Goal: Contribute content: Contribute content

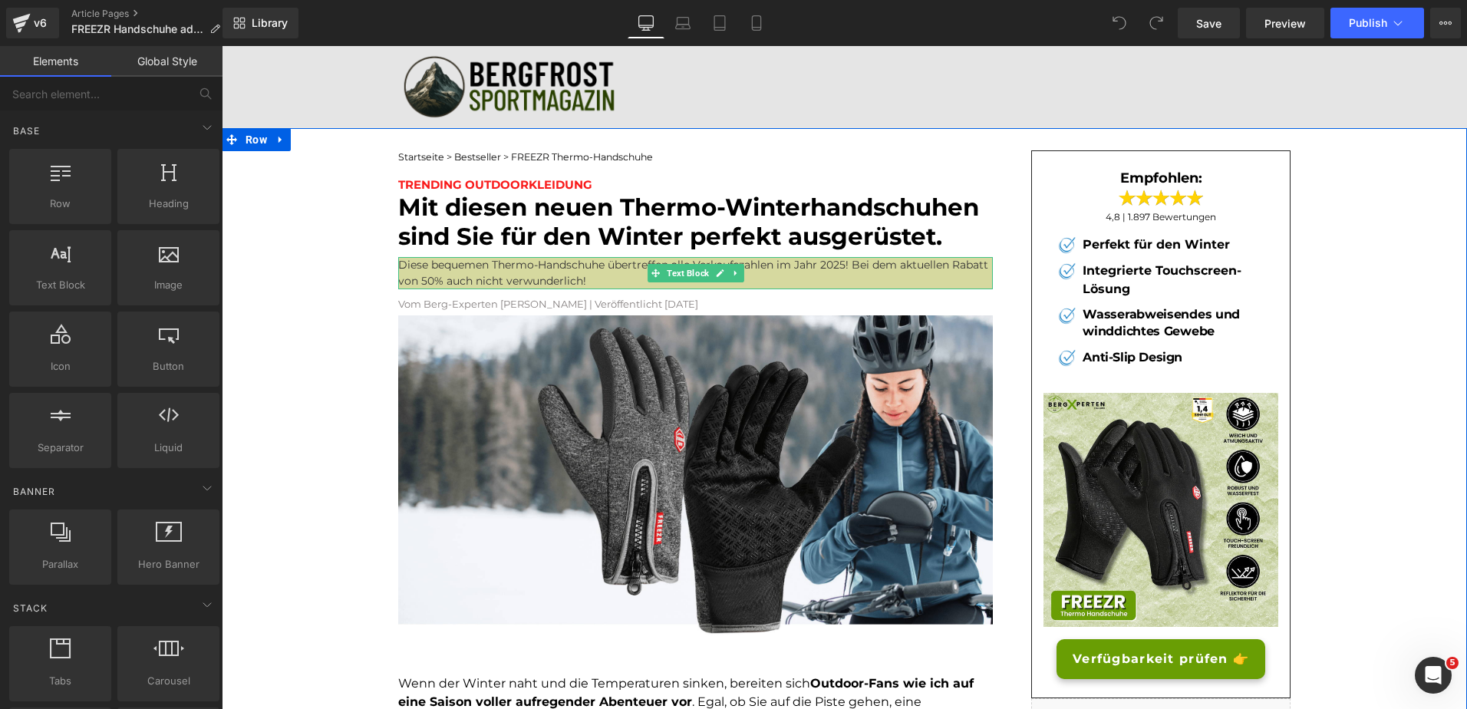
click at [456, 275] on p "Diese bequemen Thermo-Handschuhe übertreffen alle Verkaufszahlen im Jahr 2025! …" at bounding box center [695, 273] width 595 height 32
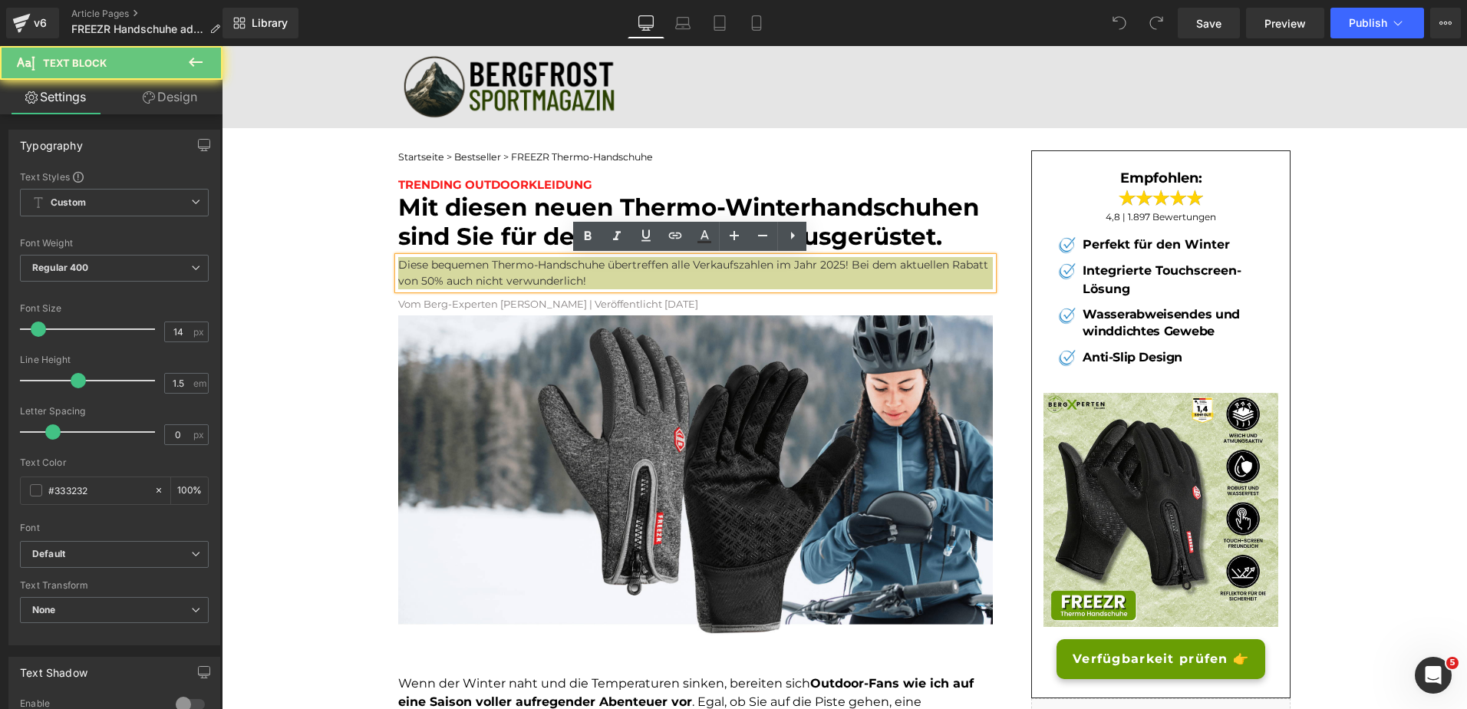
click at [462, 283] on p "Diese bequemen Thermo-Handschuhe übertreffen alle Verkaufszahlen im Jahr 2025! …" at bounding box center [695, 273] width 595 height 32
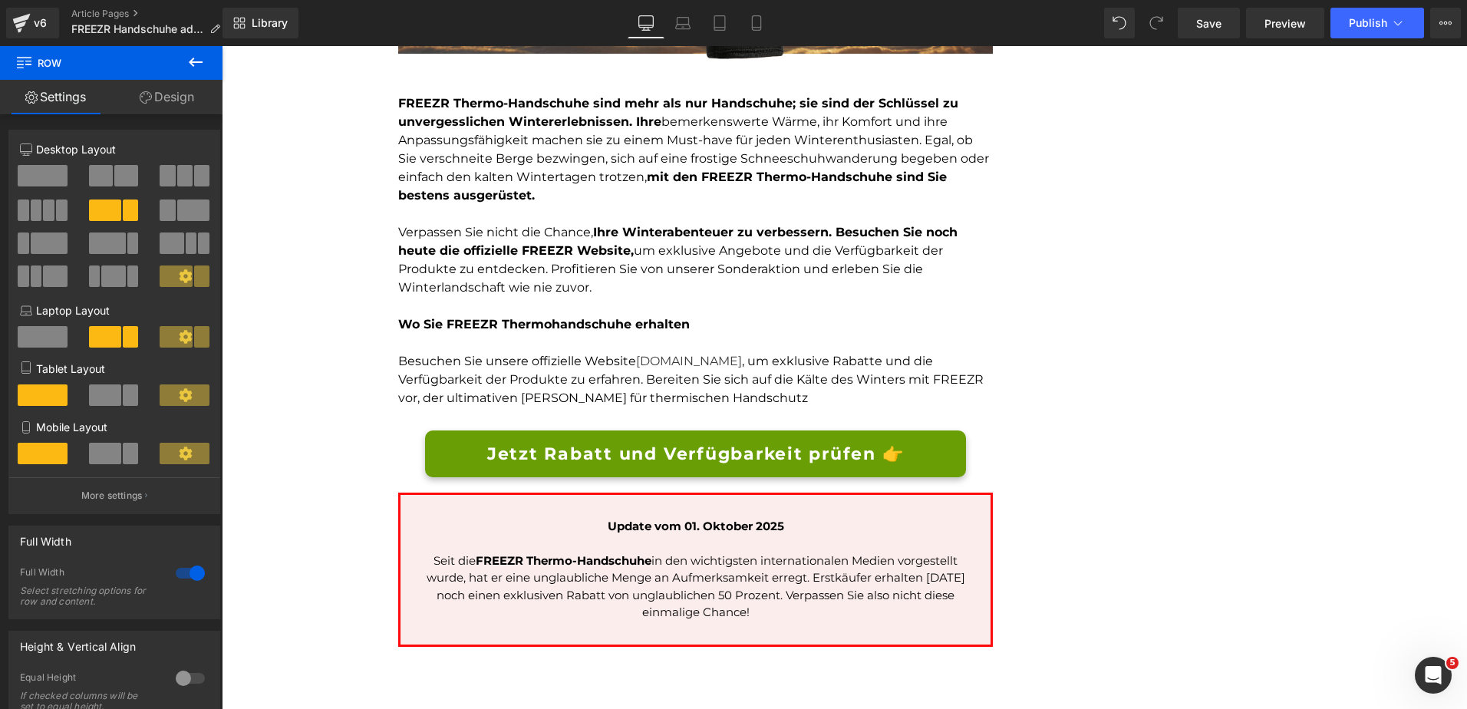
scroll to position [3648, 0]
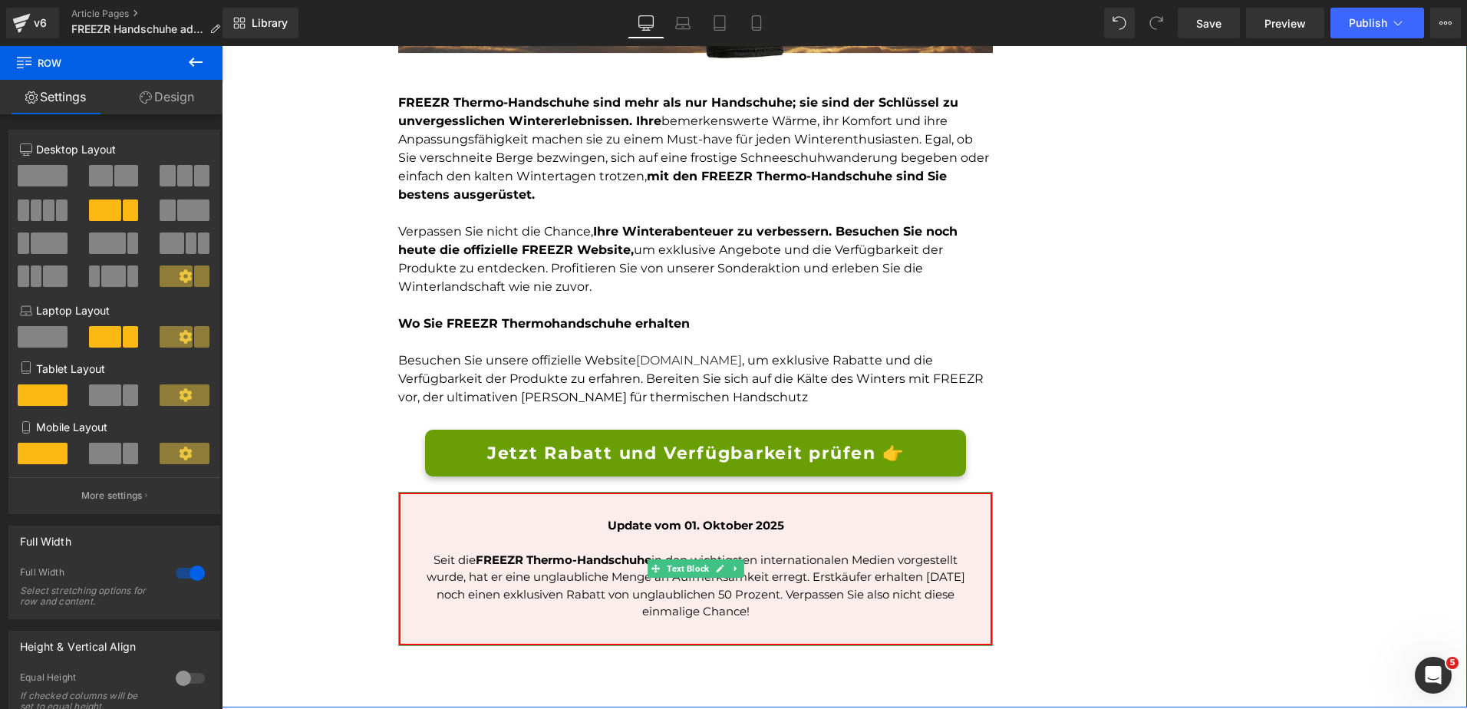
click at [722, 580] on p "Seit die FREEZR Thermo-Handschuhe in den wichtigsten internationalen Medien vor…" at bounding box center [696, 586] width 544 height 69
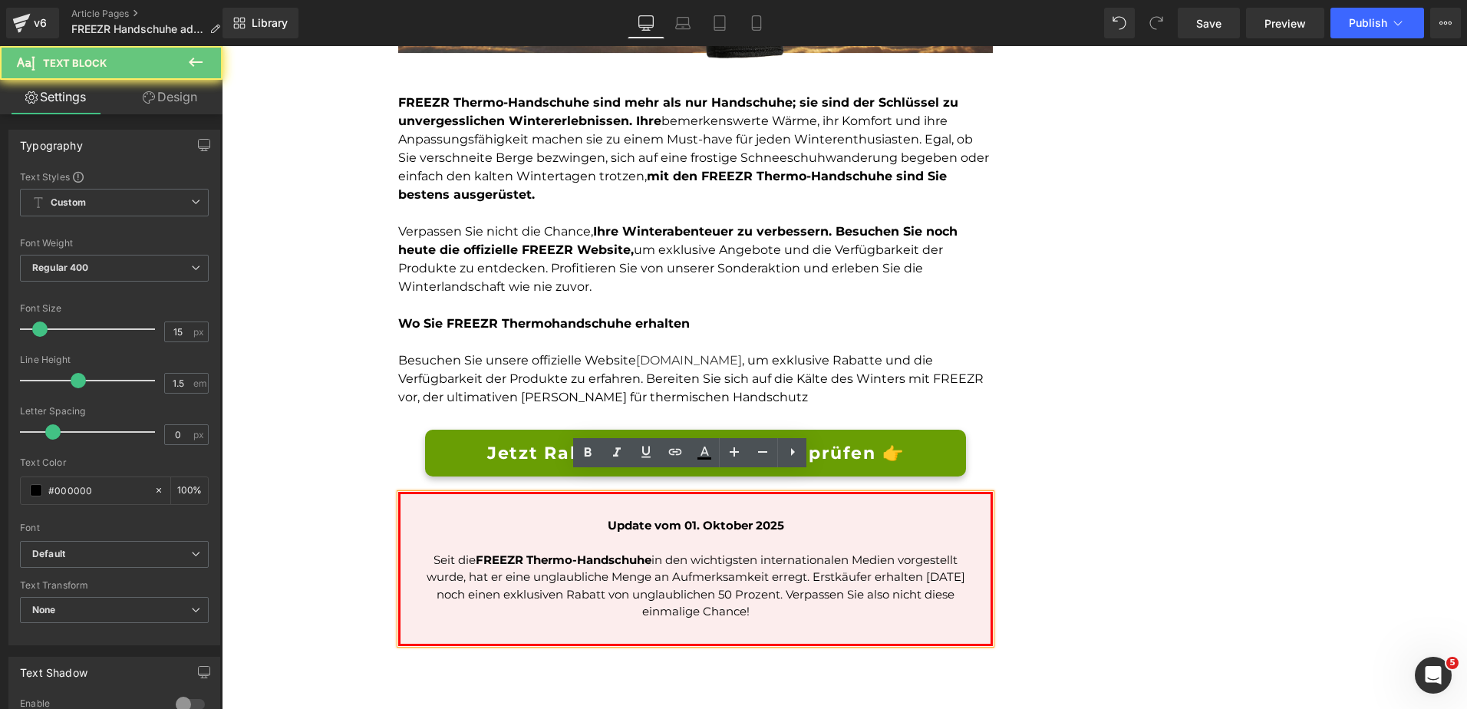
click at [717, 576] on p "Seit die FREEZR Thermo-Handschuhe in den wichtigsten internationalen Medien vor…" at bounding box center [696, 586] width 544 height 69
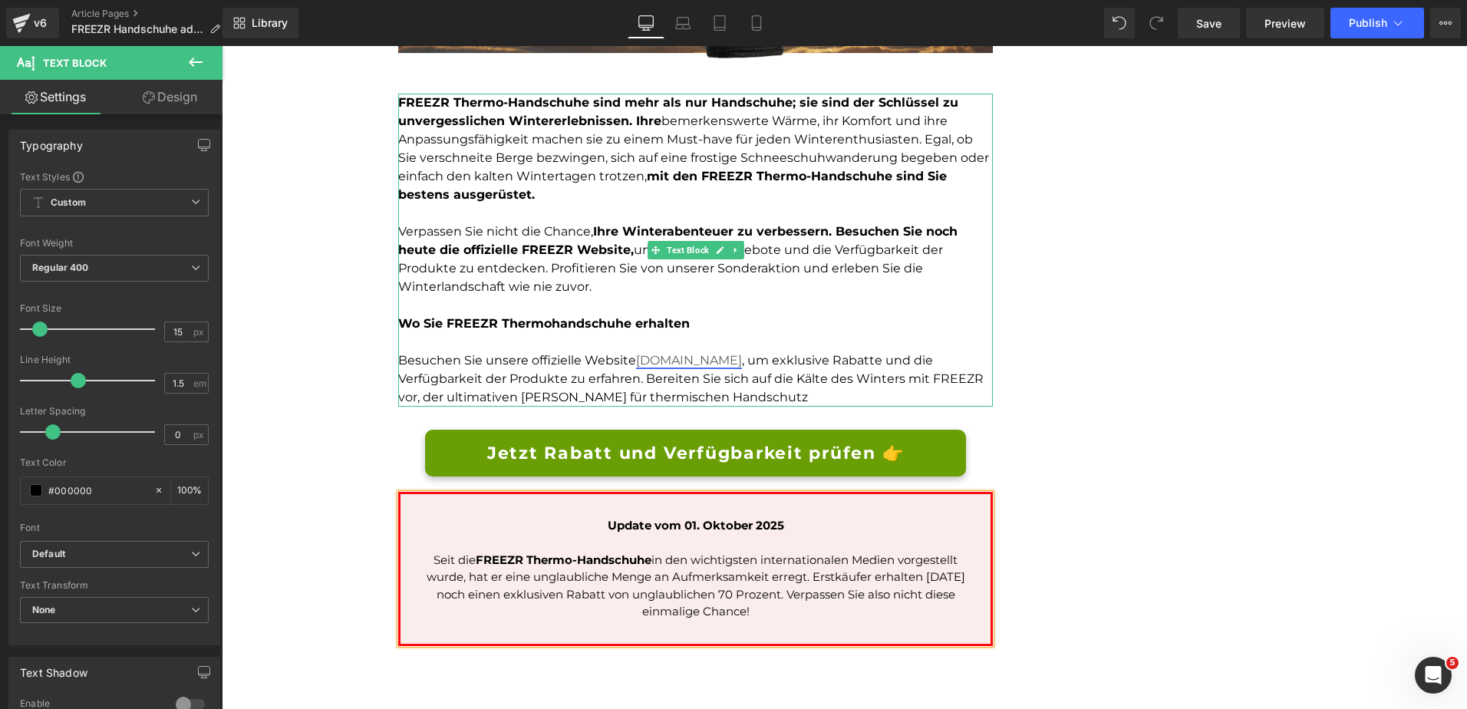
click at [698, 353] on link "[DOMAIN_NAME]" at bounding box center [689, 360] width 106 height 15
click at [728, 241] on link at bounding box center [736, 250] width 16 height 18
click at [693, 353] on link "www.thermoalpin.de" at bounding box center [689, 360] width 106 height 15
click at [742, 353] on link "www.thermoalpin.de" at bounding box center [689, 360] width 106 height 15
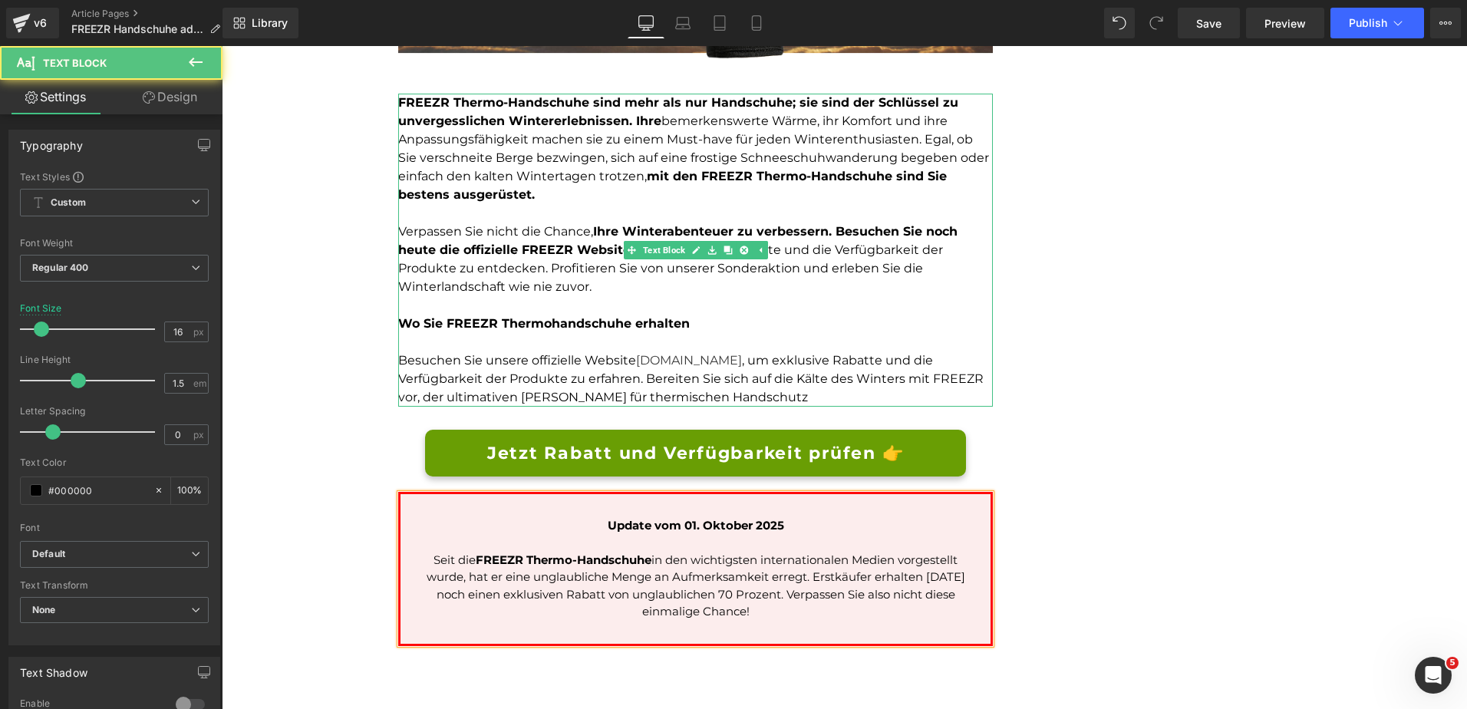
click at [761, 351] on p "Besuchen Sie unsere offizielle Website www.thermoalpin.de , um exklusive Rabatt…" at bounding box center [695, 378] width 595 height 55
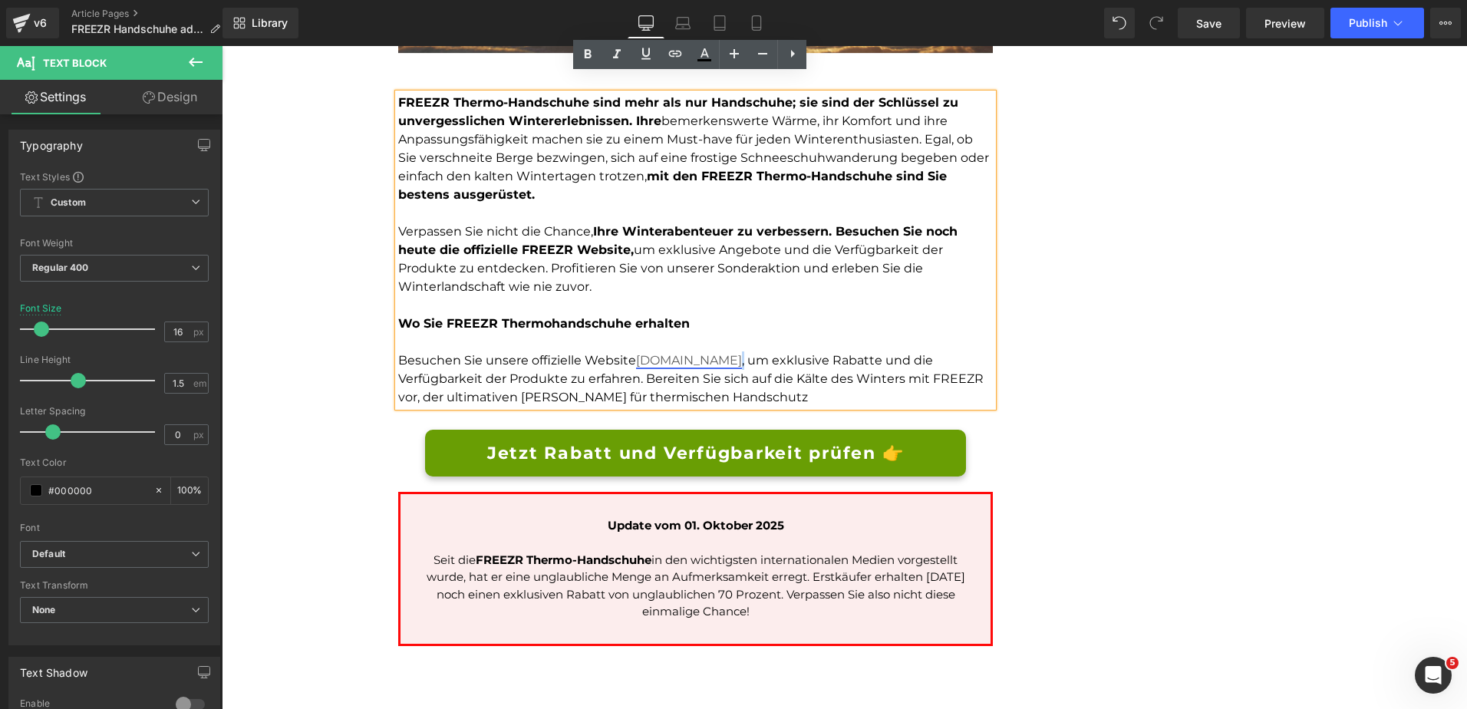
drag, startPoint x: 743, startPoint y: 338, endPoint x: 667, endPoint y: 339, distance: 76.0
click at [667, 353] on link "www.thermoalpin.de" at bounding box center [689, 360] width 106 height 15
click at [752, 368] on span "Edit" at bounding box center [753, 369] width 18 height 13
click at [765, 441] on span "Jetzt Rabatt und Verfügbarkeit prüfen 👉" at bounding box center [696, 453] width 418 height 25
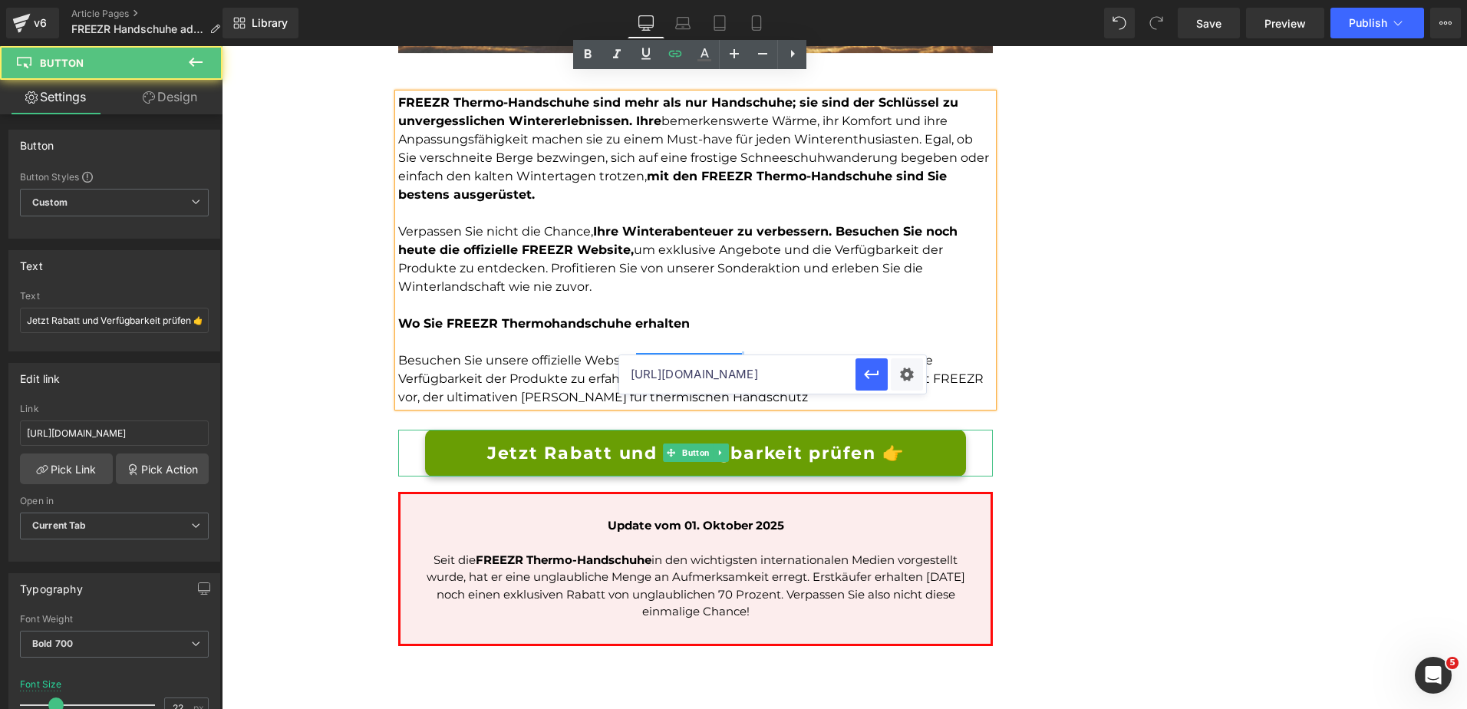
click at [582, 443] on span "Jetzt Rabatt und Verfügbarkeit prüfen 👉" at bounding box center [696, 453] width 418 height 25
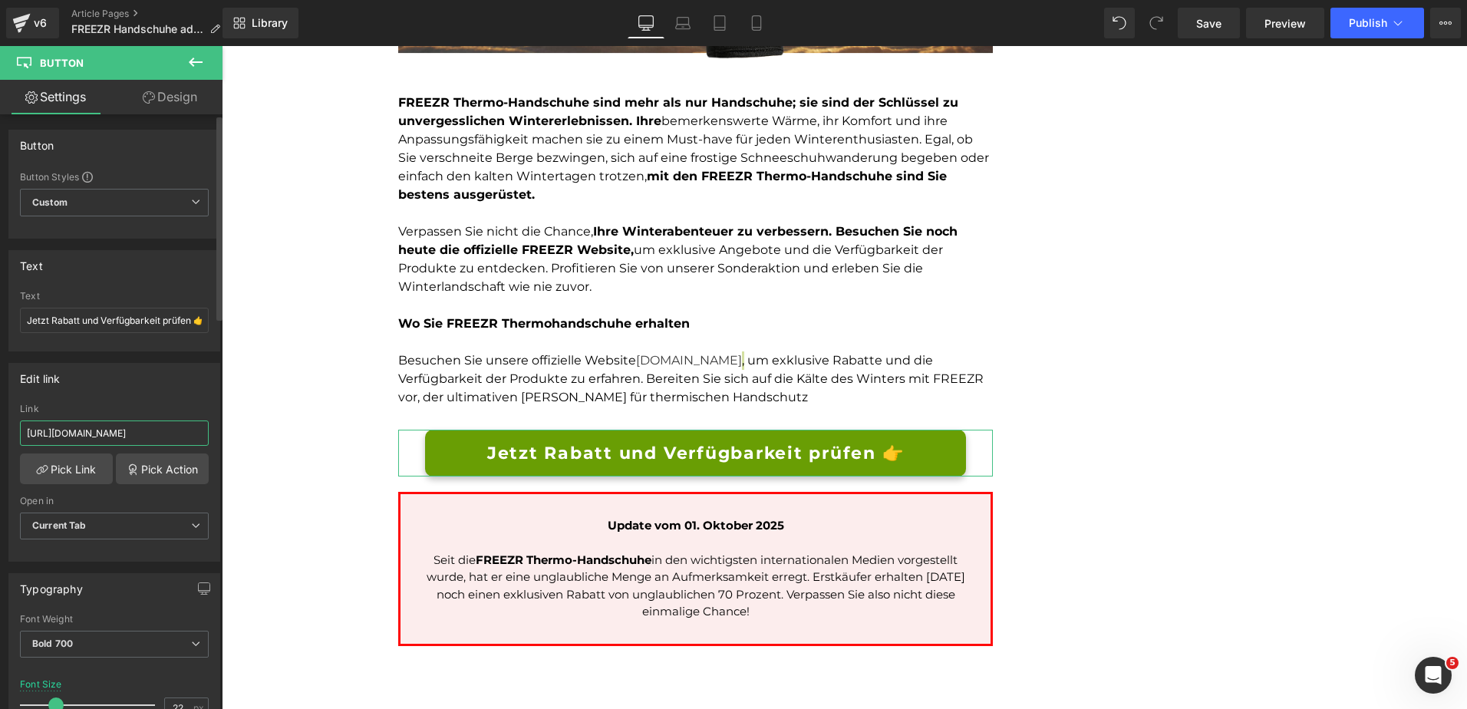
click at [155, 430] on input "https://rtrk.faktenzeitung.com/click" at bounding box center [114, 433] width 189 height 25
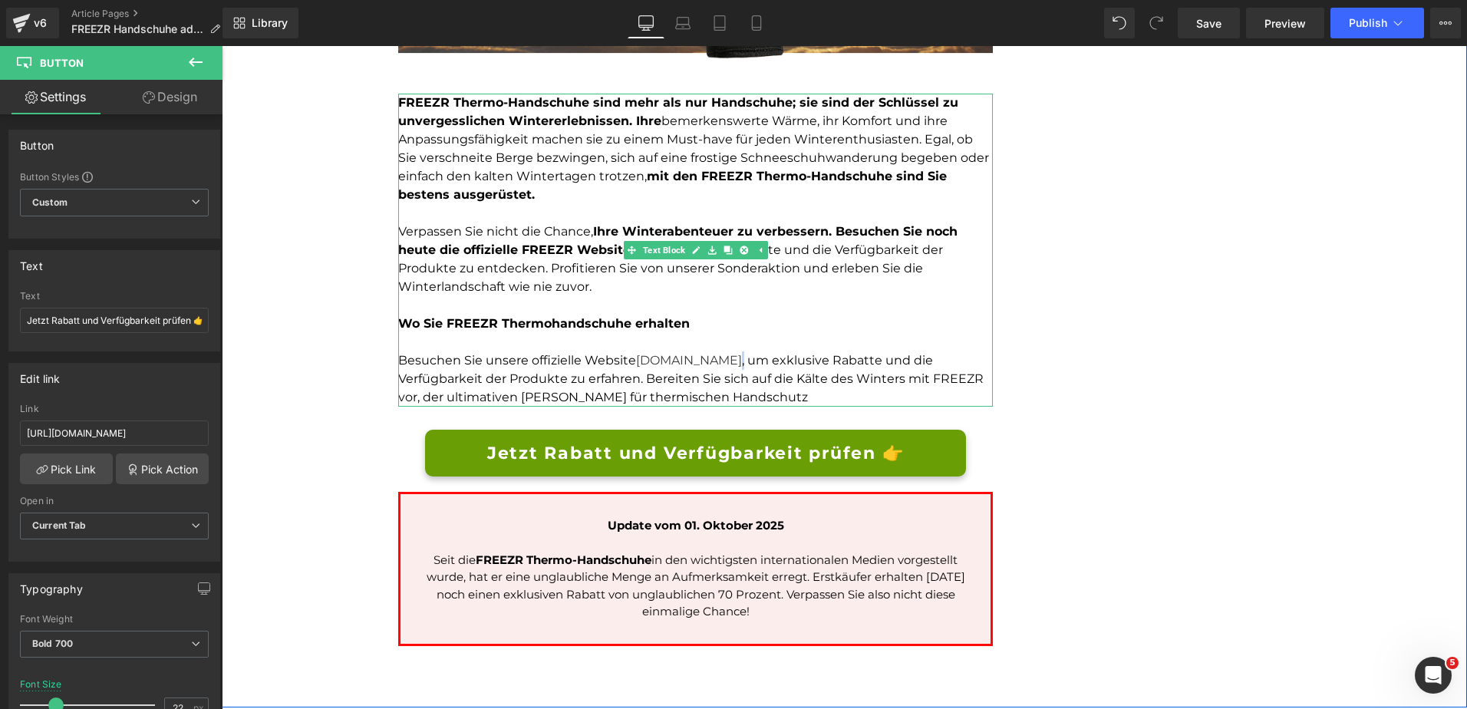
click at [781, 333] on p at bounding box center [695, 342] width 595 height 18
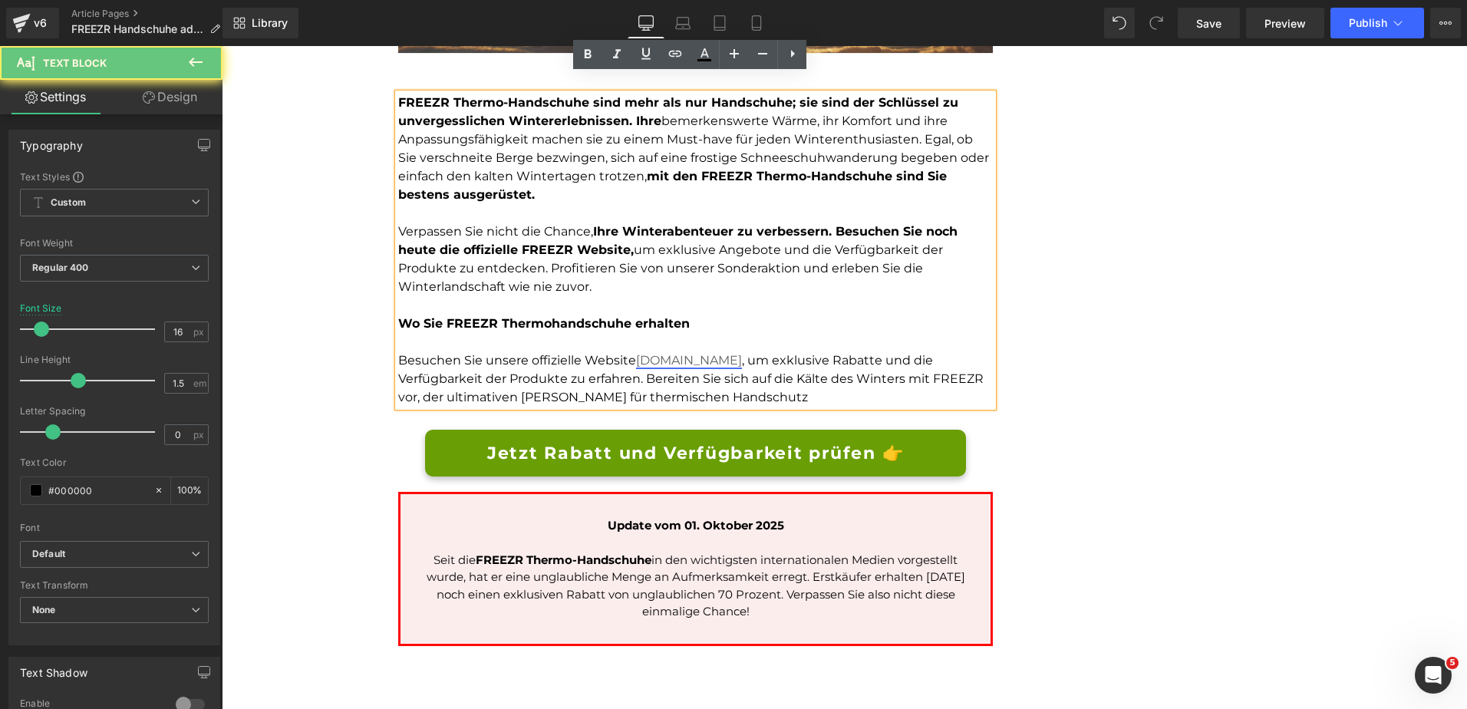
click at [742, 353] on link "www.thermoalpin.de" at bounding box center [689, 360] width 106 height 15
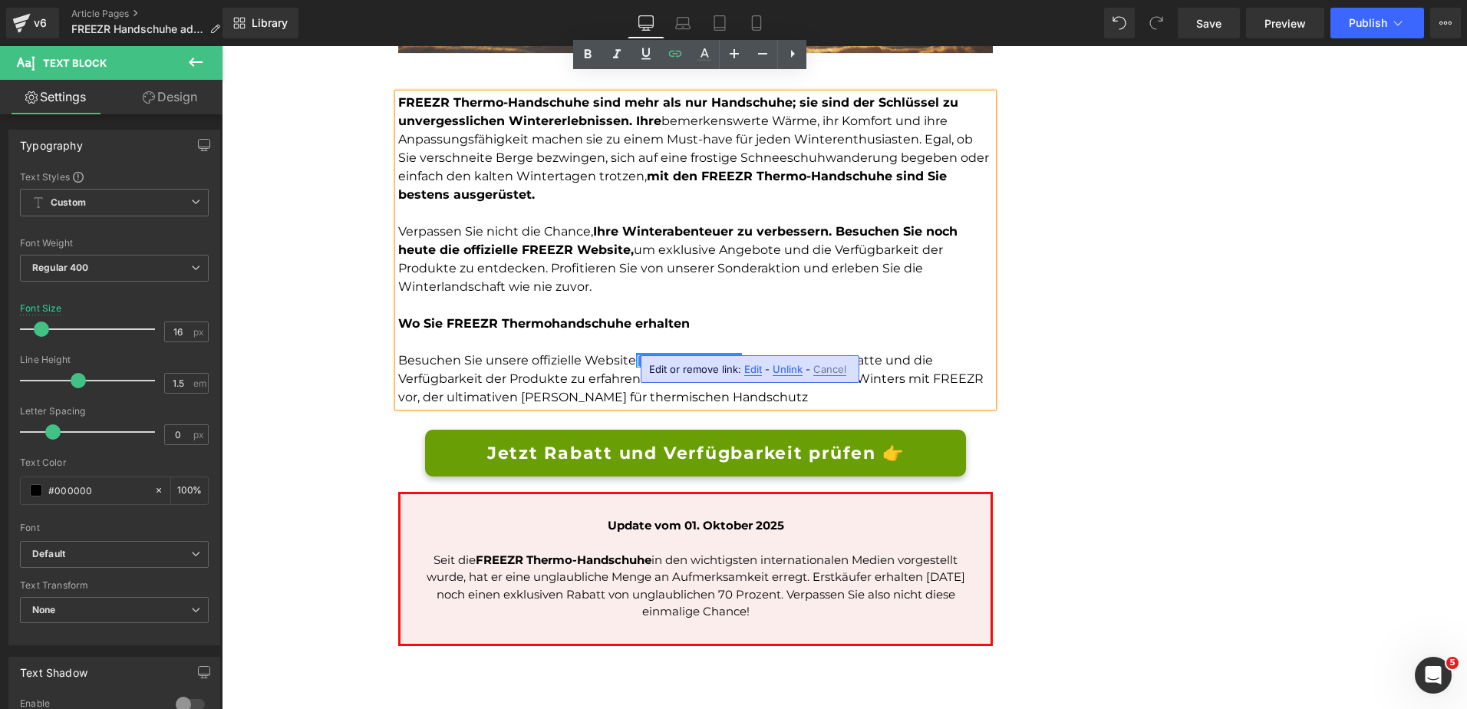
click at [748, 370] on span "Edit" at bounding box center [753, 369] width 18 height 13
click at [718, 380] on input "https://thermoalpin.de/products/fr" at bounding box center [737, 374] width 236 height 38
paste input "rtrk.faktenzeitung.com/click"
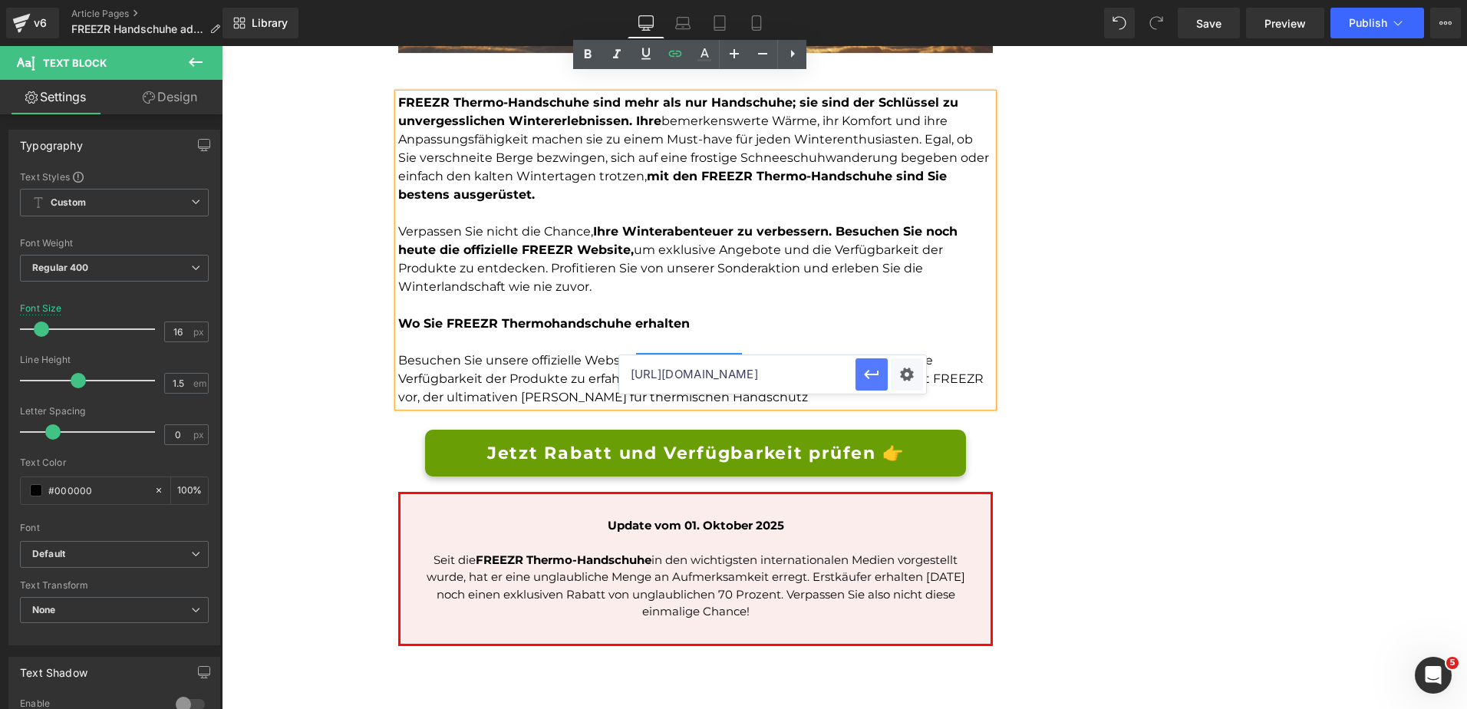
type input "https://rtrk.faktenzeitung.com/click"
click at [879, 373] on icon "button" at bounding box center [872, 374] width 18 height 18
drag, startPoint x: 741, startPoint y: 341, endPoint x: 667, endPoint y: 339, distance: 74.5
click at [667, 353] on link "www.thermoalpin.de" at bounding box center [689, 360] width 106 height 15
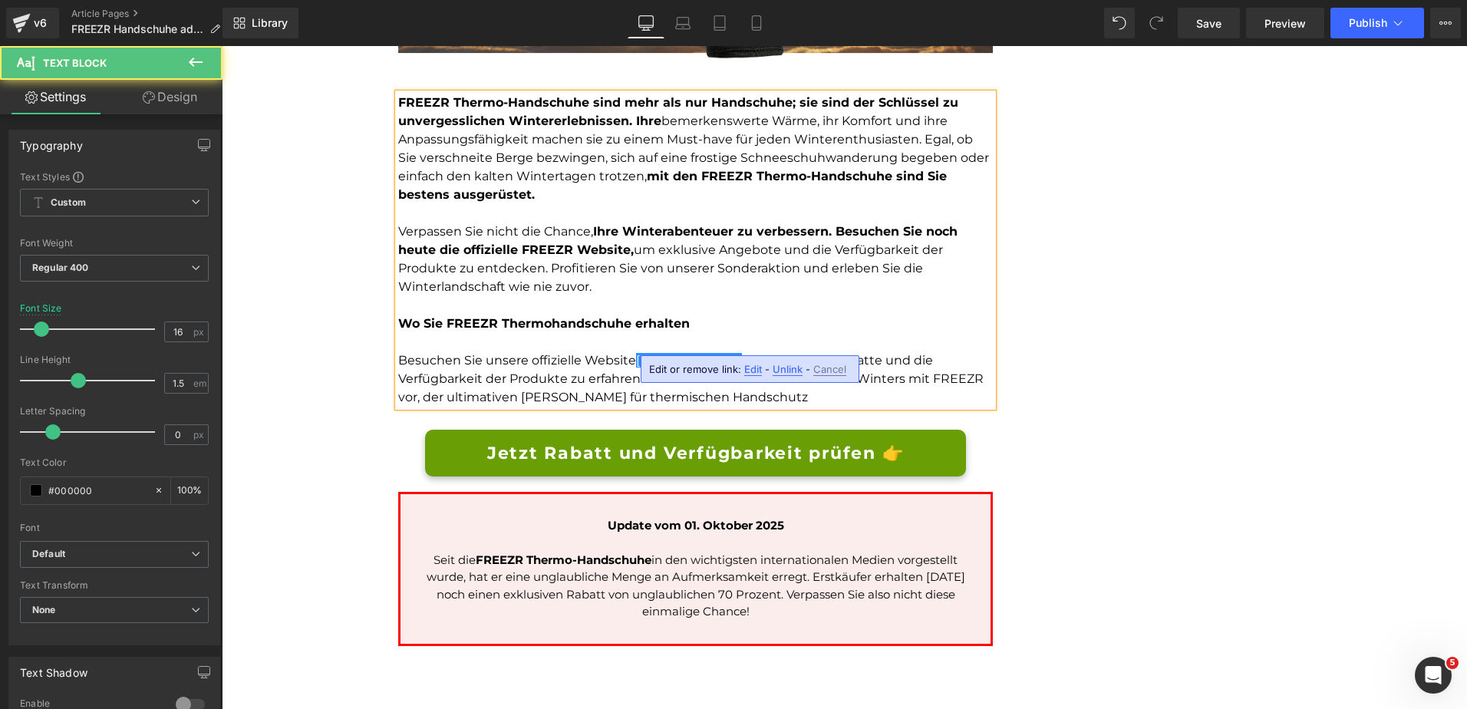
click at [991, 332] on div "FREEZR Thermo-Handschuhe sind mehr als nur Handschuhe; sie sind der Schlüssel z…" at bounding box center [695, 250] width 595 height 313
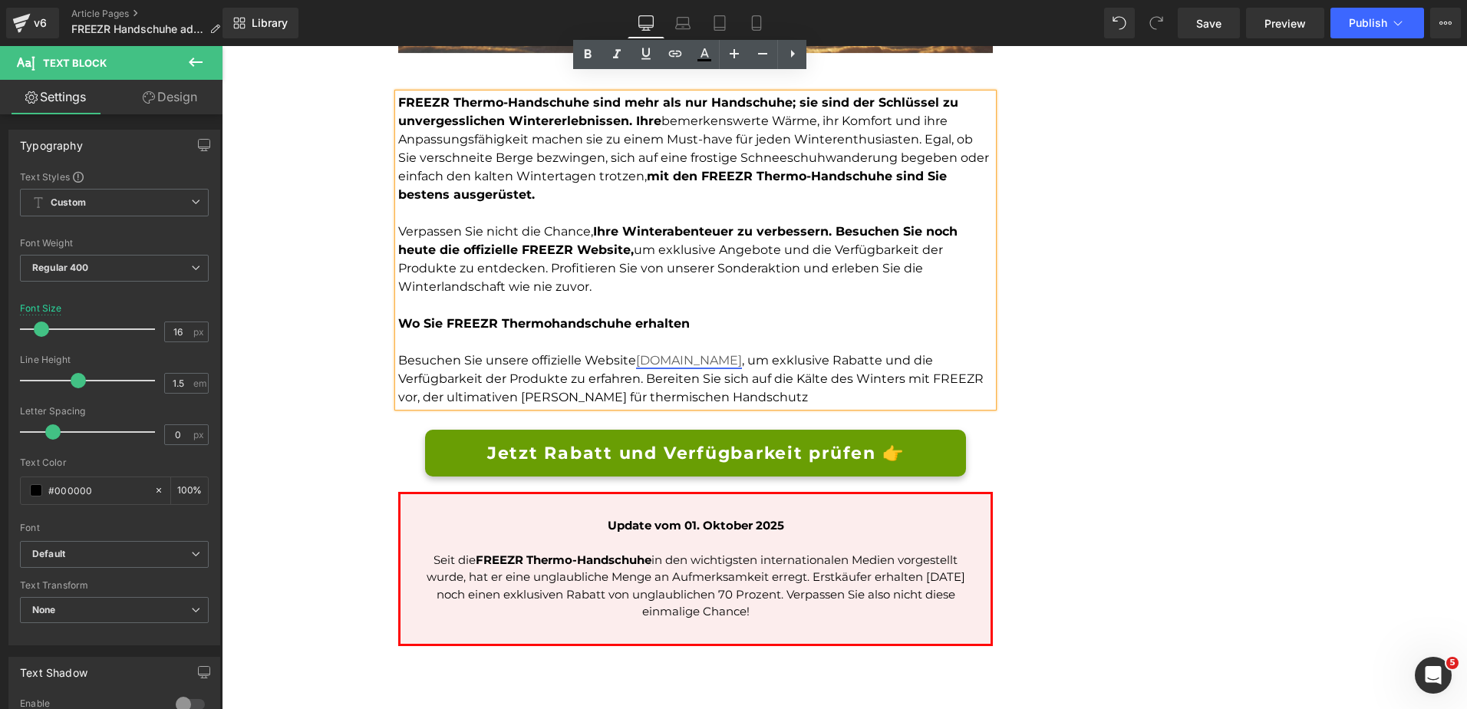
click at [734, 353] on link "[DOMAIN_NAME]" at bounding box center [689, 360] width 106 height 15
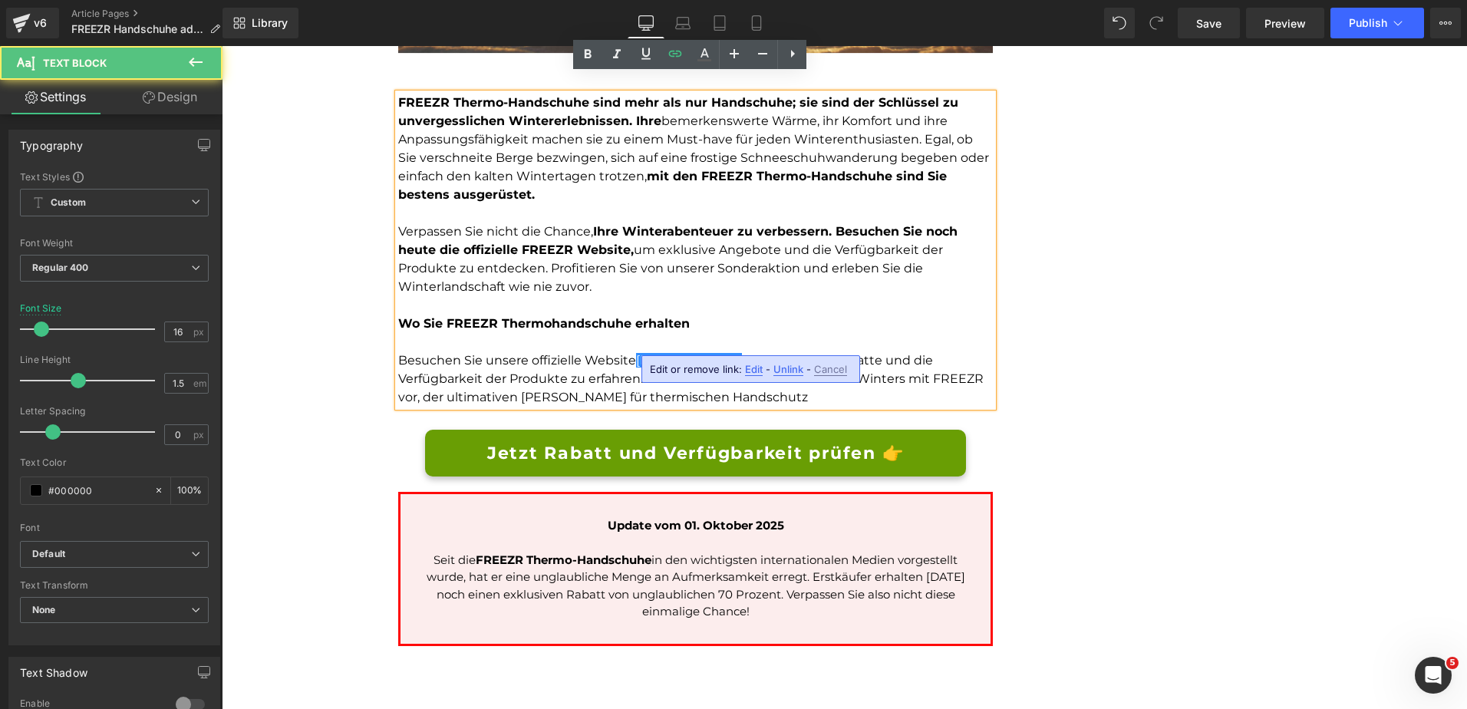
click at [753, 369] on span "Edit" at bounding box center [754, 369] width 18 height 13
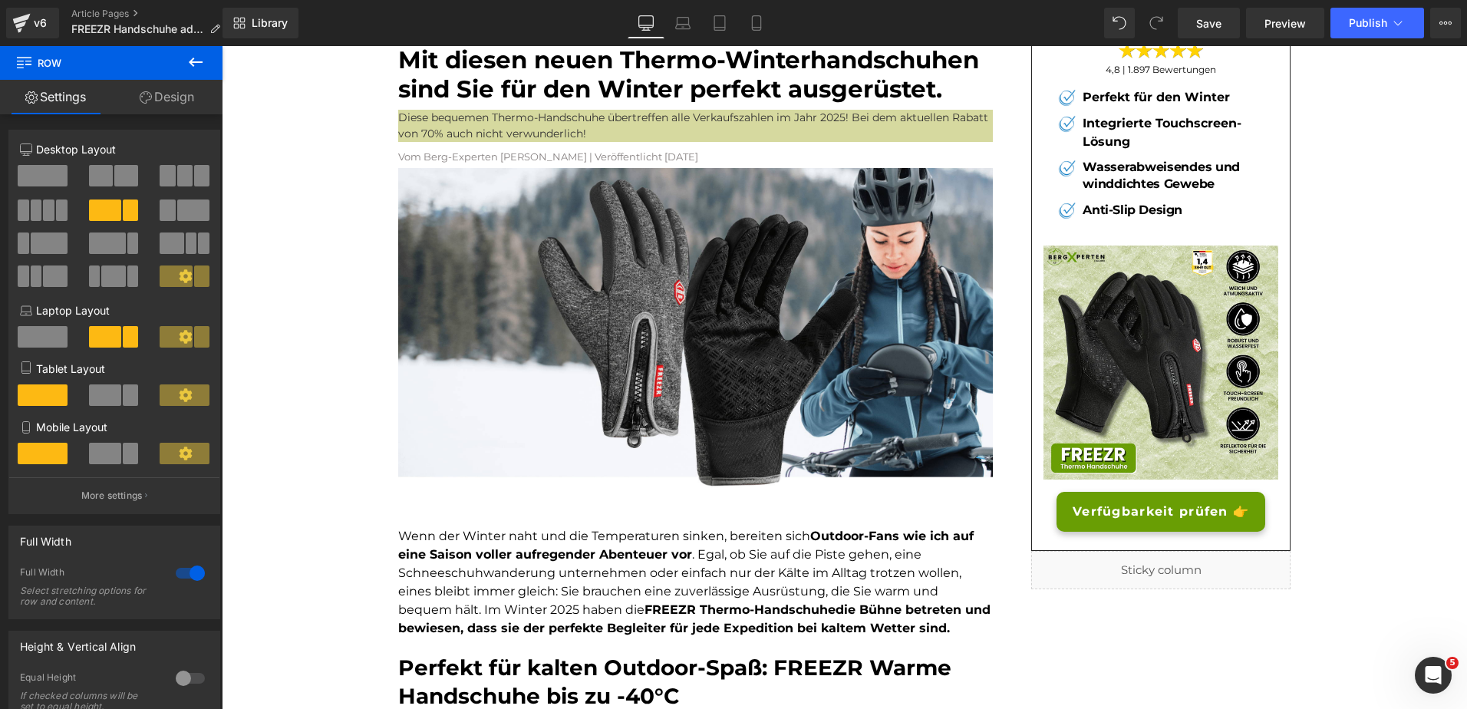
scroll to position [0, 0]
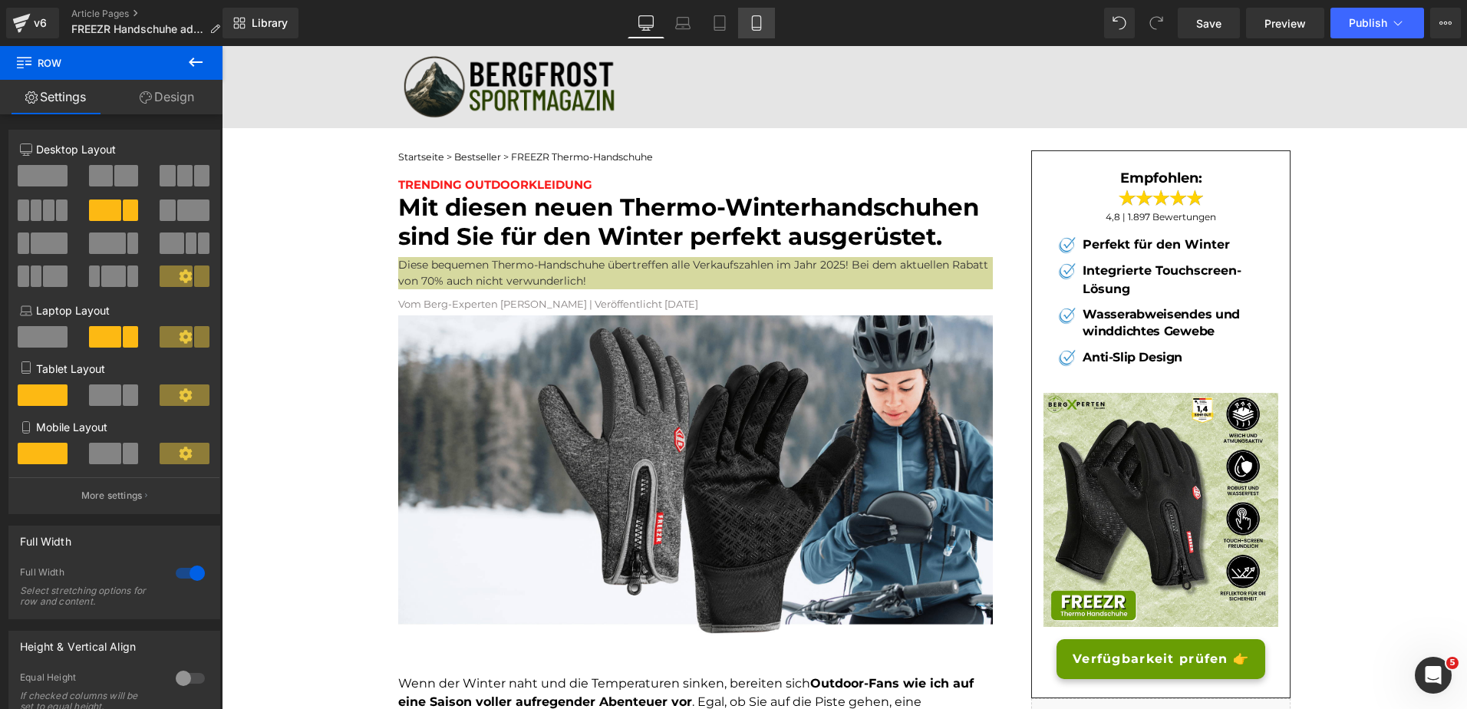
click at [746, 21] on link "Mobile" at bounding box center [756, 23] width 37 height 31
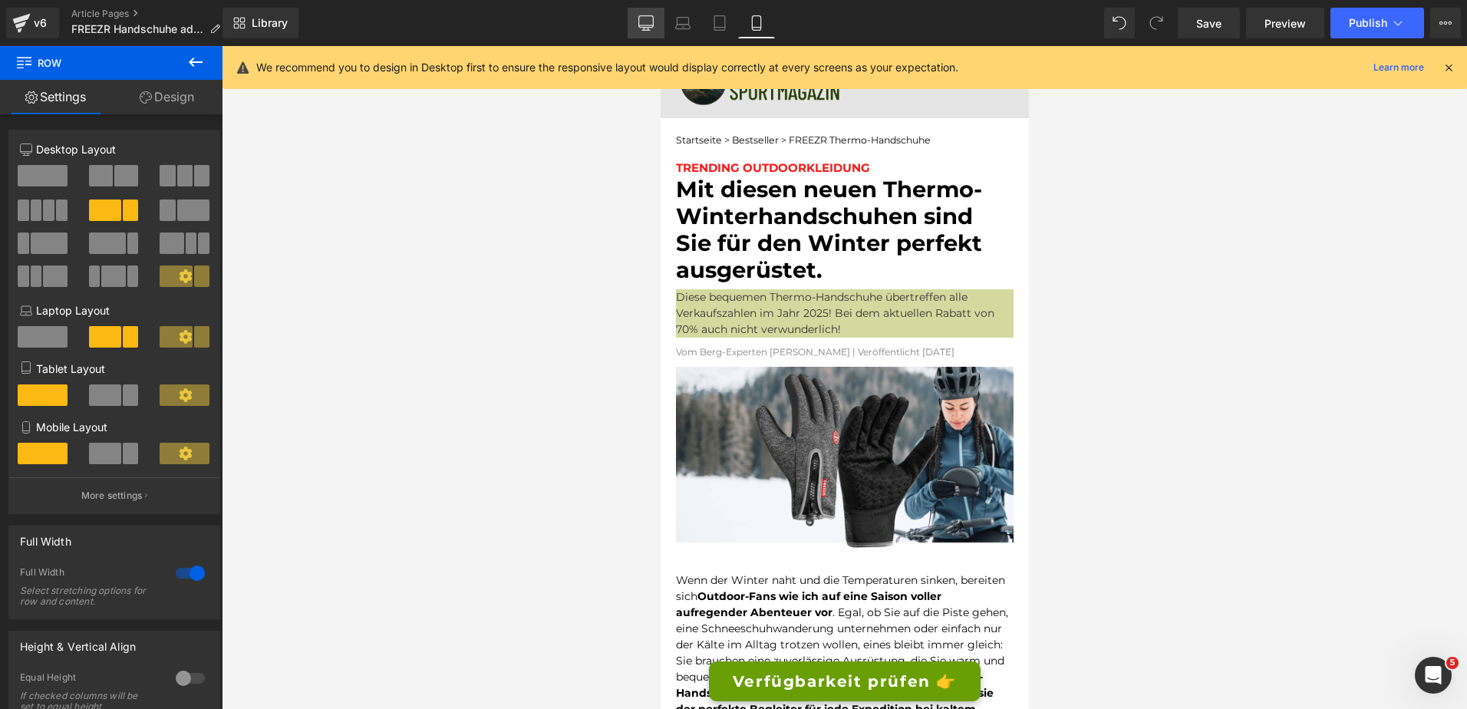
click at [649, 25] on icon at bounding box center [646, 25] width 15 height 0
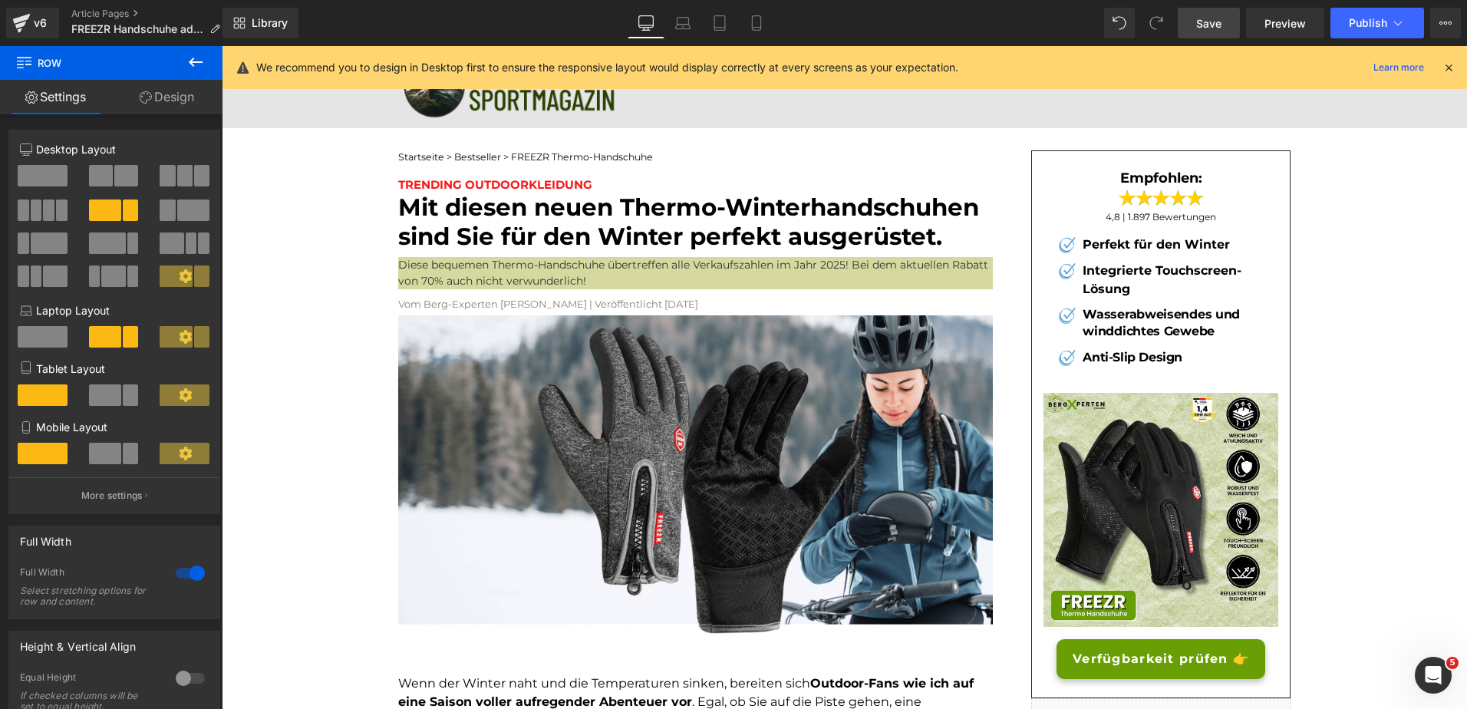
click at [1213, 25] on span "Save" at bounding box center [1208, 23] width 25 height 16
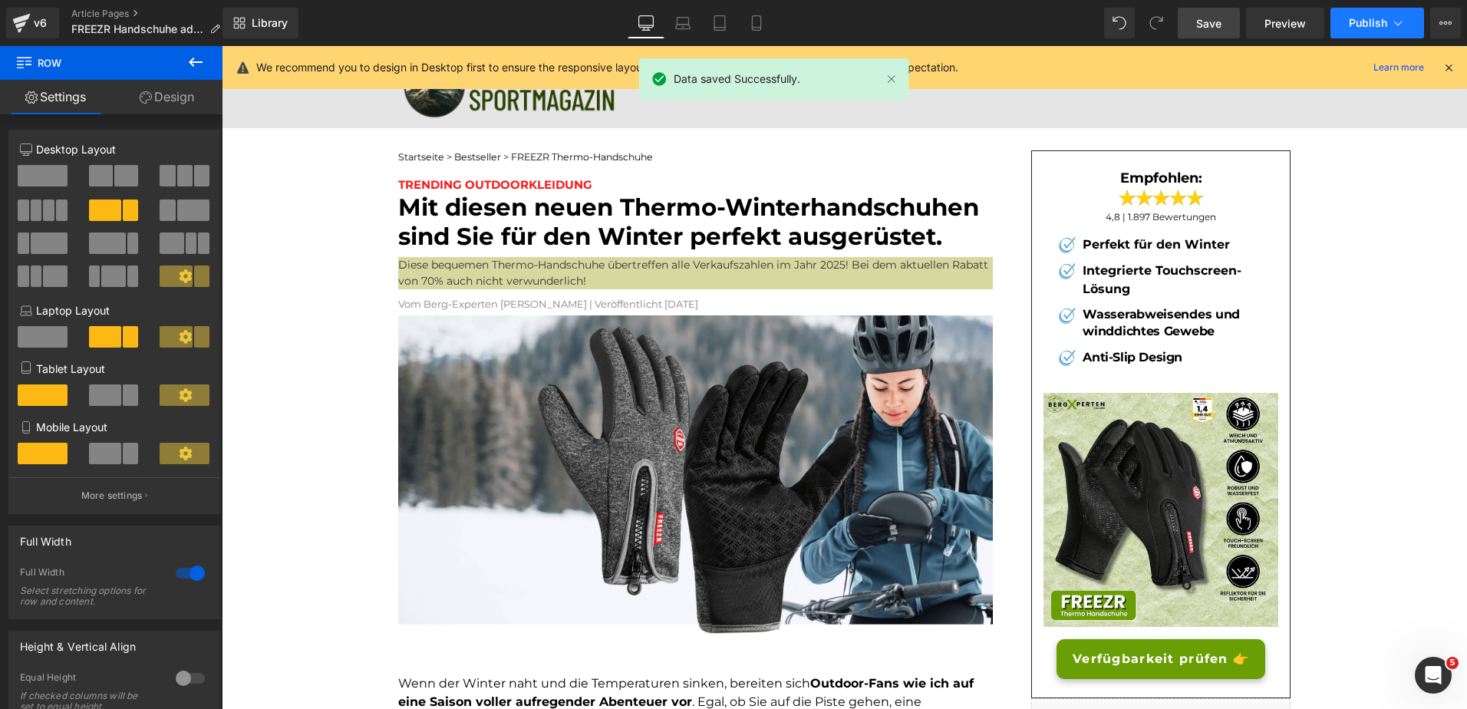
click at [1372, 18] on span "Publish" at bounding box center [1368, 23] width 38 height 12
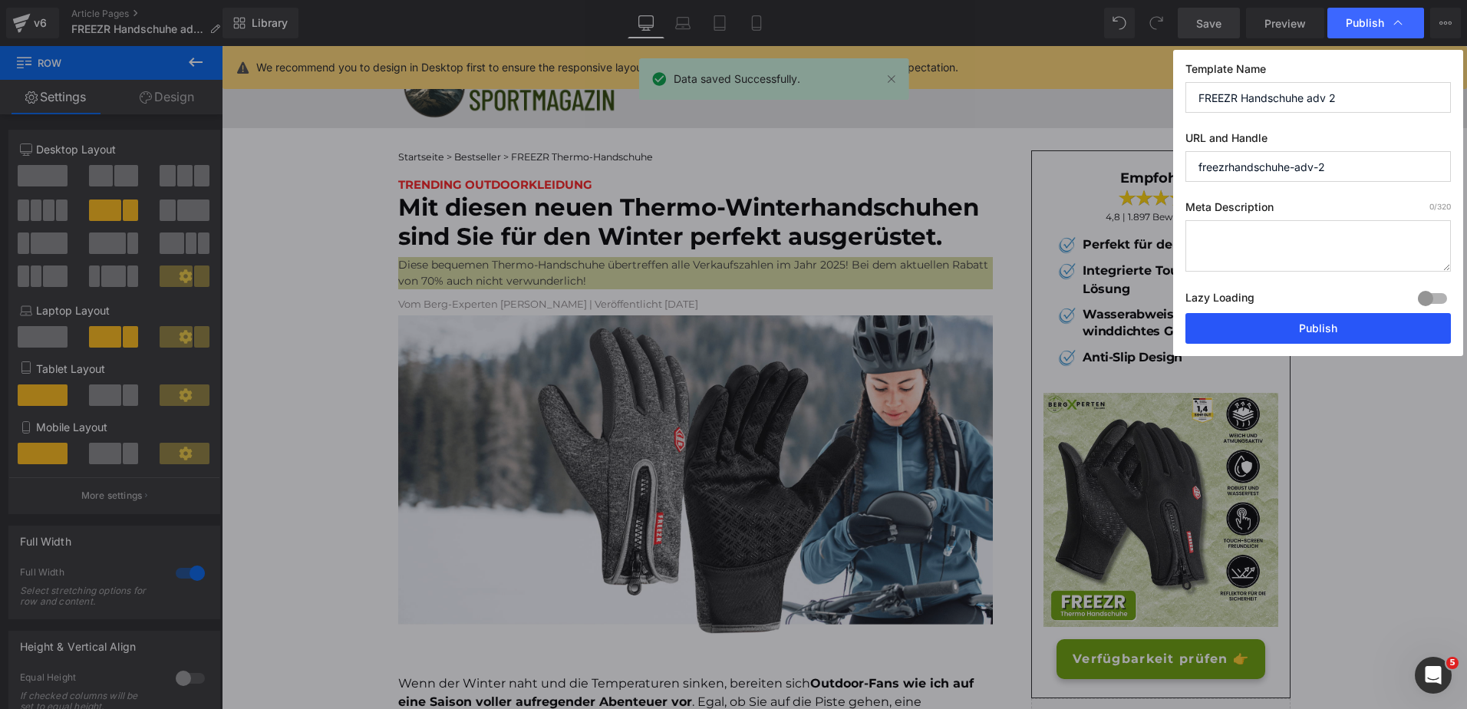
click at [1291, 327] on button "Publish" at bounding box center [1319, 328] width 266 height 31
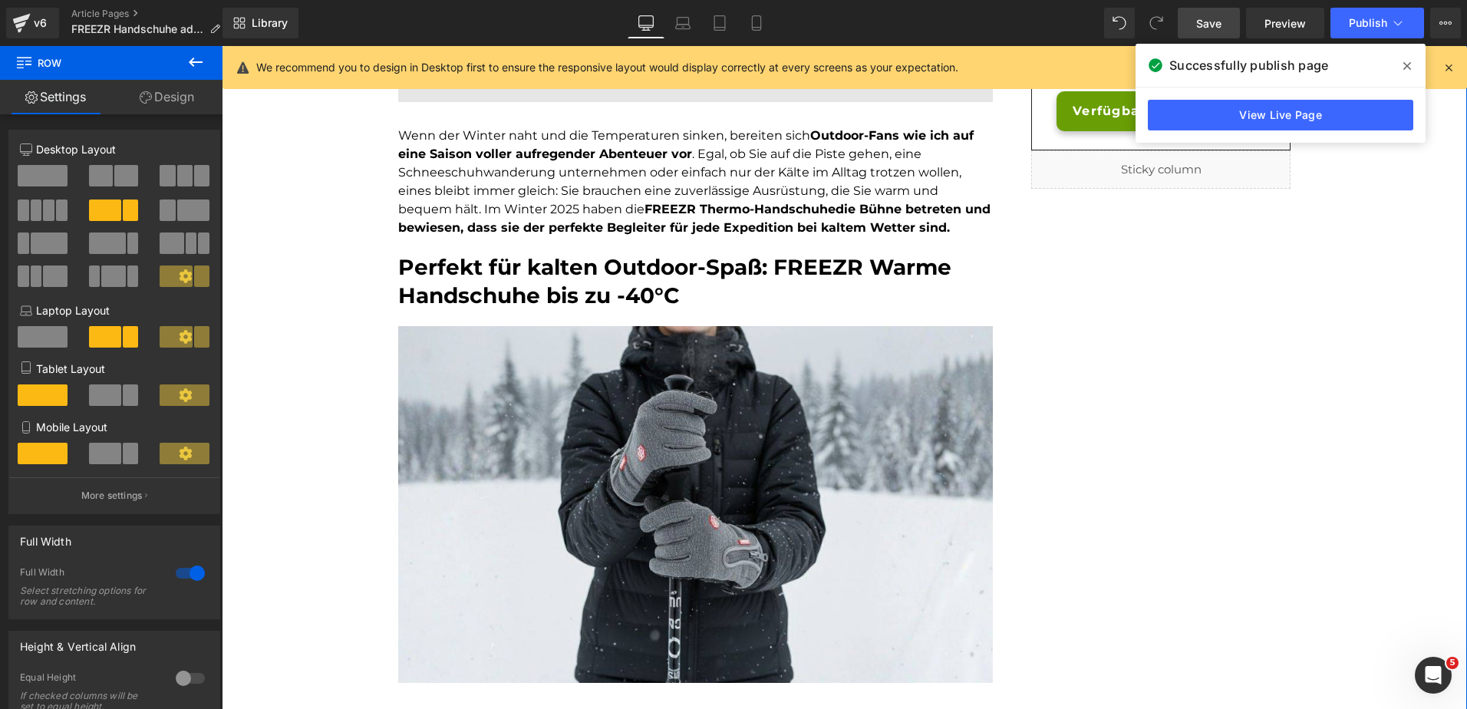
scroll to position [301, 0]
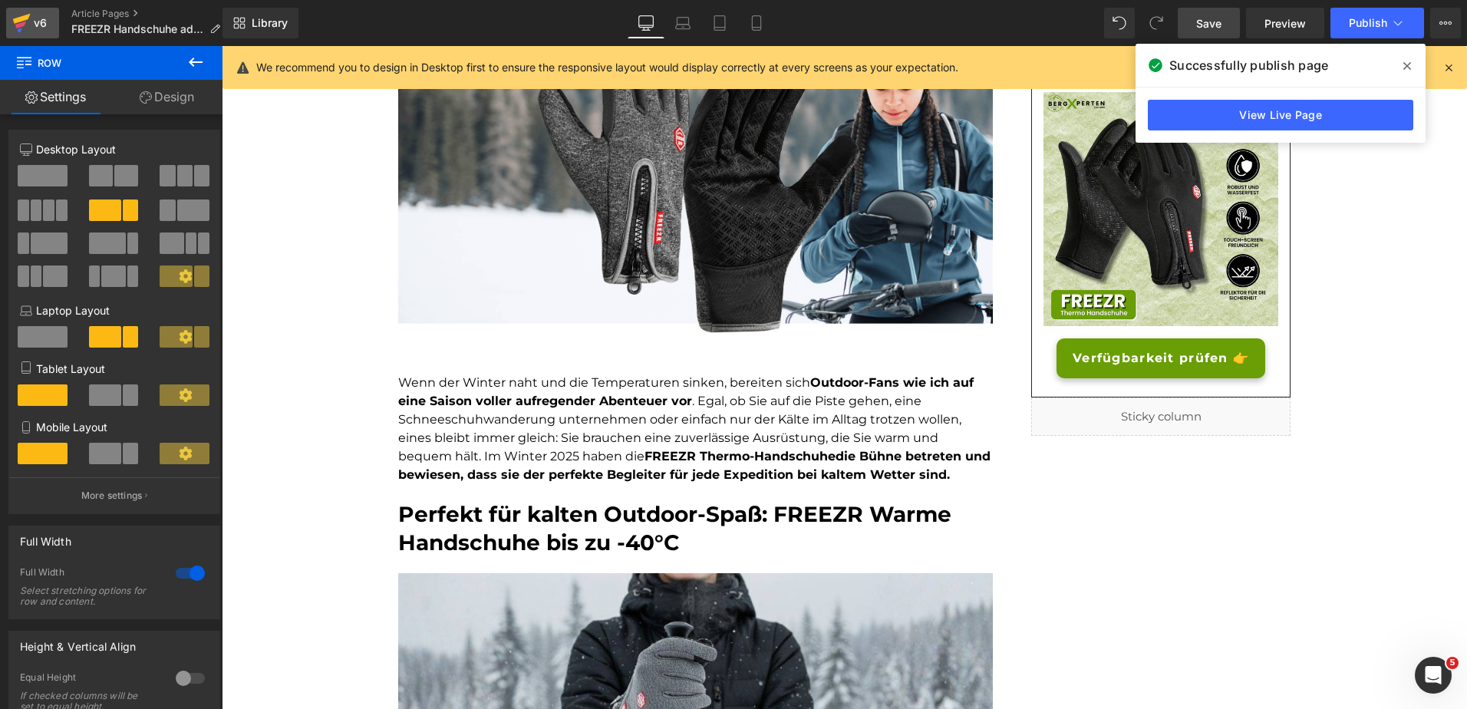
click at [36, 26] on div "v6" at bounding box center [40, 23] width 19 height 20
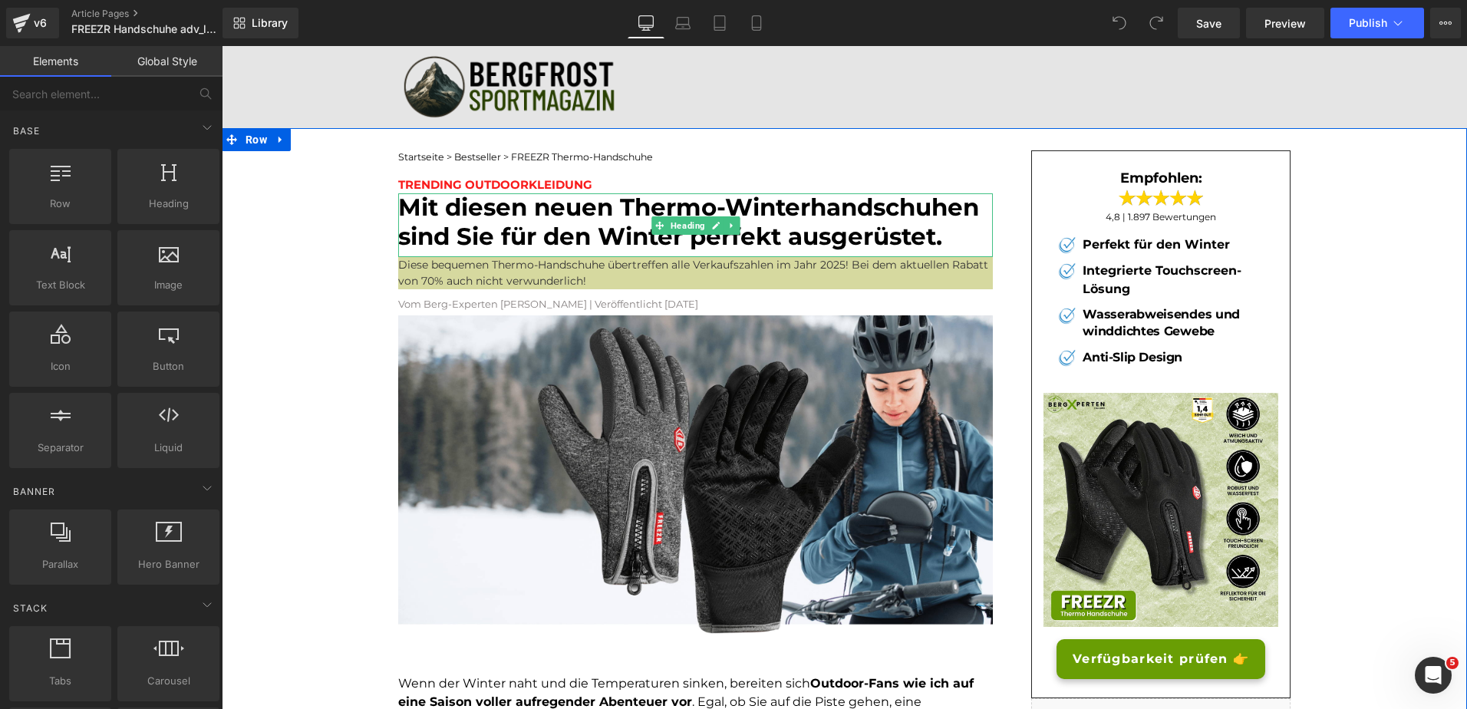
click at [579, 210] on font "Mit diesen neuen Thermo-Winterhandschuhen sind Sie für den Winter perfekt ausge…" at bounding box center [688, 222] width 581 height 58
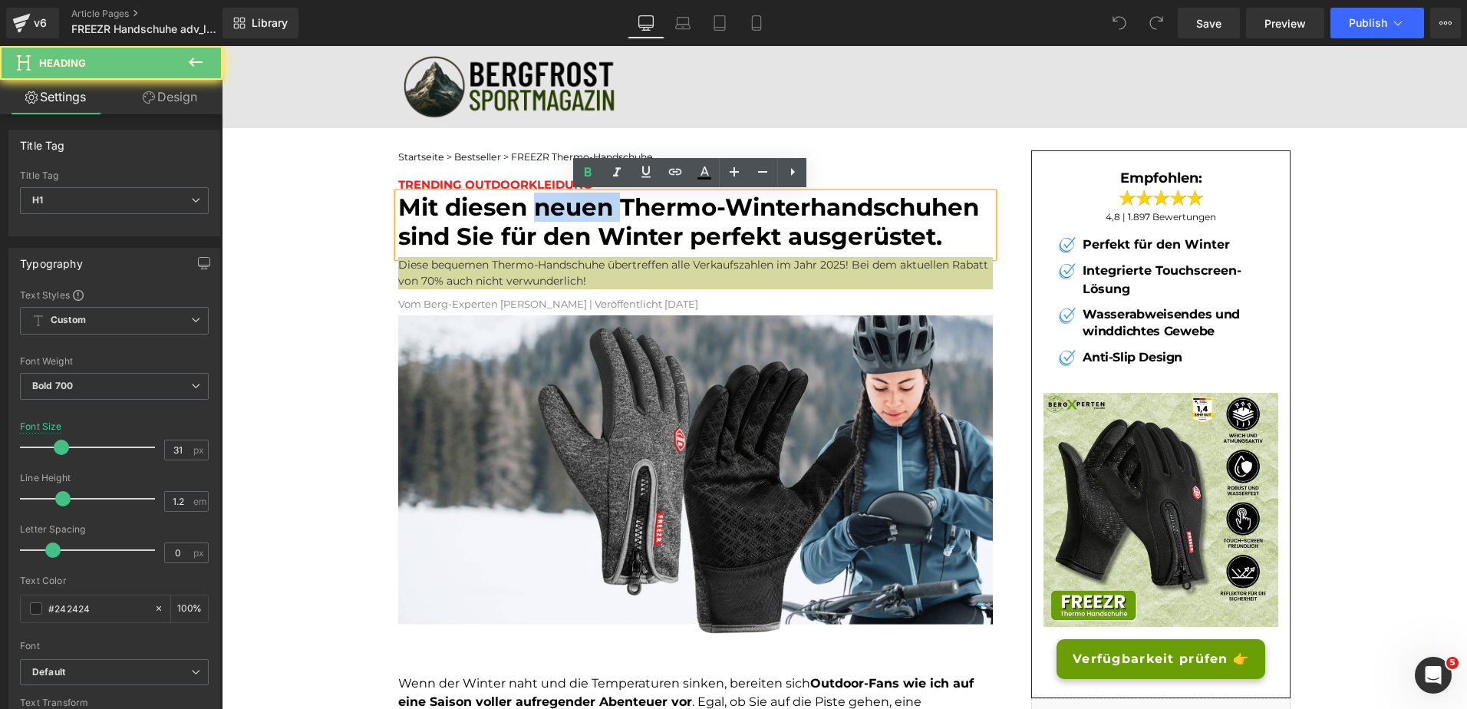
click at [579, 210] on font "Mit diesen neuen Thermo-Winterhandschuhen sind Sie für den Winter perfekt ausge…" at bounding box center [688, 222] width 581 height 58
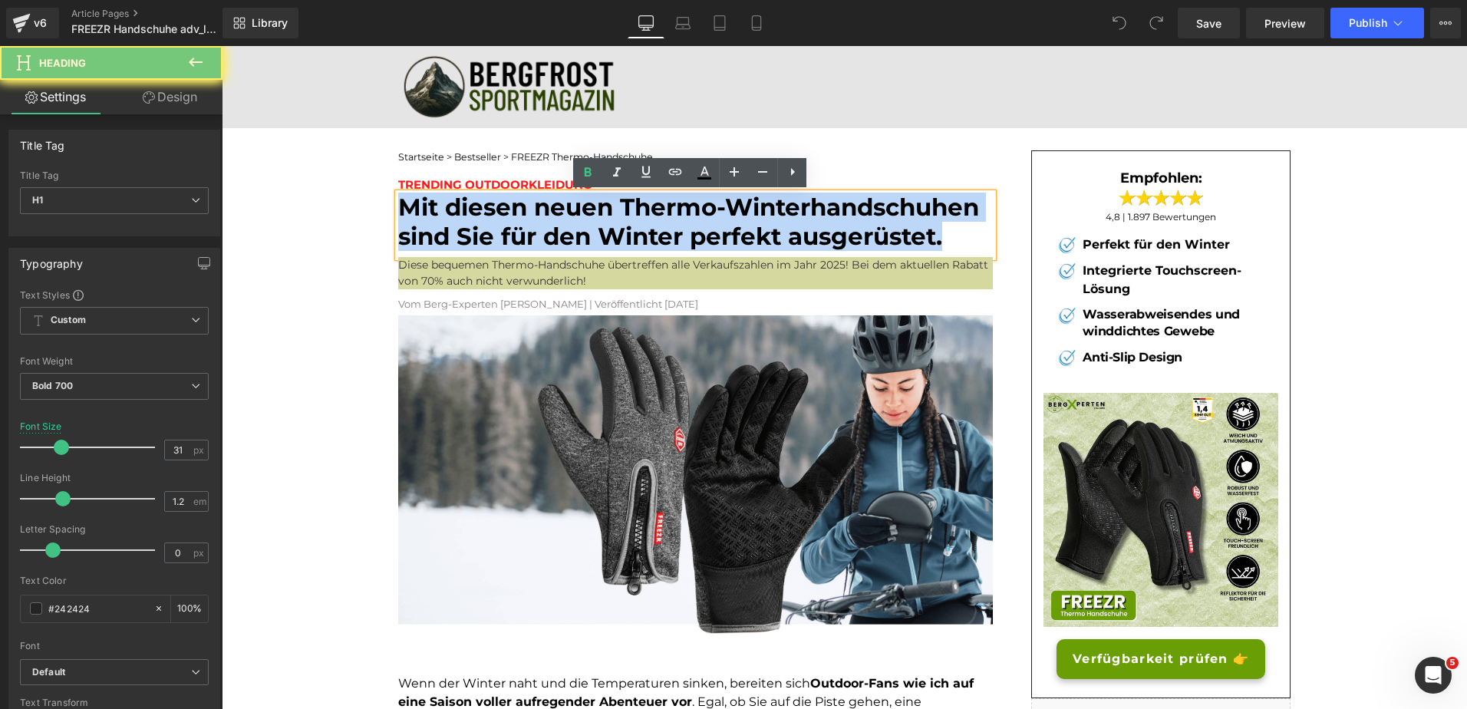
click at [579, 210] on font "Mit diesen neuen Thermo-Winterhandschuhen sind Sie für den Winter perfekt ausge…" at bounding box center [688, 222] width 581 height 58
paste div
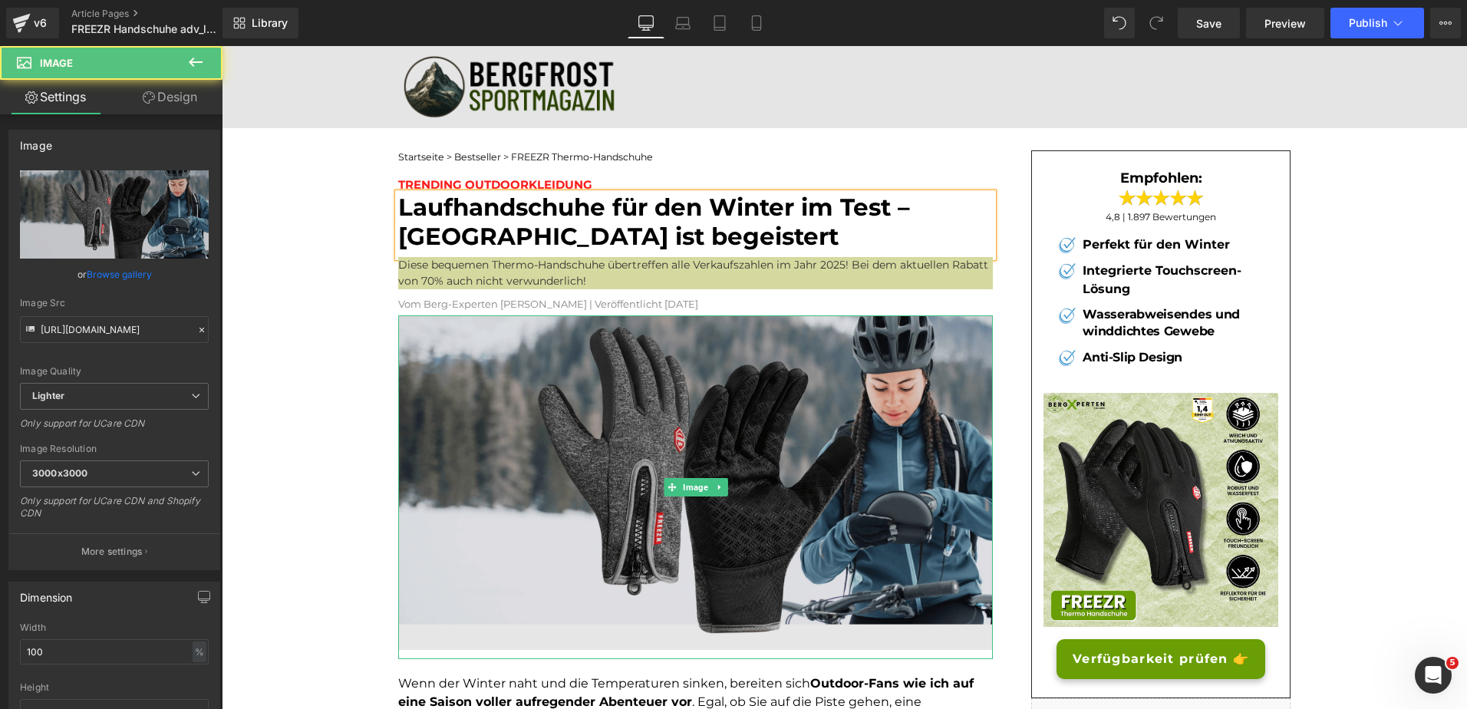
click at [444, 451] on img at bounding box center [695, 487] width 595 height 344
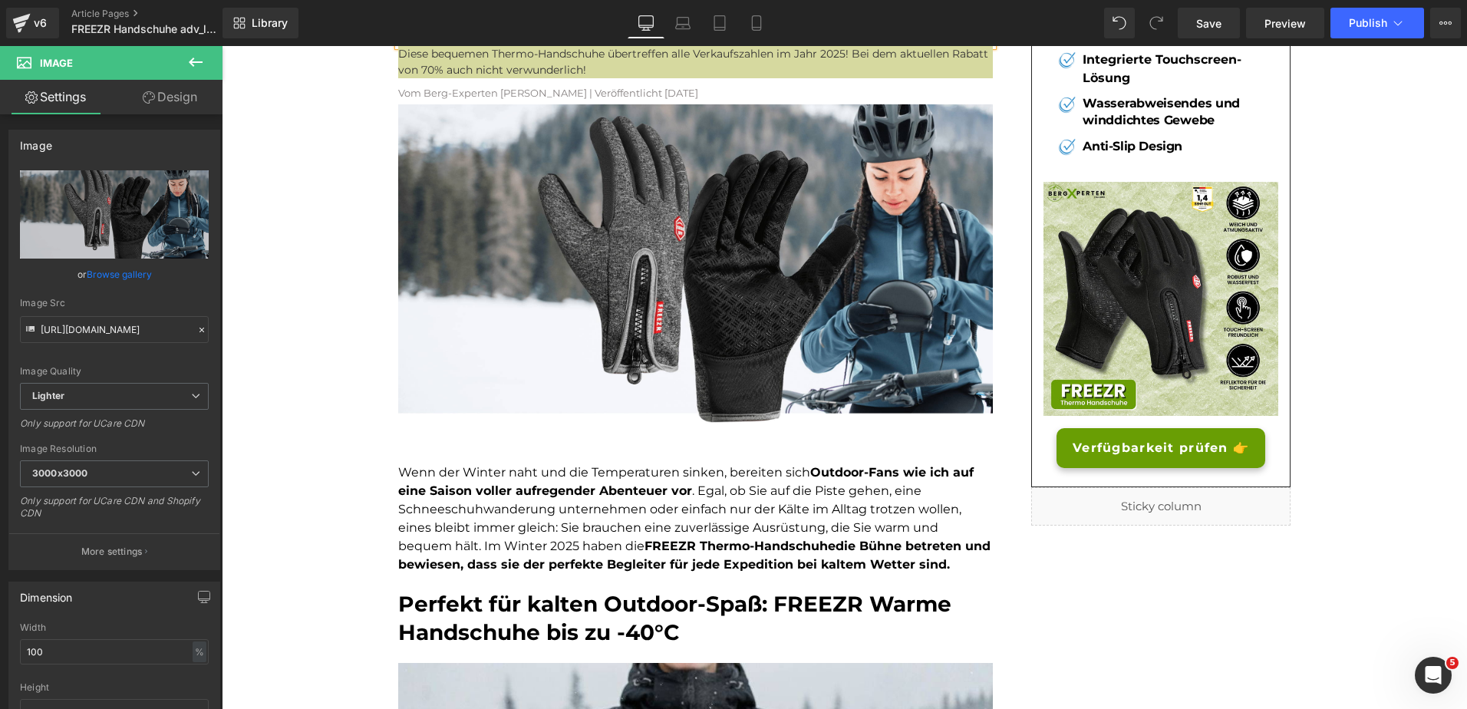
scroll to position [212, 0]
click at [525, 525] on font "Wenn der Winter naht und die Temperaturen sinken, bereiten sich Outdoor-Fans wi…" at bounding box center [694, 517] width 592 height 107
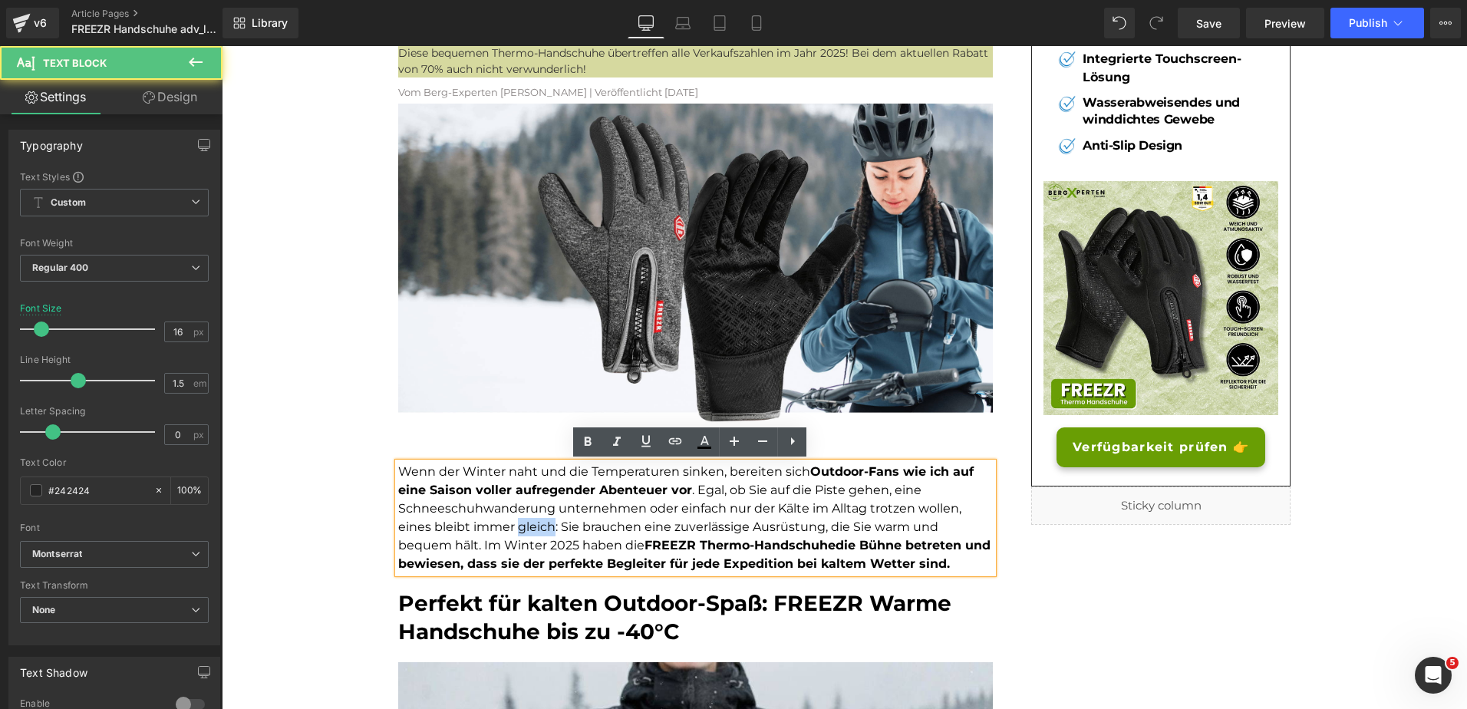
click at [525, 525] on font "Wenn der Winter naht und die Temperaturen sinken, bereiten sich Outdoor-Fans wi…" at bounding box center [694, 517] width 592 height 107
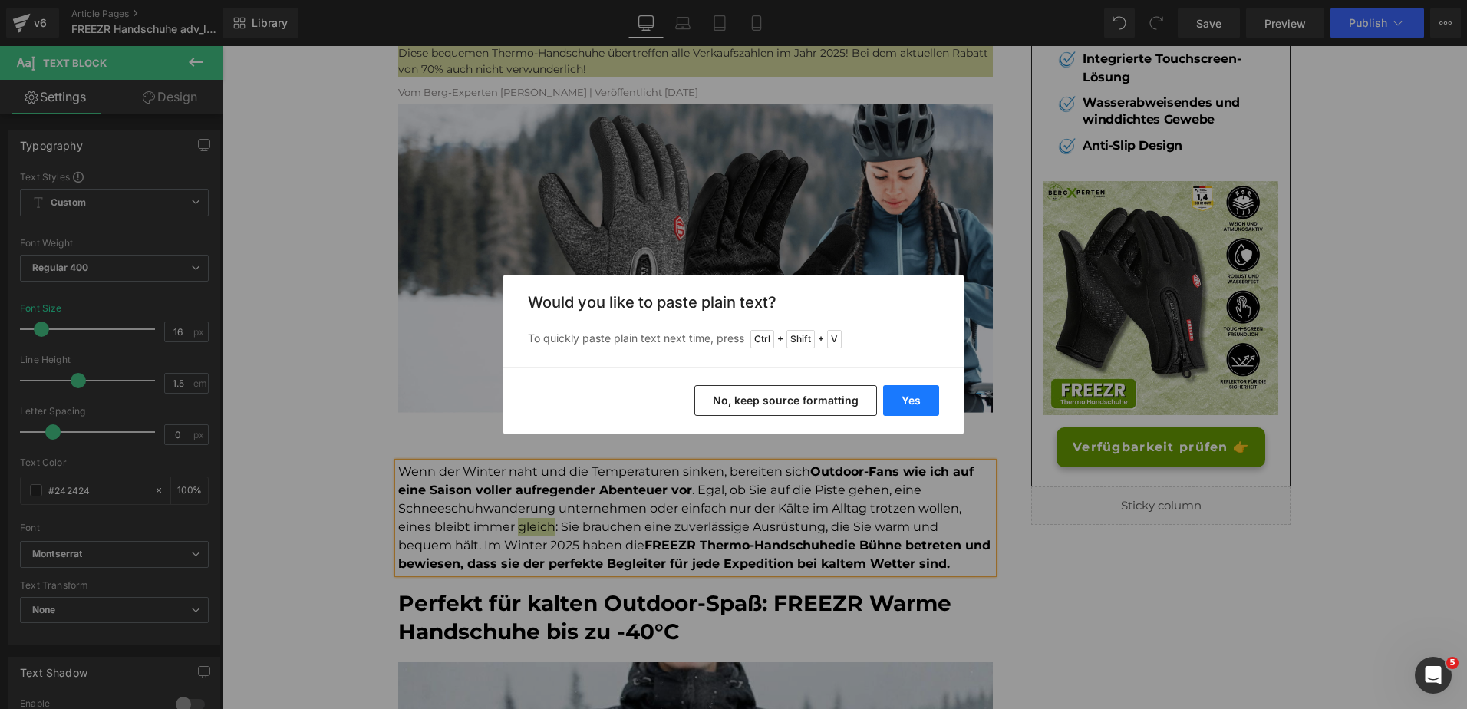
click at [911, 388] on button "Yes" at bounding box center [911, 400] width 56 height 31
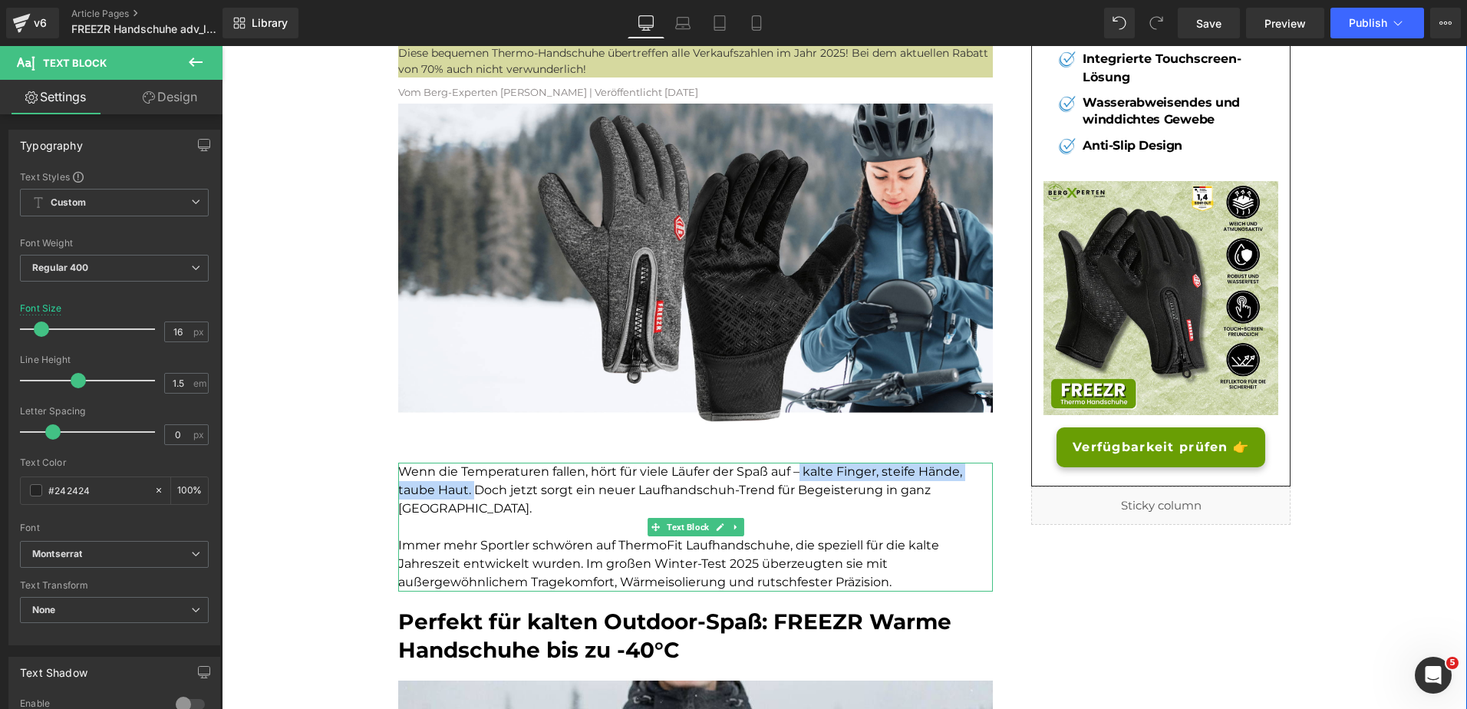
drag, startPoint x: 797, startPoint y: 468, endPoint x: 467, endPoint y: 494, distance: 331.8
click at [467, 494] on font "Wenn die Temperaturen fallen, hört für viele Läufer der Spaß auf – kalte Finger…" at bounding box center [680, 489] width 564 height 51
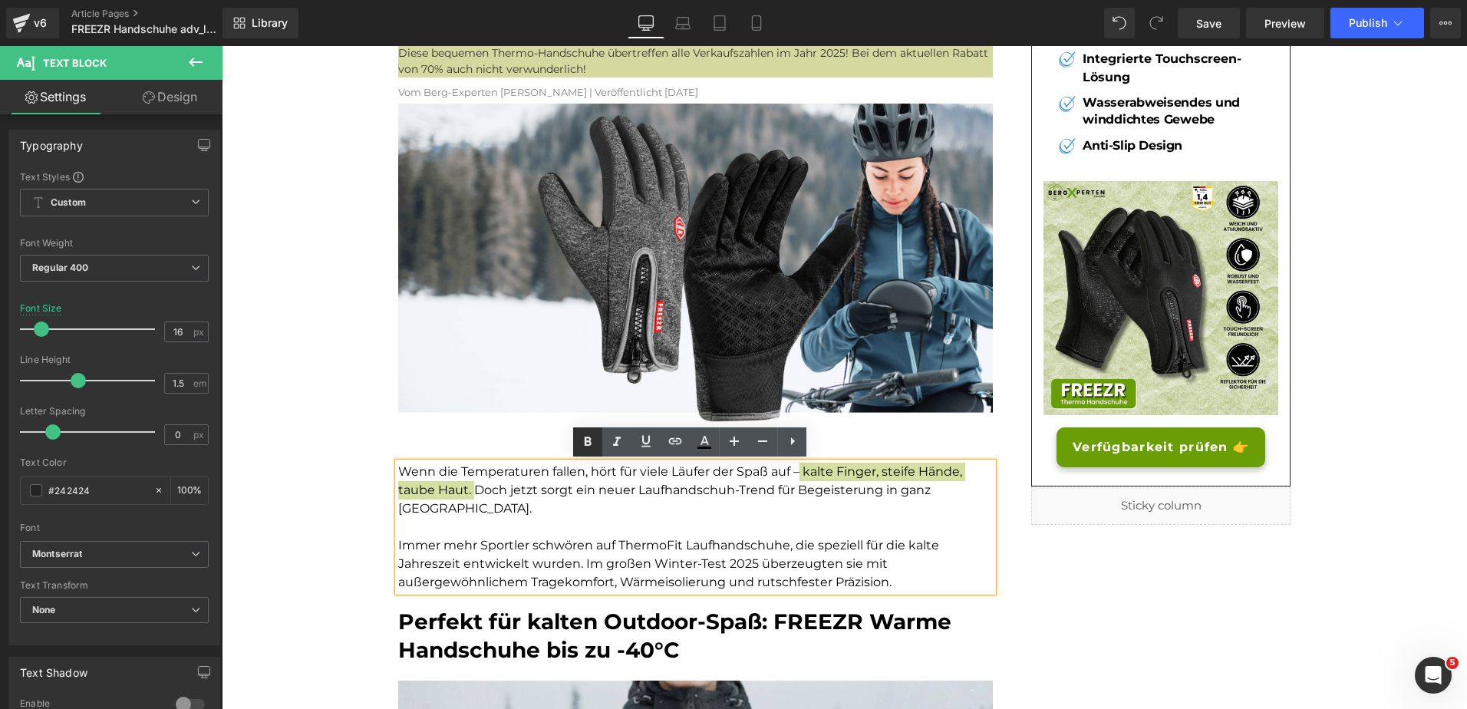
click at [582, 437] on icon at bounding box center [588, 442] width 18 height 18
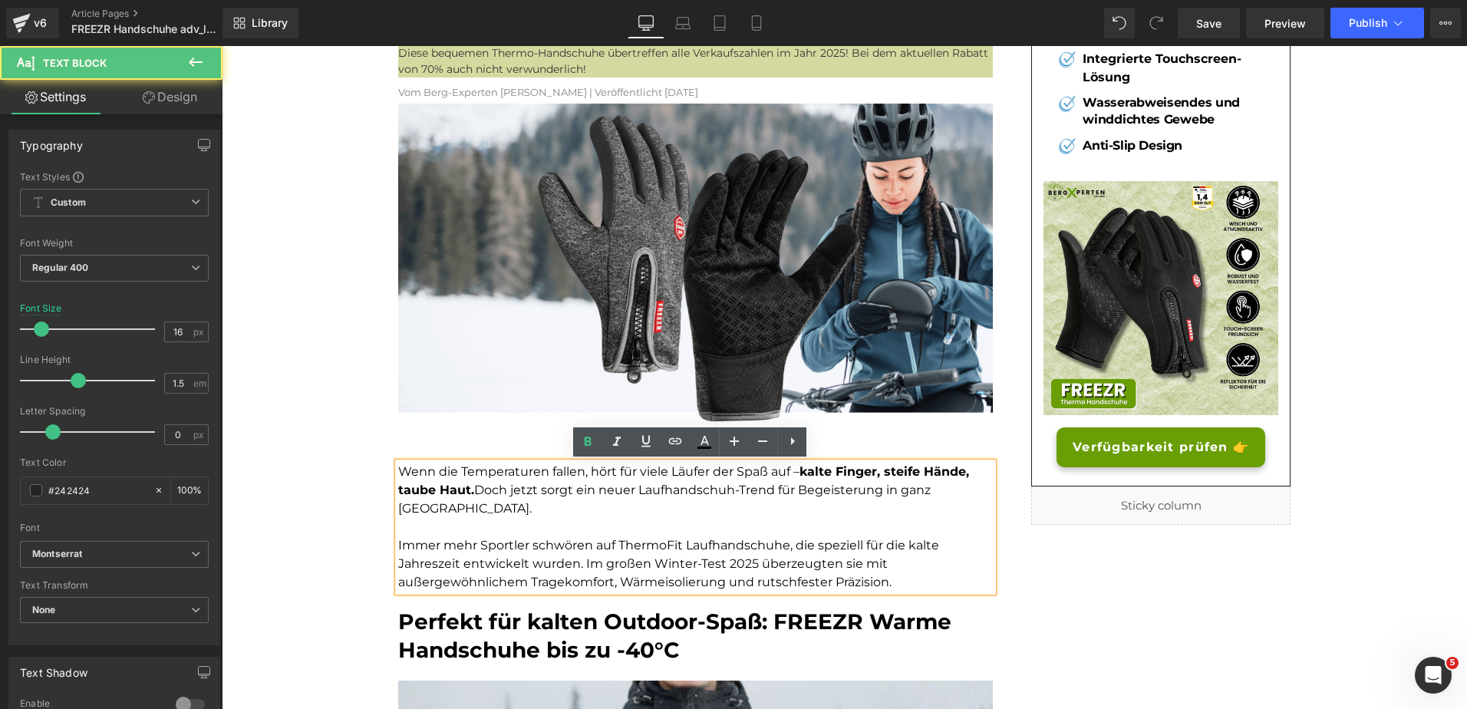
click at [641, 491] on font "Wenn die Temperaturen fallen, hört für viele Läufer der Spaß auf – kalte Finger…" at bounding box center [683, 489] width 571 height 51
drag, startPoint x: 635, startPoint y: 491, endPoint x: 771, endPoint y: 490, distance: 136.6
click at [771, 490] on font "Wenn die Temperaturen fallen, hört für viele Läufer der Spaß auf – kalte Finger…" at bounding box center [683, 489] width 571 height 51
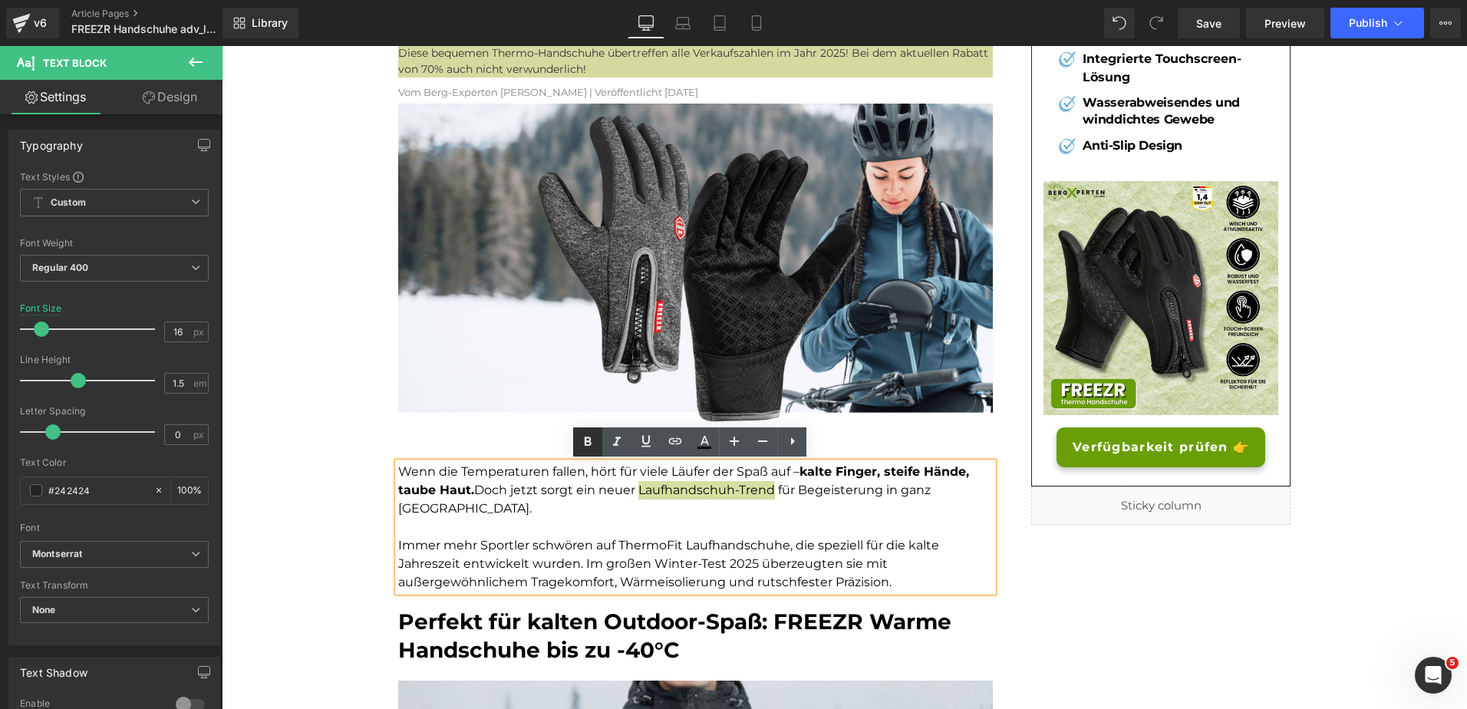
click at [586, 448] on icon at bounding box center [588, 442] width 18 height 18
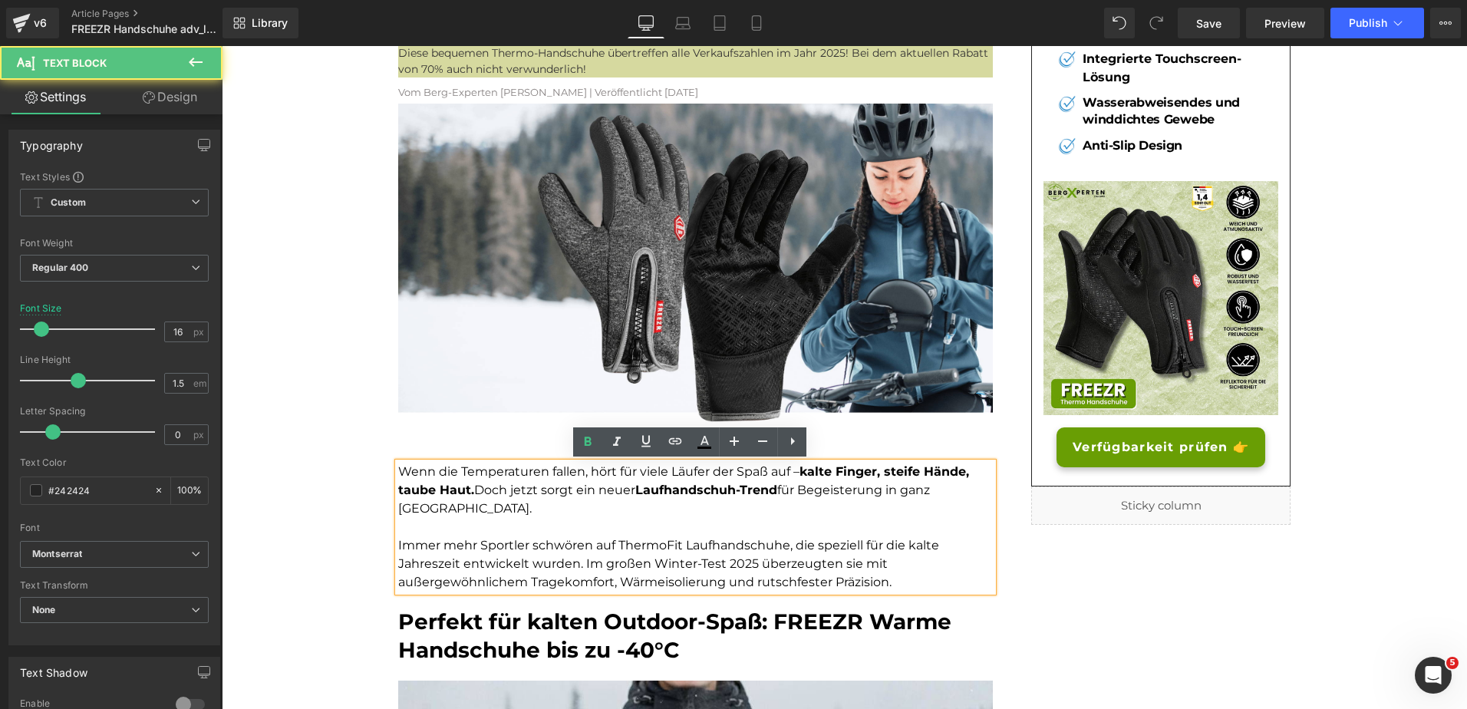
click at [635, 545] on font "Immer mehr Sportler schwören auf ThermoFit Laufhandschuhe, die speziell für die…" at bounding box center [668, 563] width 541 height 51
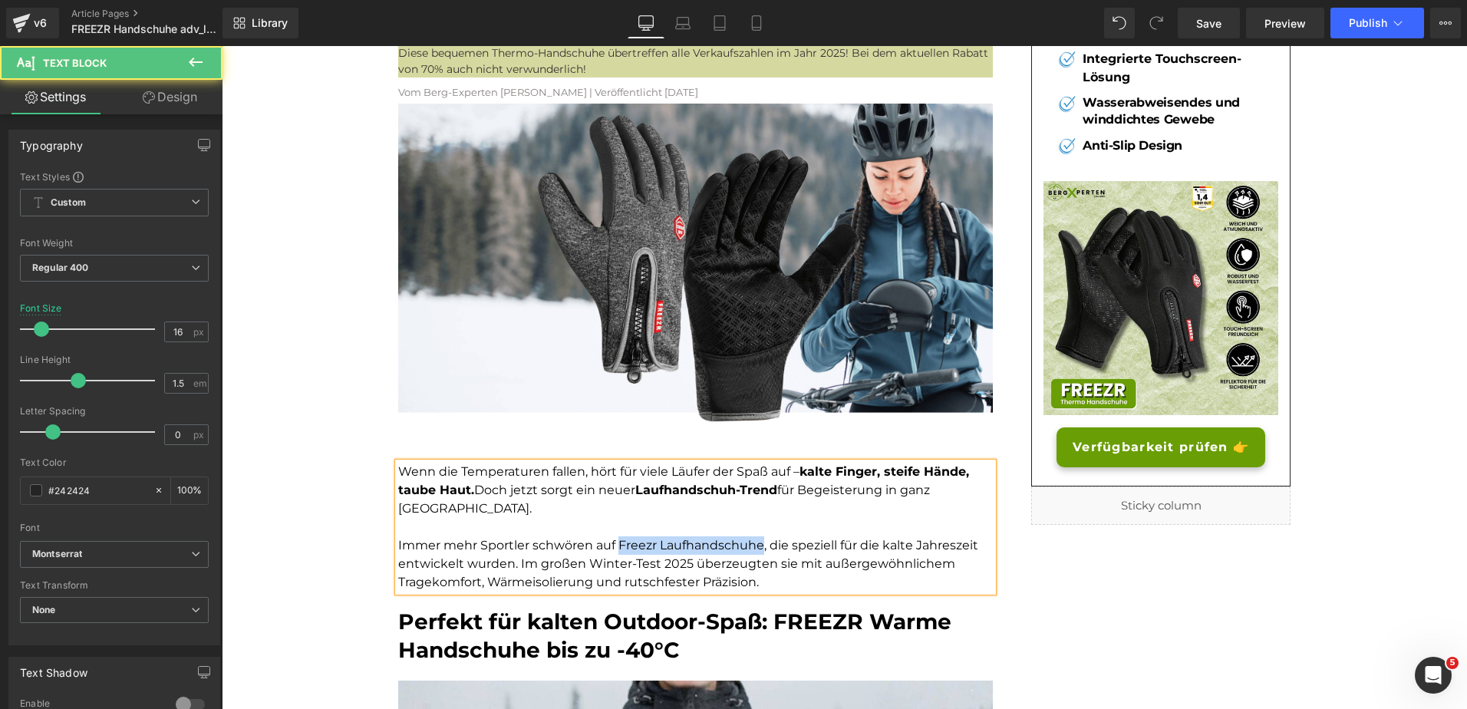
drag, startPoint x: 614, startPoint y: 546, endPoint x: 757, endPoint y: 543, distance: 142.8
click at [757, 543] on font "Immer mehr Sportler schwören auf Freezr Laufhandschuhe, die speziell für die ka…" at bounding box center [688, 563] width 580 height 51
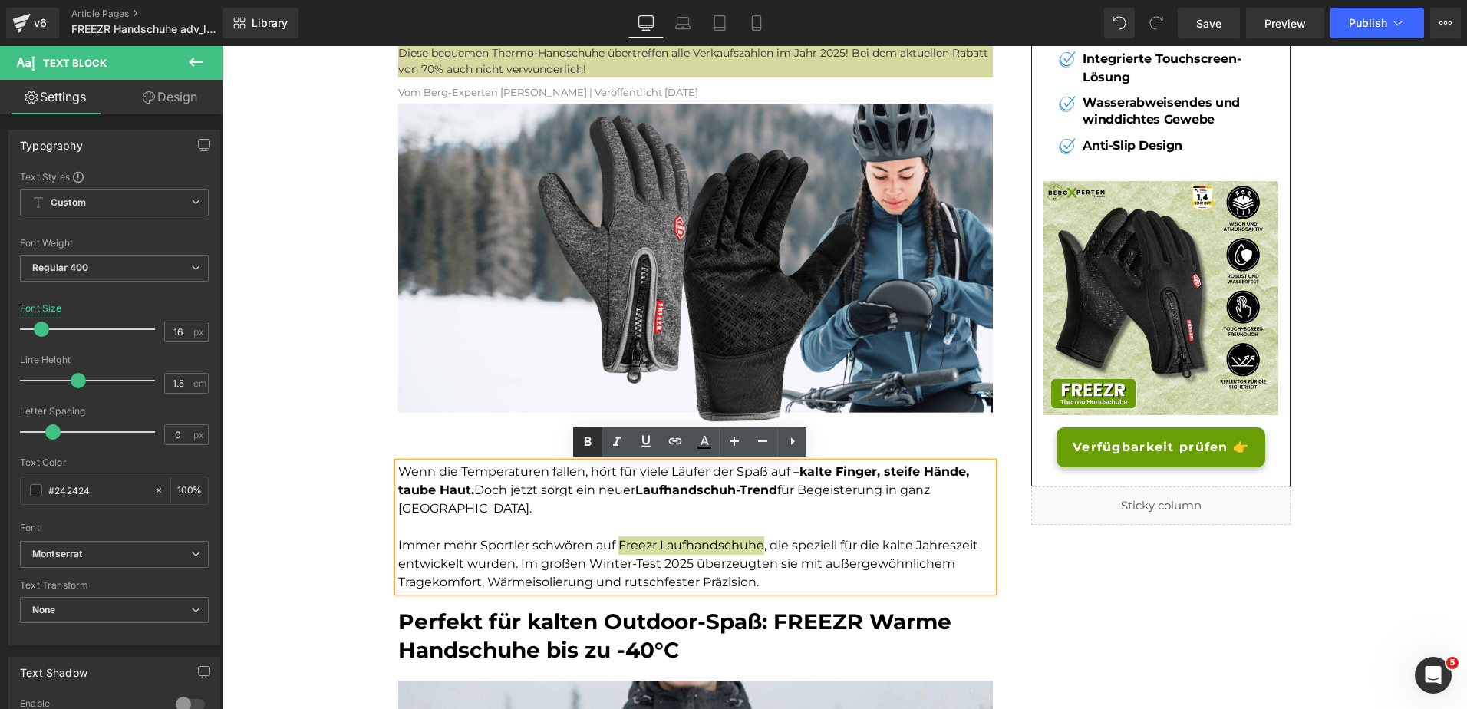
click at [579, 440] on icon at bounding box center [588, 442] width 18 height 18
drag, startPoint x: 582, startPoint y: 561, endPoint x: 684, endPoint y: 560, distance: 102.1
click at [684, 560] on font "Immer mehr Sportler schwören auf Freezr Laufhandschuhe , die speziell für die k…" at bounding box center [690, 563] width 584 height 51
click at [596, 439] on icon at bounding box center [588, 442] width 18 height 18
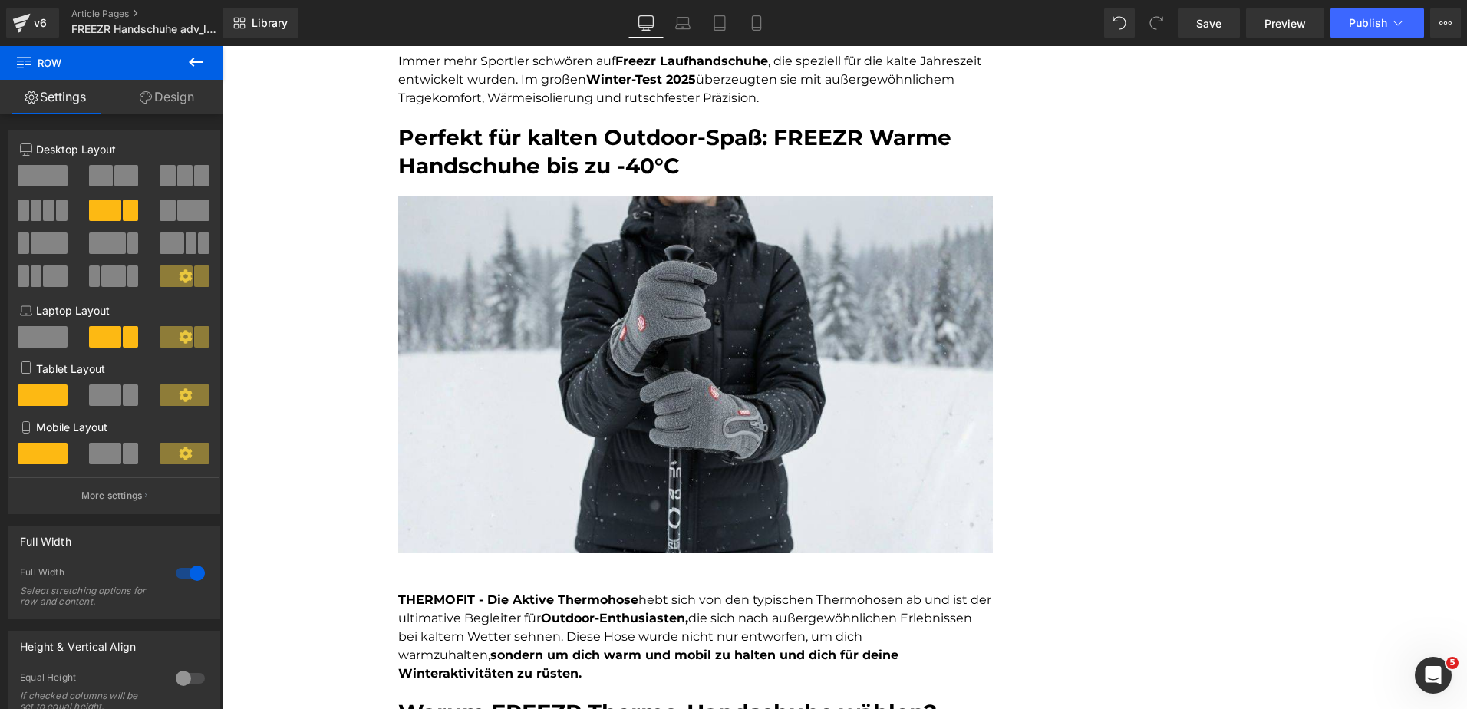
scroll to position [708, 0]
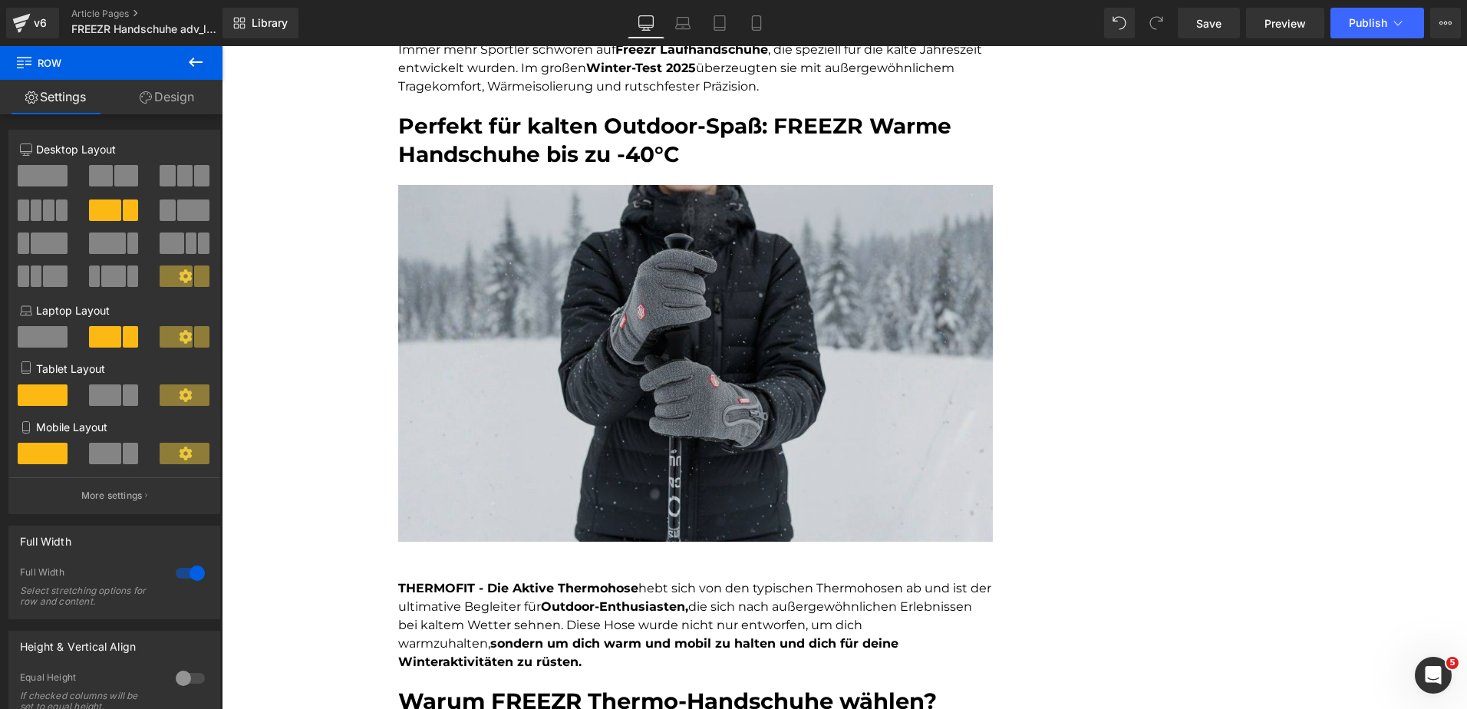
click at [472, 334] on img at bounding box center [695, 376] width 595 height 383
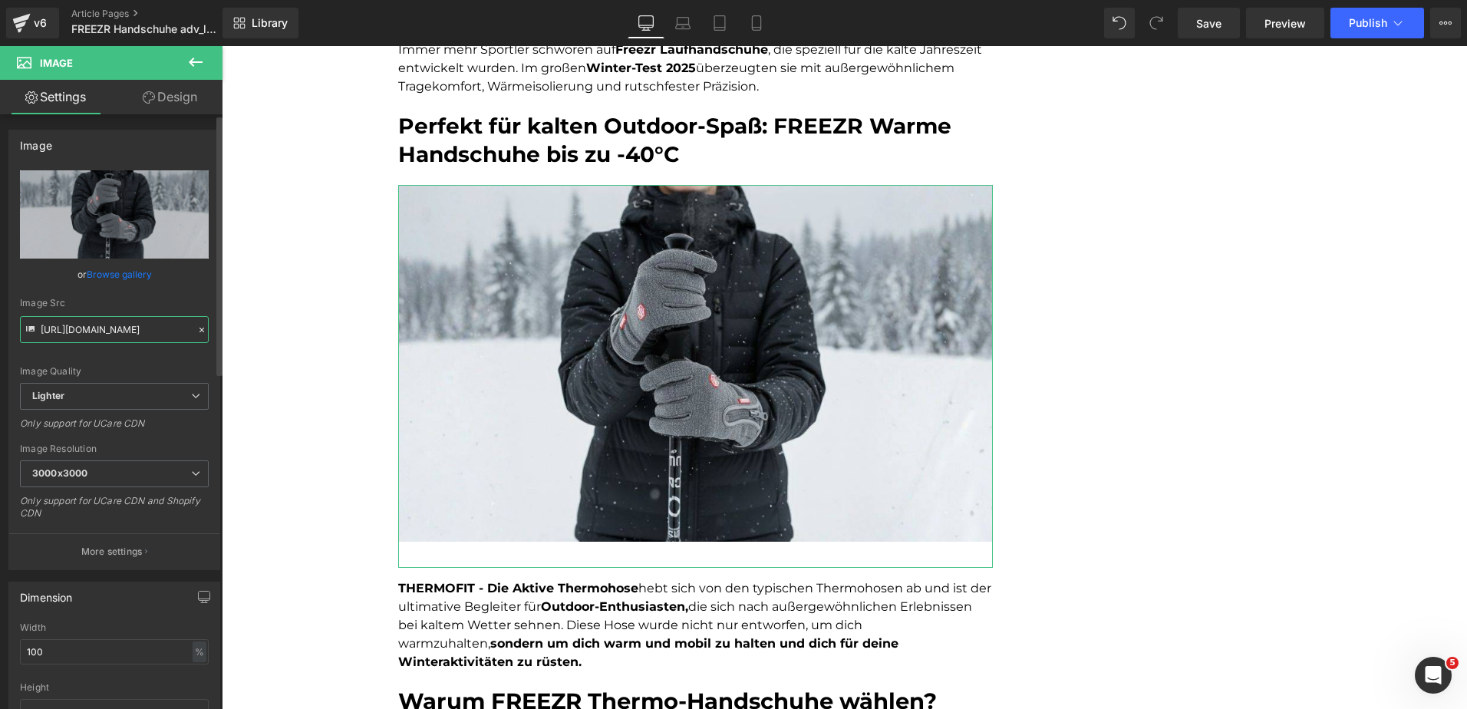
click at [113, 338] on input "https://ucarecdn.com/45735215-4c0a-4d13-befd-6a3e8b674d6a/-/format/auto/-/previ…" at bounding box center [114, 329] width 189 height 27
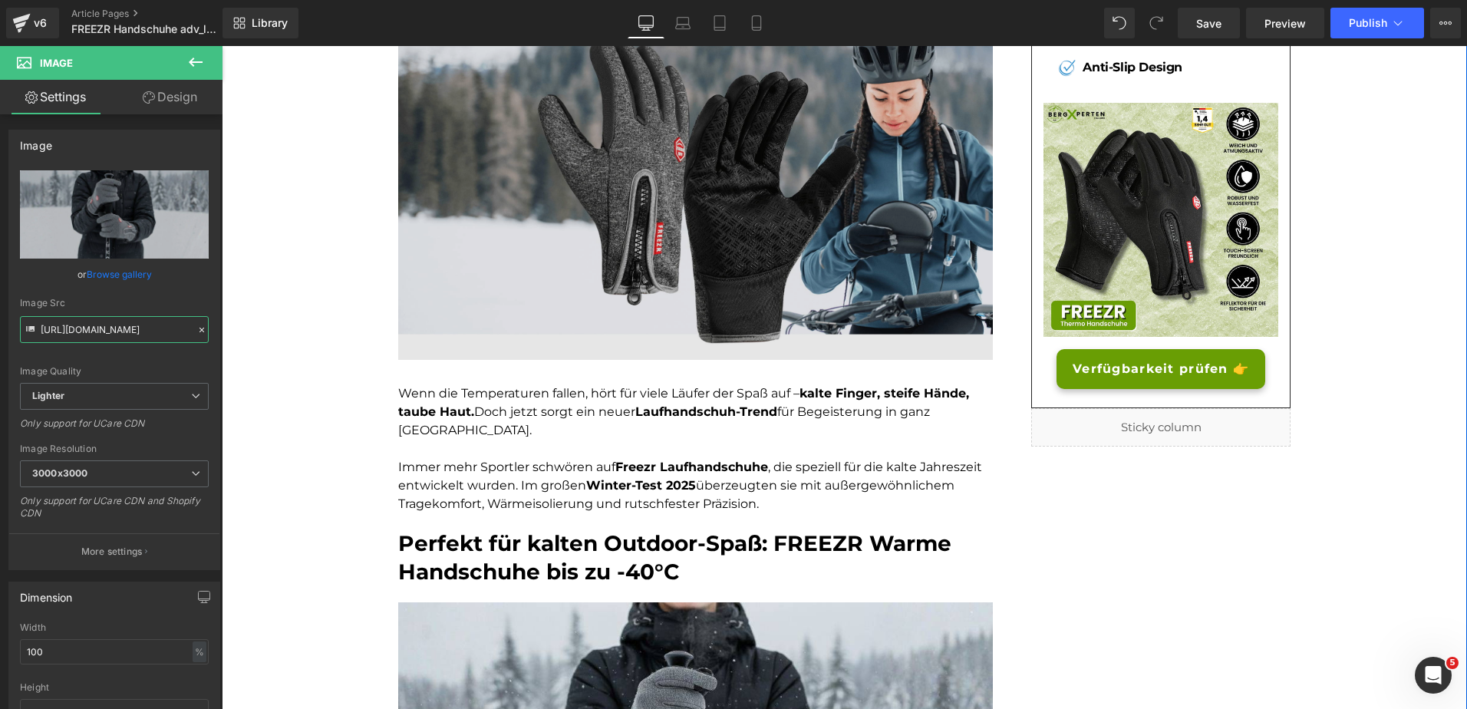
scroll to position [111, 0]
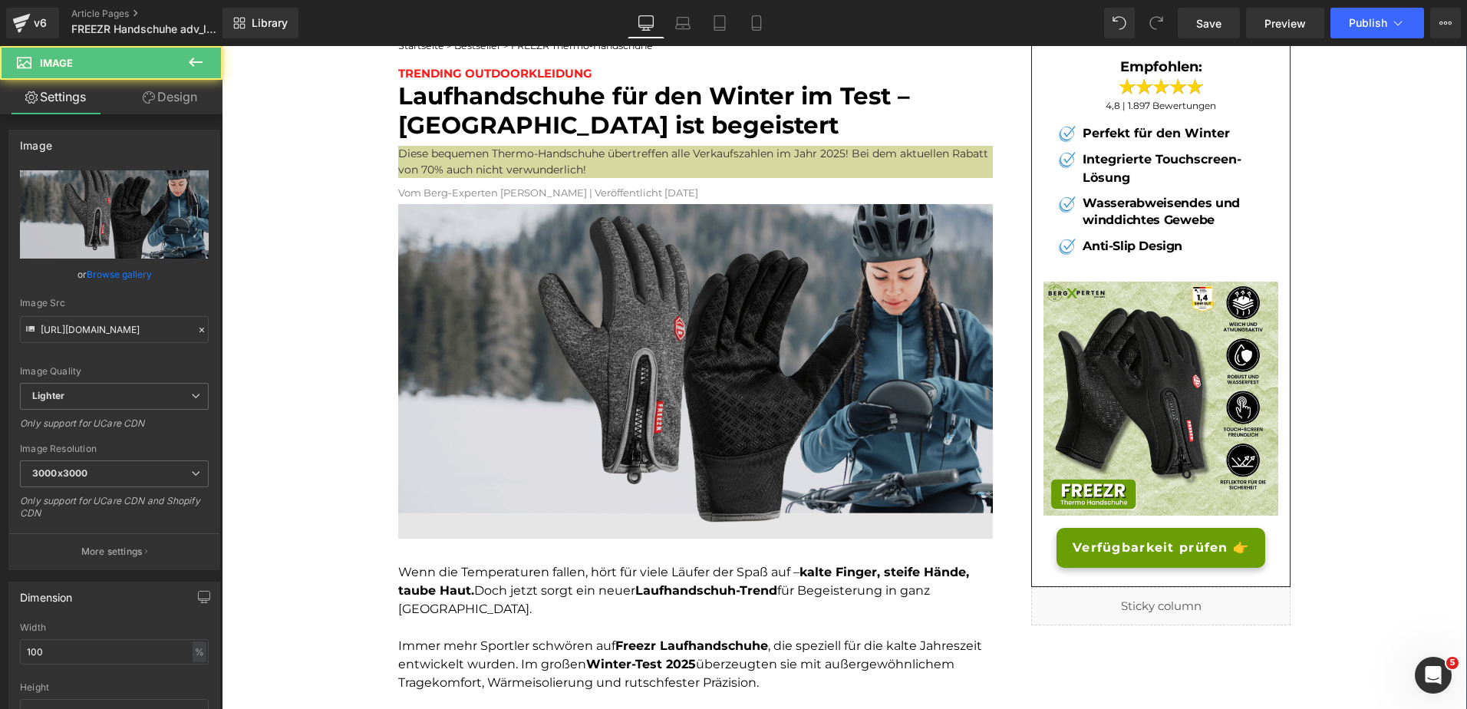
click at [880, 306] on img at bounding box center [695, 376] width 595 height 344
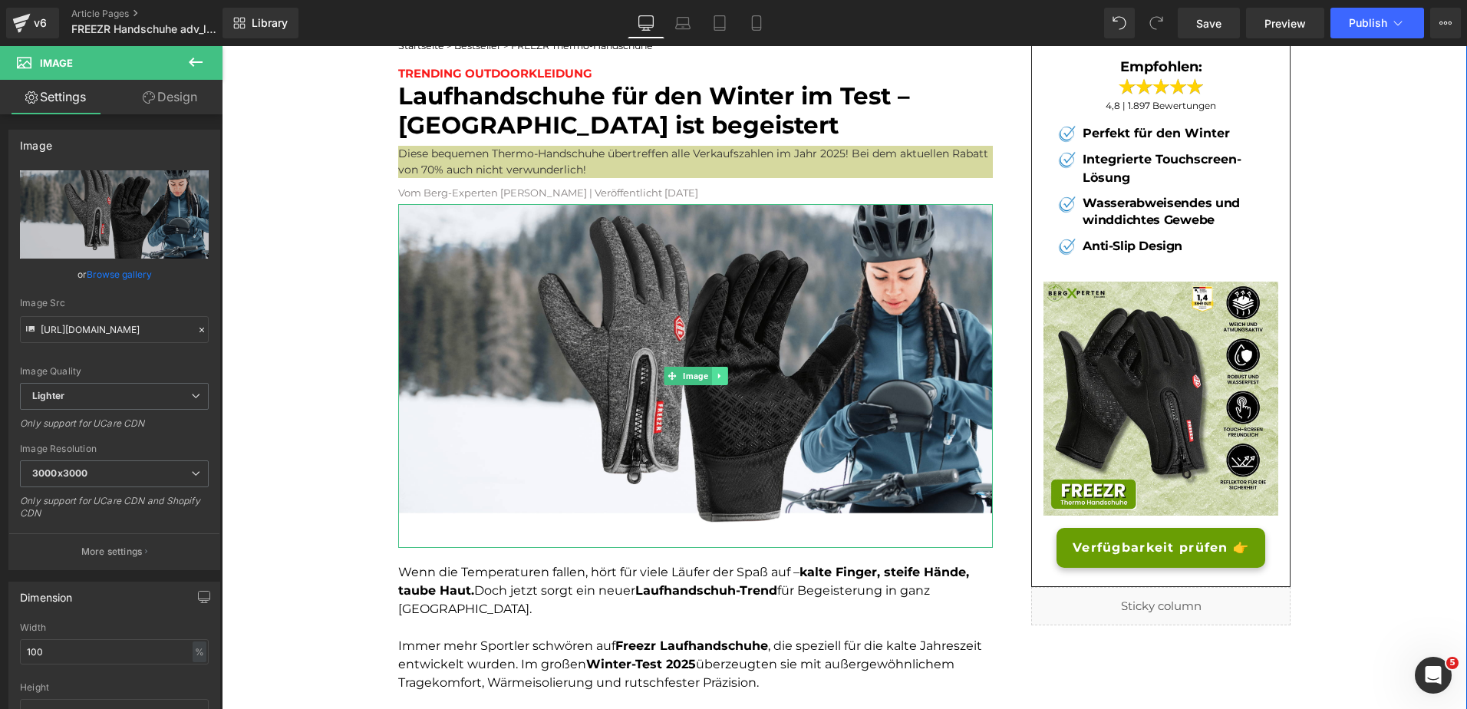
click at [717, 375] on icon at bounding box center [719, 375] width 8 height 9
click at [711, 375] on link at bounding box center [712, 376] width 16 height 18
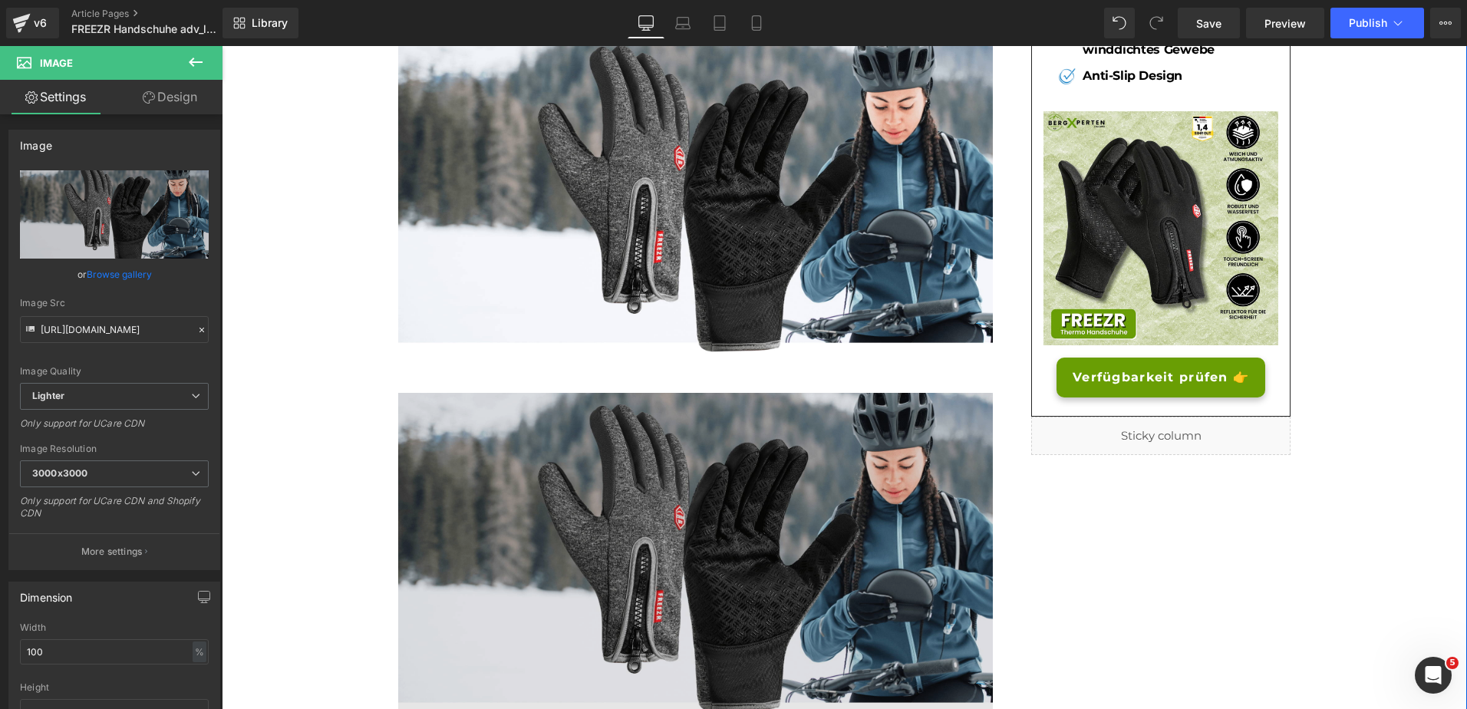
scroll to position [279, 0]
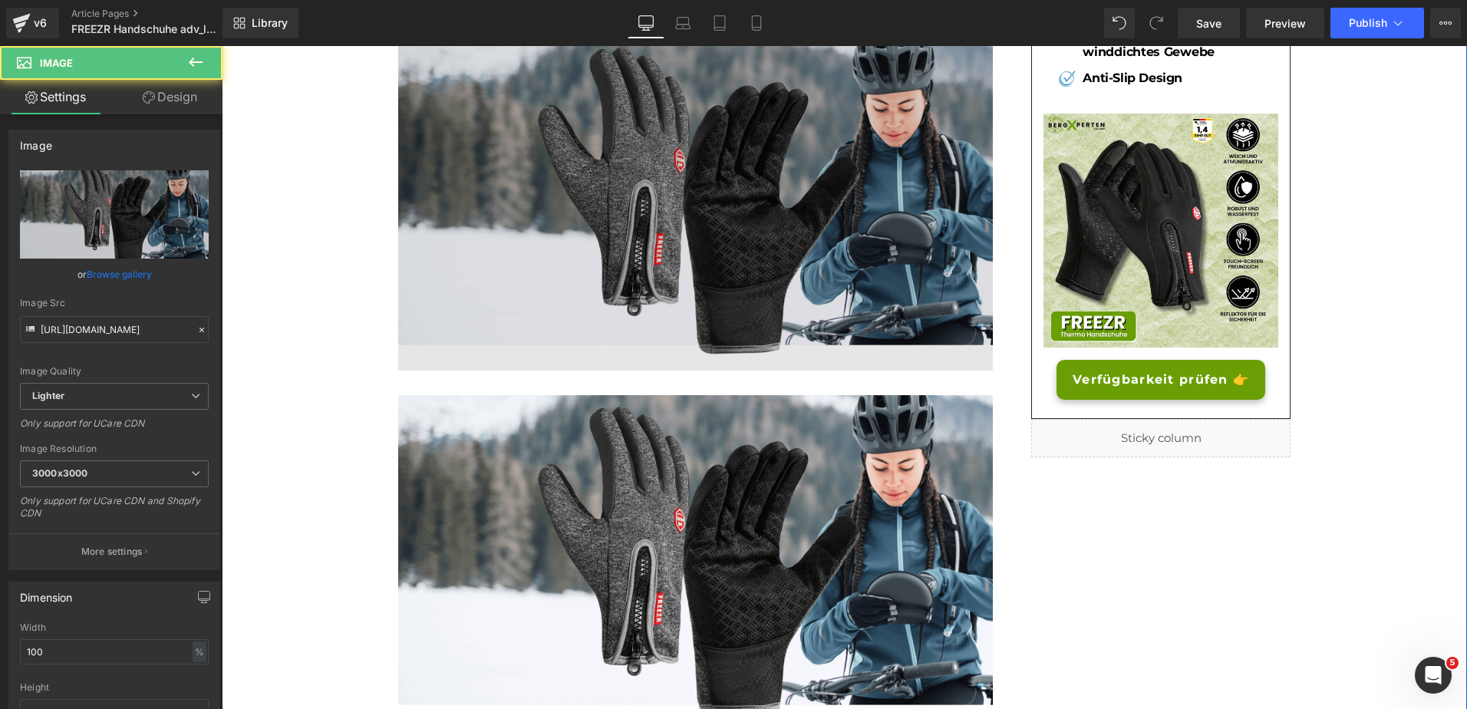
click at [540, 185] on img at bounding box center [695, 208] width 595 height 344
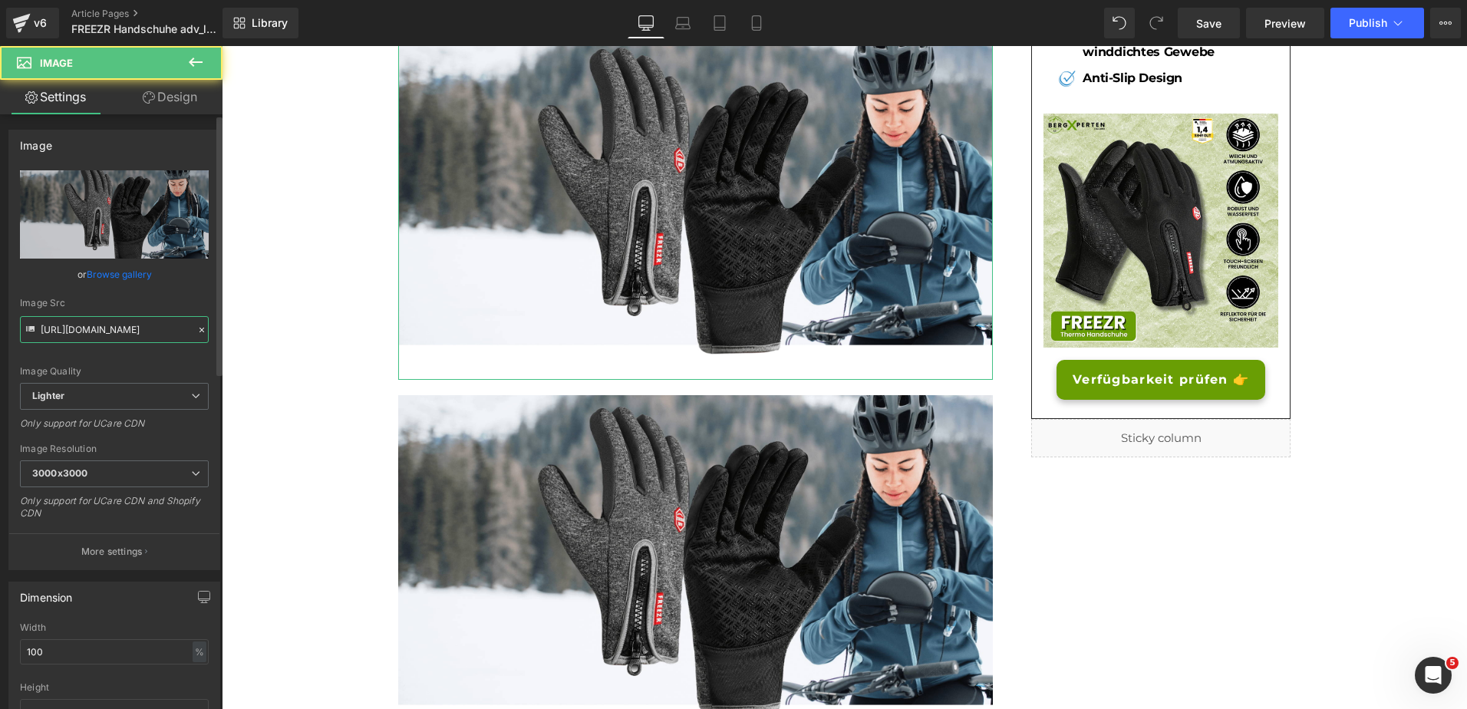
click at [137, 323] on input "https://ucarecdn.com/0aea0d69-b891-4af7-a78c-829bc2f9b4b9/-/format/auto/-/previ…" at bounding box center [114, 329] width 189 height 27
type input "https://ucarecdn.com/45735215-4c0a-4d13-befd-6a3e8b674d6a/-/format/auto/-/previ…"
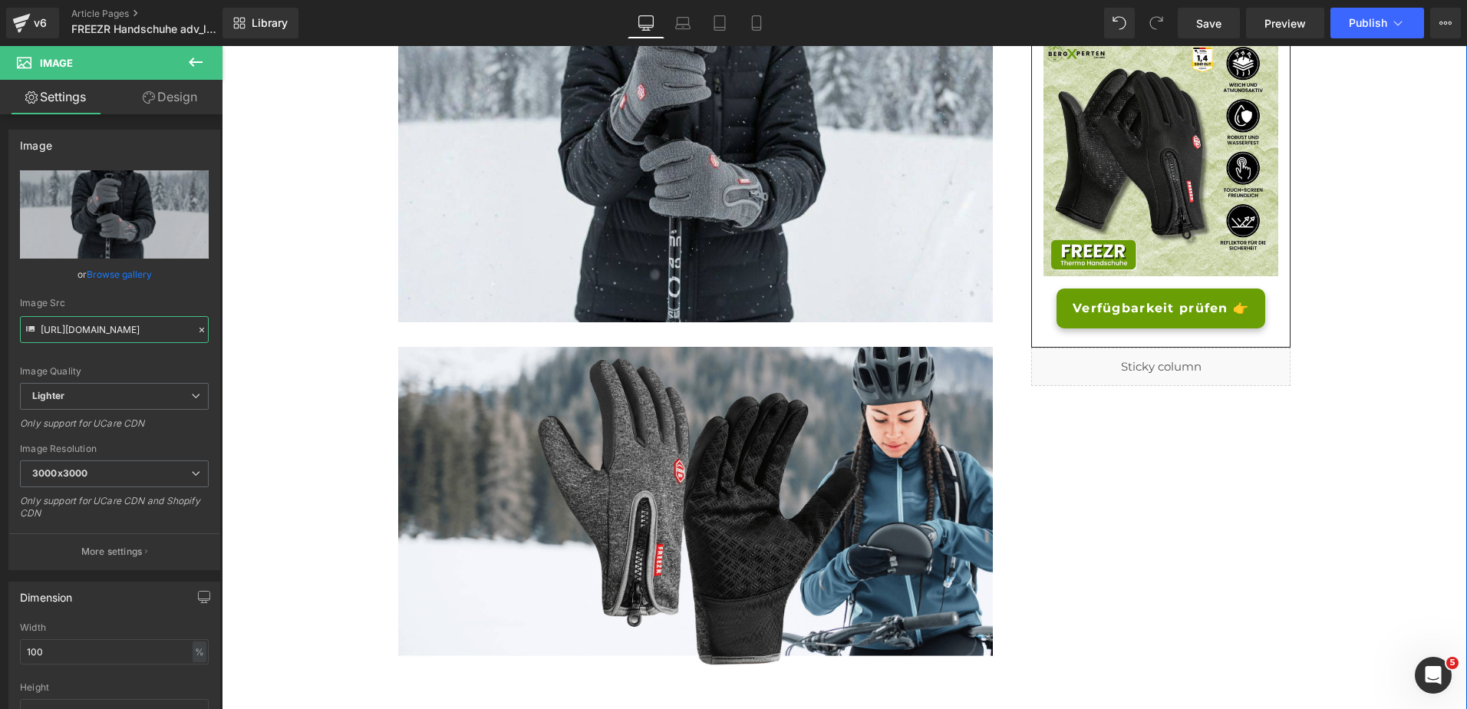
scroll to position [356, 0]
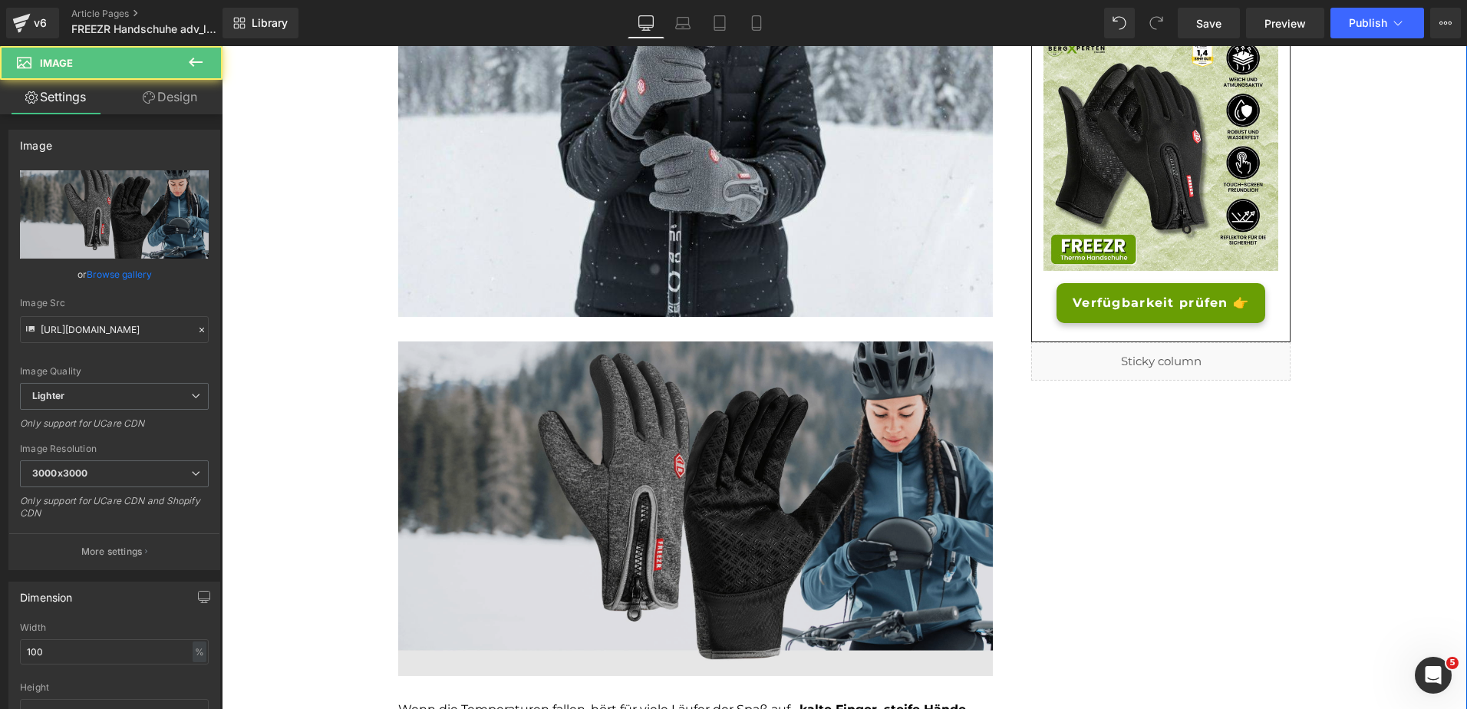
click at [543, 451] on img at bounding box center [695, 514] width 595 height 344
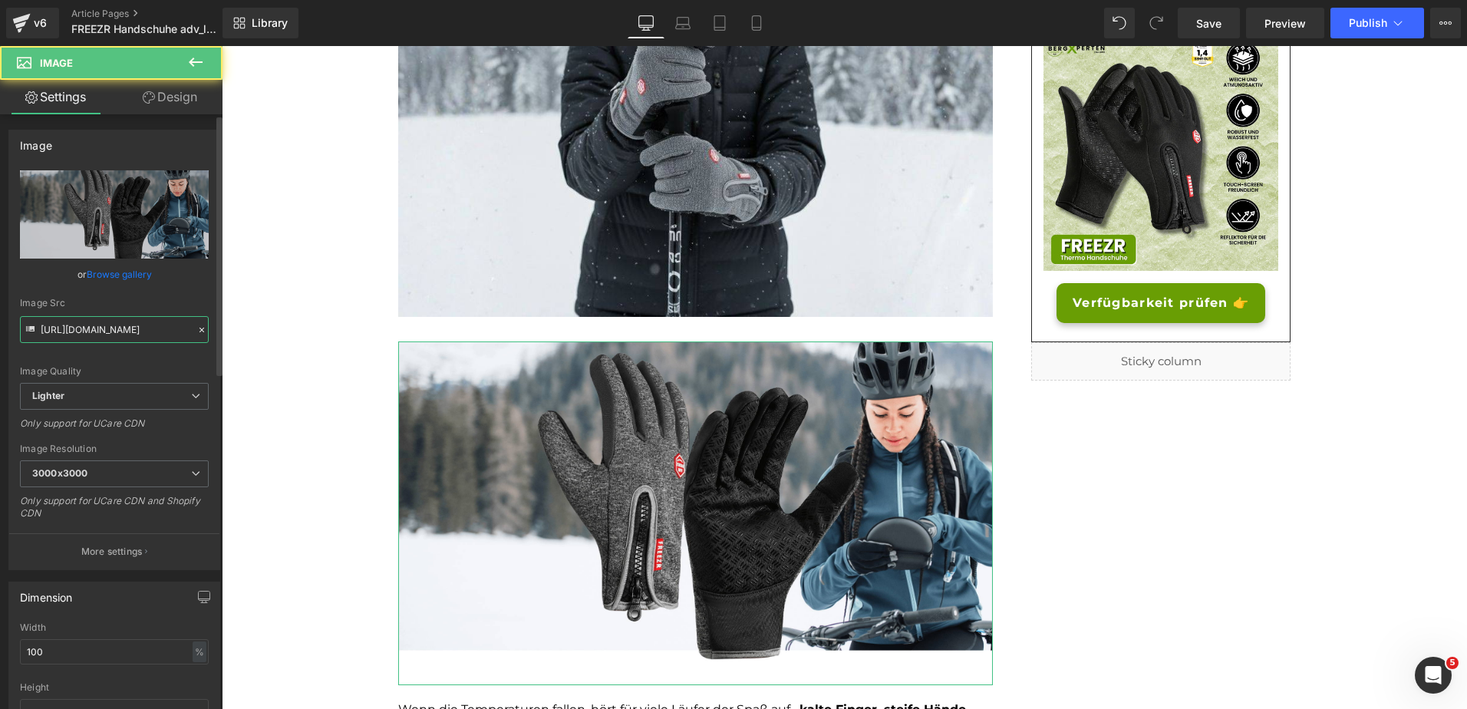
click at [120, 338] on input "https://ucarecdn.com/0aea0d69-b891-4af7-a78c-829bc2f9b4b9/-/format/auto/-/previ…" at bounding box center [114, 329] width 189 height 27
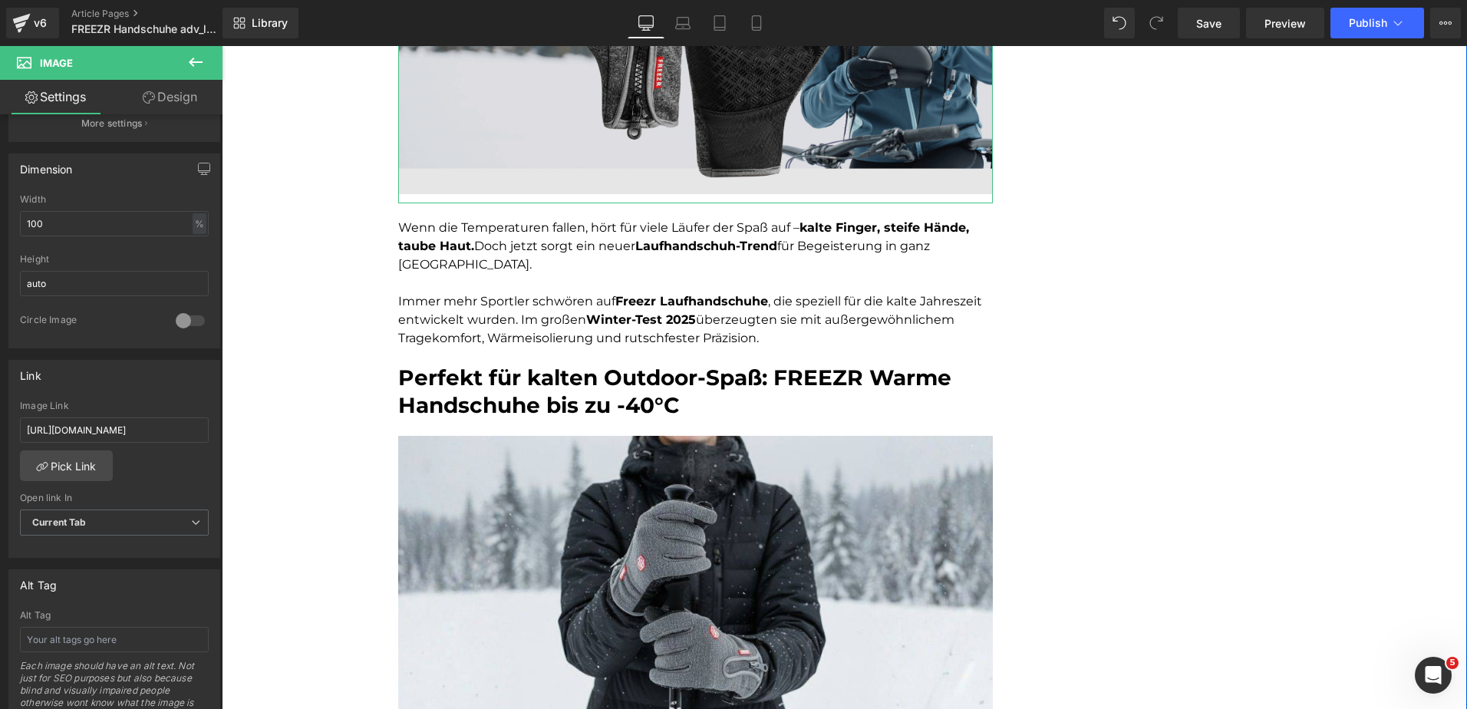
scroll to position [840, 0]
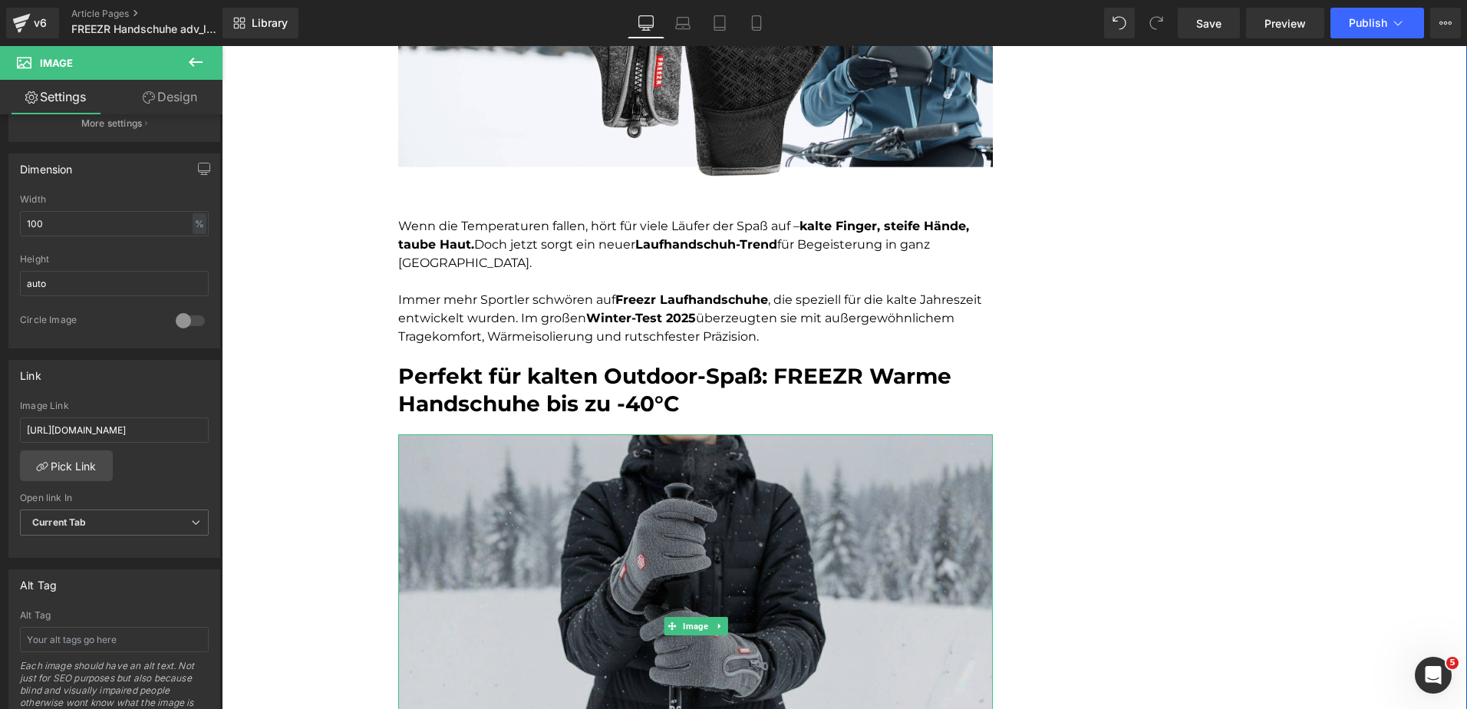
click at [489, 477] on img at bounding box center [695, 625] width 595 height 383
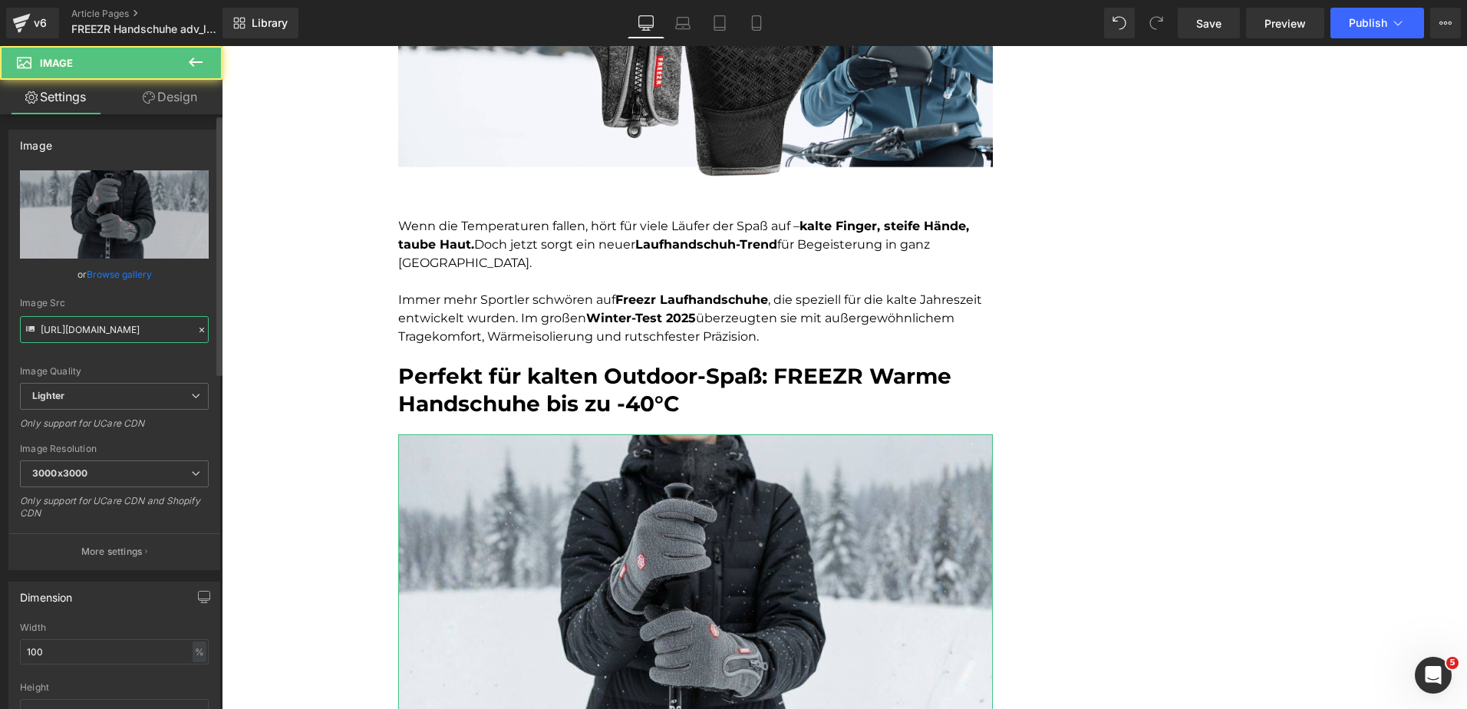
click at [102, 330] on input "https://ucarecdn.com/45735215-4c0a-4d13-befd-6a3e8b674d6a/-/format/auto/-/previ…" at bounding box center [114, 329] width 189 height 27
paste input "0aea0d69-b891-4af7-a78c-829bc2f9b4b9/-/format/auto/-/preview/3000x3000/-/qualit…"
type input "https://ucarecdn.com/0aea0d69-b891-4af7-a78c-829bc2f9b4b9/-/format/auto/-/previ…"
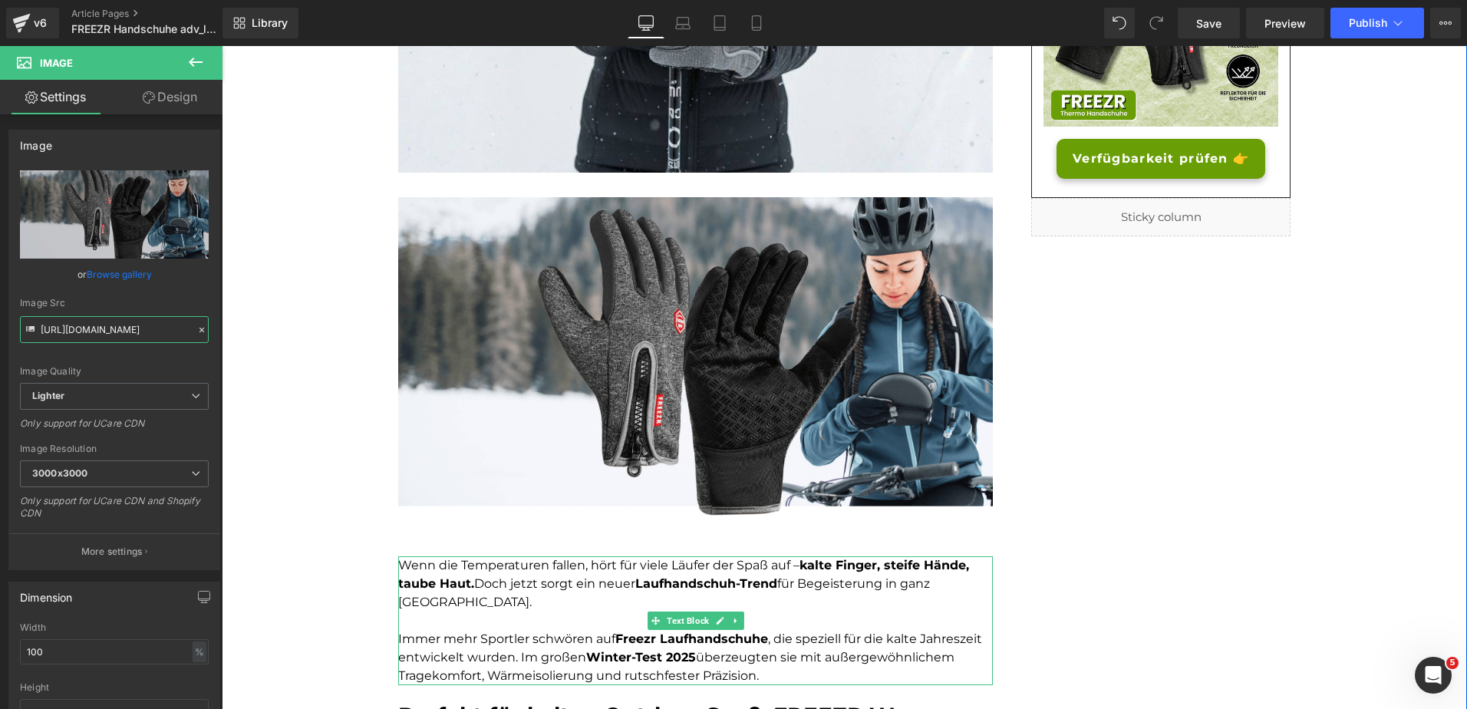
scroll to position [500, 0]
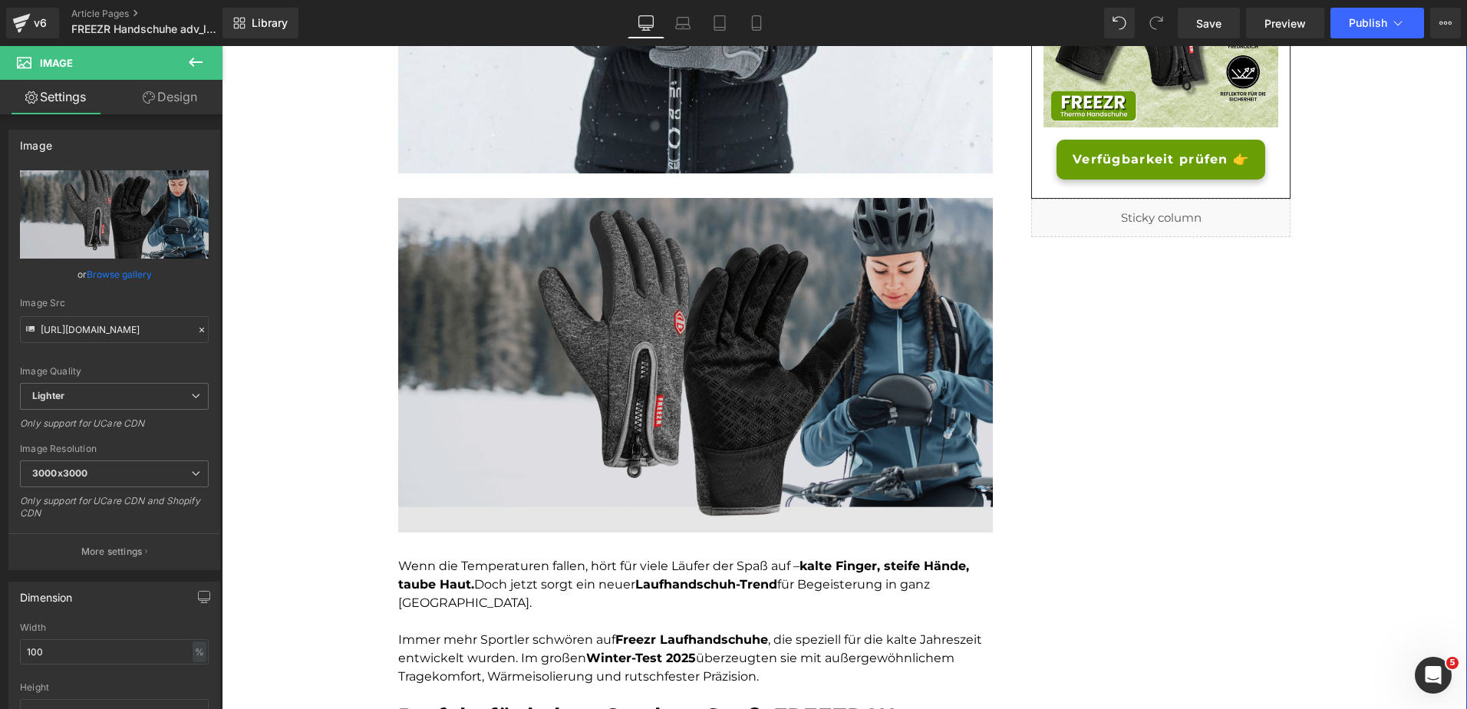
click at [943, 230] on img at bounding box center [695, 370] width 595 height 344
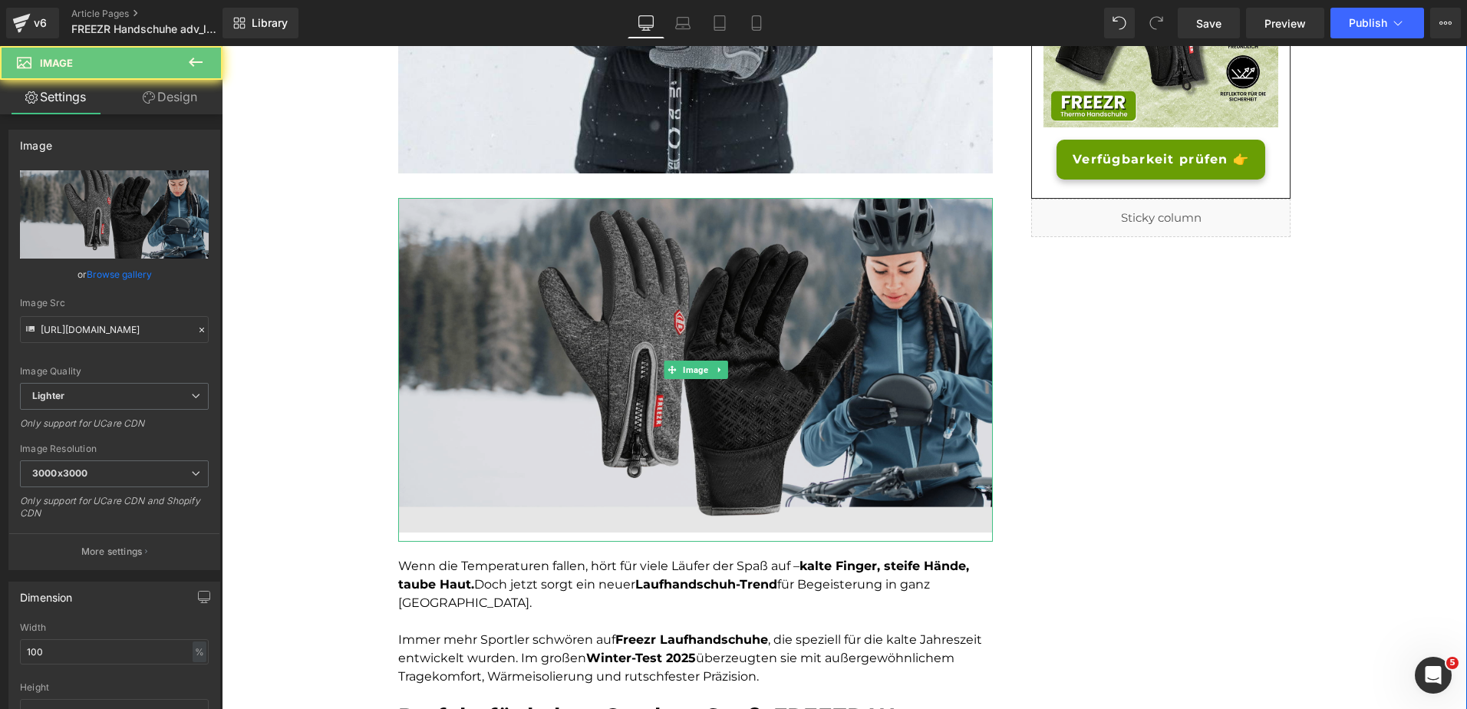
click at [723, 368] on img at bounding box center [695, 370] width 595 height 344
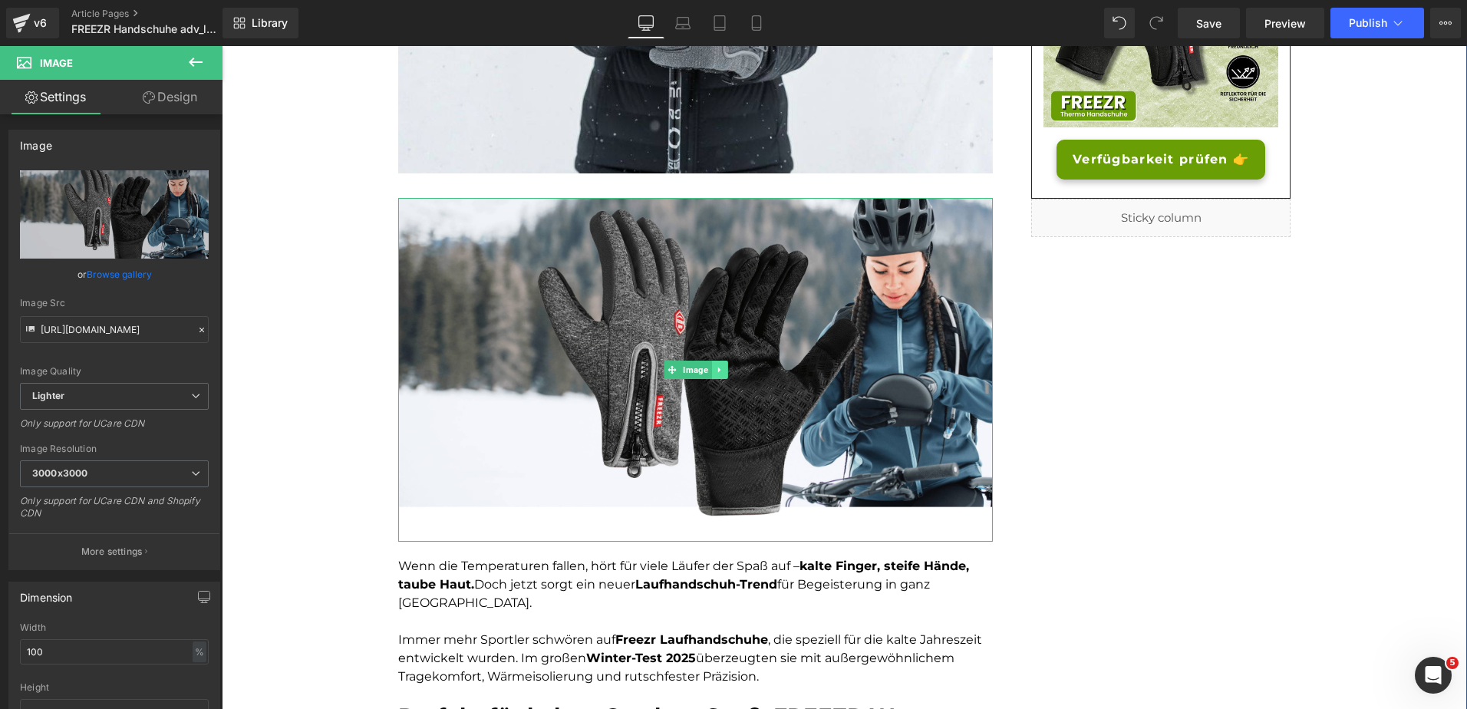
click at [718, 368] on link at bounding box center [719, 370] width 16 height 18
click at [723, 368] on icon at bounding box center [727, 369] width 8 height 9
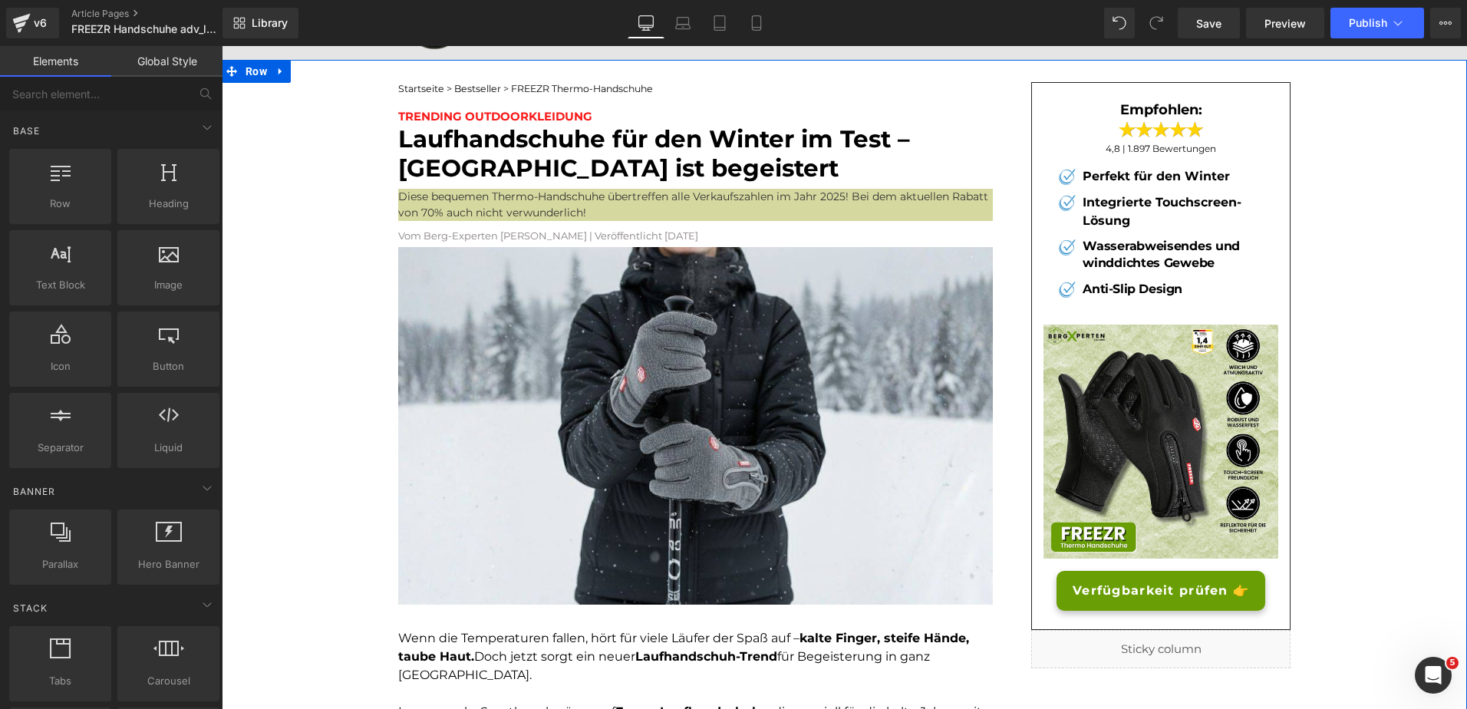
scroll to position [0, 0]
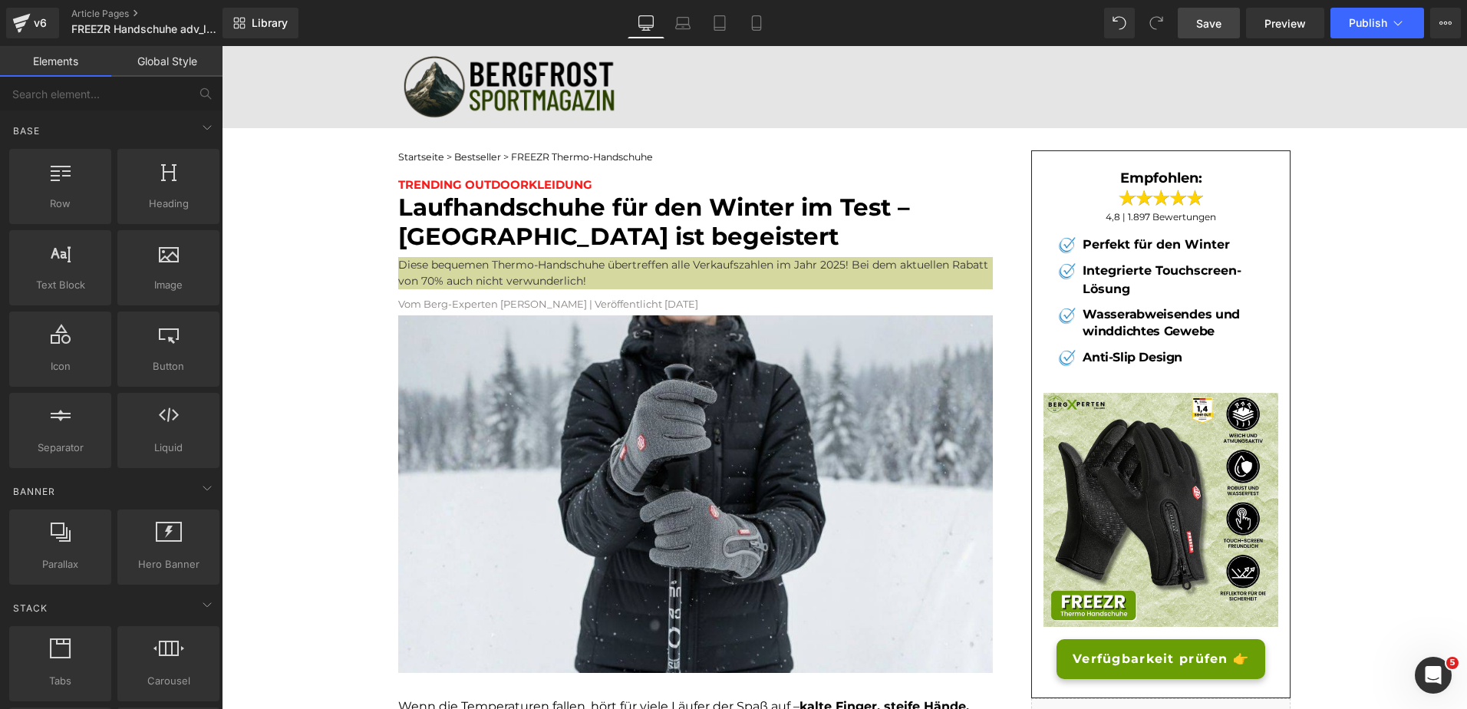
click at [1210, 26] on span "Save" at bounding box center [1208, 23] width 25 height 16
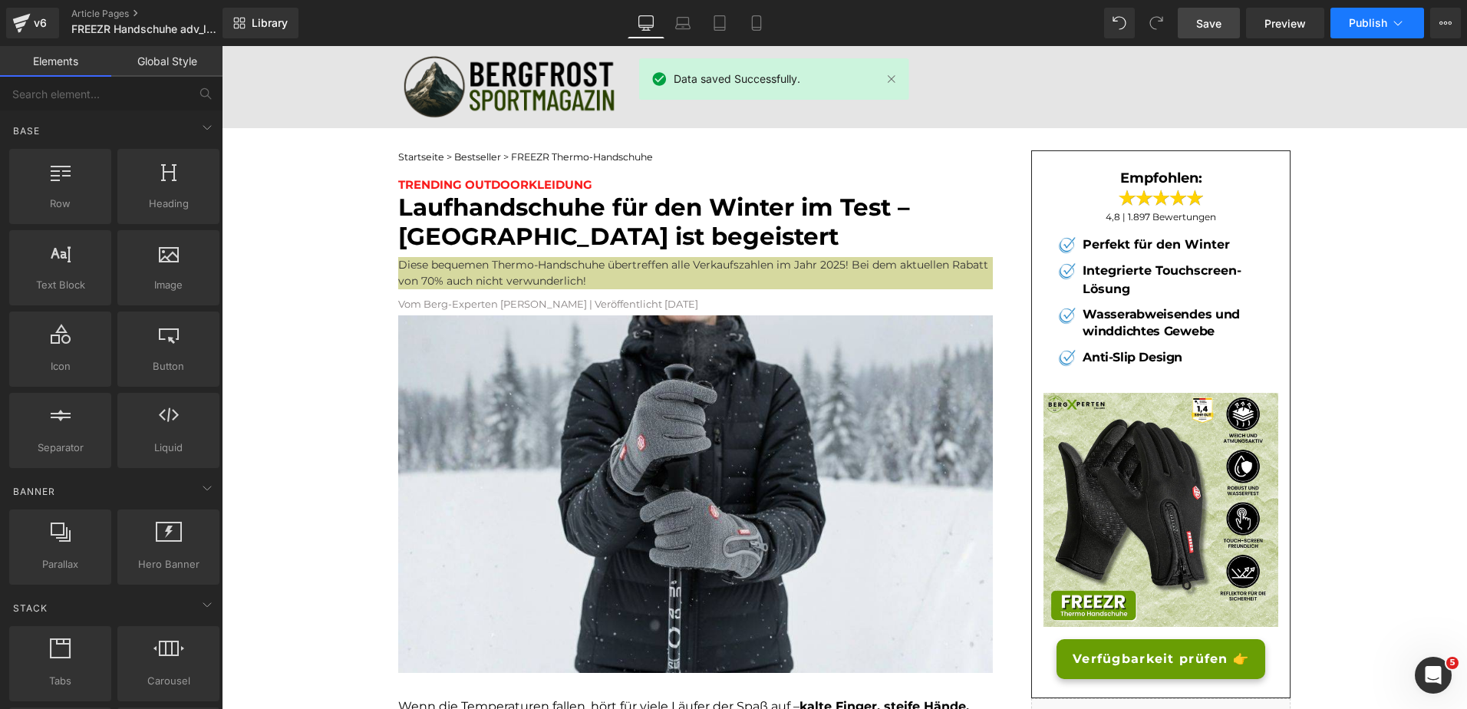
click at [1350, 18] on span "Publish" at bounding box center [1368, 23] width 38 height 12
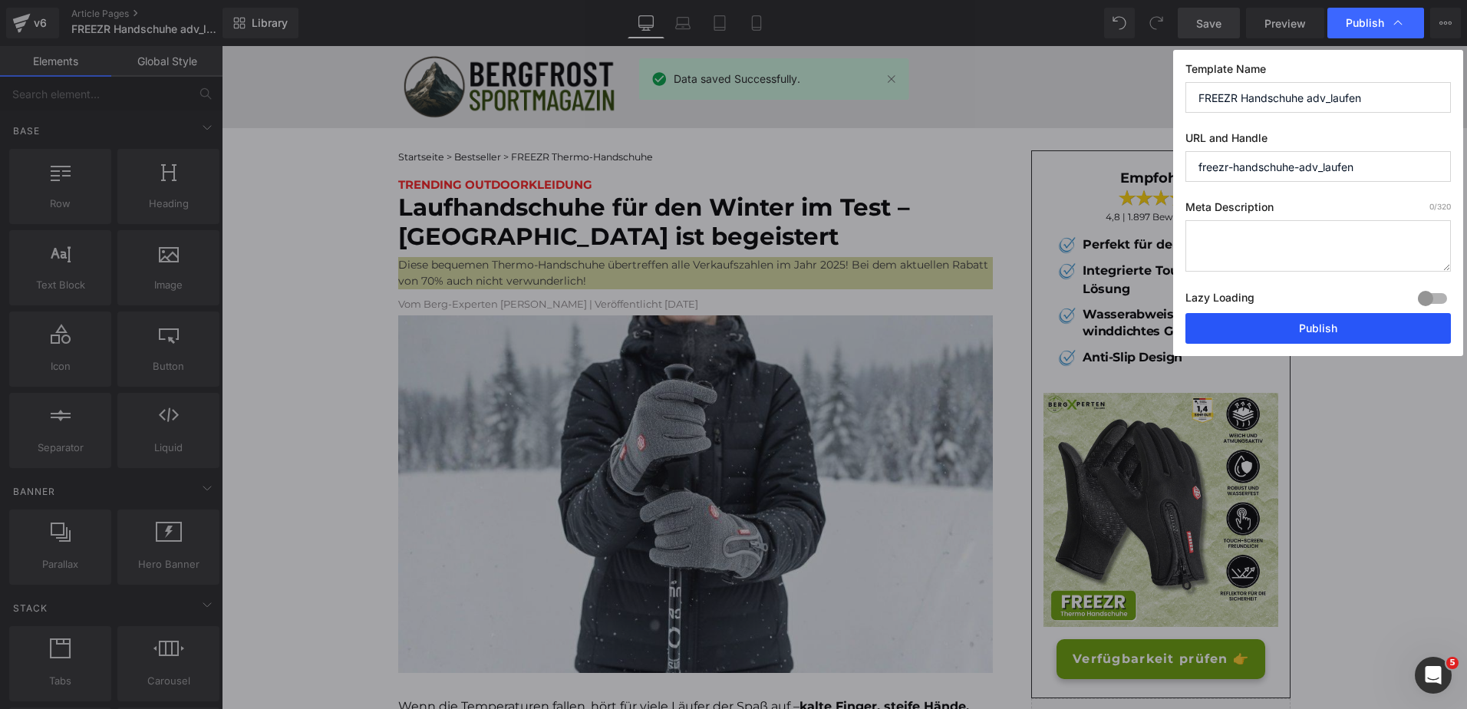
click at [1245, 325] on button "Publish" at bounding box center [1319, 328] width 266 height 31
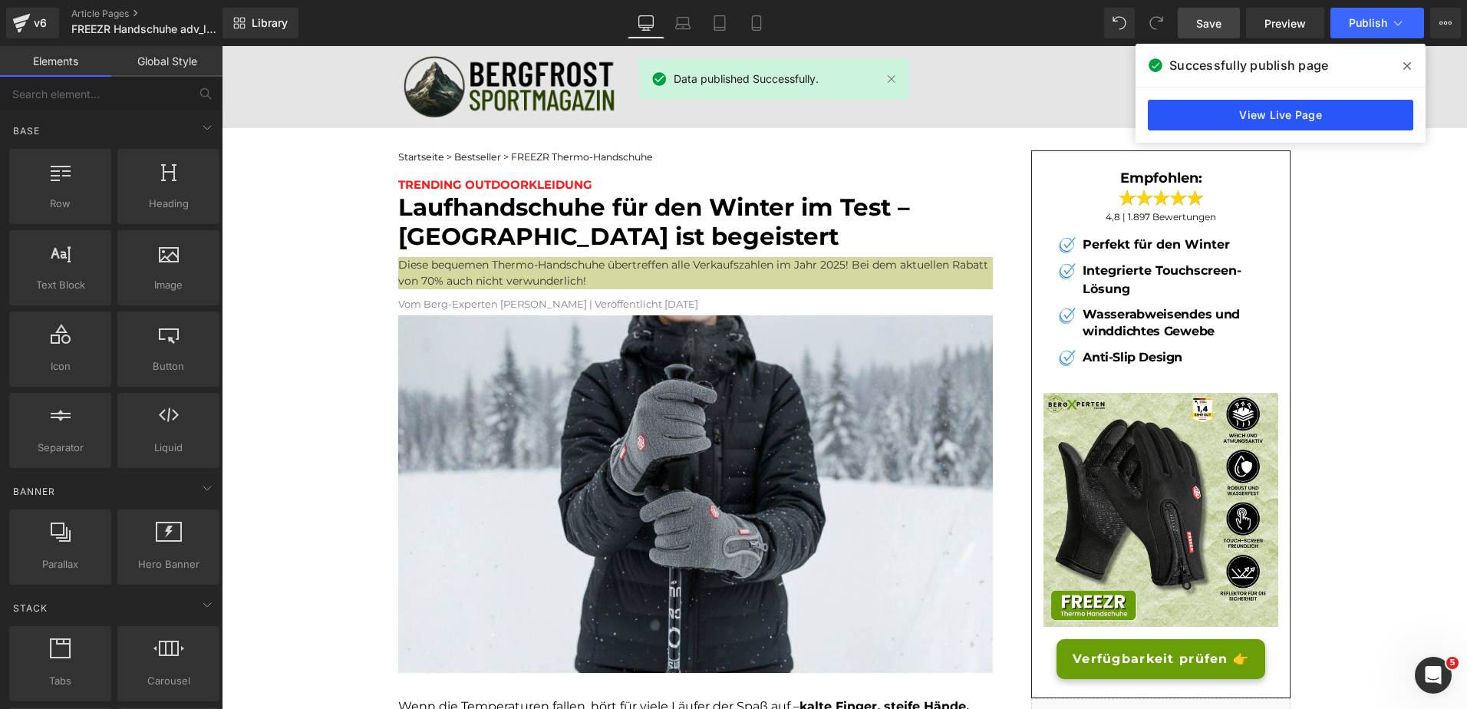
click at [1209, 122] on link "View Live Page" at bounding box center [1281, 115] width 266 height 31
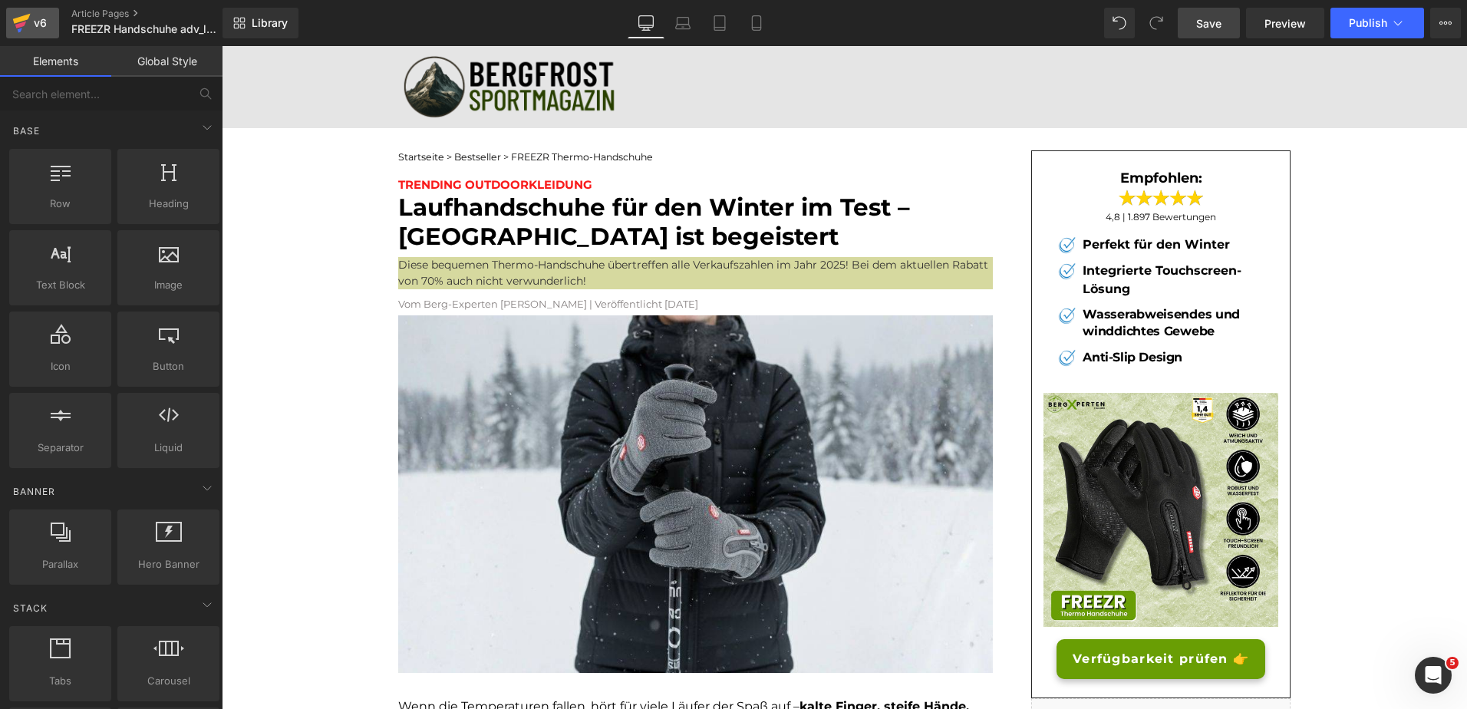
click at [34, 20] on div "v6" at bounding box center [40, 23] width 19 height 20
click at [491, 222] on font "Laufhandschuhe für den Winter im Test – Deutschland ist begeistert" at bounding box center [654, 222] width 512 height 58
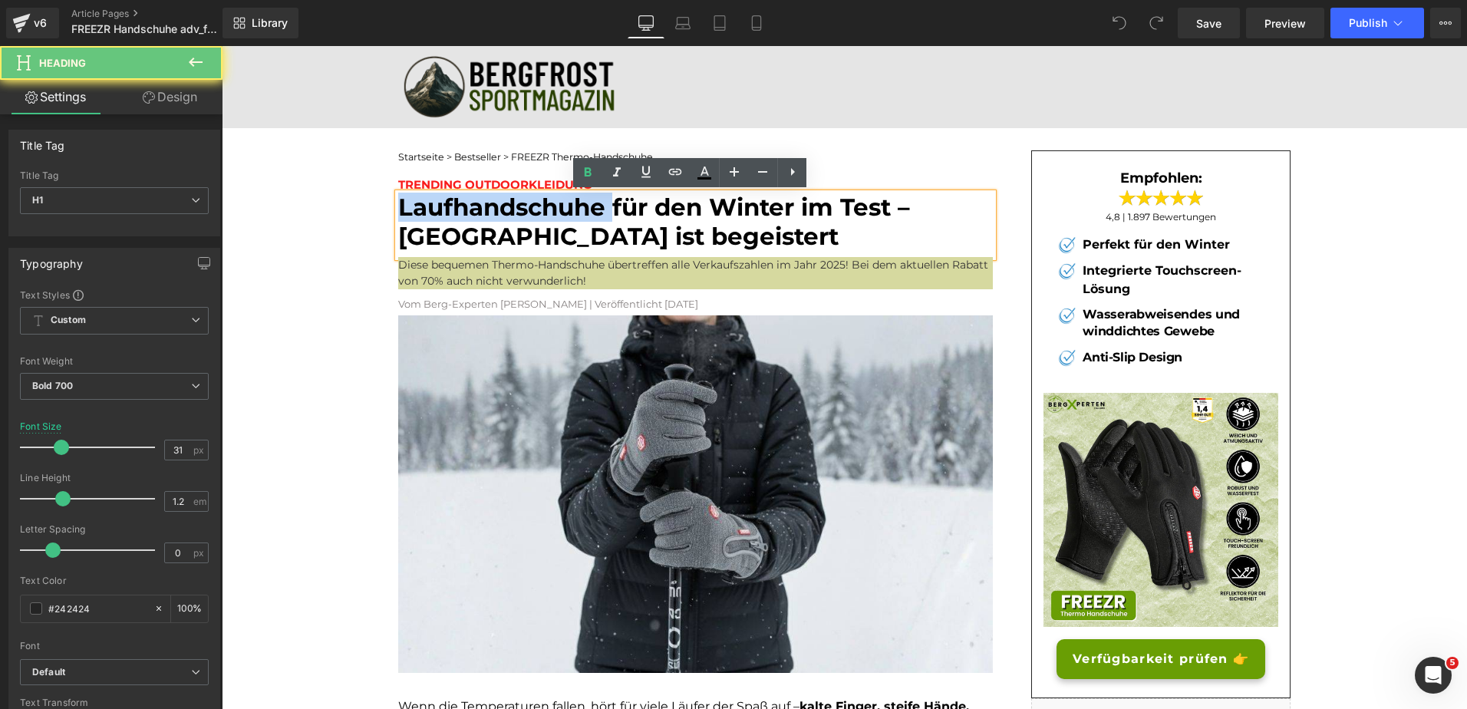
click at [491, 222] on font "Laufhandschuhe für den Winter im Test – Deutschland ist begeistert" at bounding box center [654, 222] width 512 height 58
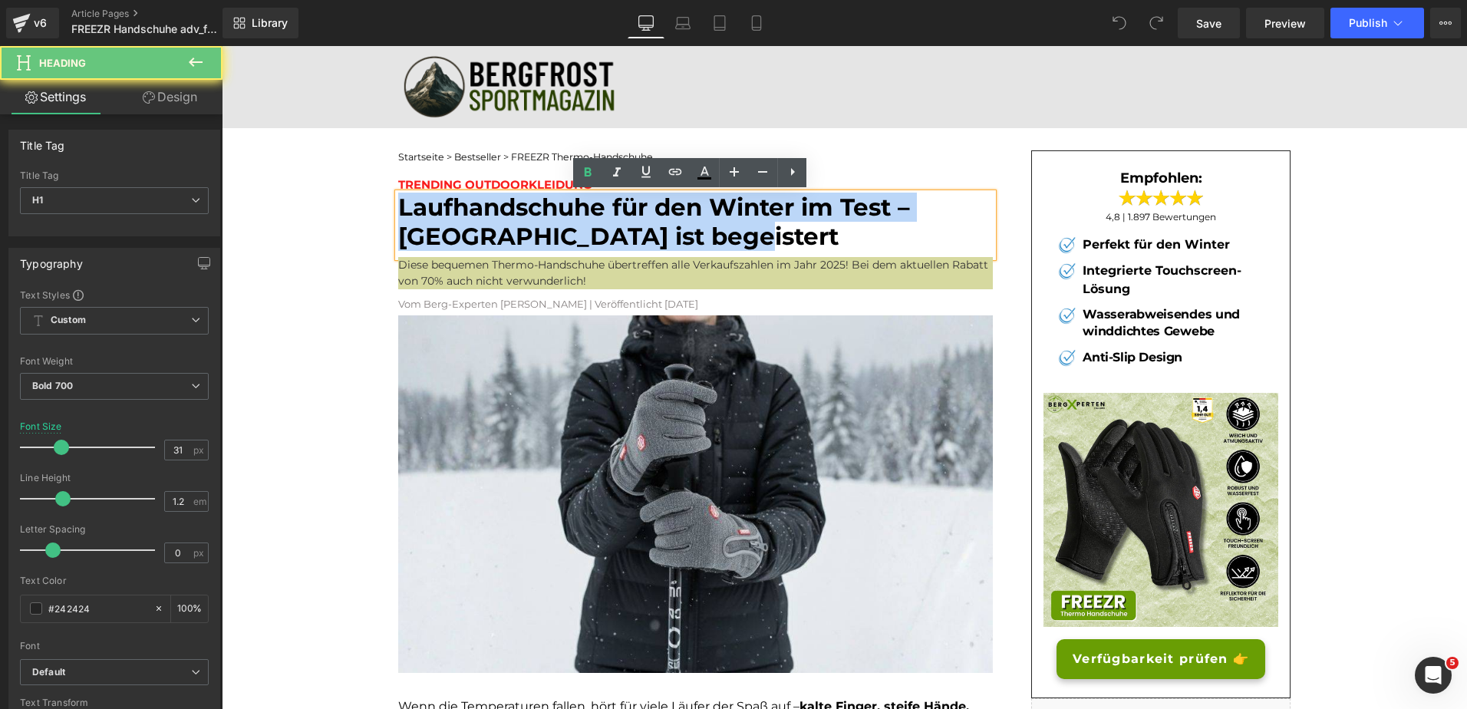
click at [491, 222] on font "Laufhandschuhe für den Winter im Test – Deutschland ist begeistert" at bounding box center [654, 222] width 512 height 58
paste div
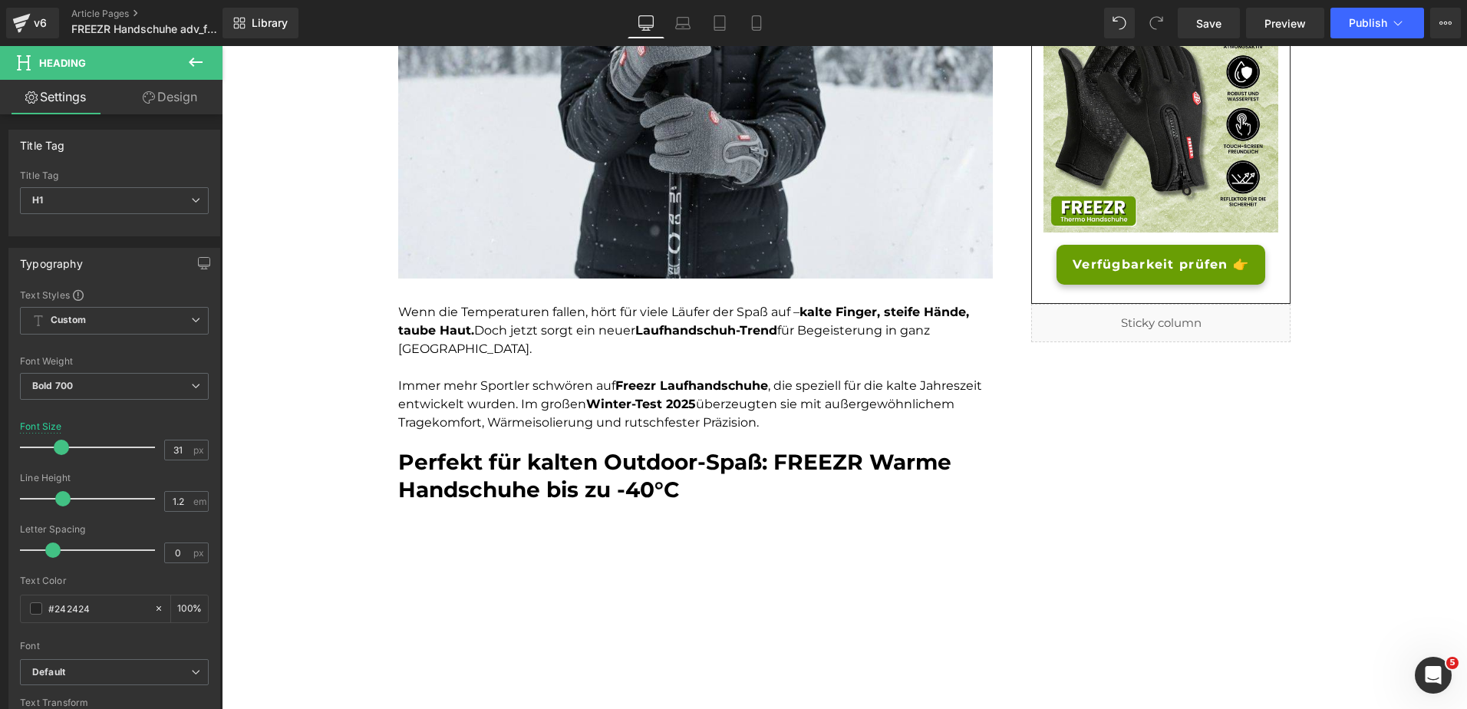
scroll to position [395, 0]
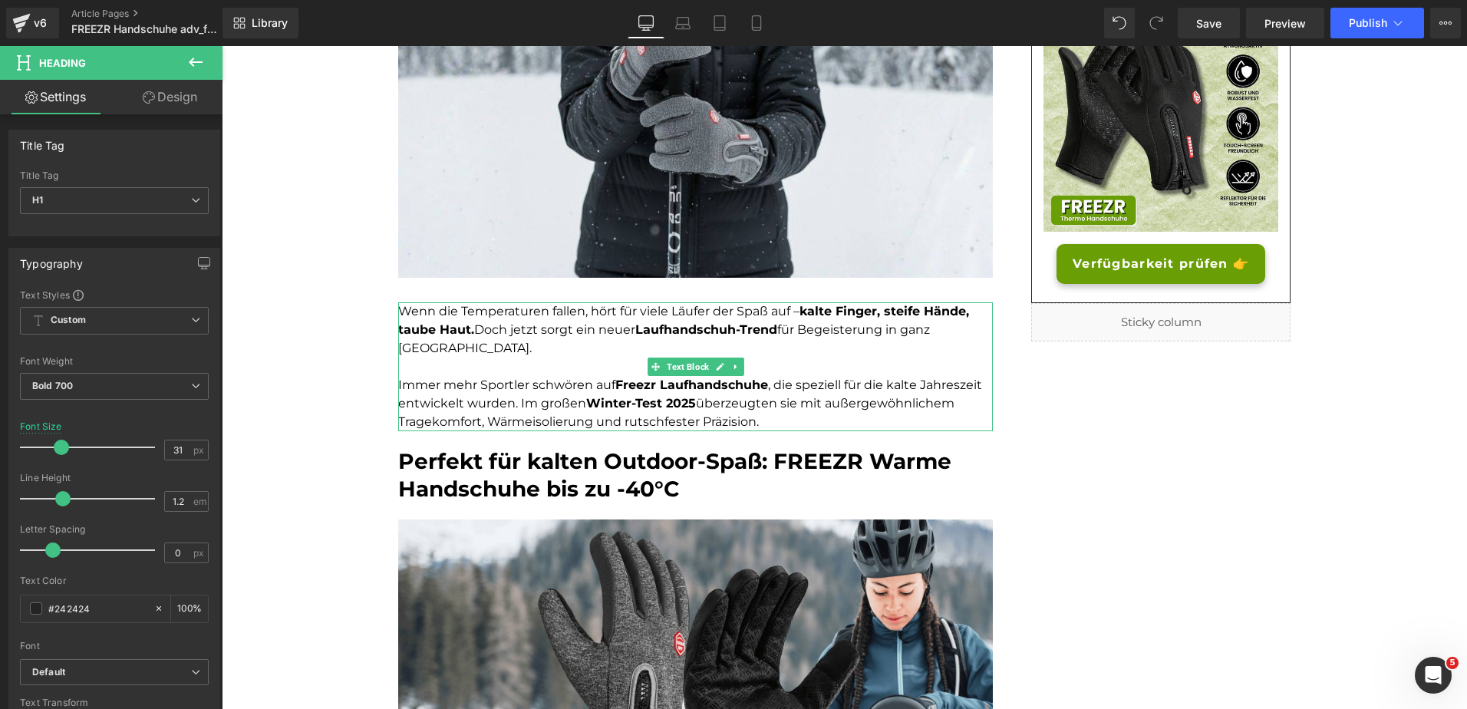
click at [704, 313] on font "Wenn die Temperaturen fallen, hört für viele Läufer der Spaß auf – kalte Finger…" at bounding box center [683, 329] width 571 height 51
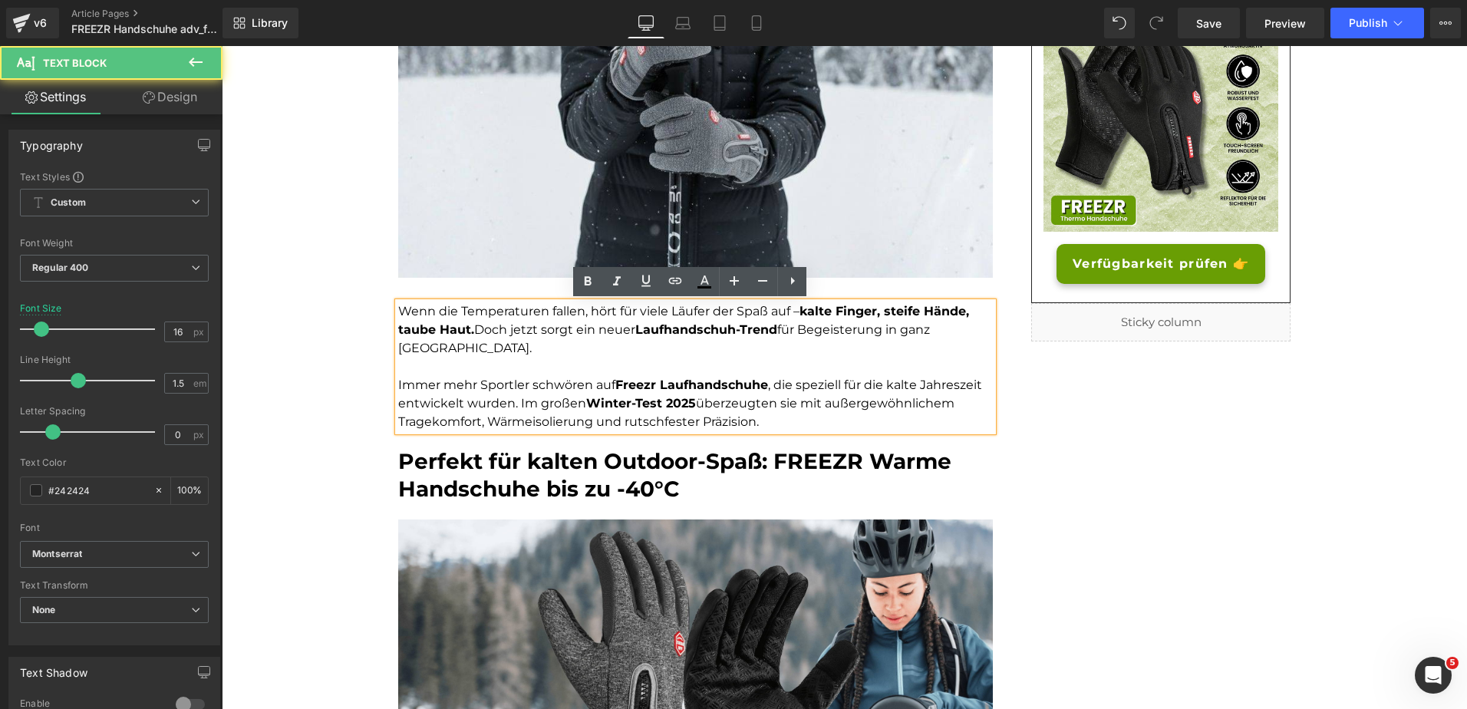
click at [704, 313] on font "Wenn die Temperaturen fallen, hört für viele Läufer der Spaß auf – kalte Finger…" at bounding box center [683, 329] width 571 height 51
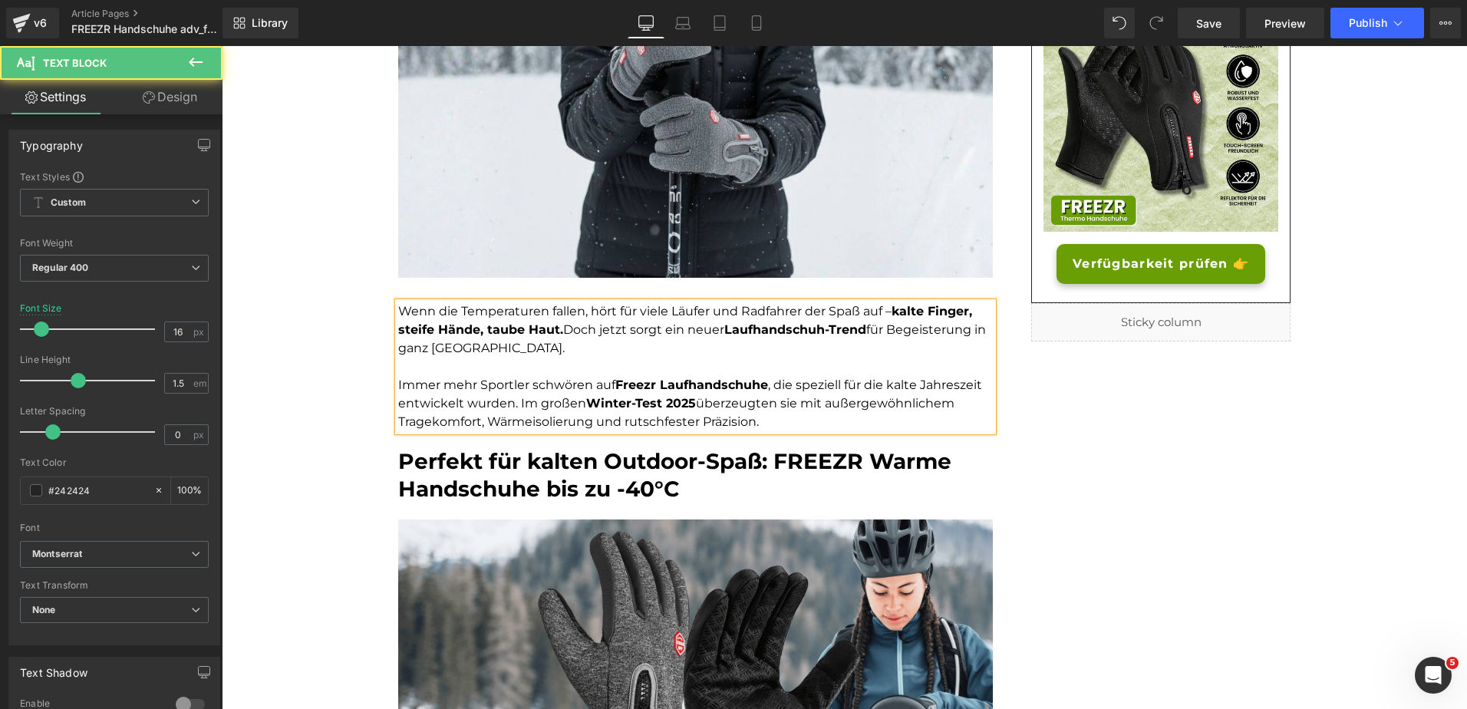
click at [703, 382] on strong "Freezr Laufhandschuhe" at bounding box center [692, 385] width 153 height 15
click at [557, 399] on font "Immer mehr Sportler schwören auf Freezr Handschuhe , die speziell für die kalte…" at bounding box center [676, 403] width 557 height 51
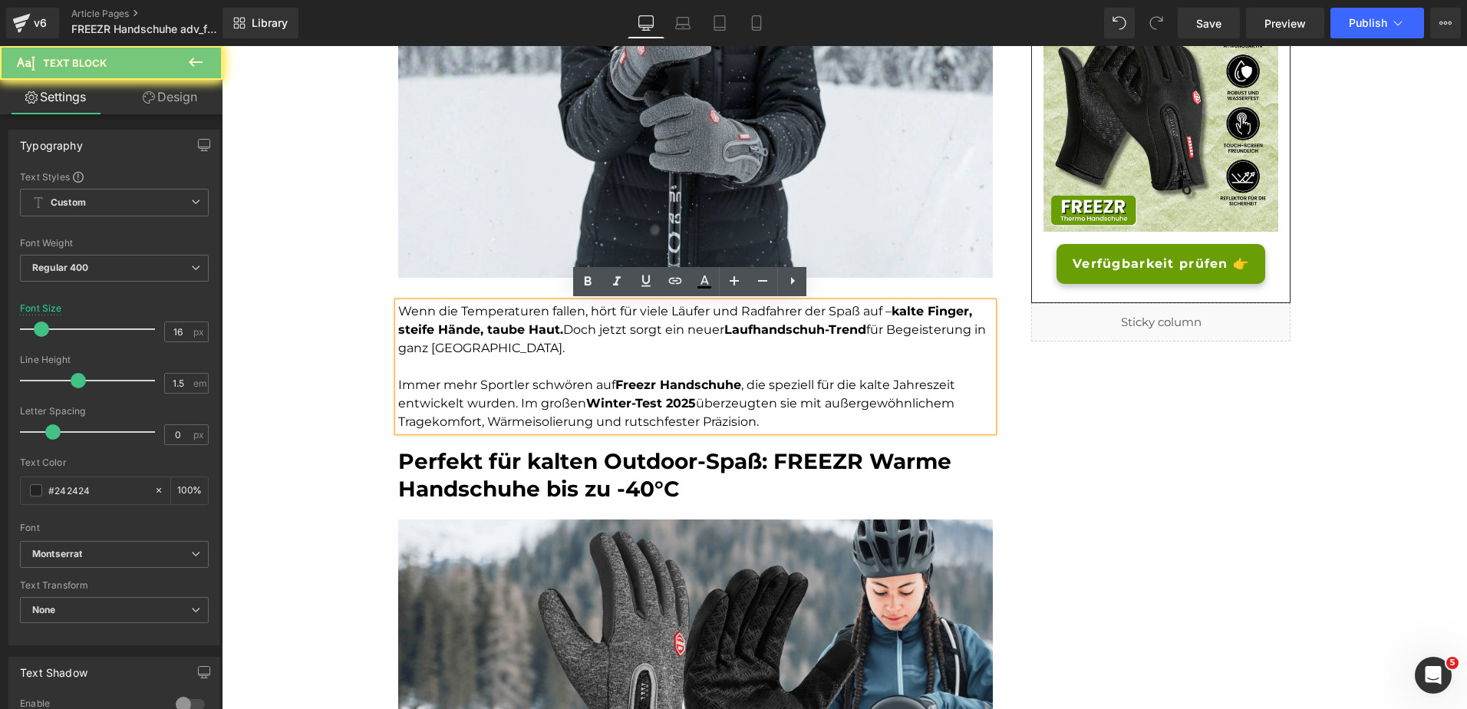
click at [557, 399] on font "Immer mehr Sportler schwören auf Freezr Handschuhe , die speziell für die kalte…" at bounding box center [676, 403] width 557 height 51
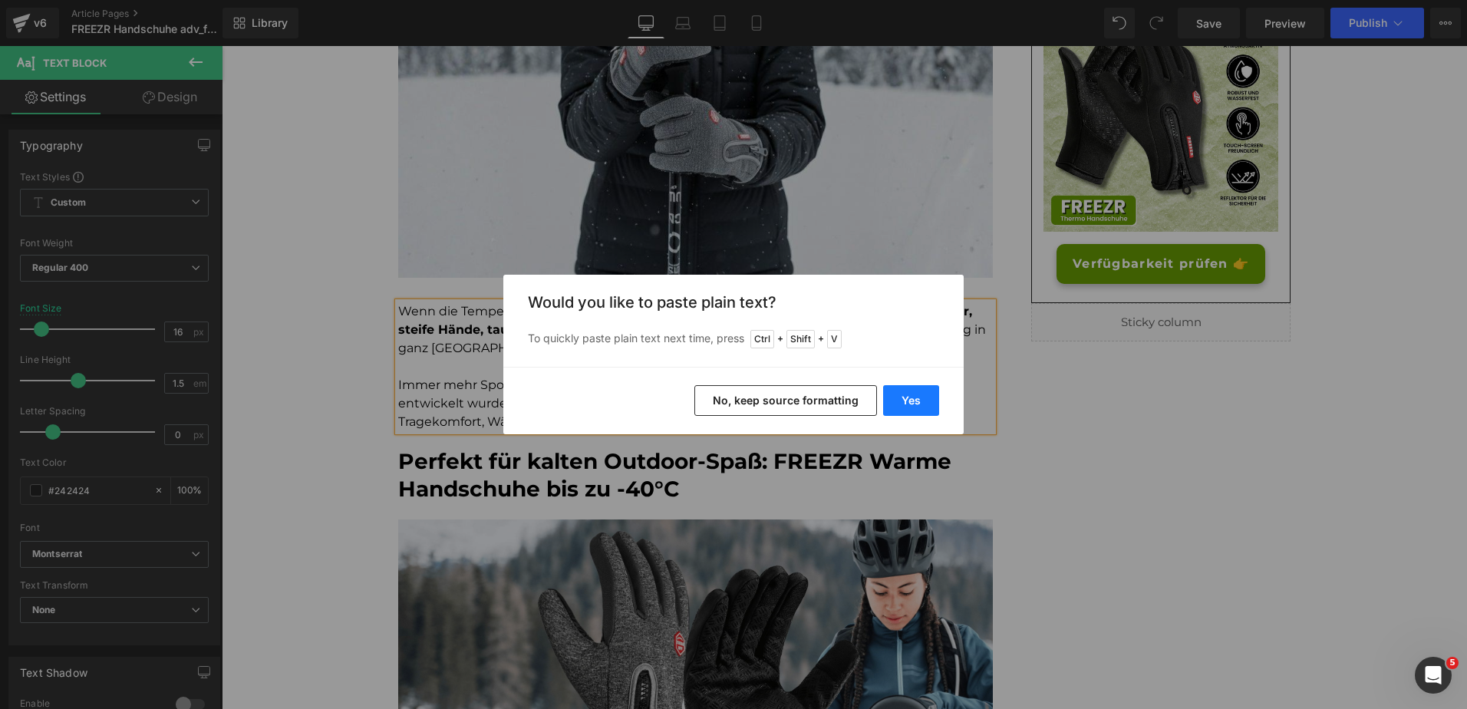
click at [899, 392] on button "Yes" at bounding box center [911, 400] width 56 height 31
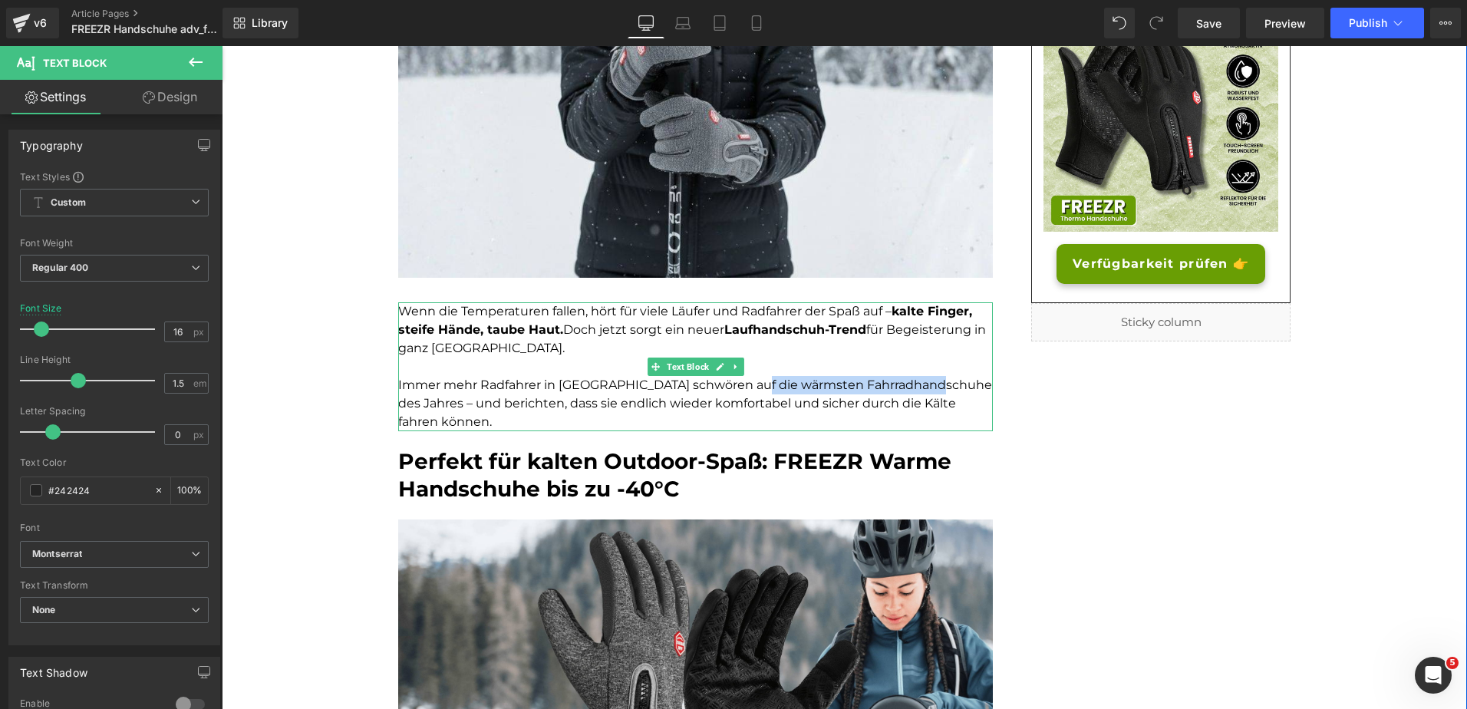
drag, startPoint x: 747, startPoint y: 386, endPoint x: 933, endPoint y: 384, distance: 186.5
click at [933, 384] on font "Immer mehr Radfahrer in Deutschland schwören auf die wärmsten Fahrradhandschuhe…" at bounding box center [695, 403] width 594 height 51
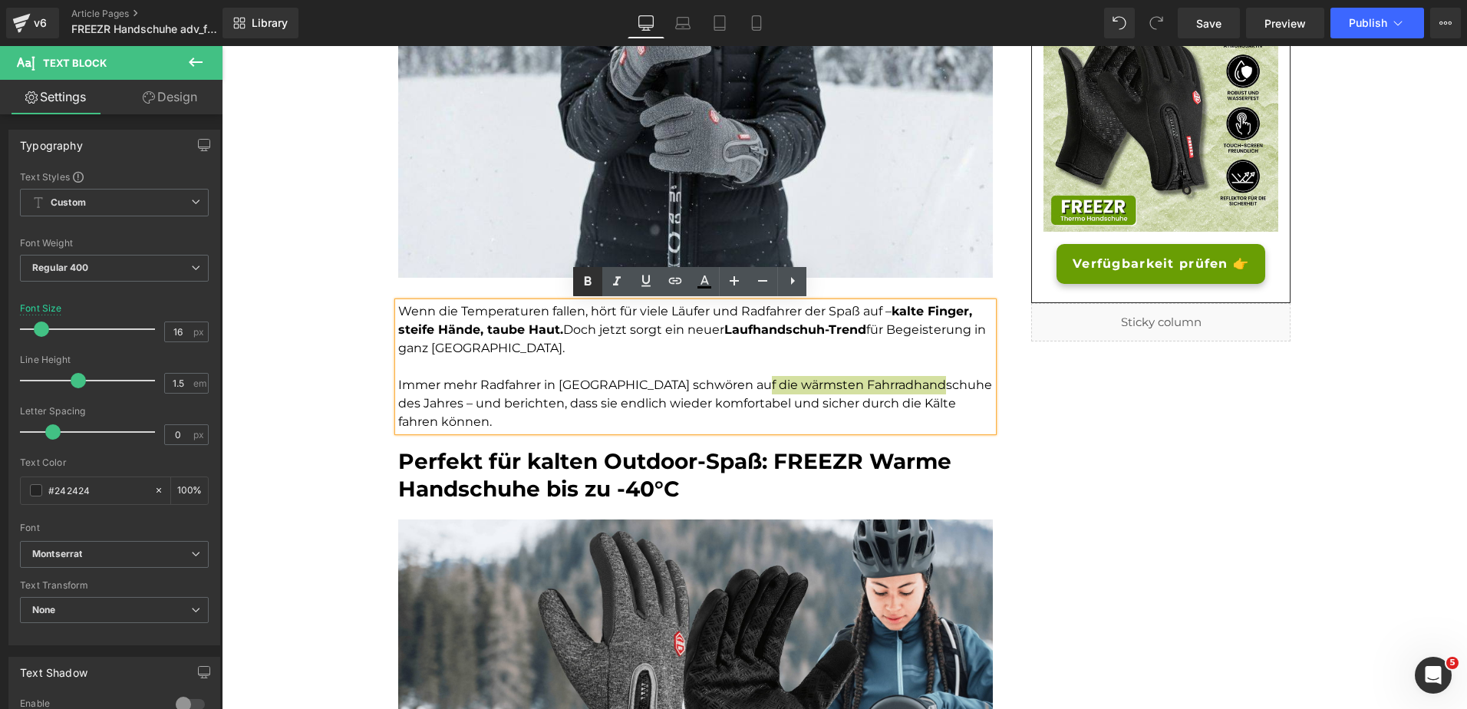
click at [586, 286] on icon at bounding box center [588, 281] width 18 height 18
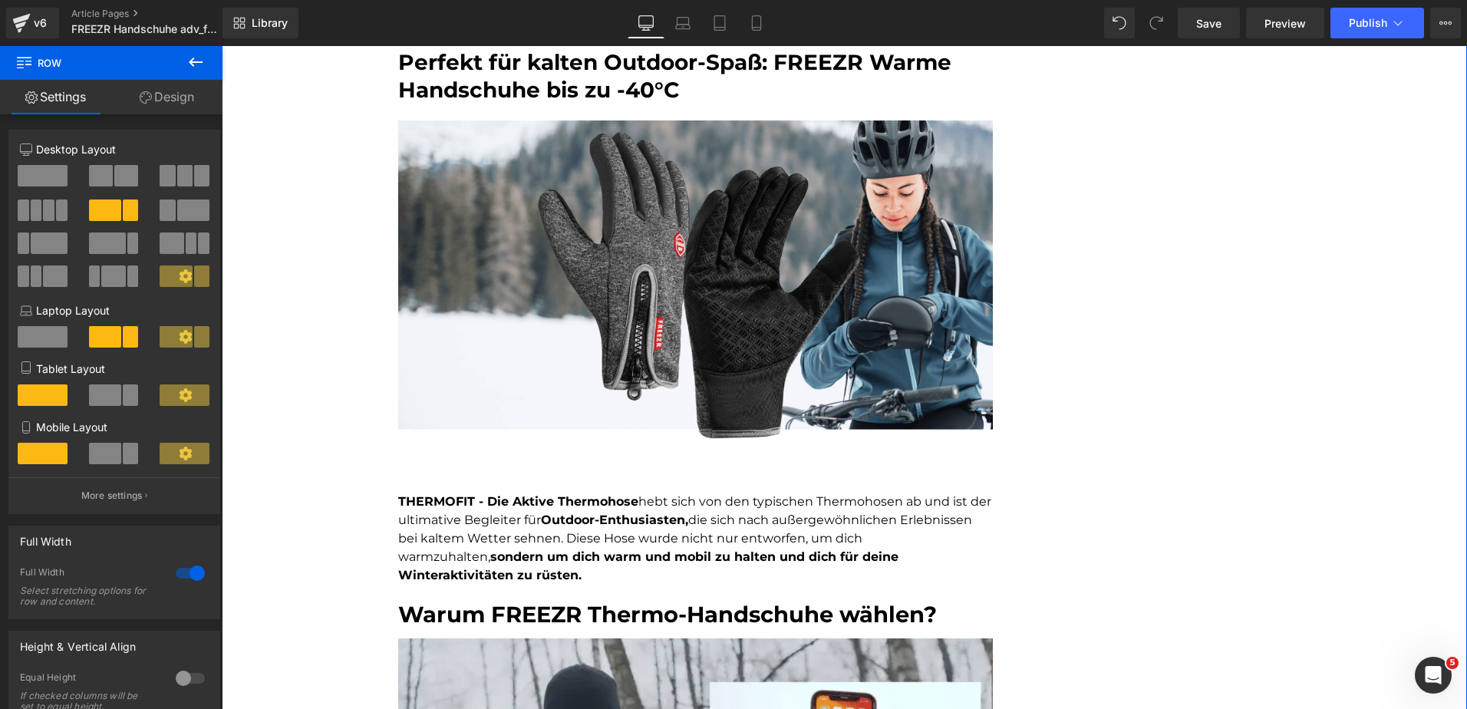
scroll to position [795, 0]
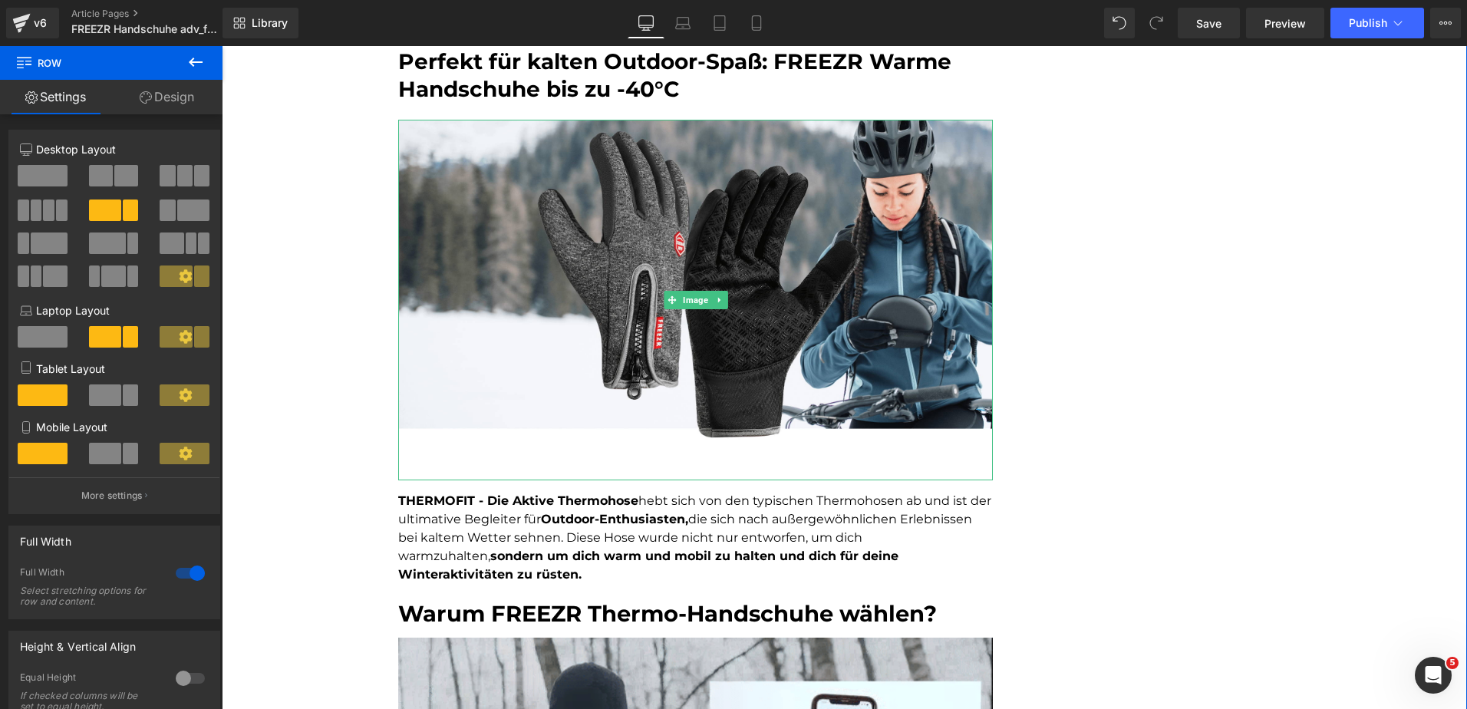
click at [602, 516] on strong "Outdoor-Enthusiasten," at bounding box center [614, 519] width 147 height 15
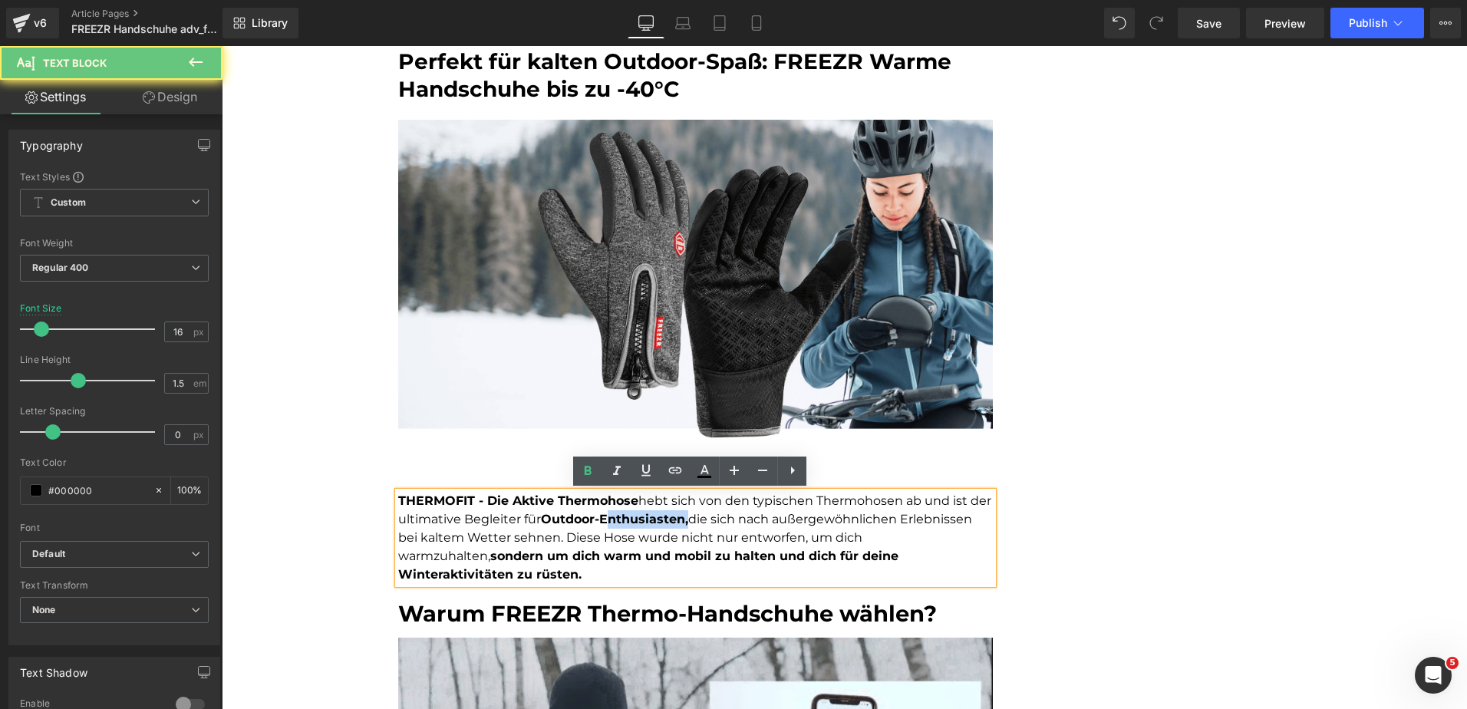
click at [602, 516] on strong "Outdoor-Enthusiasten," at bounding box center [614, 519] width 147 height 15
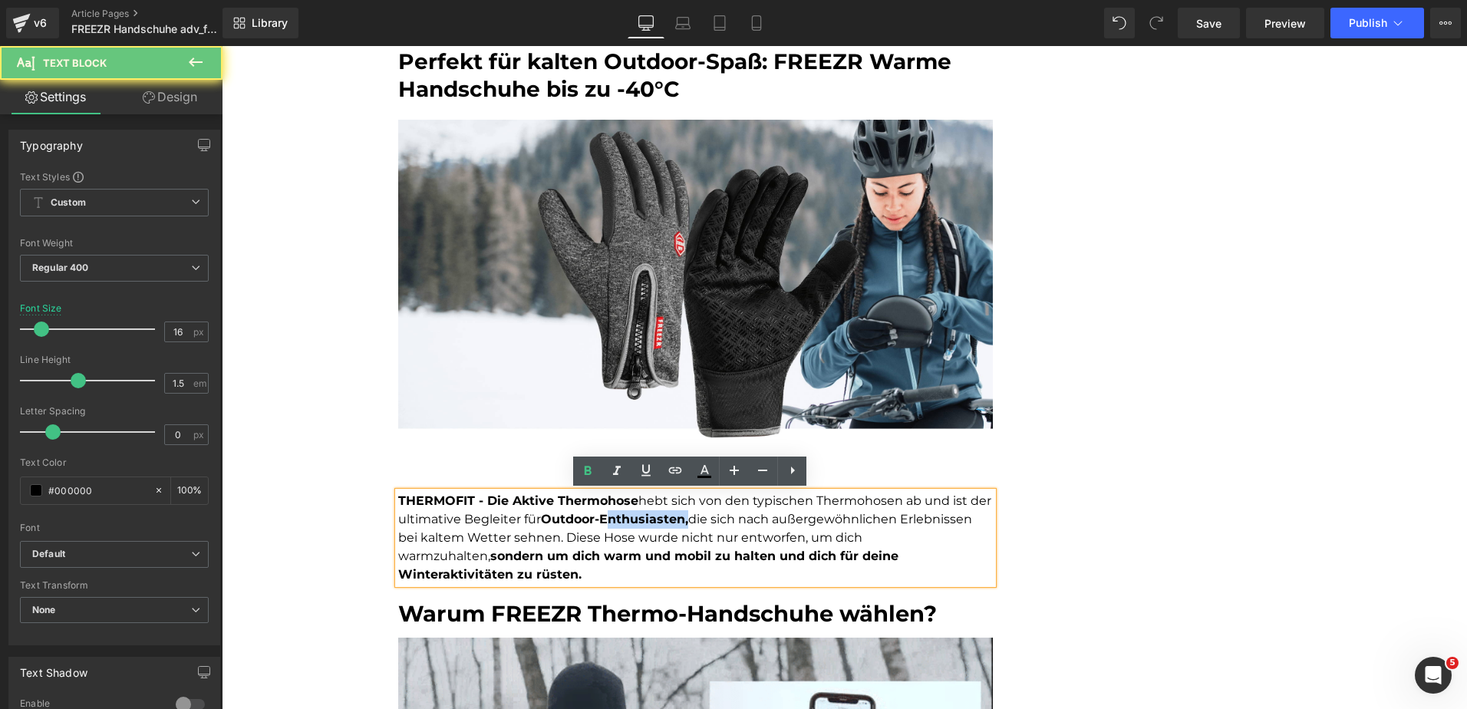
click at [602, 516] on strong "Outdoor-Enthusiasten," at bounding box center [614, 519] width 147 height 15
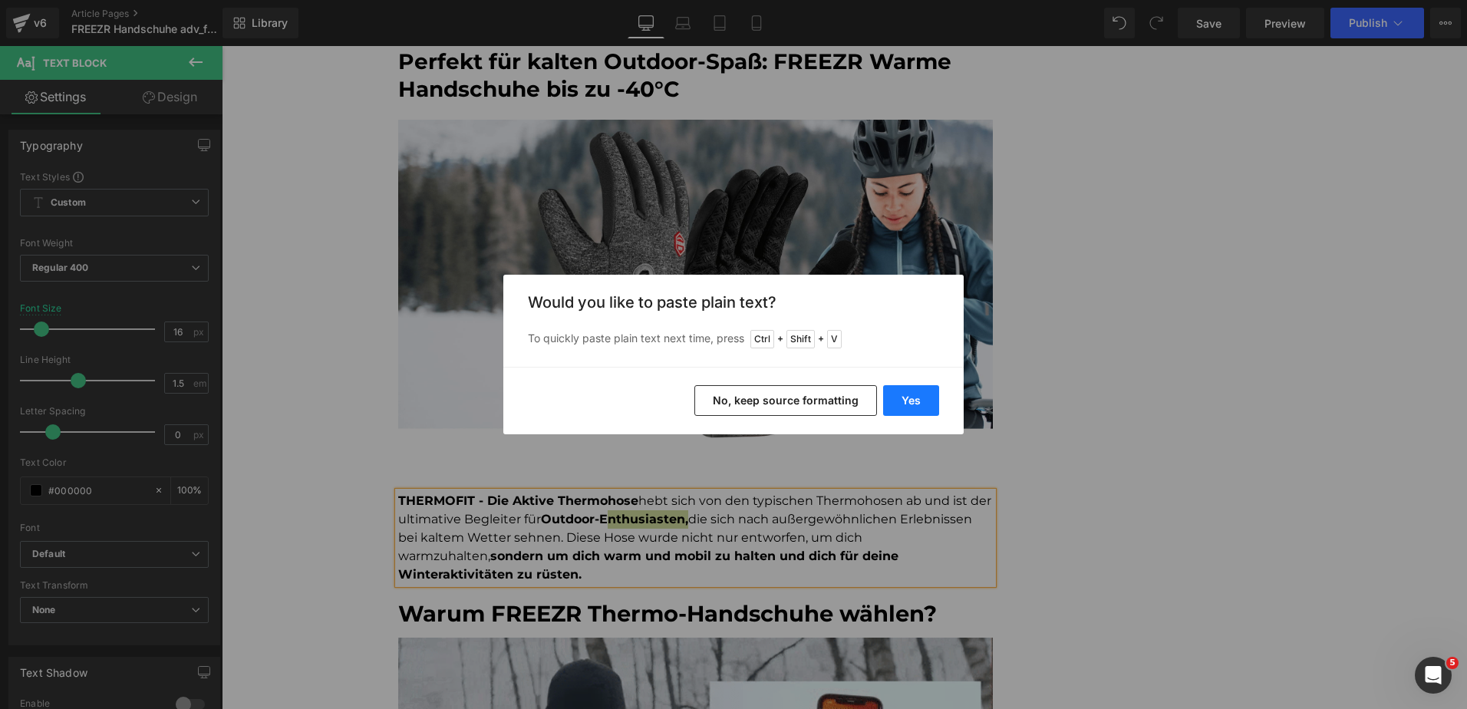
click at [903, 394] on button "Yes" at bounding box center [911, 400] width 56 height 31
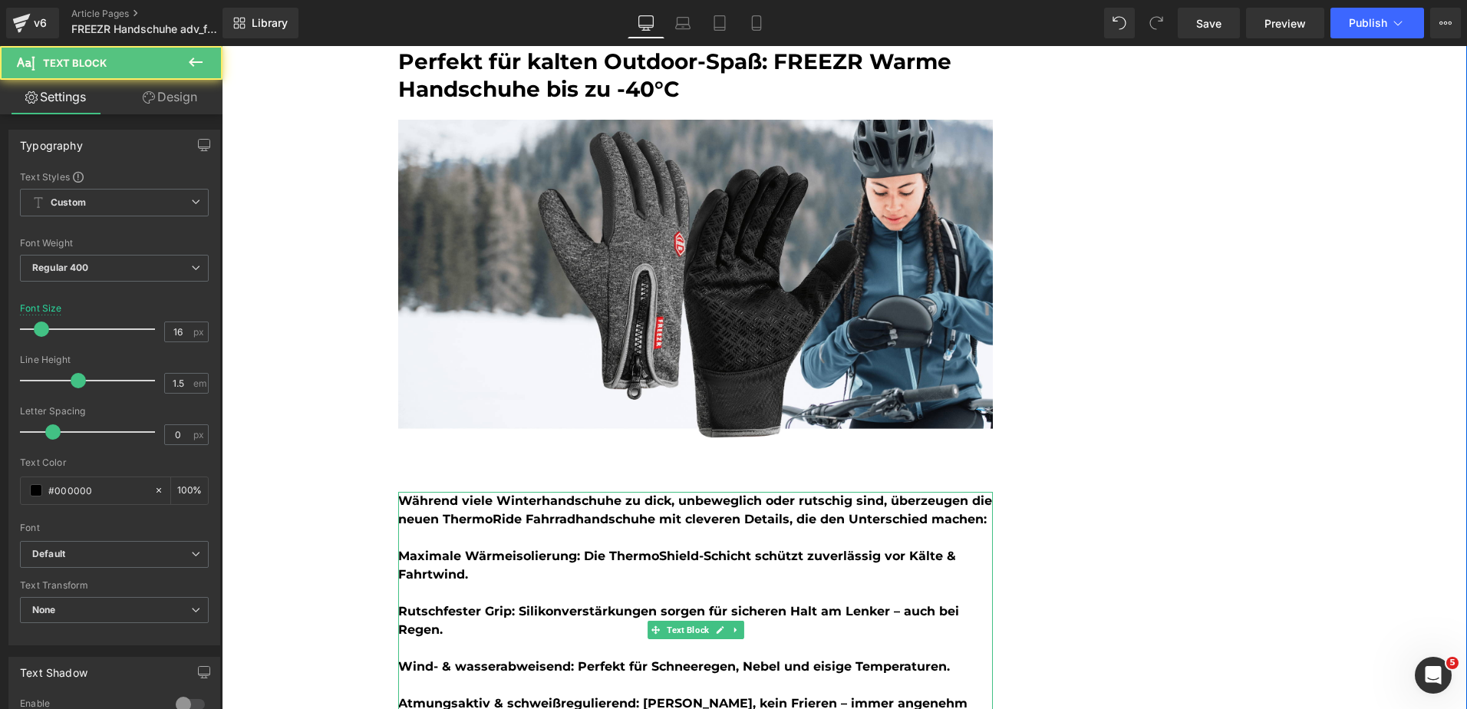
click at [550, 536] on p at bounding box center [695, 538] width 595 height 18
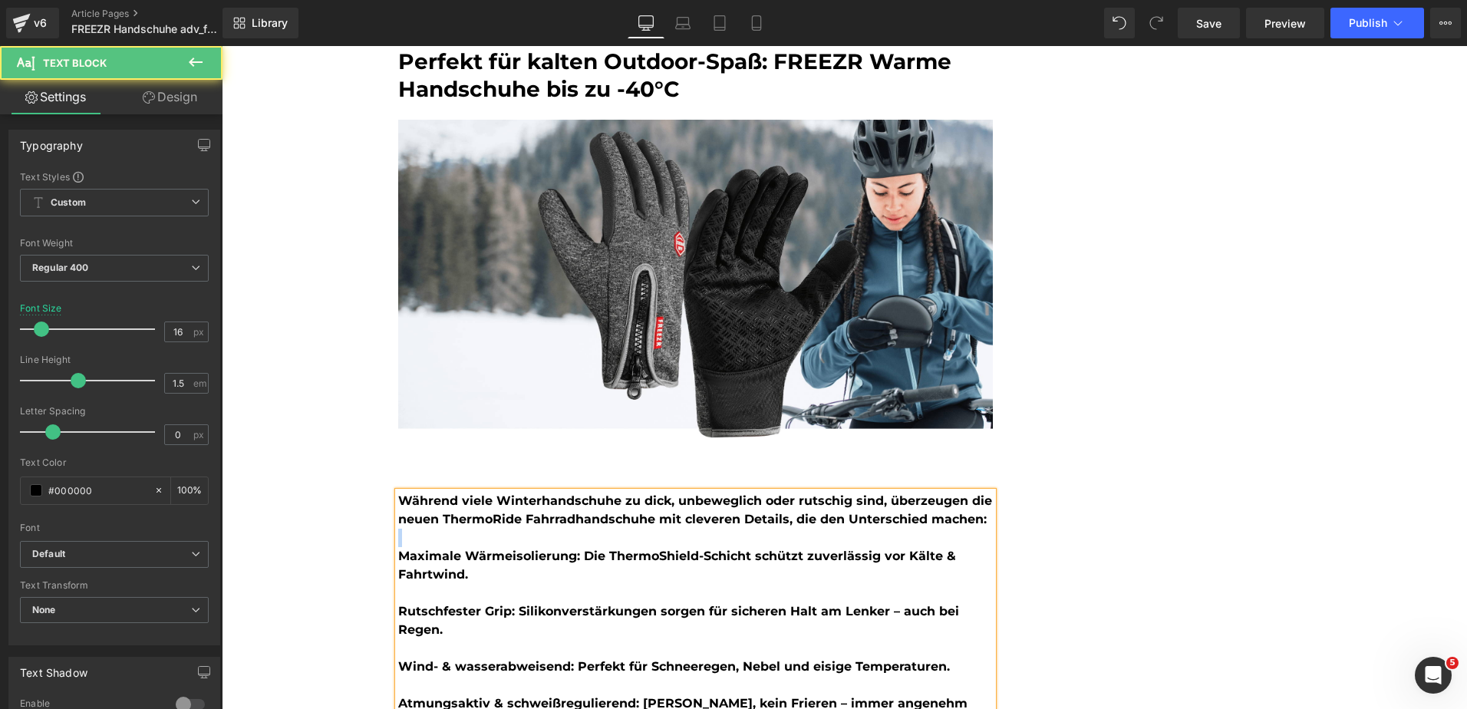
click at [550, 536] on p at bounding box center [695, 538] width 595 height 18
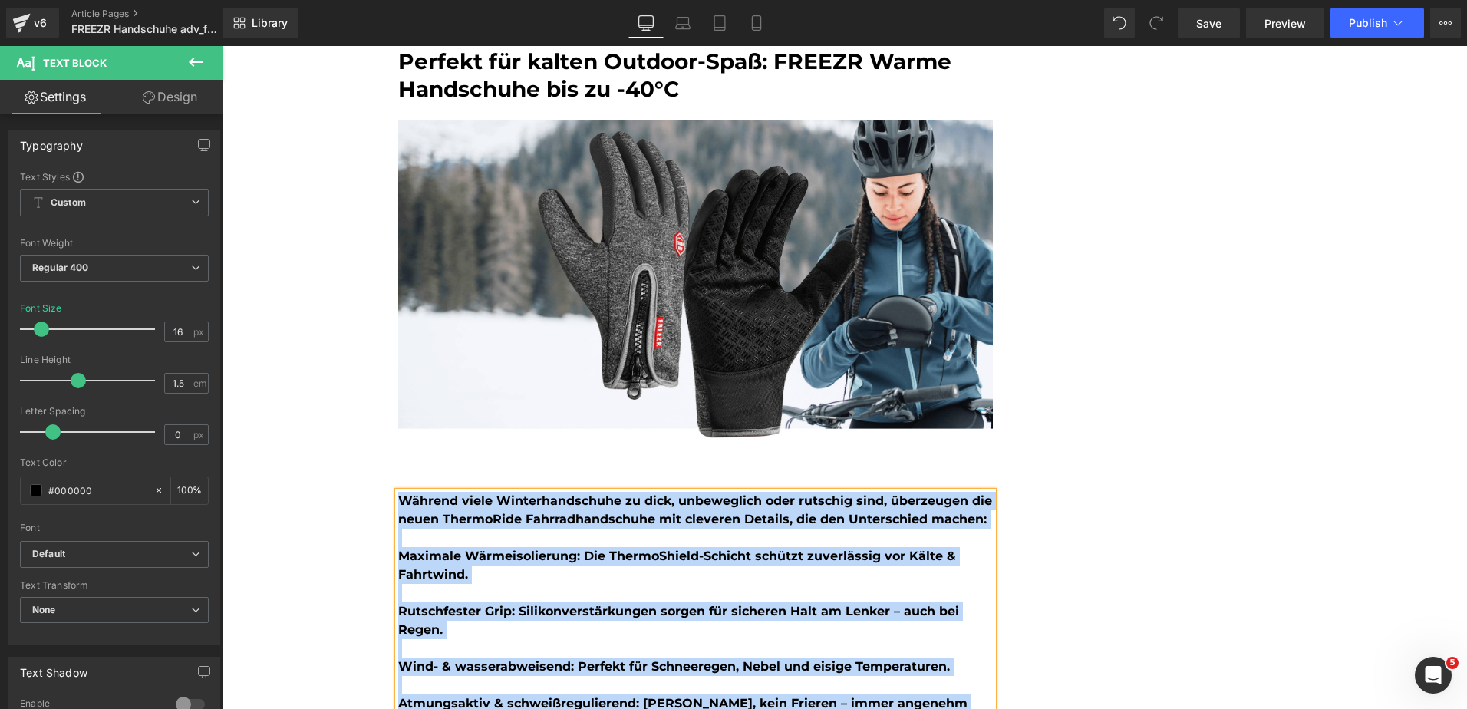
scroll to position [1028, 0]
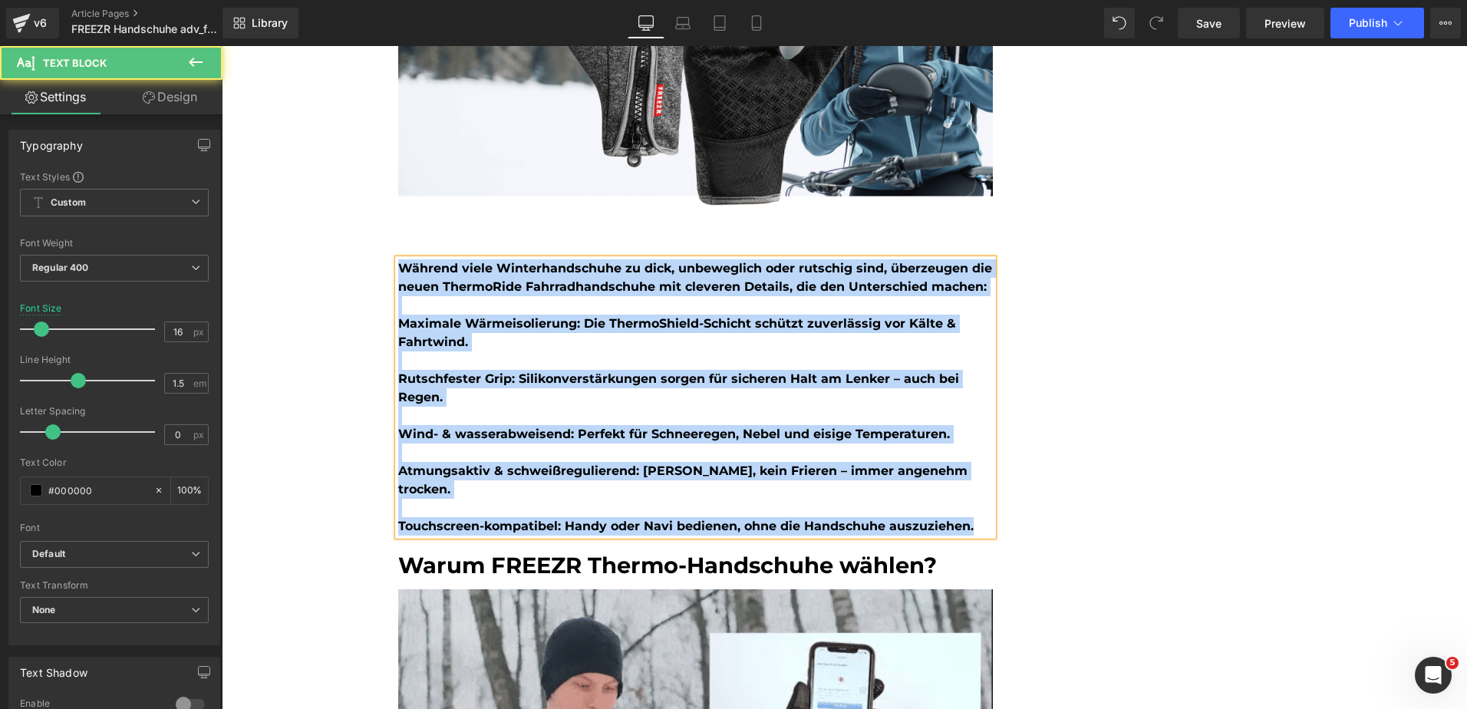
click at [617, 466] on b "Atmungsaktiv & schweißregulierend: Kein Schwitzen, kein Frieren – immer angeneh…" at bounding box center [682, 480] width 569 height 33
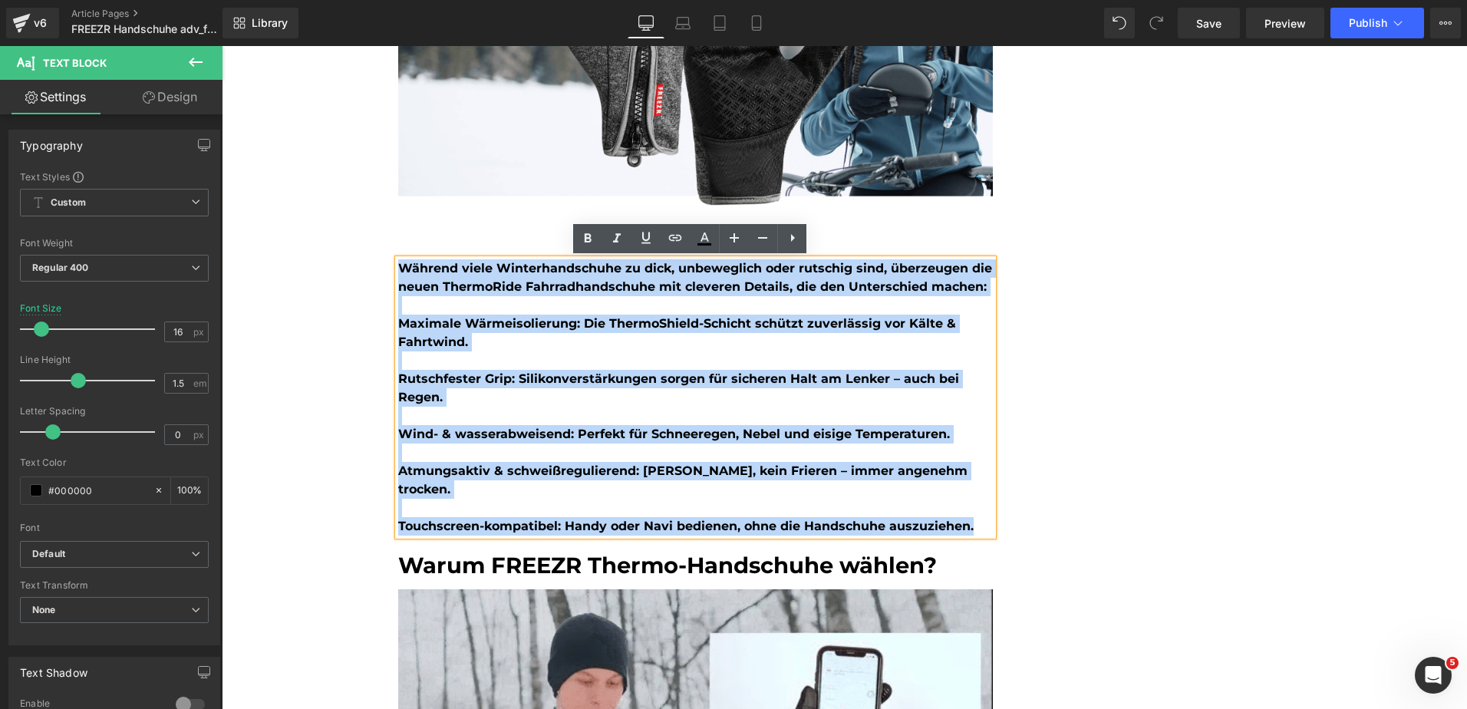
drag, startPoint x: 973, startPoint y: 527, endPoint x: 329, endPoint y: 270, distance: 693.3
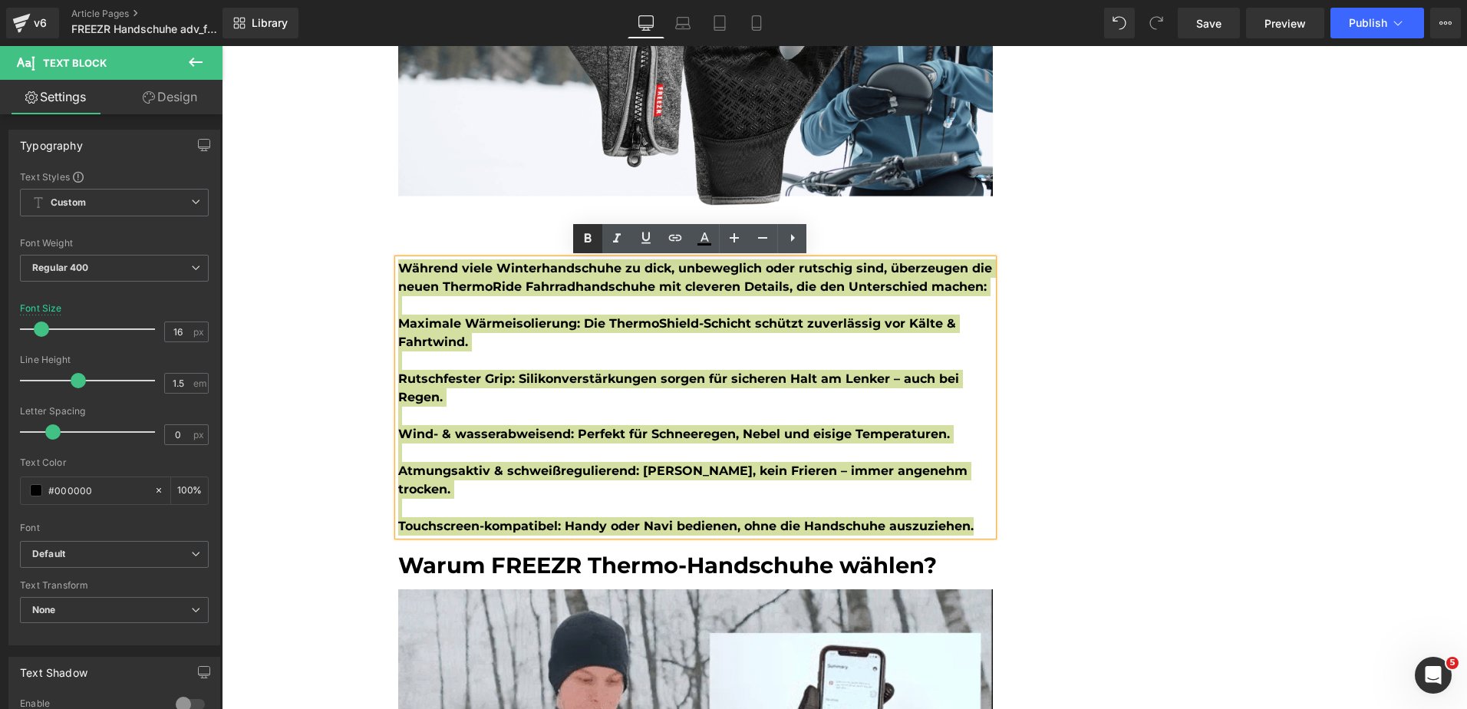
click at [583, 231] on icon at bounding box center [588, 238] width 18 height 18
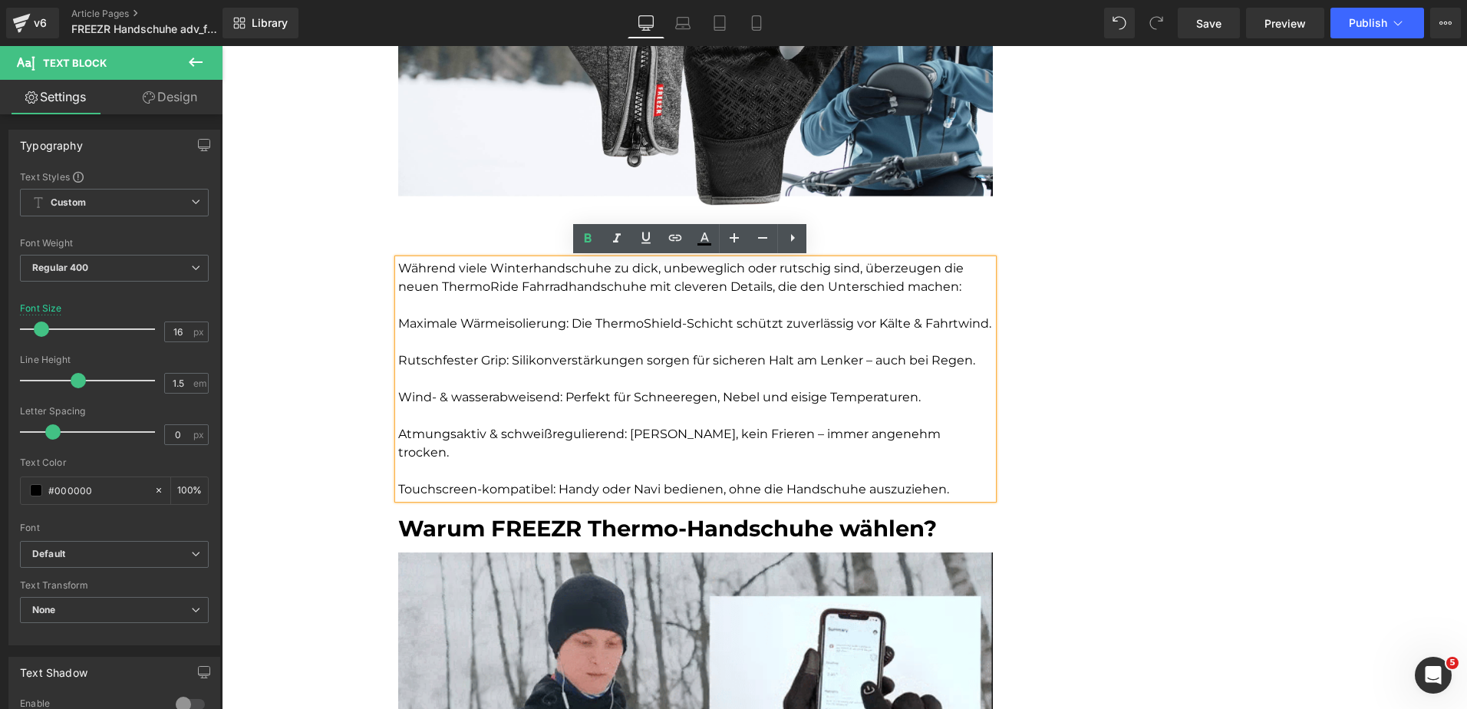
click at [530, 285] on p "Während viele Winterhandschuhe zu dick, unbeweglich oder rutschig sind, überzeu…" at bounding box center [695, 277] width 595 height 37
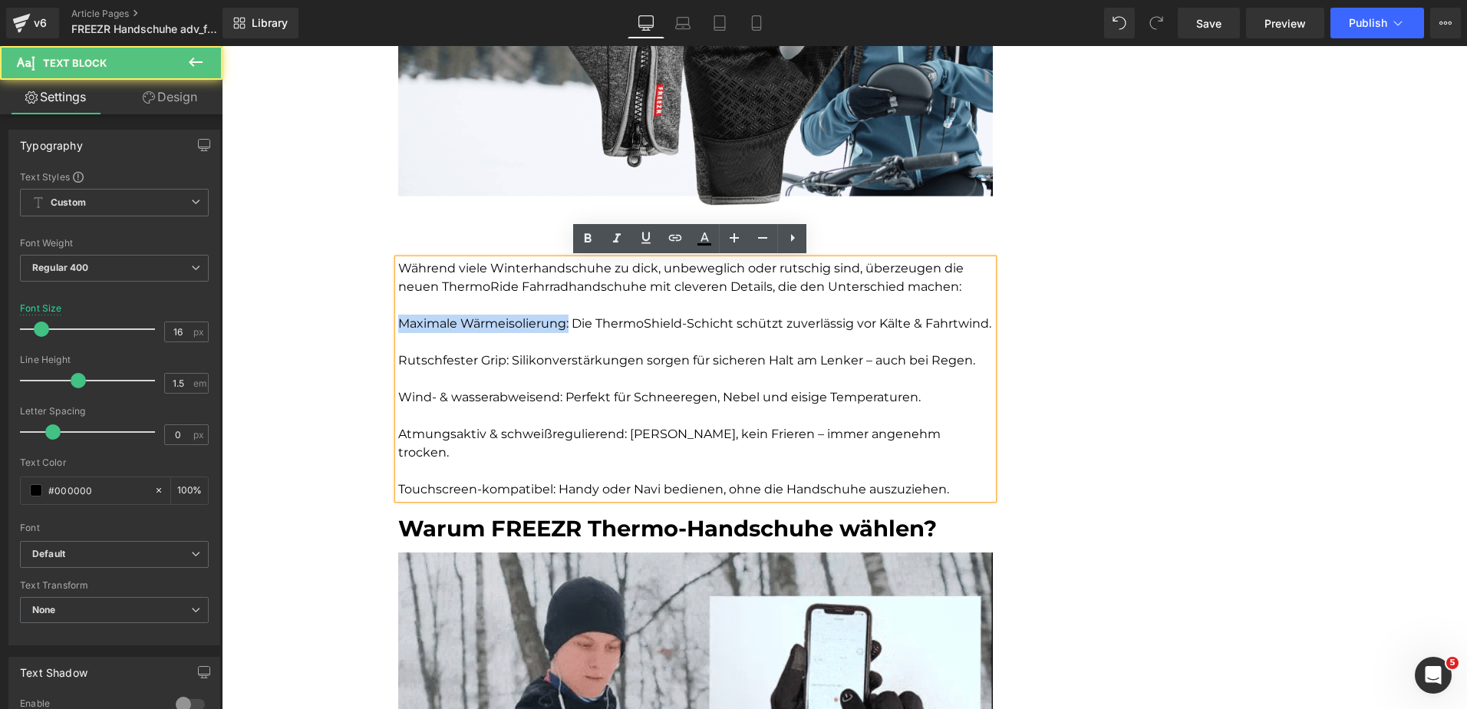
drag, startPoint x: 564, startPoint y: 325, endPoint x: 376, endPoint y: 329, distance: 188.1
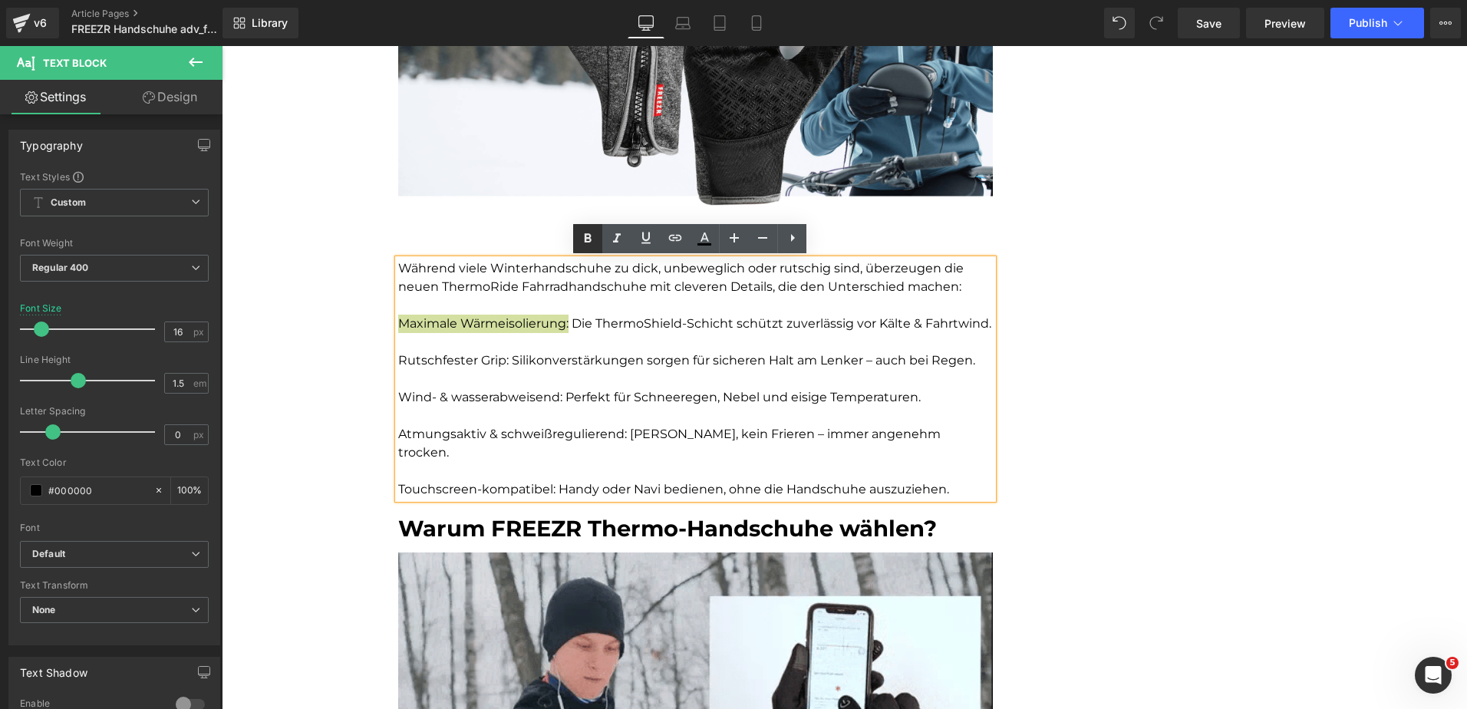
click at [583, 226] on link at bounding box center [587, 238] width 29 height 29
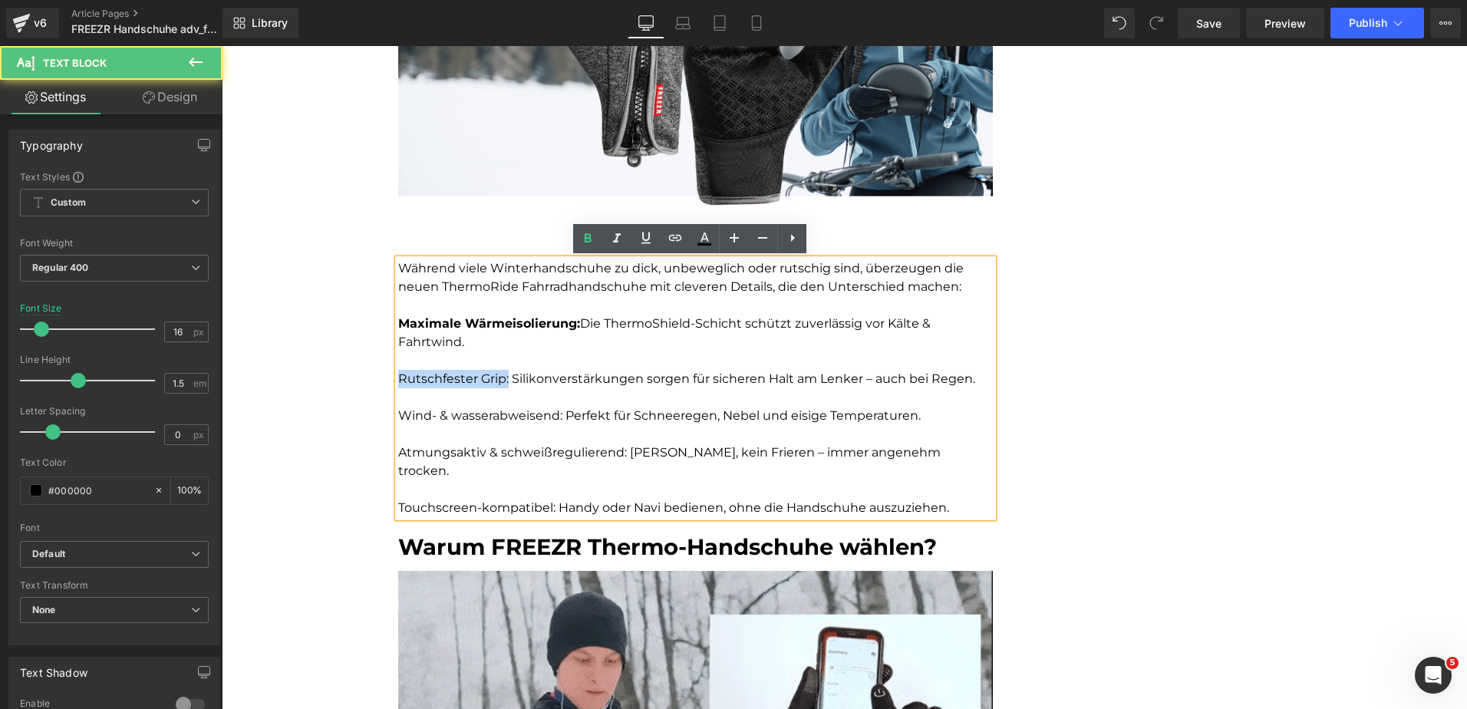
drag, startPoint x: 503, startPoint y: 382, endPoint x: 388, endPoint y: 378, distance: 116.0
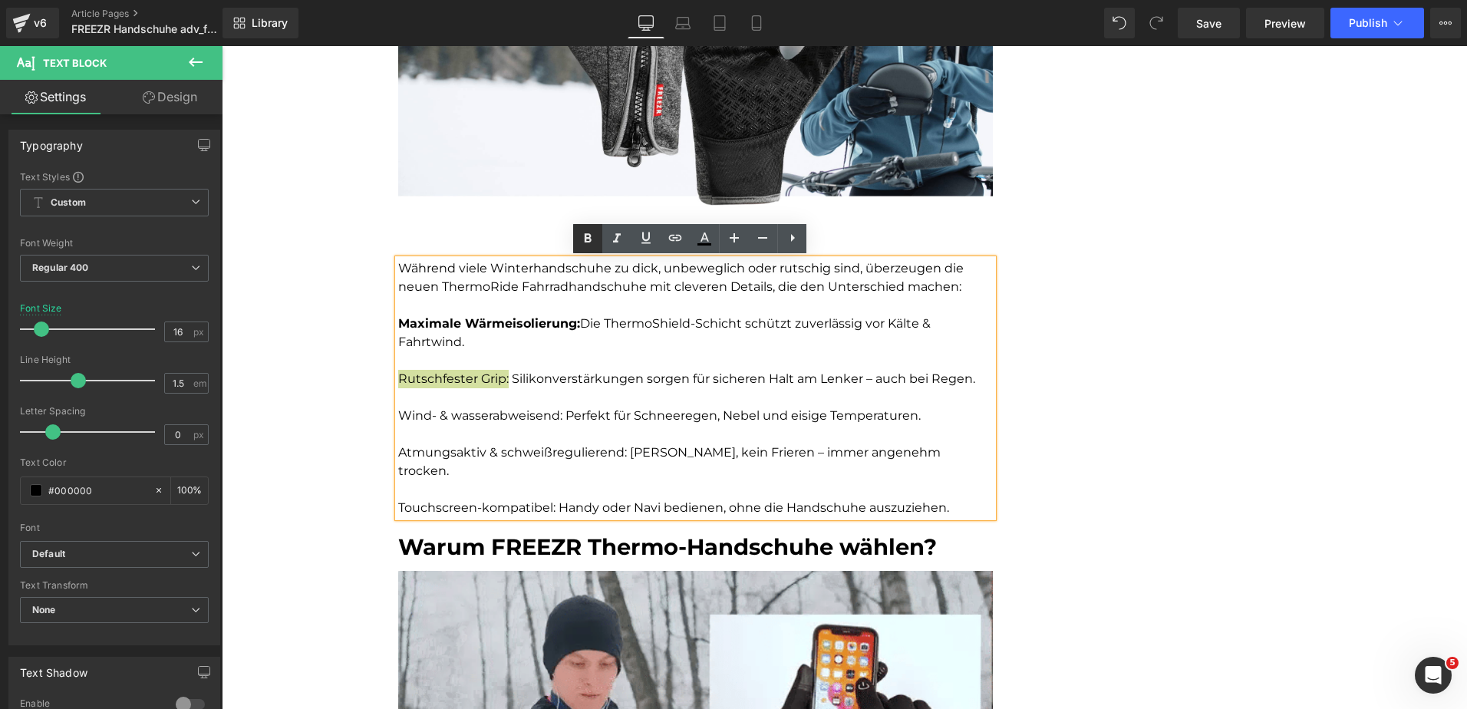
click at [581, 232] on icon at bounding box center [588, 238] width 18 height 18
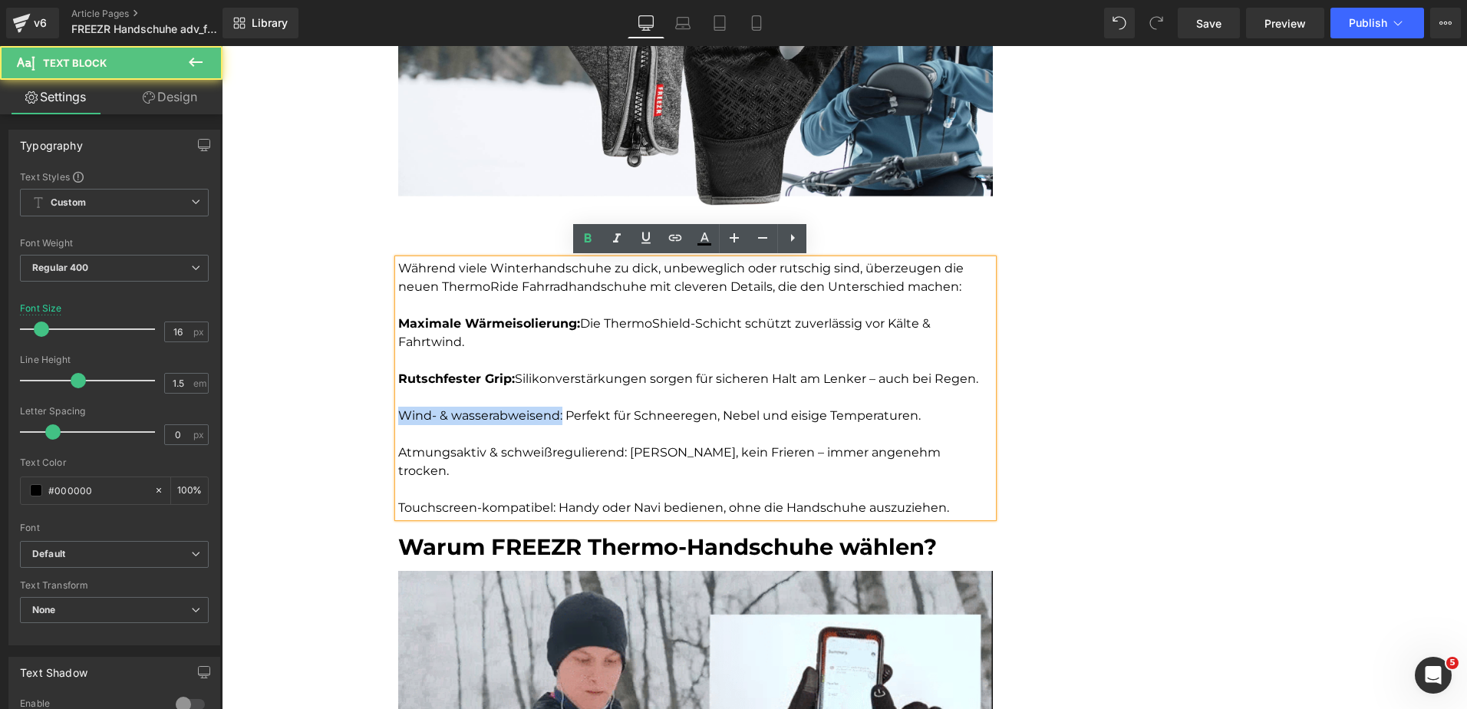
drag, startPoint x: 556, startPoint y: 418, endPoint x: 367, endPoint y: 421, distance: 188.8
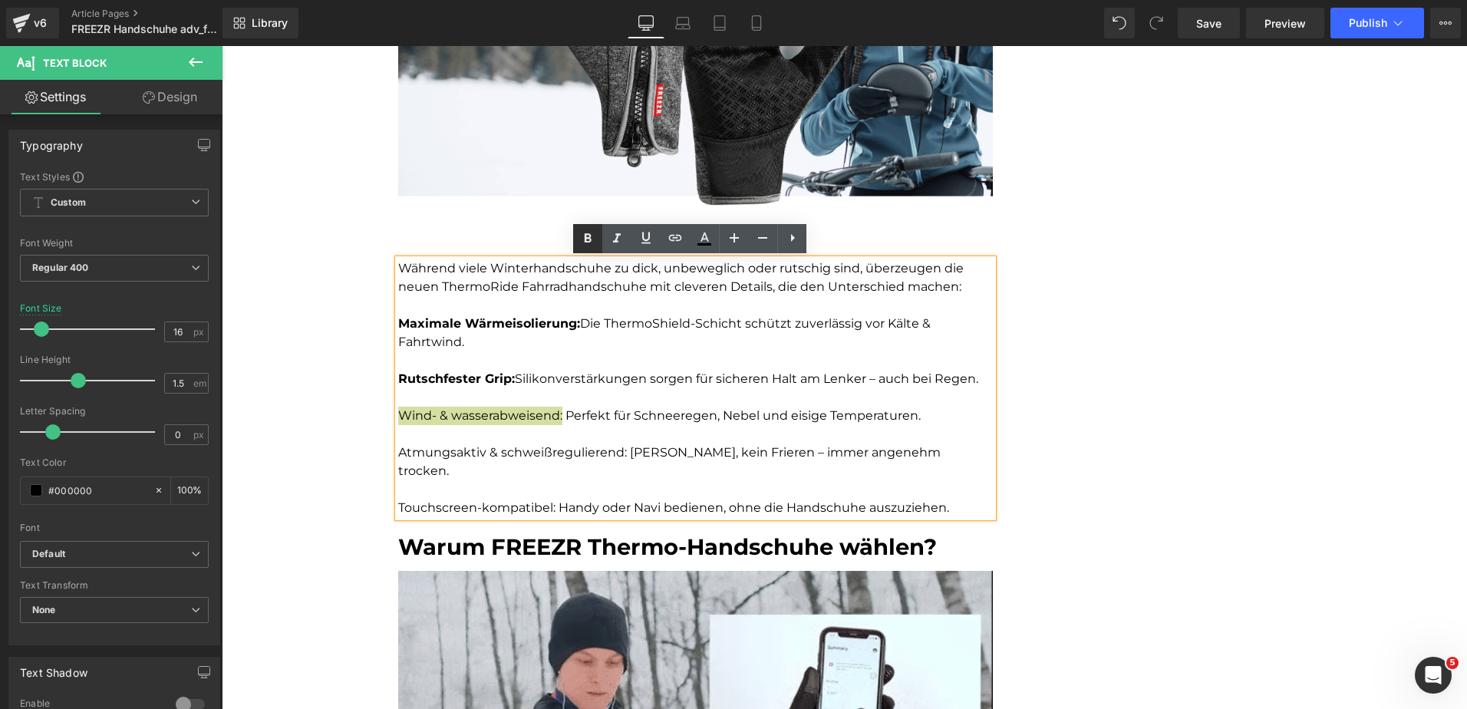
click at [588, 237] on icon at bounding box center [588, 238] width 18 height 18
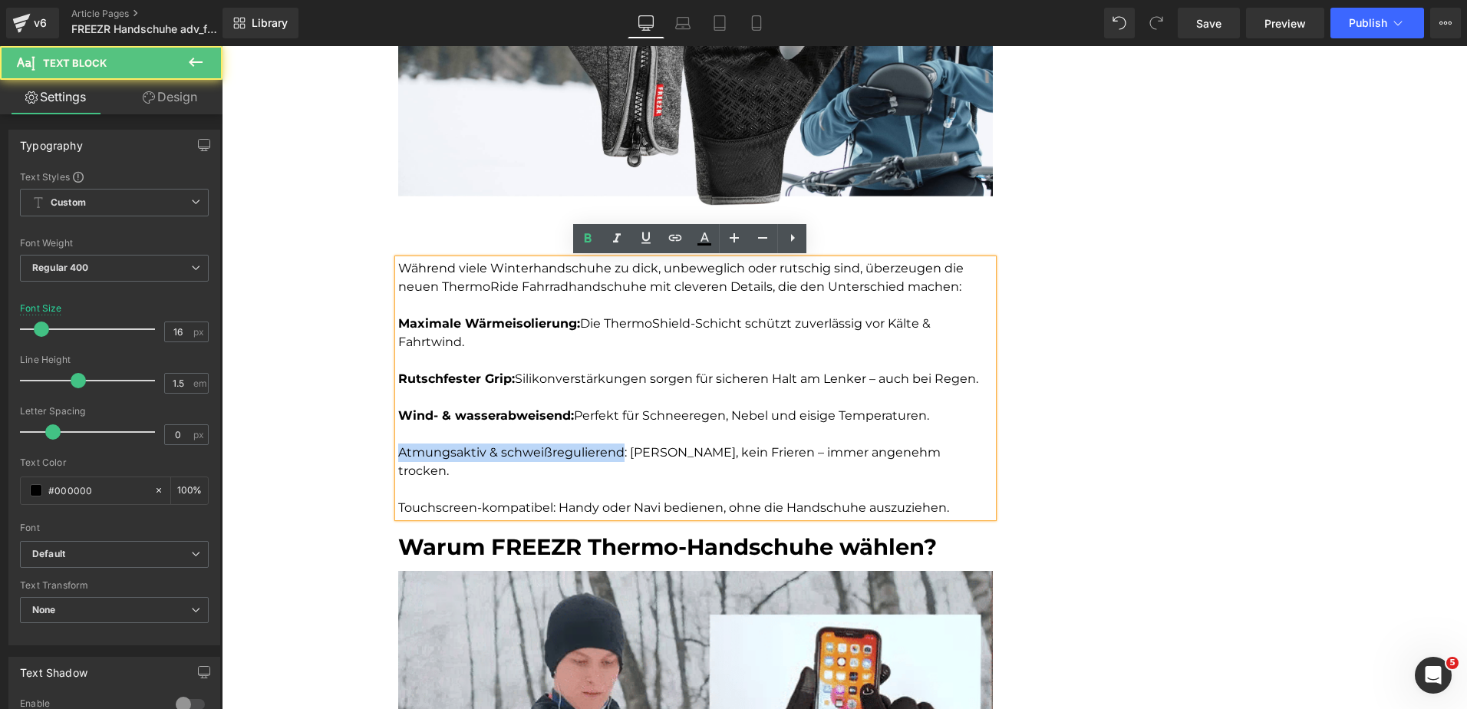
drag, startPoint x: 617, startPoint y: 455, endPoint x: 393, endPoint y: 457, distance: 224.1
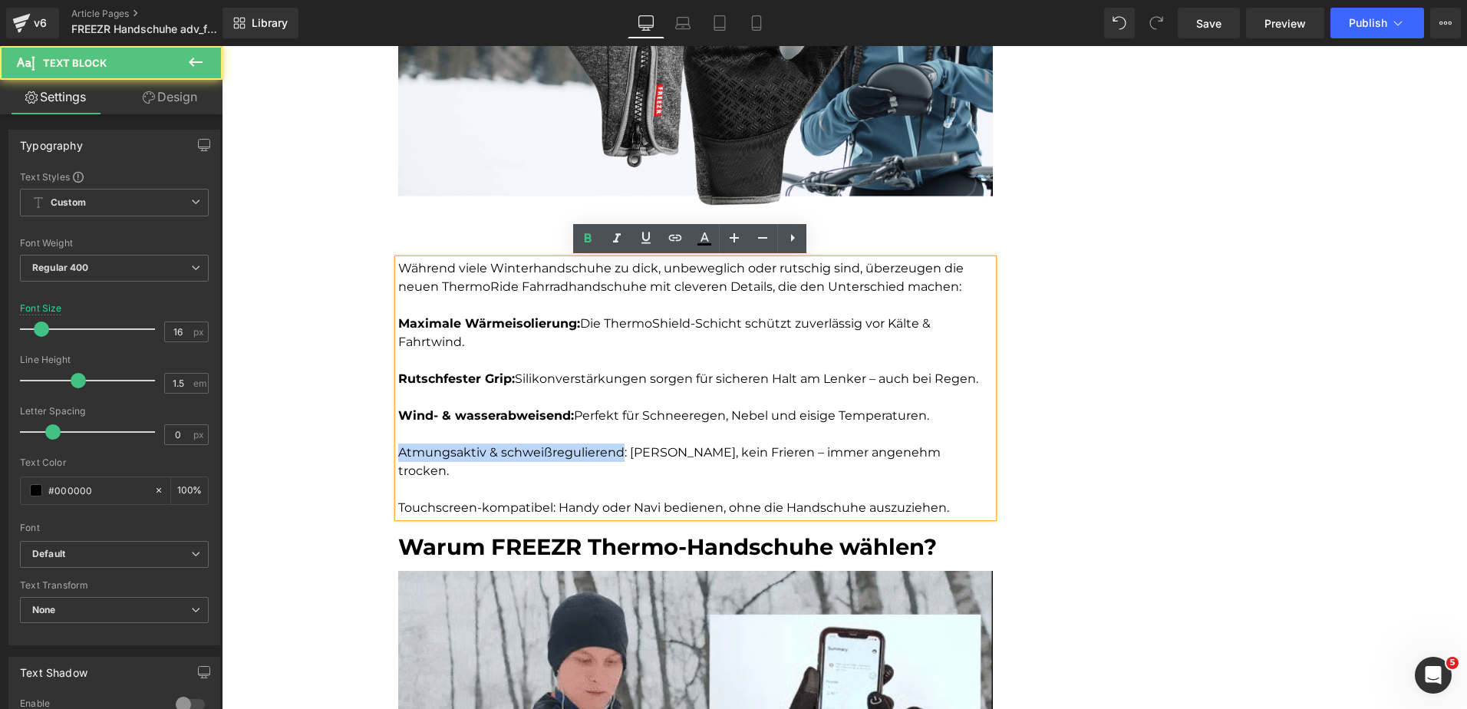
click at [398, 457] on p "Atmungsaktiv & schweißregulierend: Kein Schwitzen, kein Frieren – immer angeneh…" at bounding box center [695, 462] width 595 height 37
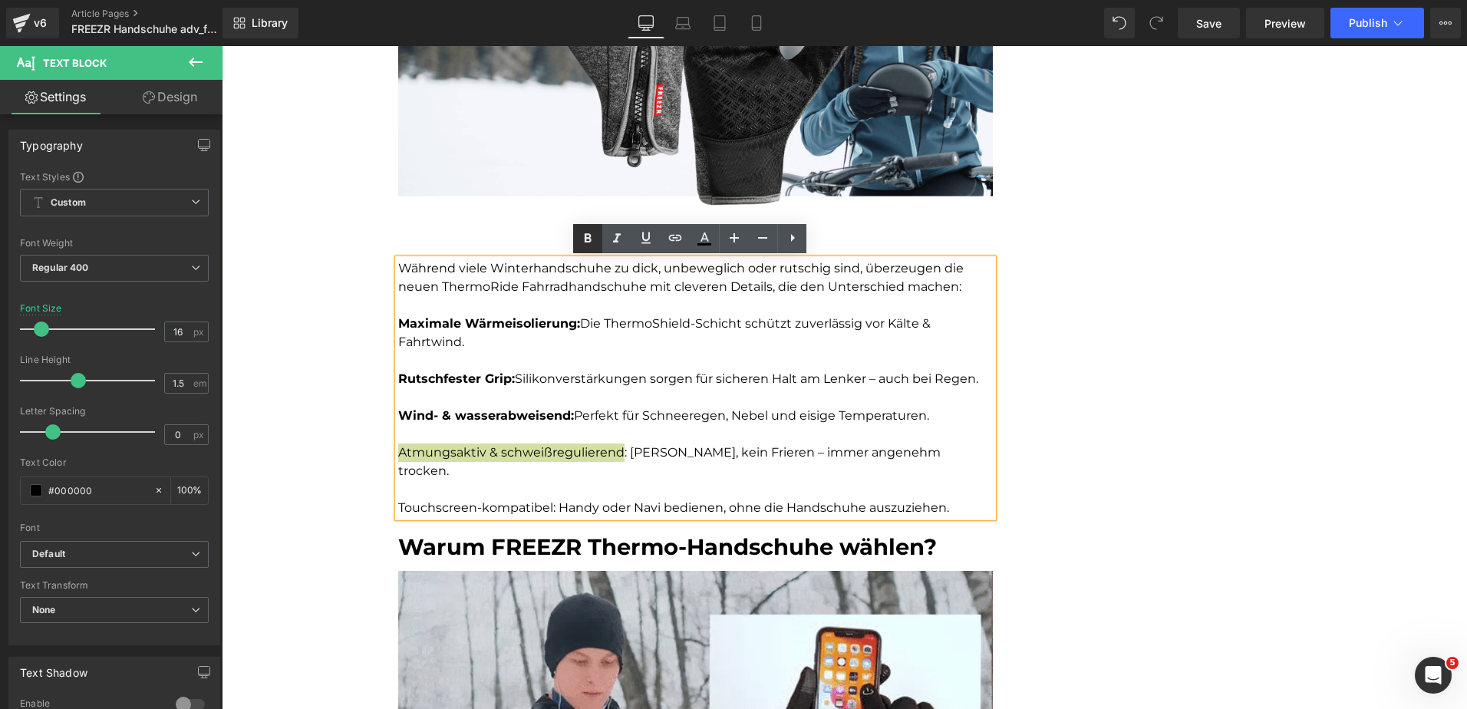
click at [587, 236] on icon at bounding box center [588, 238] width 18 height 18
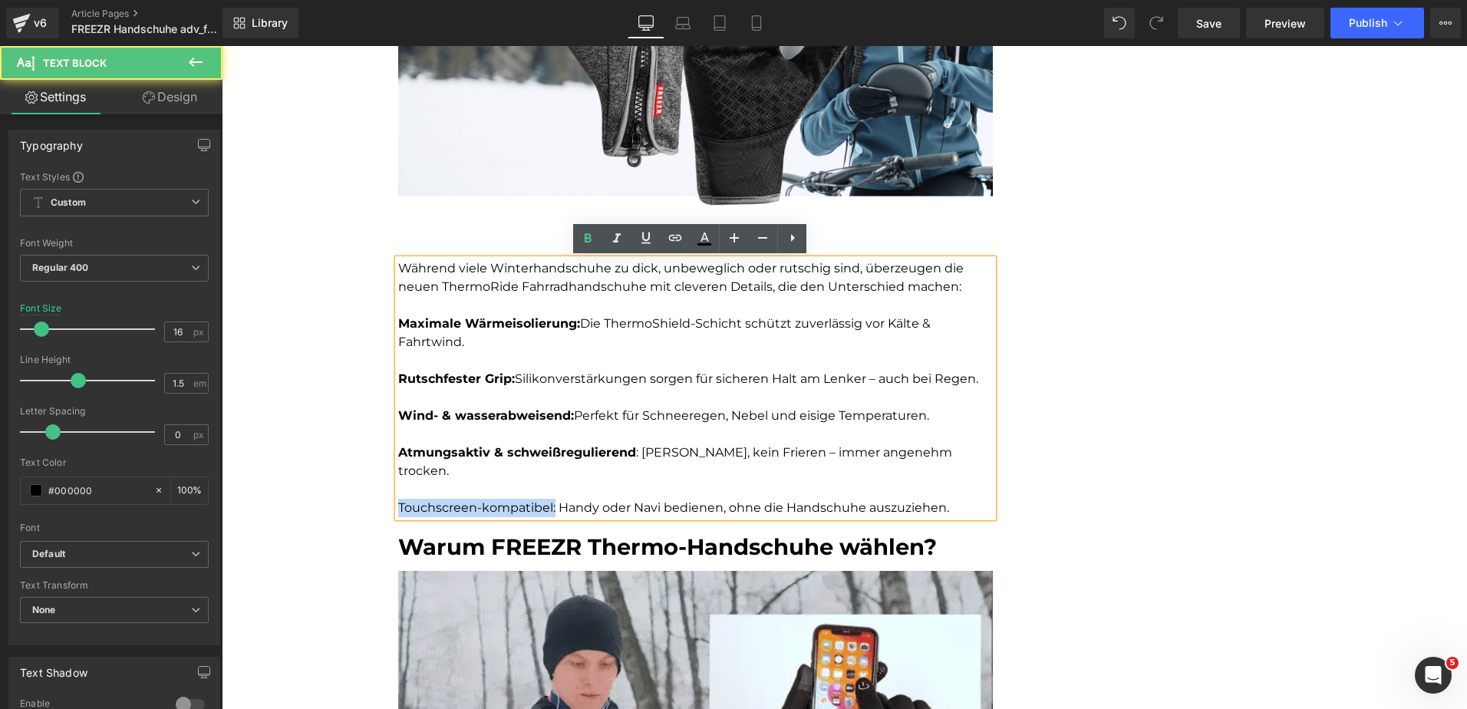
drag, startPoint x: 550, startPoint y: 487, endPoint x: 349, endPoint y: 503, distance: 201.0
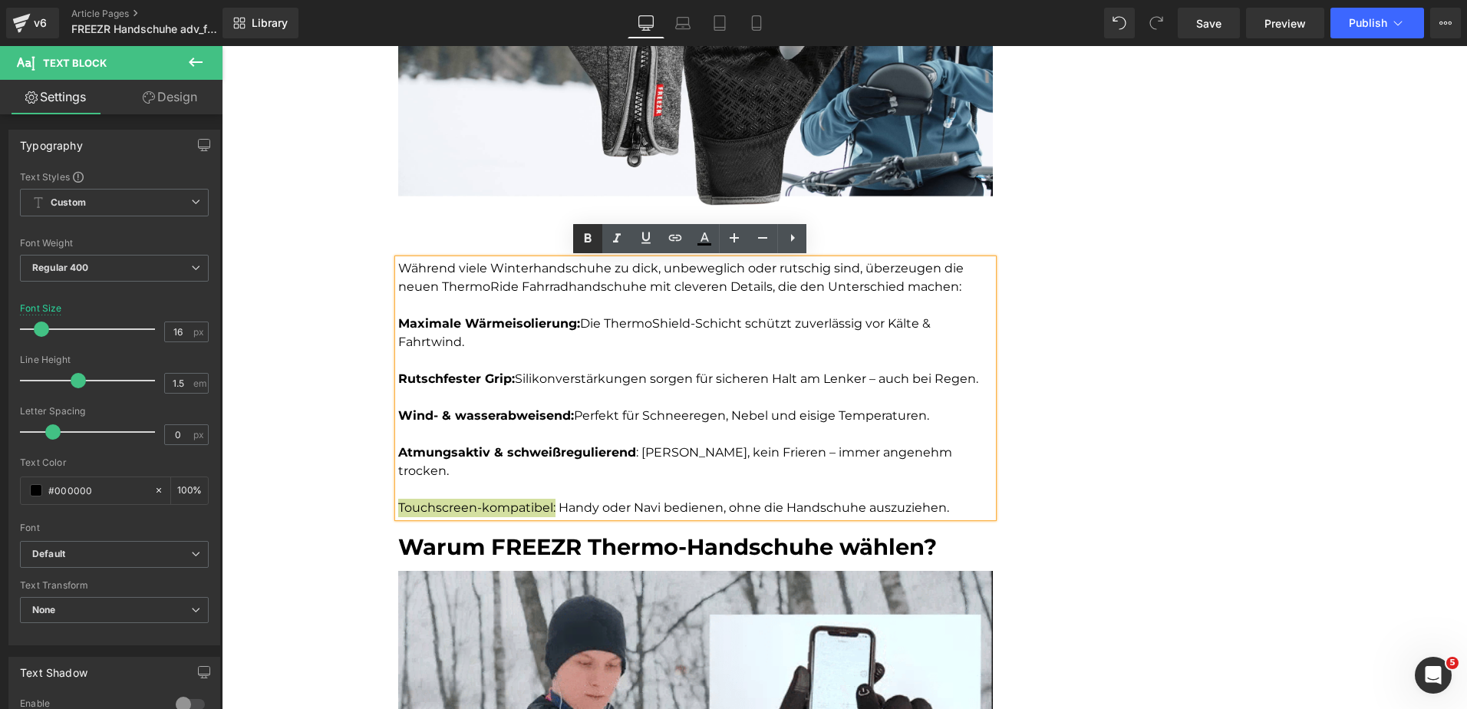
click at [592, 233] on icon at bounding box center [588, 238] width 18 height 18
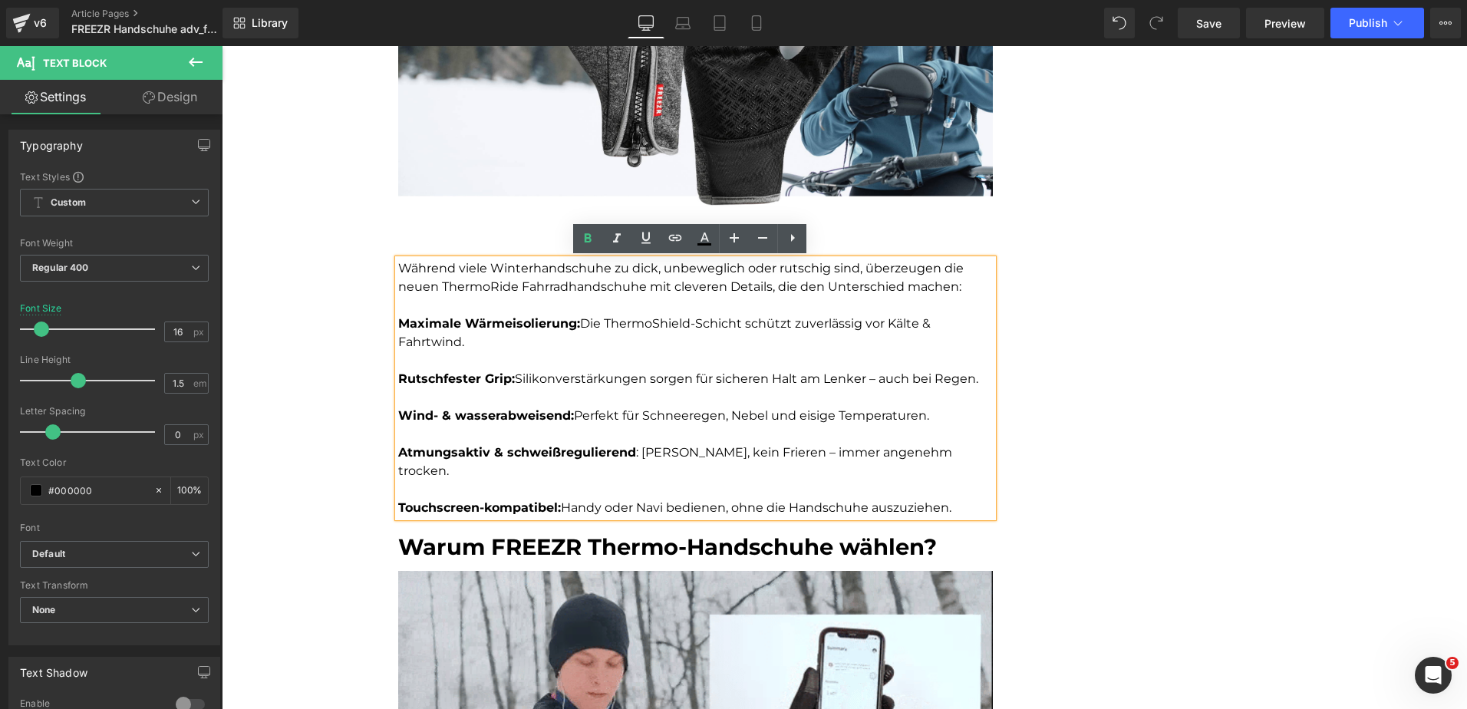
click at [497, 292] on p "Während viele Winterhandschuhe zu dick, unbeweglich oder rutschig sind, überzeu…" at bounding box center [695, 277] width 595 height 37
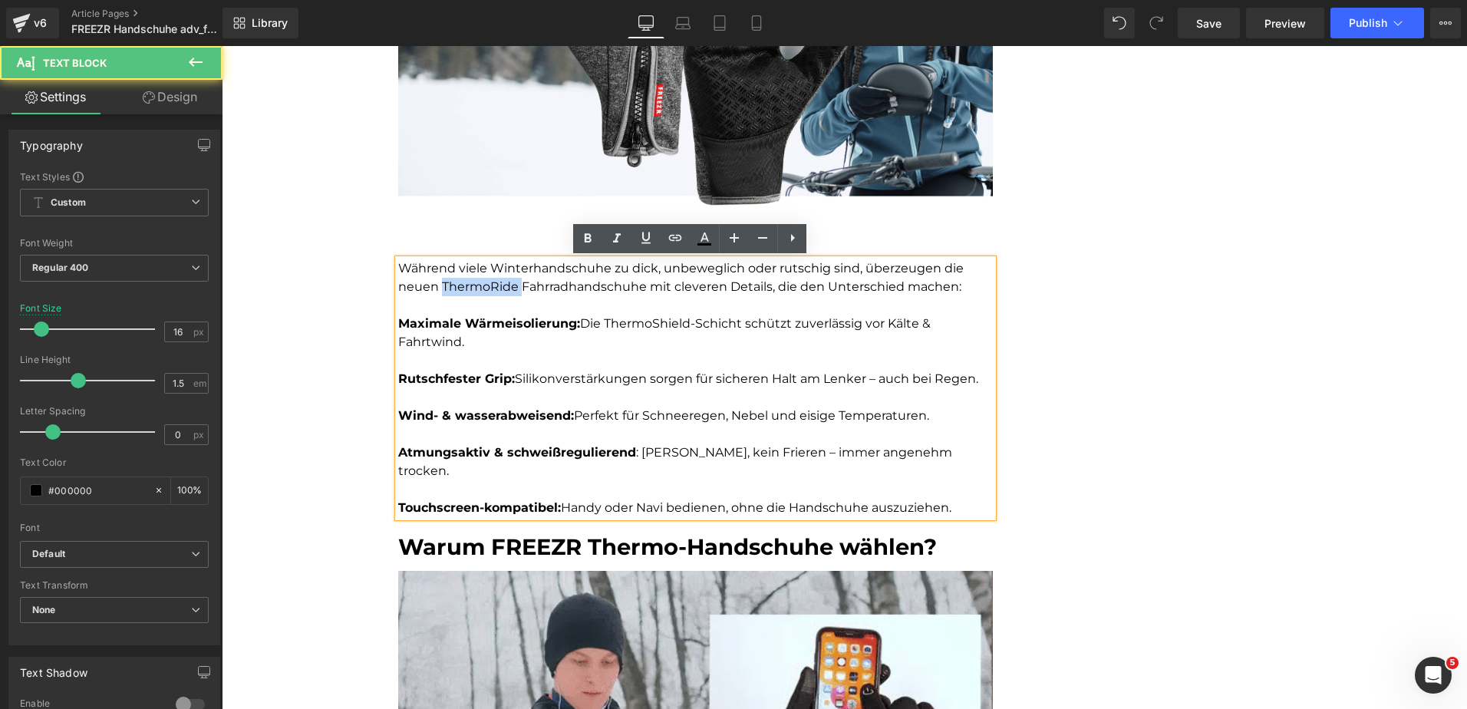
click at [497, 292] on p "Während viele Winterhandschuhe zu dick, unbeweglich oder rutschig sind, überzeu…" at bounding box center [695, 277] width 595 height 37
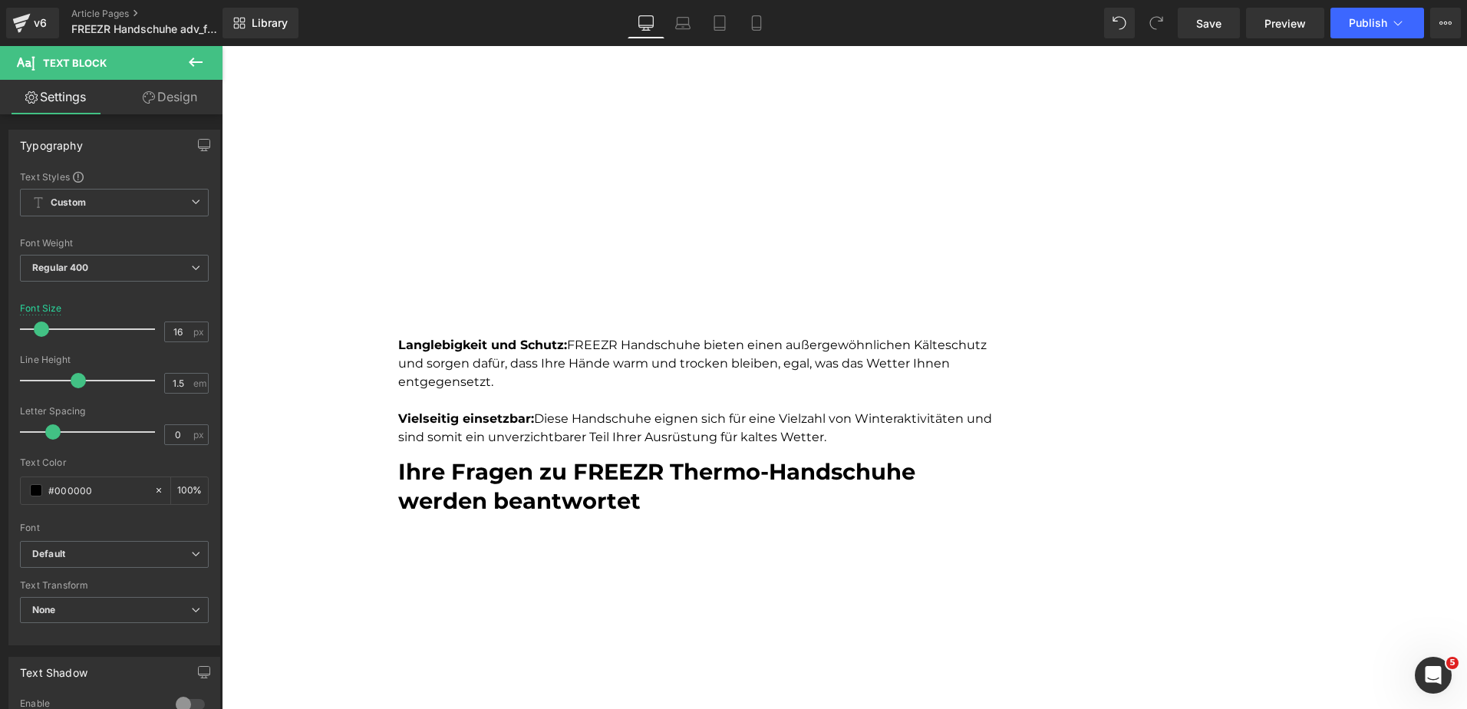
scroll to position [2165, 0]
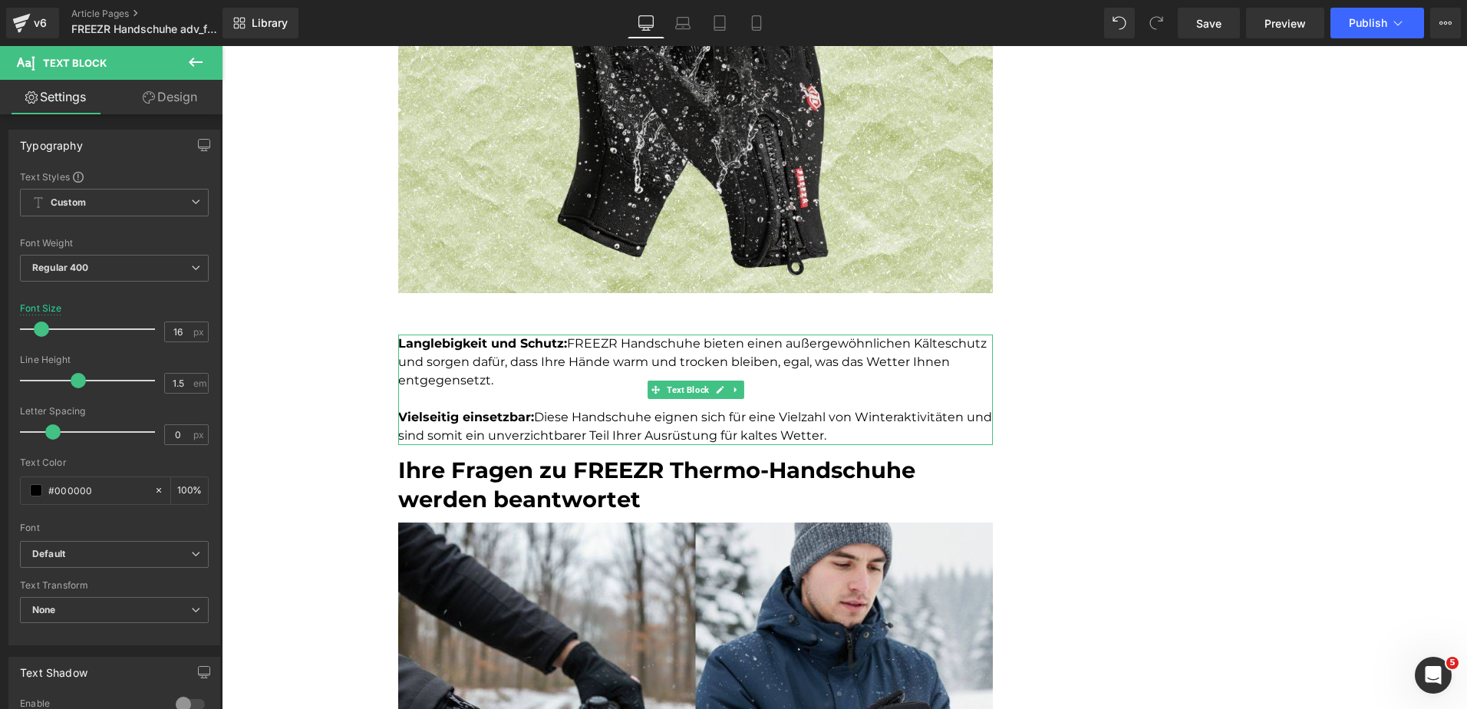
click at [555, 390] on p at bounding box center [695, 399] width 595 height 18
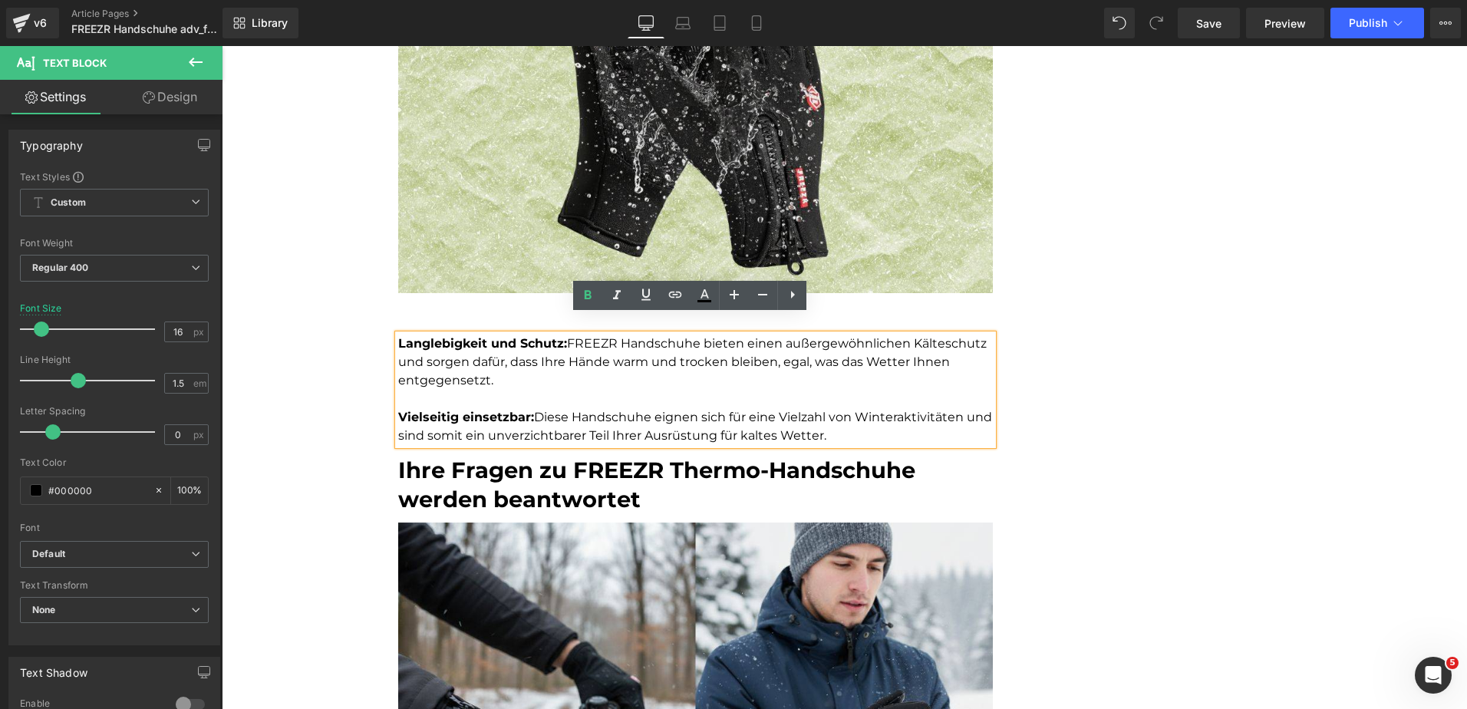
drag, startPoint x: 845, startPoint y: 418, endPoint x: 391, endPoint y: 315, distance: 465.1
click at [398, 335] on div "Langlebigkeit und Schutz: FREEZR Handschuhe bieten einen außergewöhnlichen Kält…" at bounding box center [695, 390] width 595 height 111
click at [414, 337] on p "Langlebigkeit und Schutz: FREEZR Handschuhe bieten einen außergewöhnlichen Kält…" at bounding box center [695, 362] width 595 height 55
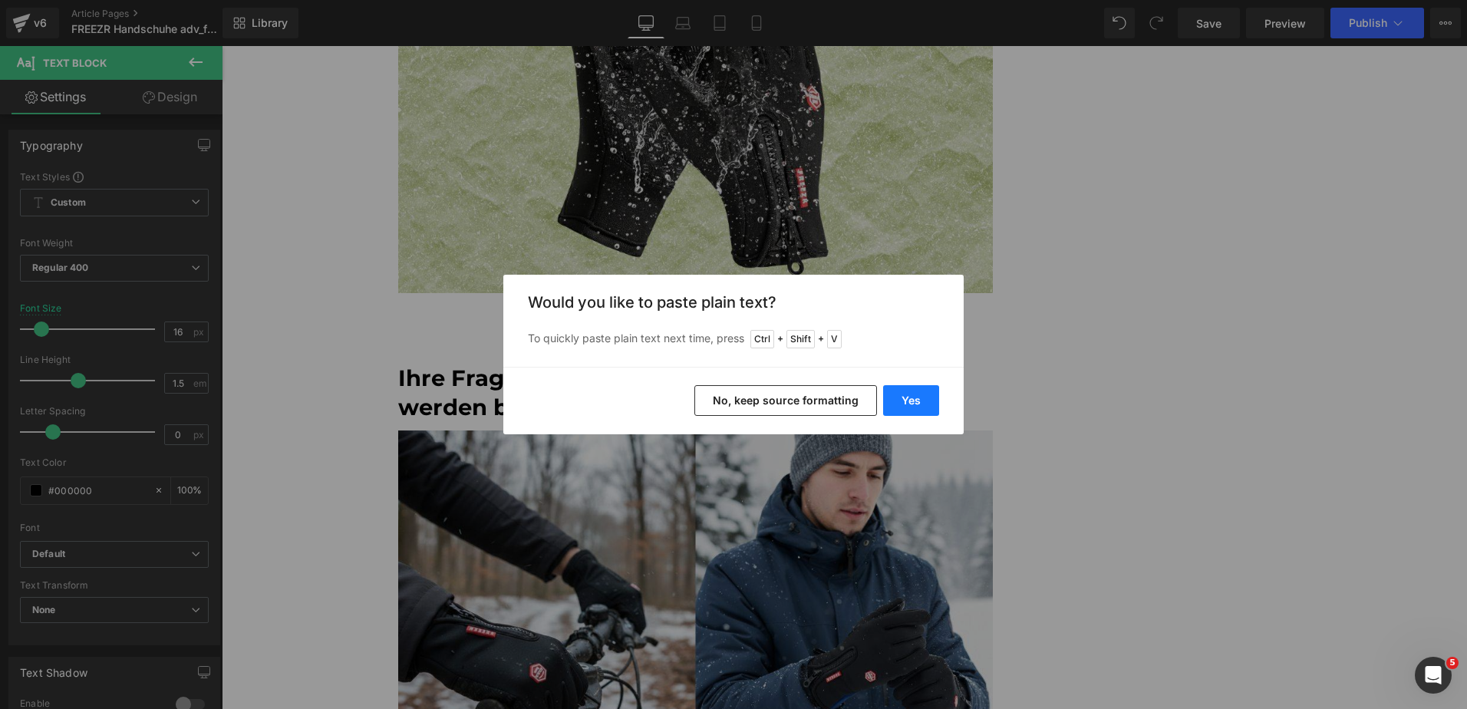
click at [920, 392] on button "Yes" at bounding box center [911, 400] width 56 height 31
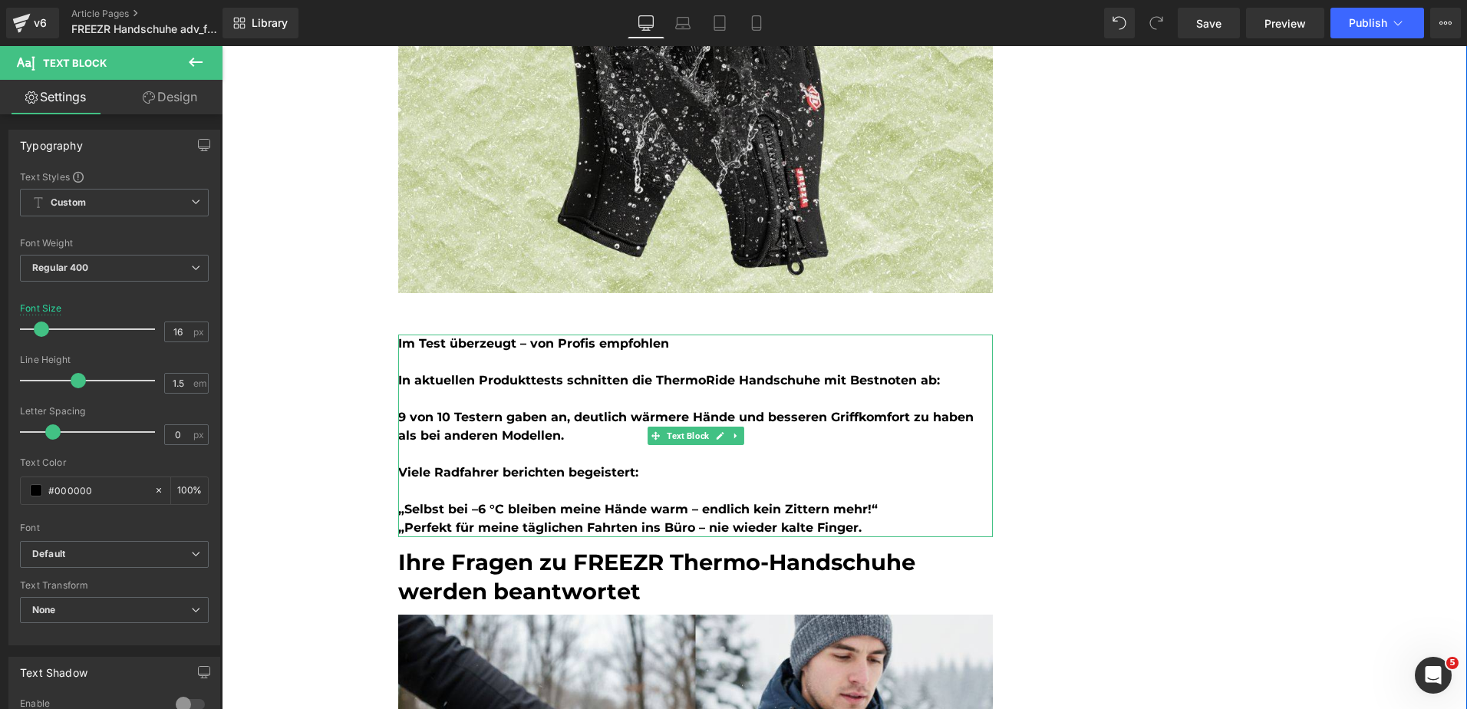
click at [622, 336] on b "Im Test überzeugt – von Profis empfohlen" at bounding box center [533, 343] width 271 height 15
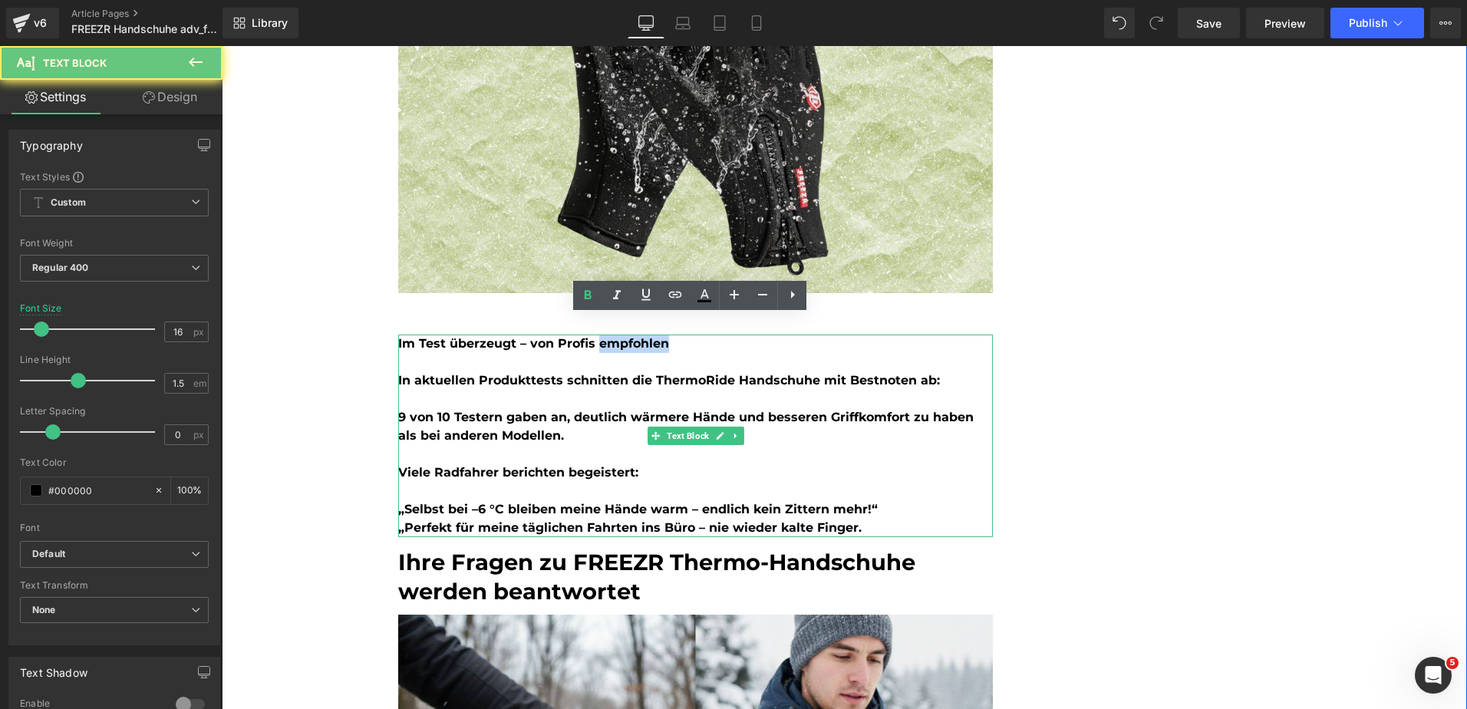
click at [622, 336] on b "Im Test überzeugt – von Profis empfohlen" at bounding box center [533, 343] width 271 height 15
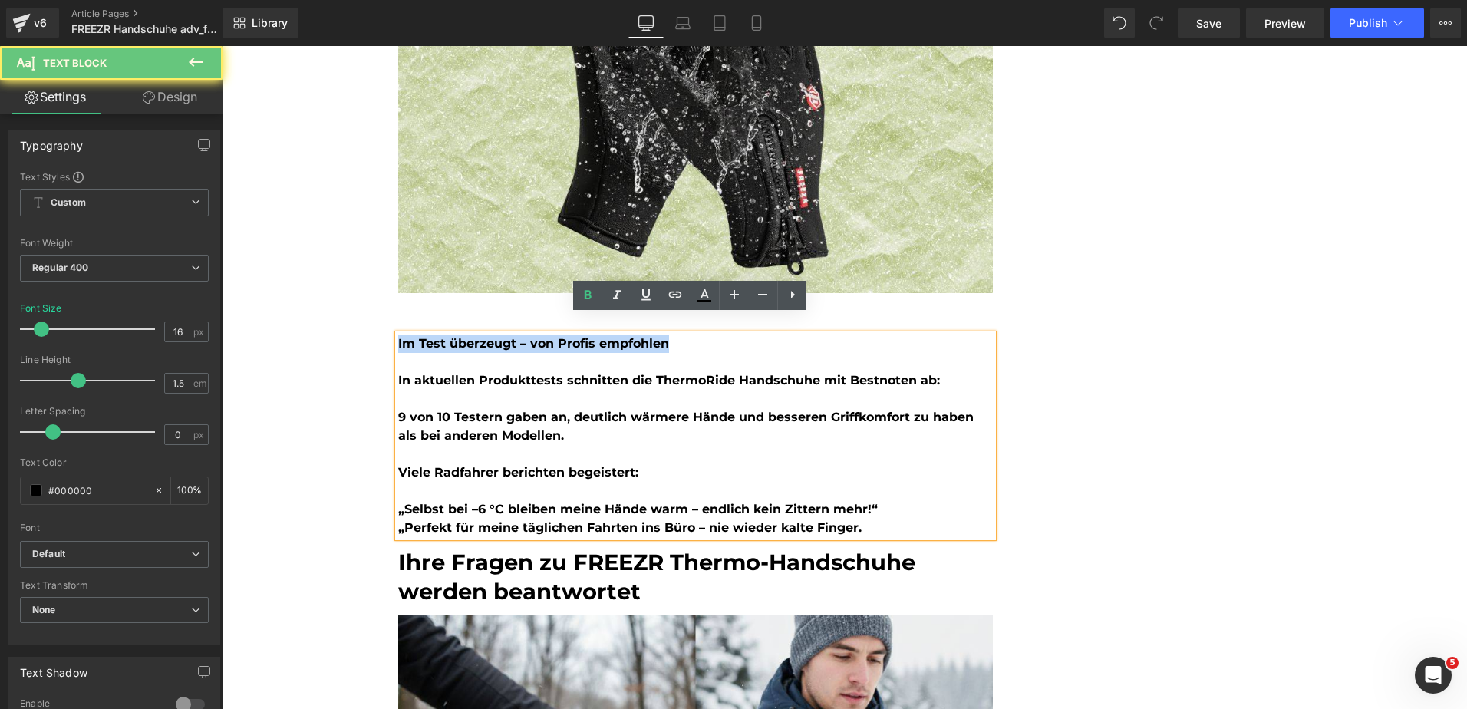
click at [622, 336] on b "Im Test überzeugt – von Profis empfohlen" at bounding box center [533, 343] width 271 height 15
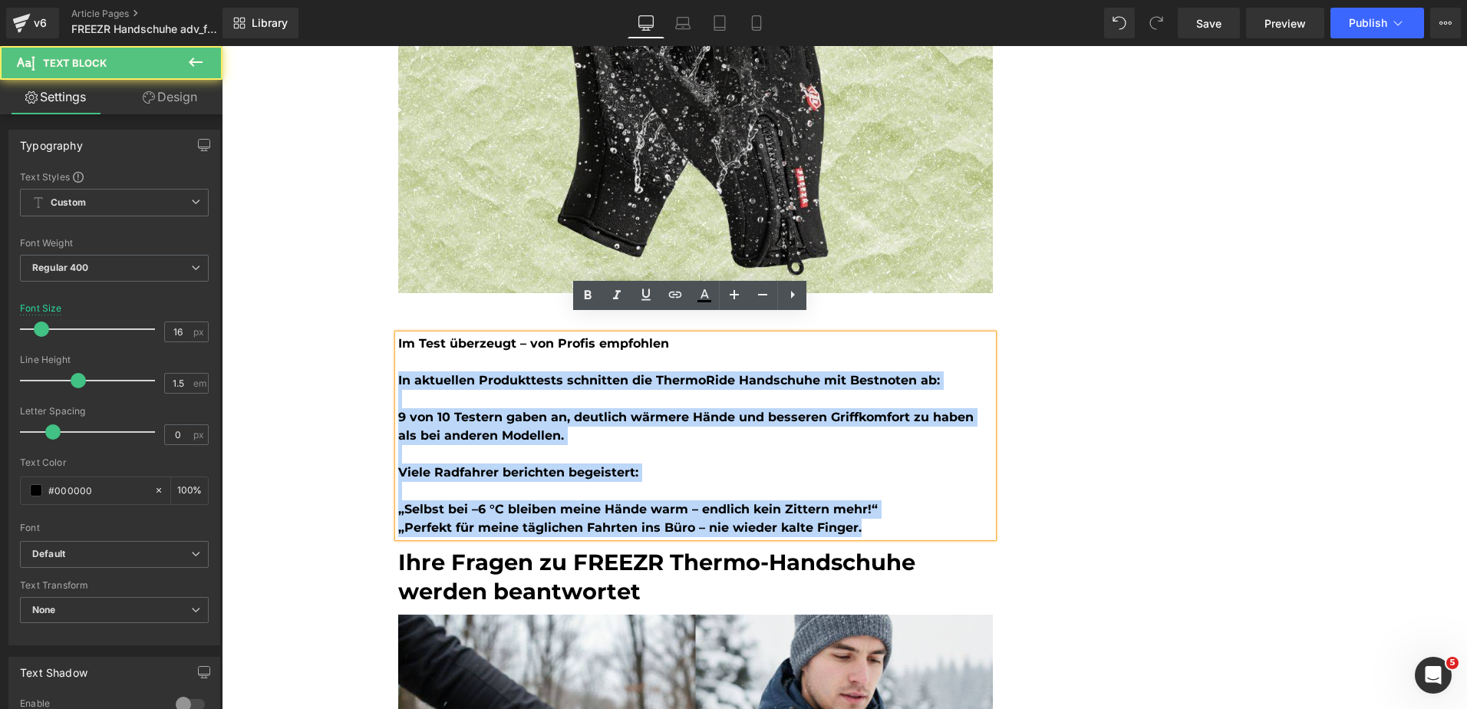
drag, startPoint x: 868, startPoint y: 506, endPoint x: 336, endPoint y: 362, distance: 550.9
click at [336, 362] on div "Startseite > Bestseller > FREEZR Thermo-Handschuhe Text Block TRENDING OUTDOORK…" at bounding box center [845, 214] width 1246 height 4503
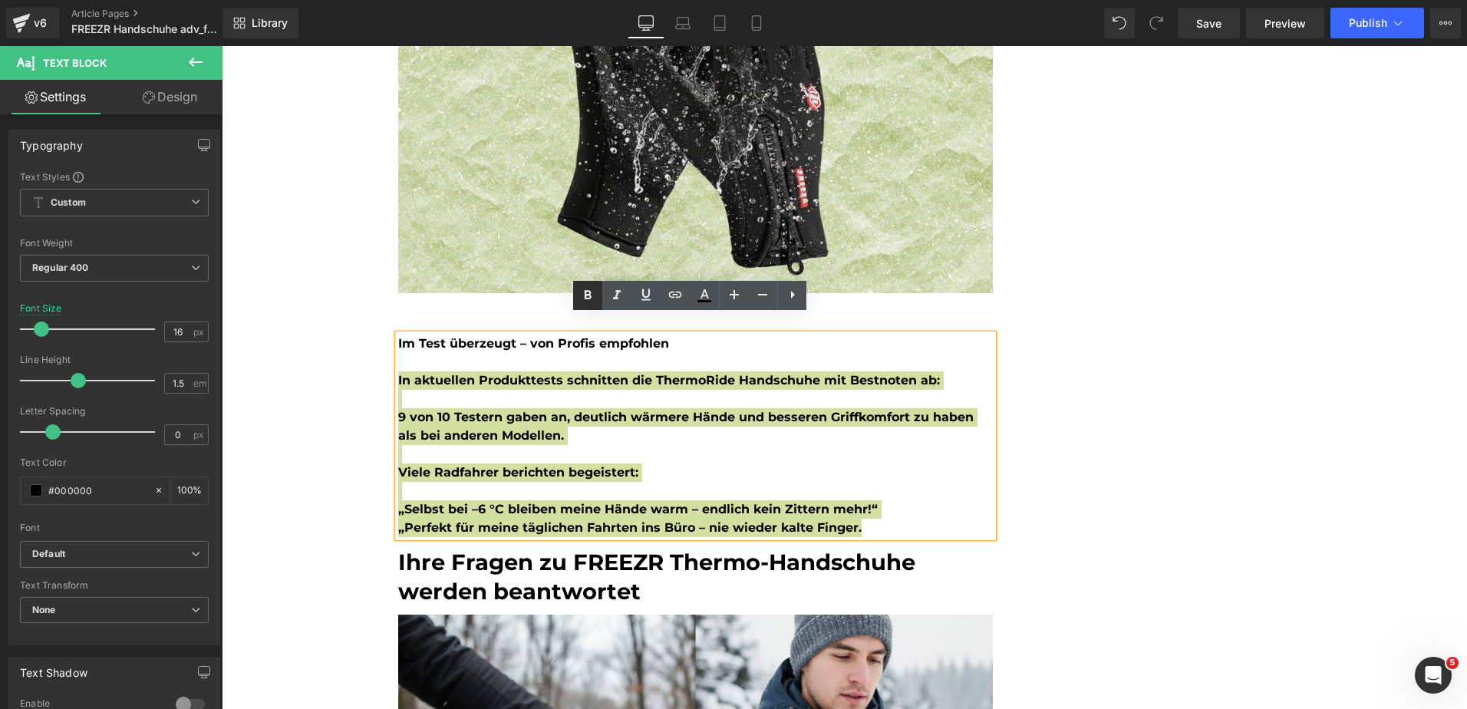
click at [590, 296] on icon at bounding box center [588, 294] width 7 height 9
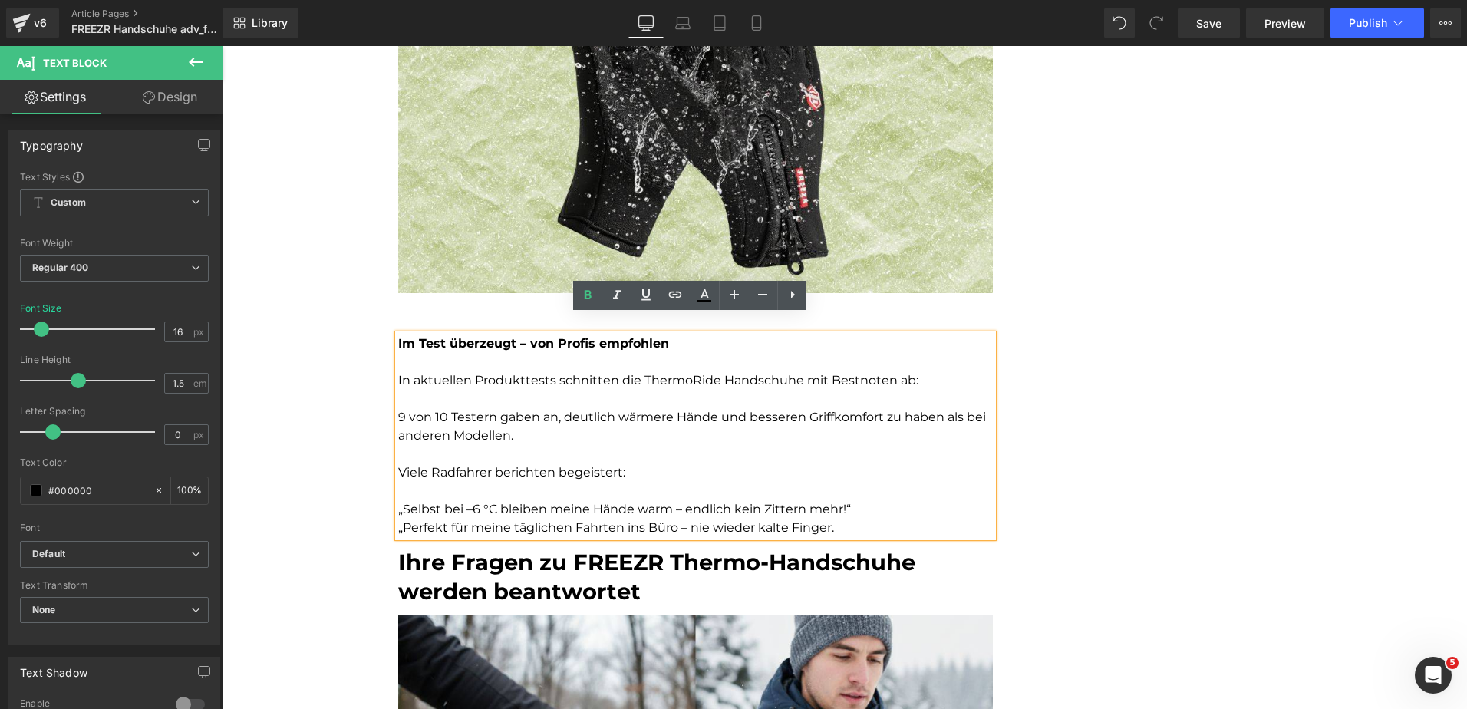
click at [380, 365] on div "Startseite > Bestseller > FREEZR Thermo-Handschuhe Text Block TRENDING OUTDOORK…" at bounding box center [845, 214] width 1246 height 4503
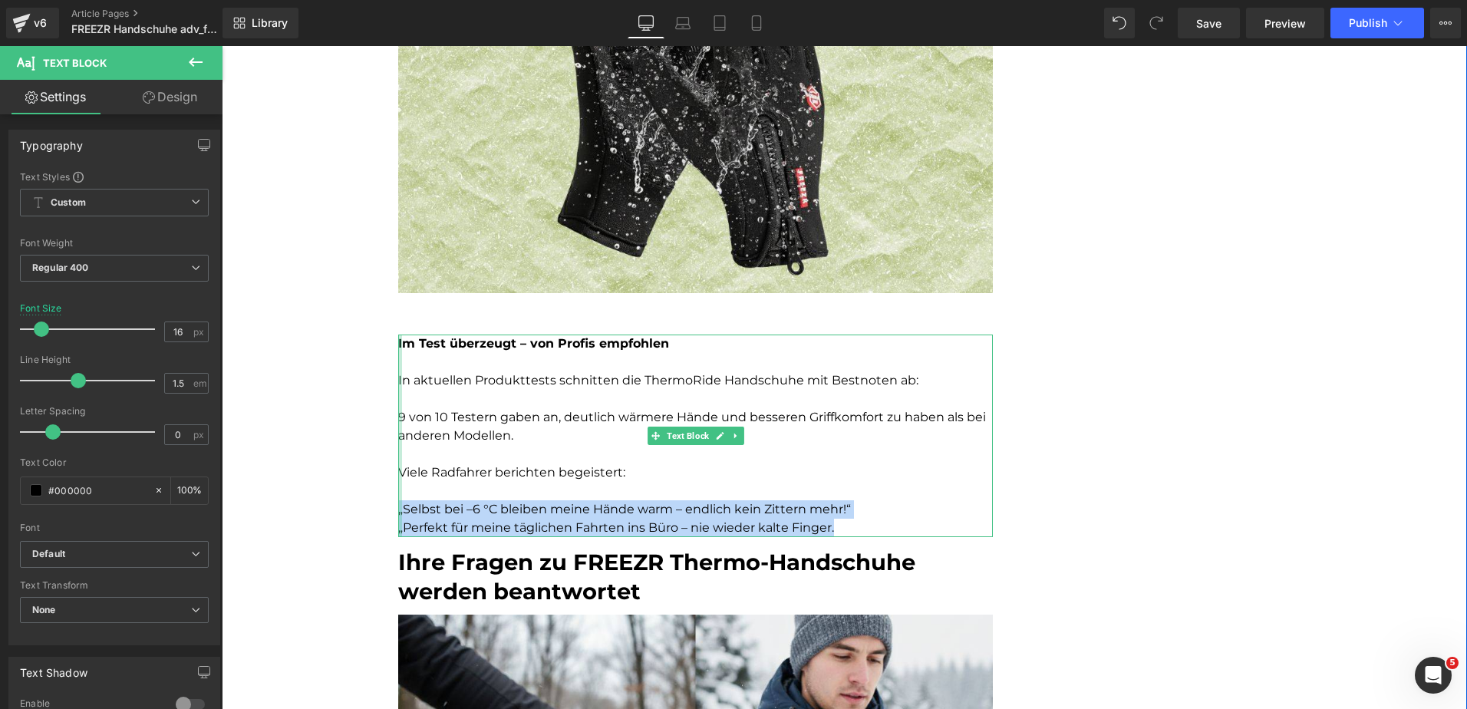
drag, startPoint x: 830, startPoint y: 507, endPoint x: 394, endPoint y: 490, distance: 436.3
click at [398, 490] on div "Im Test überzeugt – von Profis empfohlen In aktuellen Produkttests schnitten di…" at bounding box center [695, 436] width 595 height 203
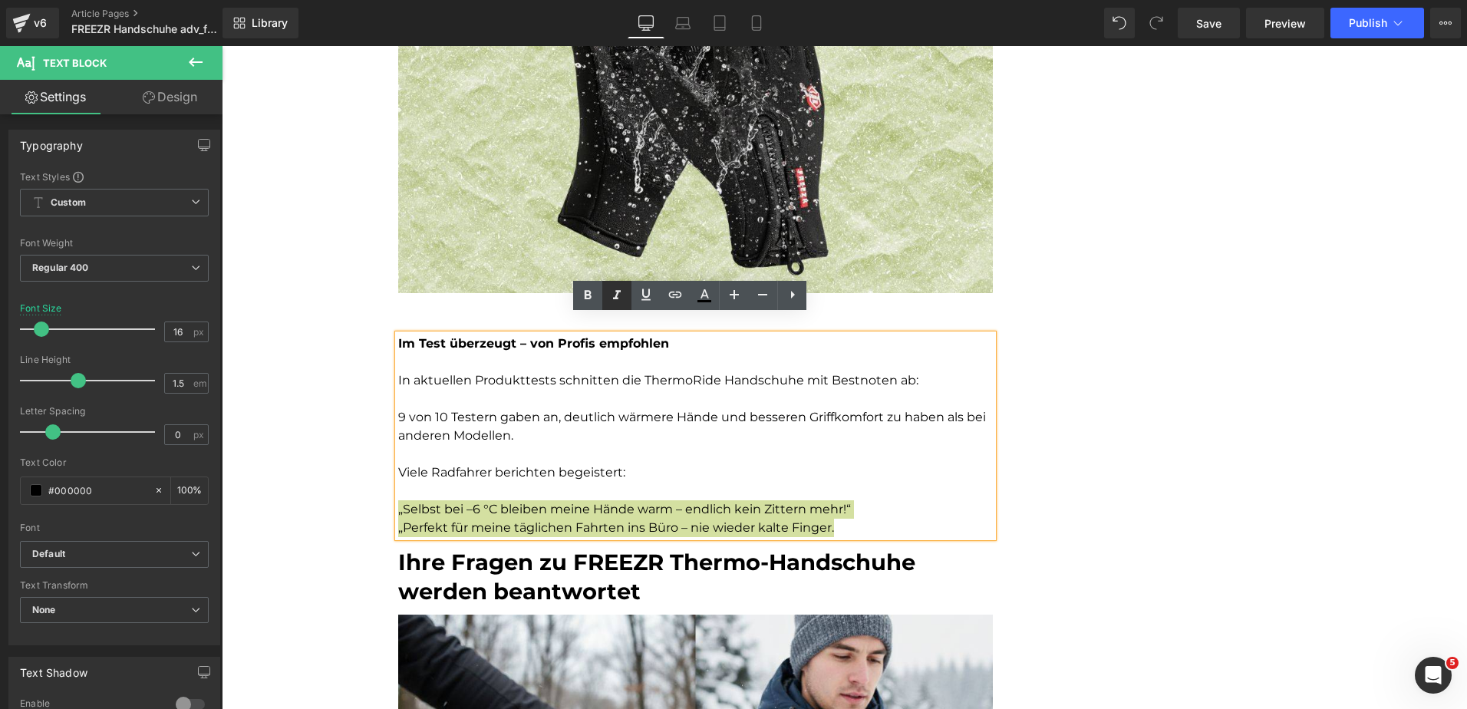
click at [608, 295] on icon at bounding box center [617, 295] width 18 height 18
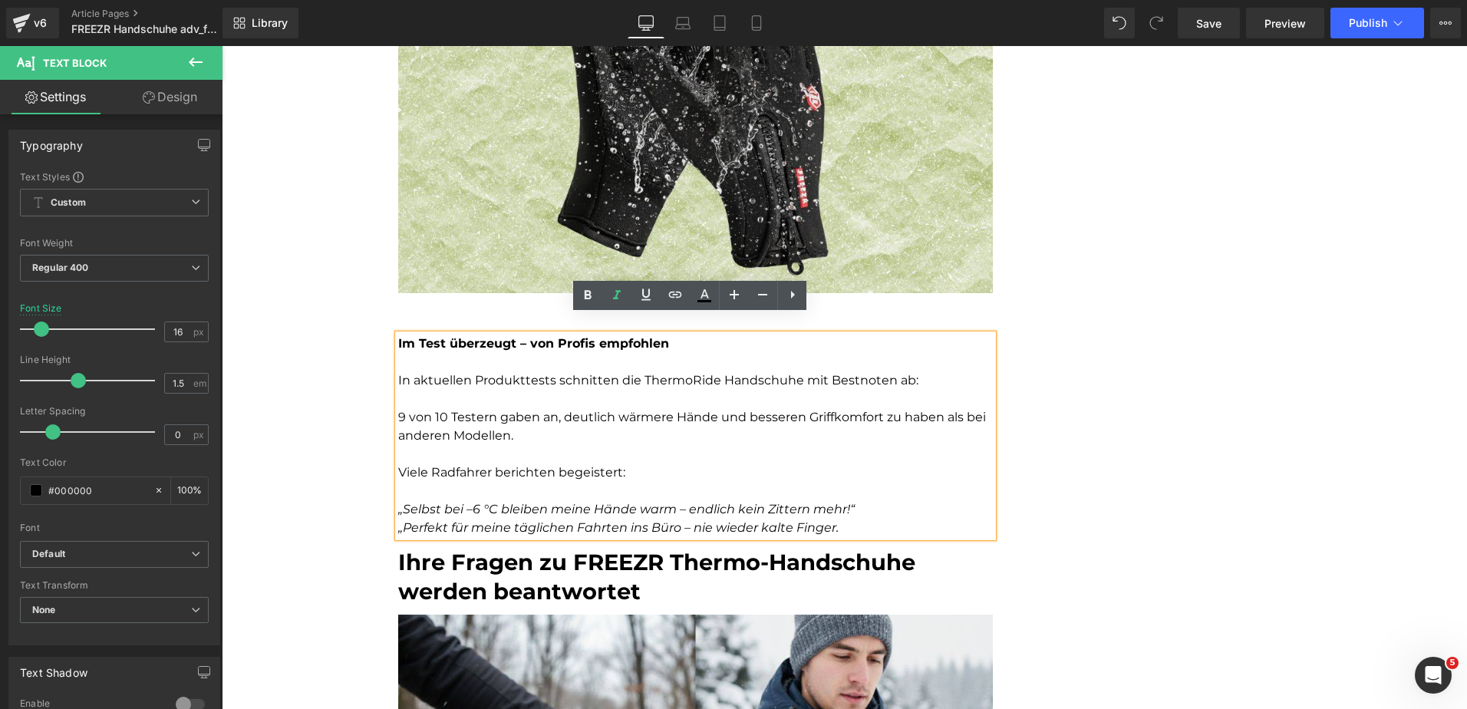
click at [330, 400] on div "Startseite > Bestseller > FREEZR Thermo-Handschuhe Text Block TRENDING OUTDOORK…" at bounding box center [845, 214] width 1246 height 4503
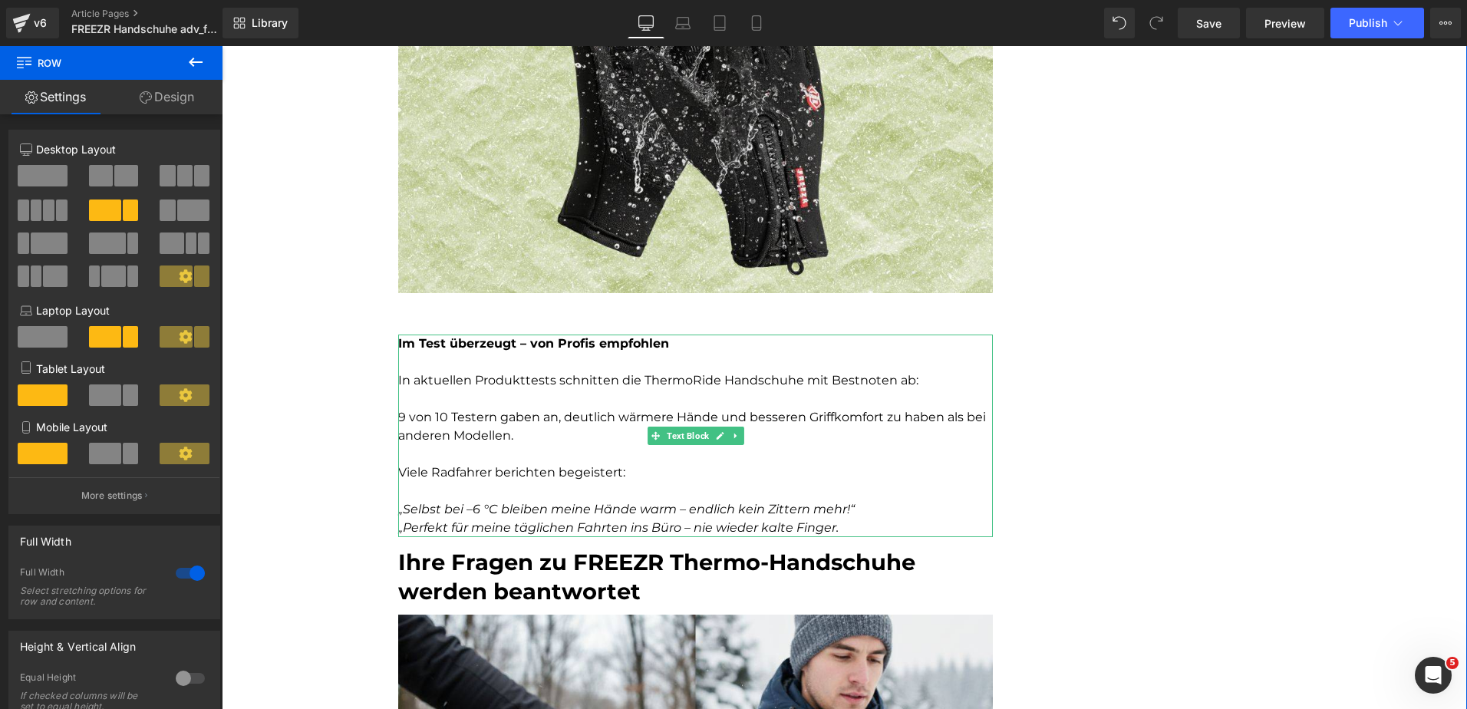
click at [650, 336] on strong "Im Test überzeugt – von Profis empfohlen" at bounding box center [533, 343] width 271 height 15
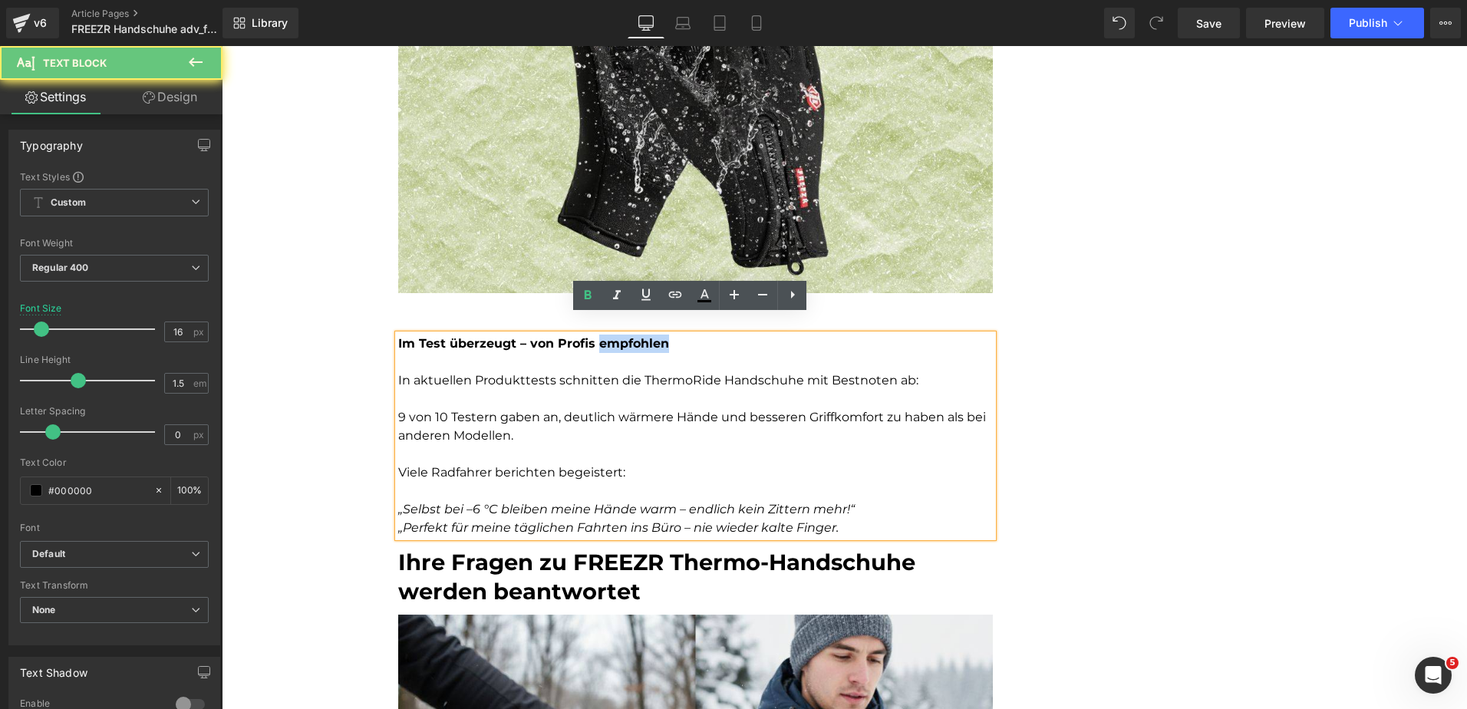
click at [650, 336] on strong "Im Test überzeugt – von Profis empfohlen" at bounding box center [533, 343] width 271 height 15
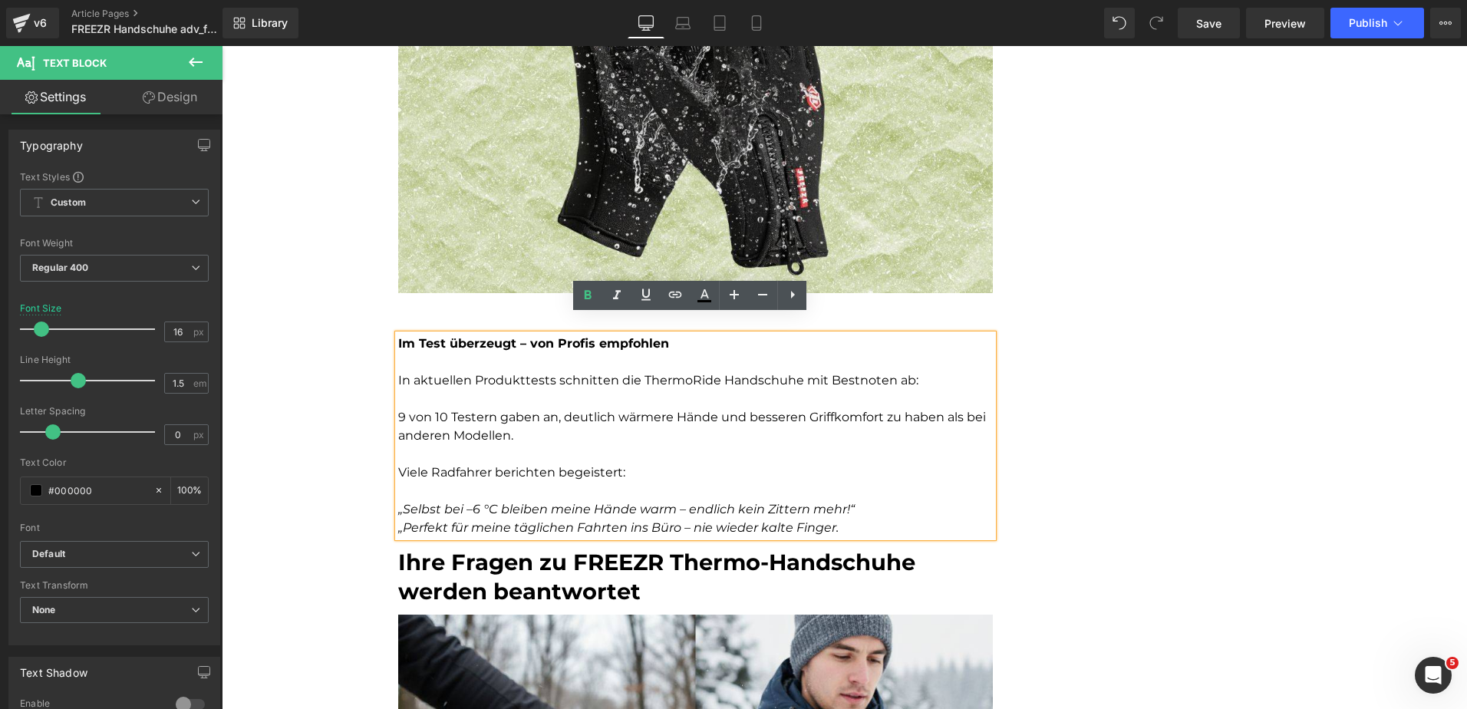
click at [1097, 348] on div "Startseite > Bestseller > FREEZR Thermo-Handschuhe Text Block TRENDING OUTDOORK…" at bounding box center [845, 214] width 1246 height 4503
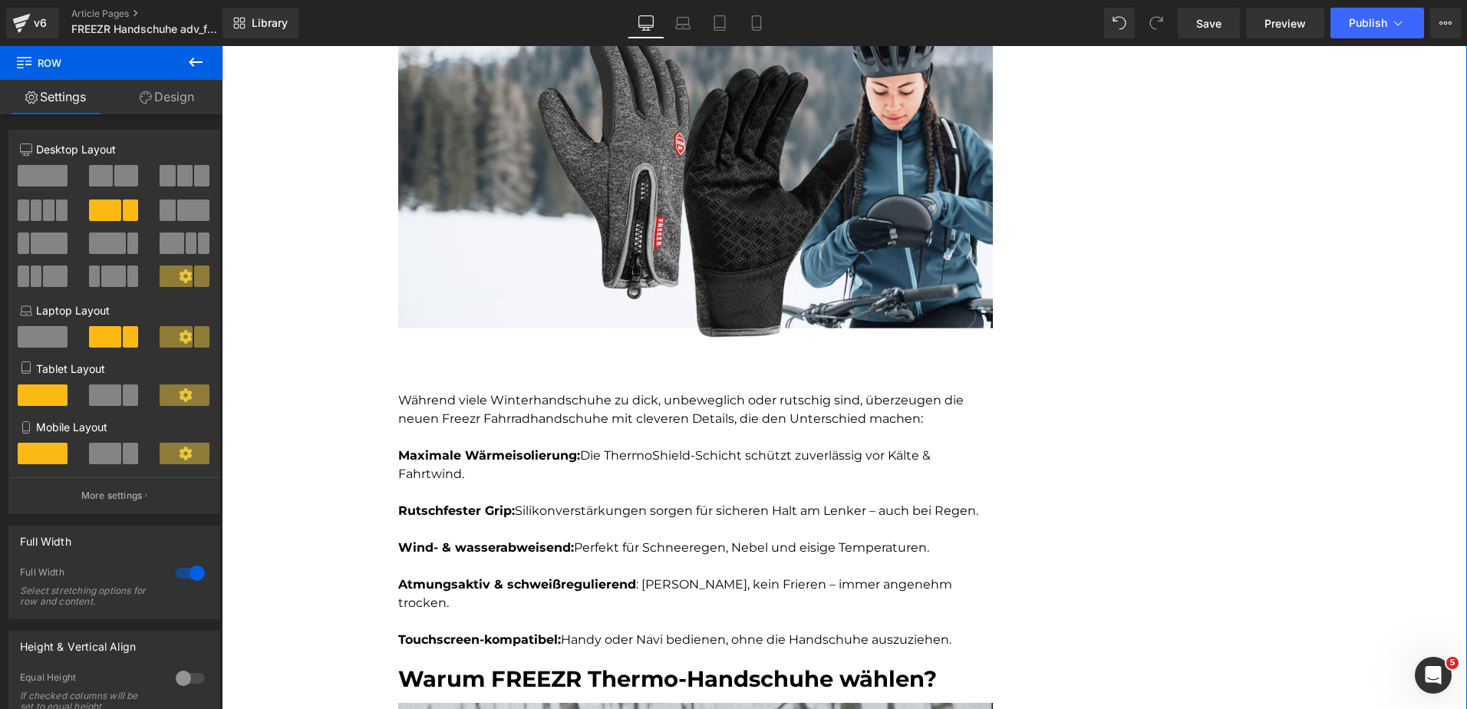
scroll to position [896, 0]
click at [480, 417] on p "Während viele Winterhandschuhe zu dick, unbeweglich oder rutschig sind, überzeu…" at bounding box center [695, 409] width 595 height 37
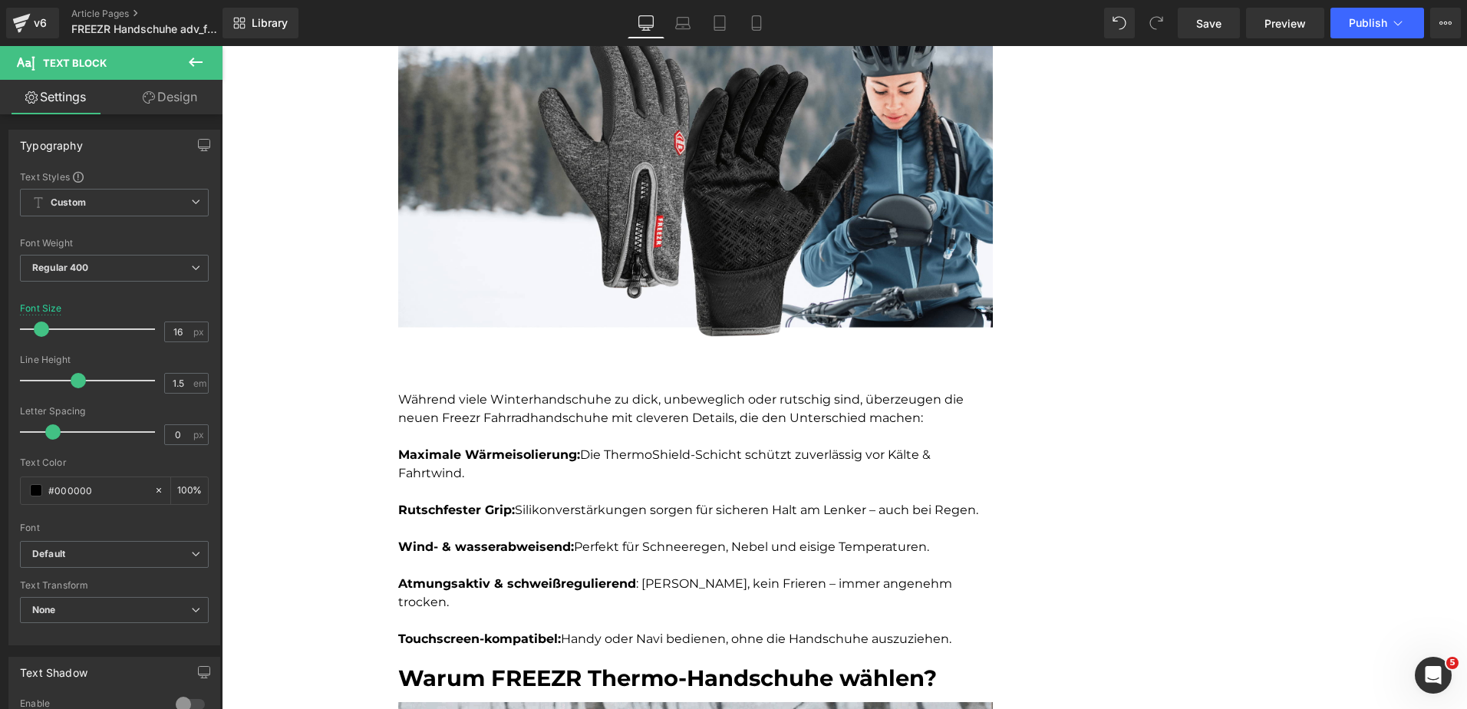
click at [170, 95] on link "Design" at bounding box center [169, 97] width 111 height 35
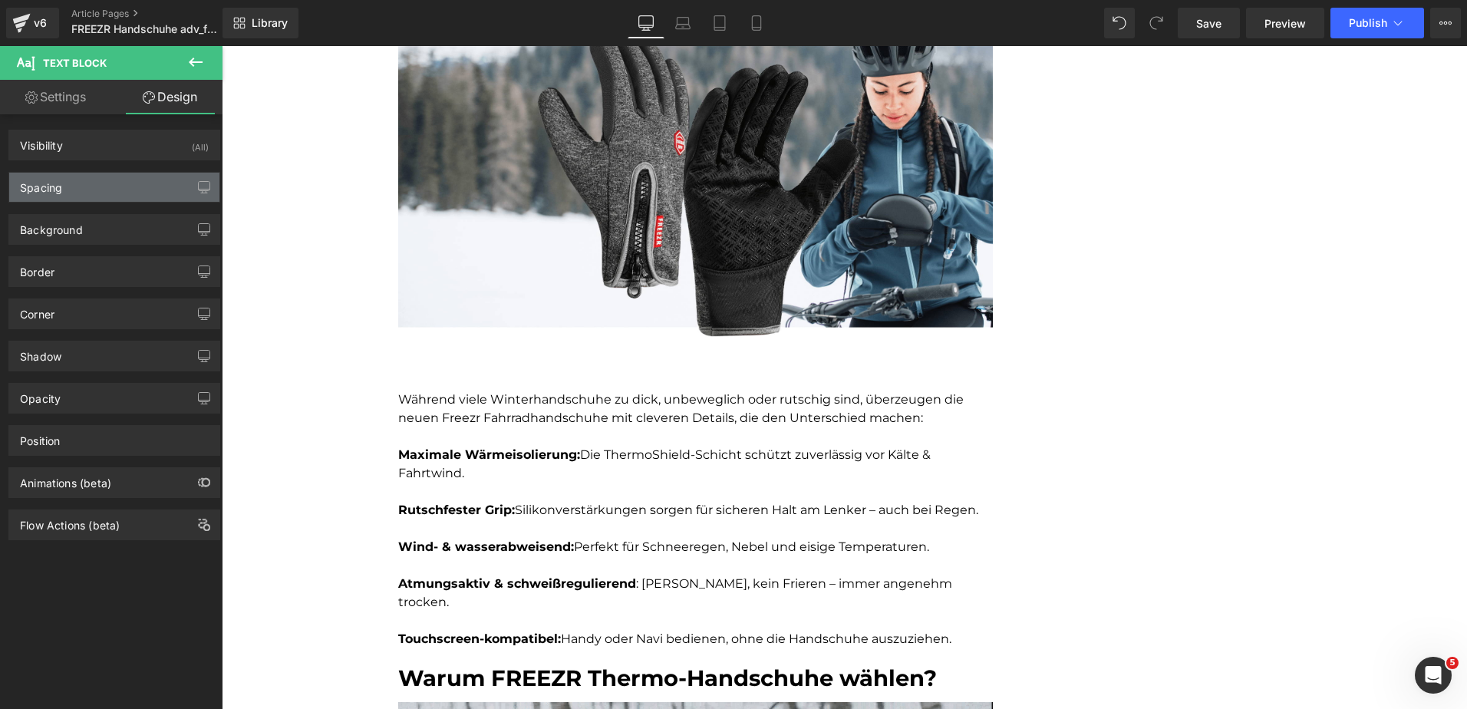
click at [85, 189] on div "Spacing" at bounding box center [114, 187] width 210 height 29
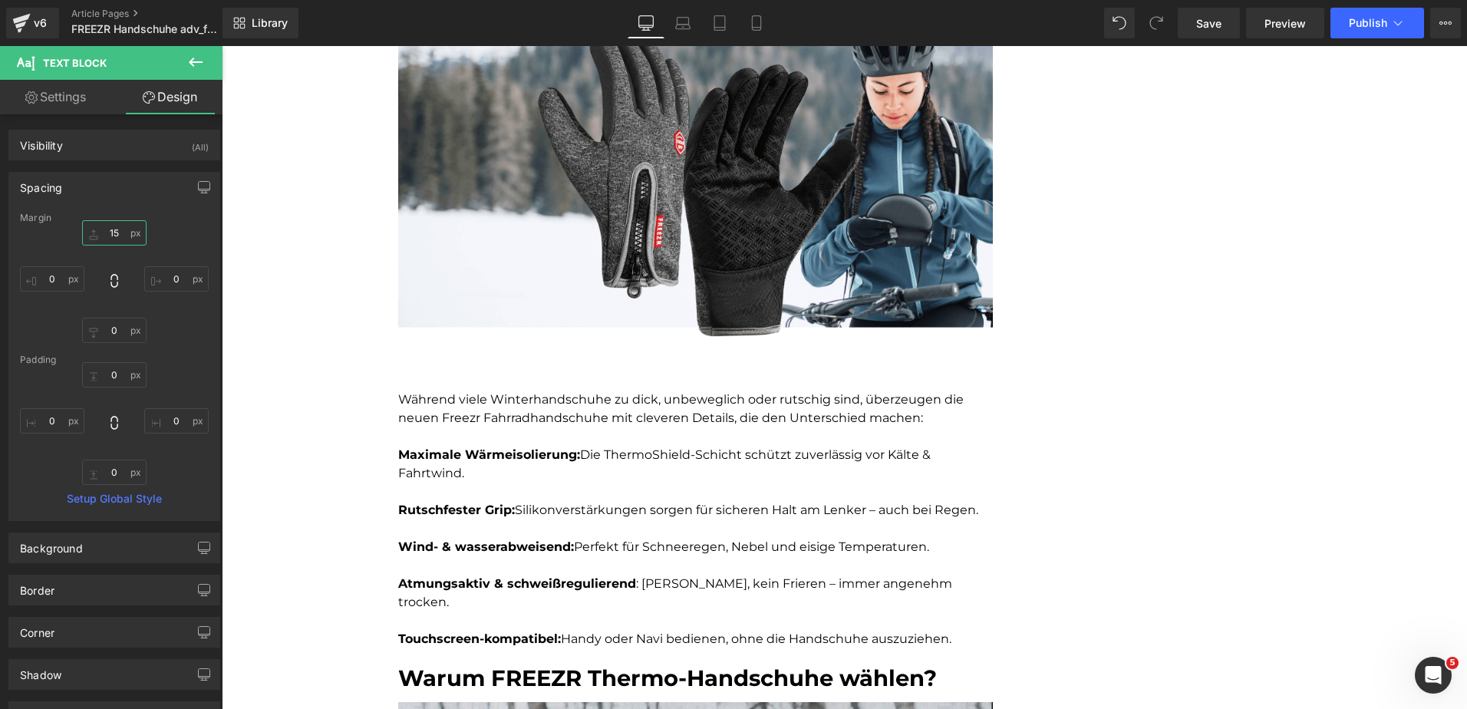
click at [122, 235] on input "15" at bounding box center [114, 232] width 64 height 25
type input "5"
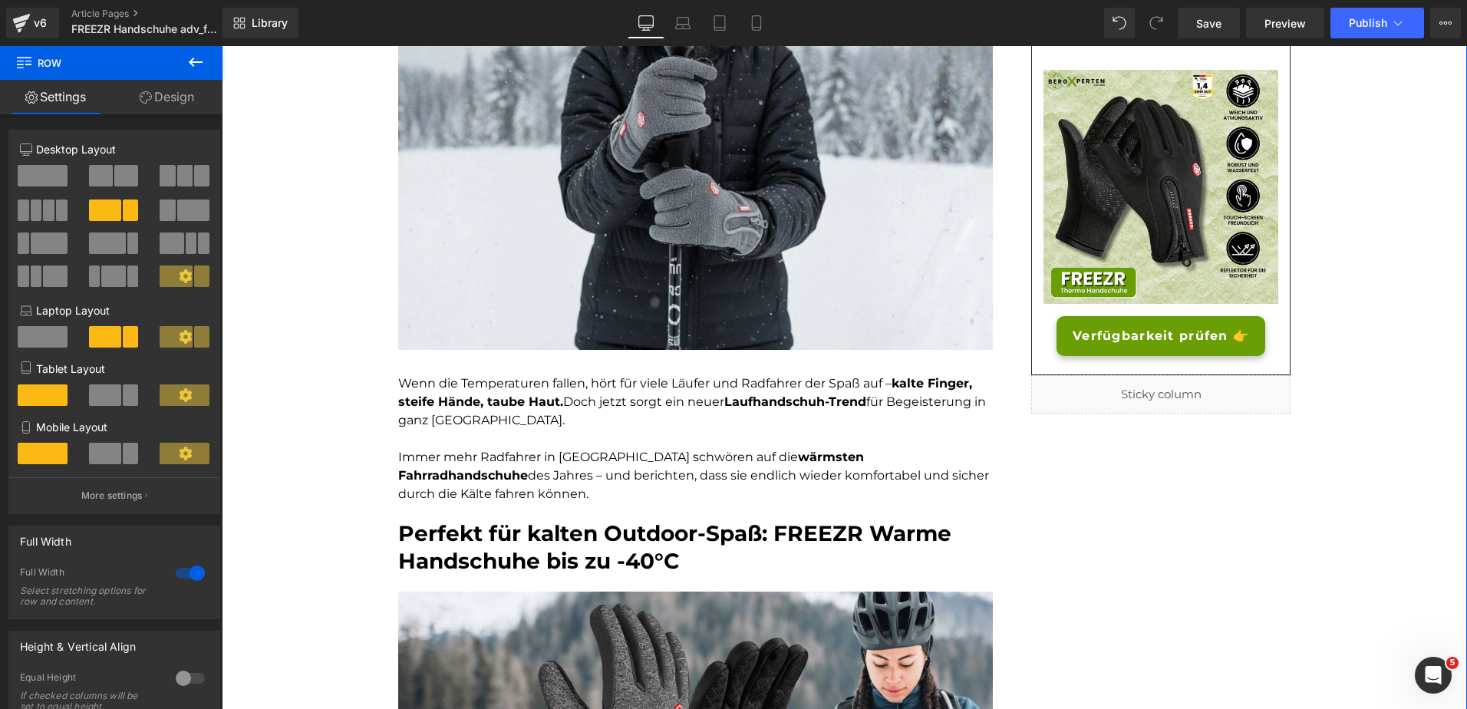
scroll to position [0, 0]
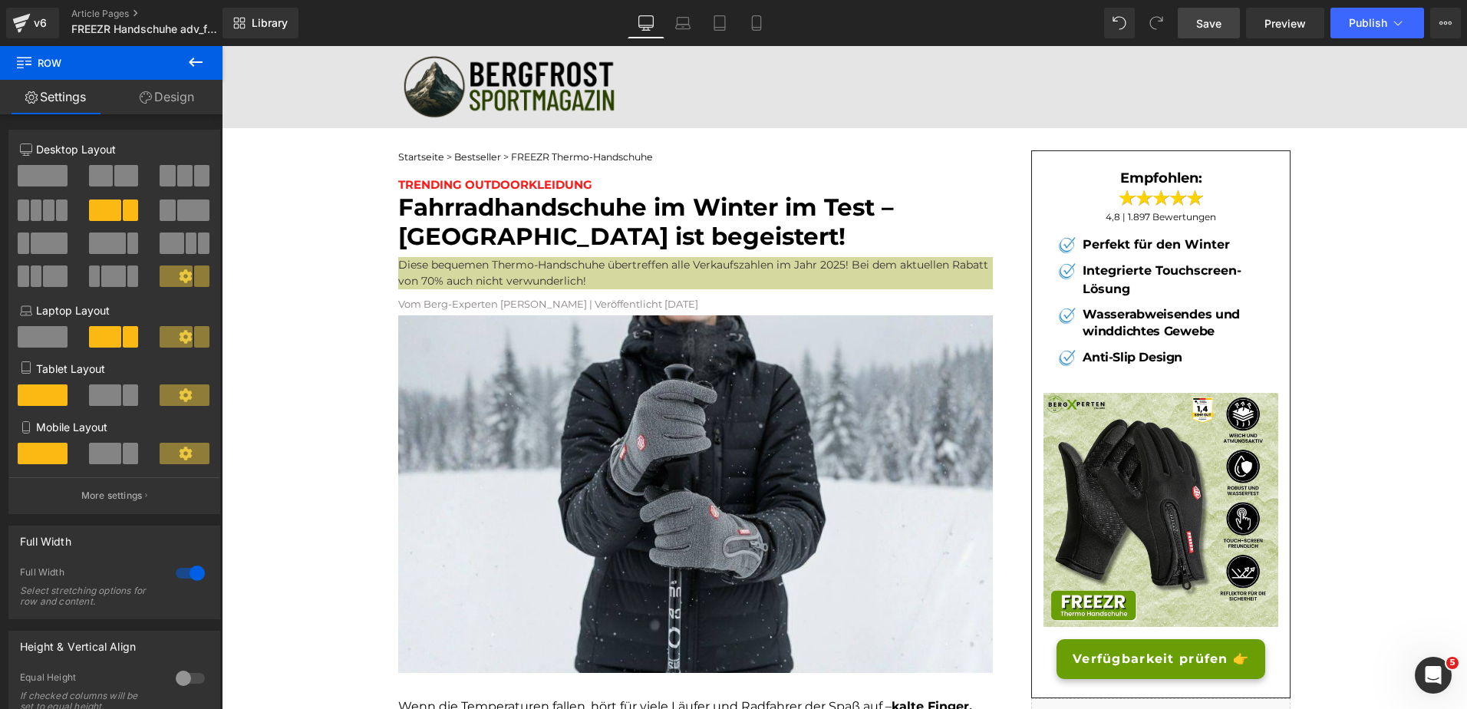
click at [1212, 23] on span "Save" at bounding box center [1208, 23] width 25 height 16
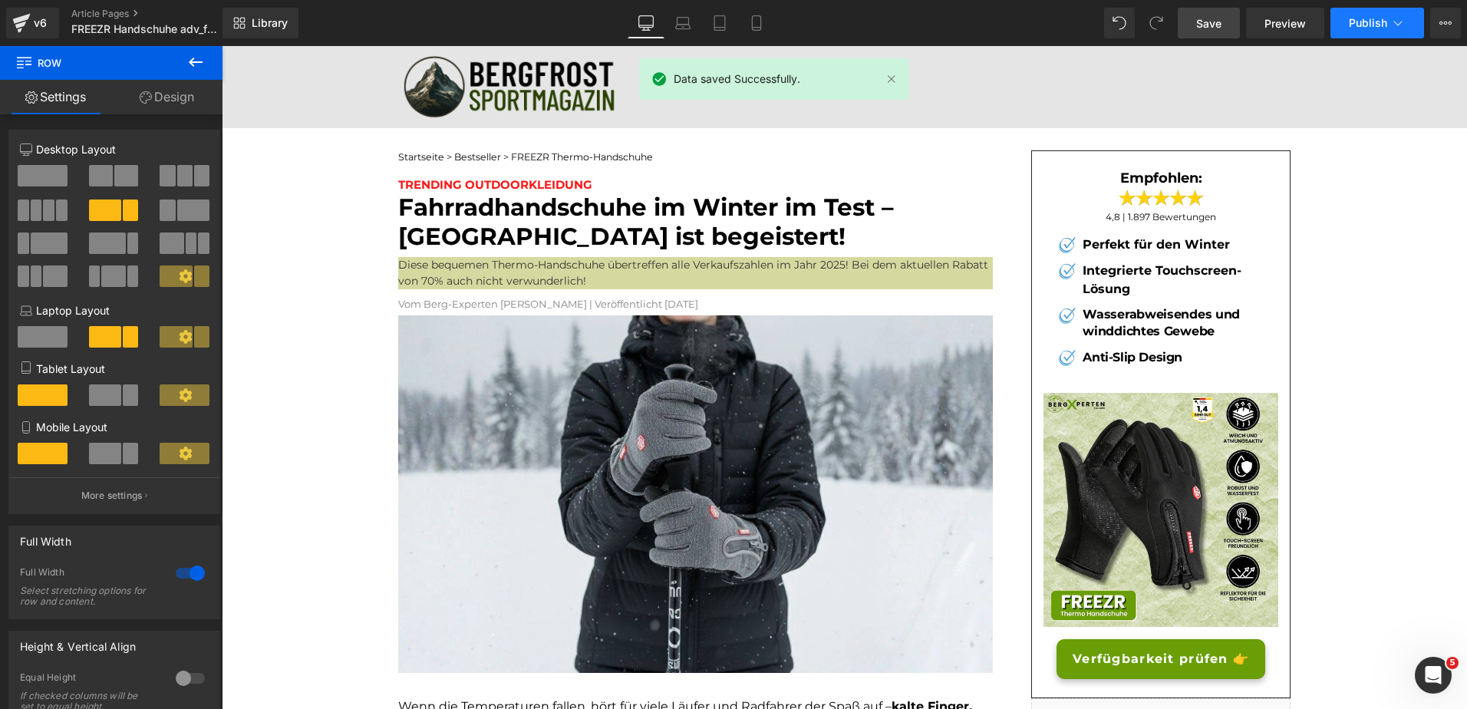
click at [1375, 21] on span "Publish" at bounding box center [1368, 23] width 38 height 12
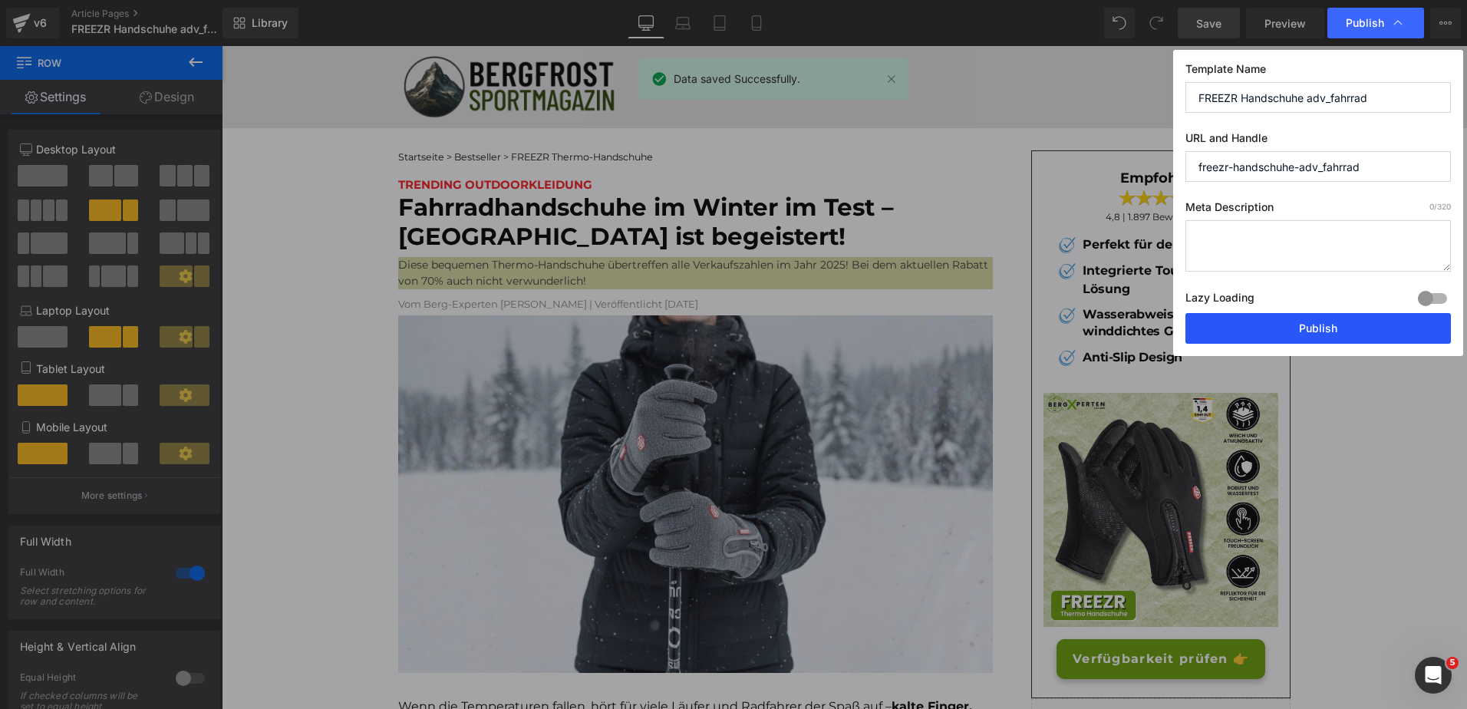
click at [1246, 332] on button "Publish" at bounding box center [1319, 328] width 266 height 31
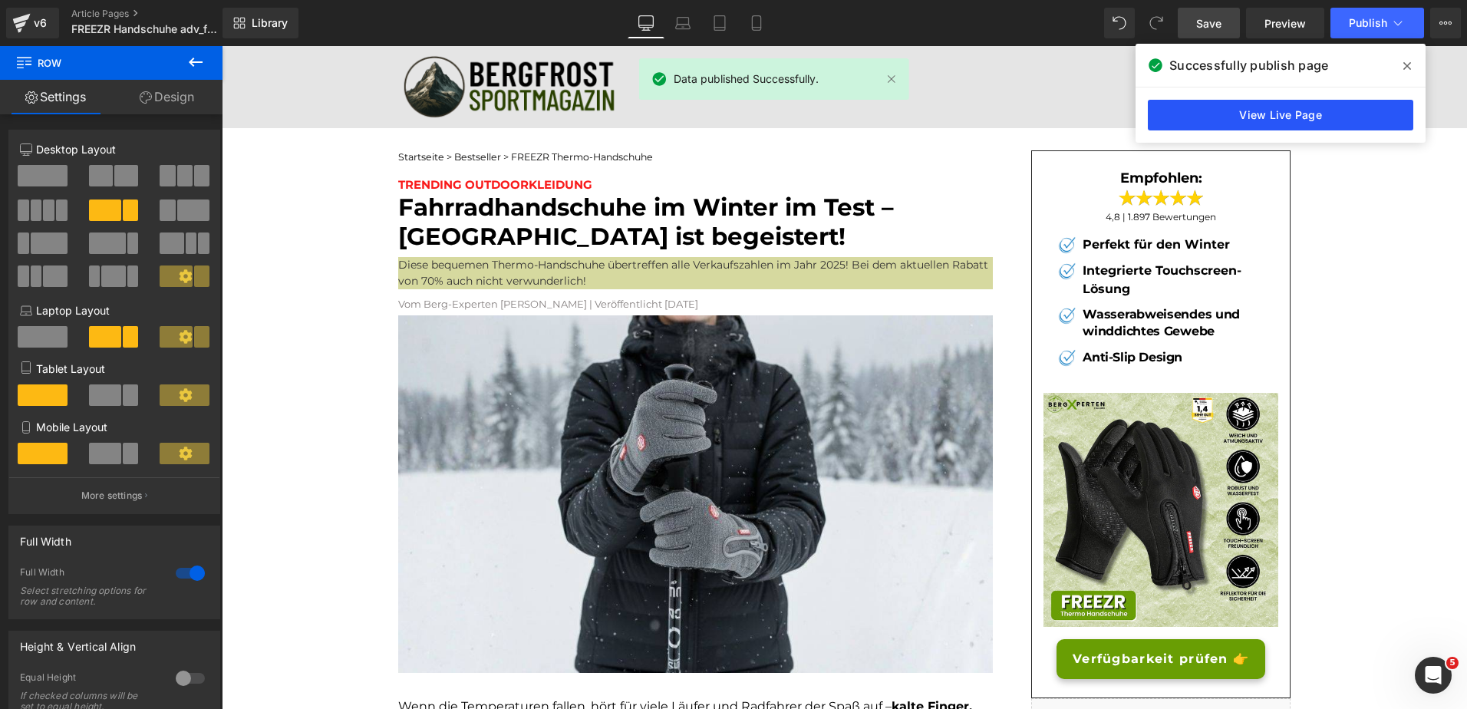
click at [1186, 110] on link "View Live Page" at bounding box center [1281, 115] width 266 height 31
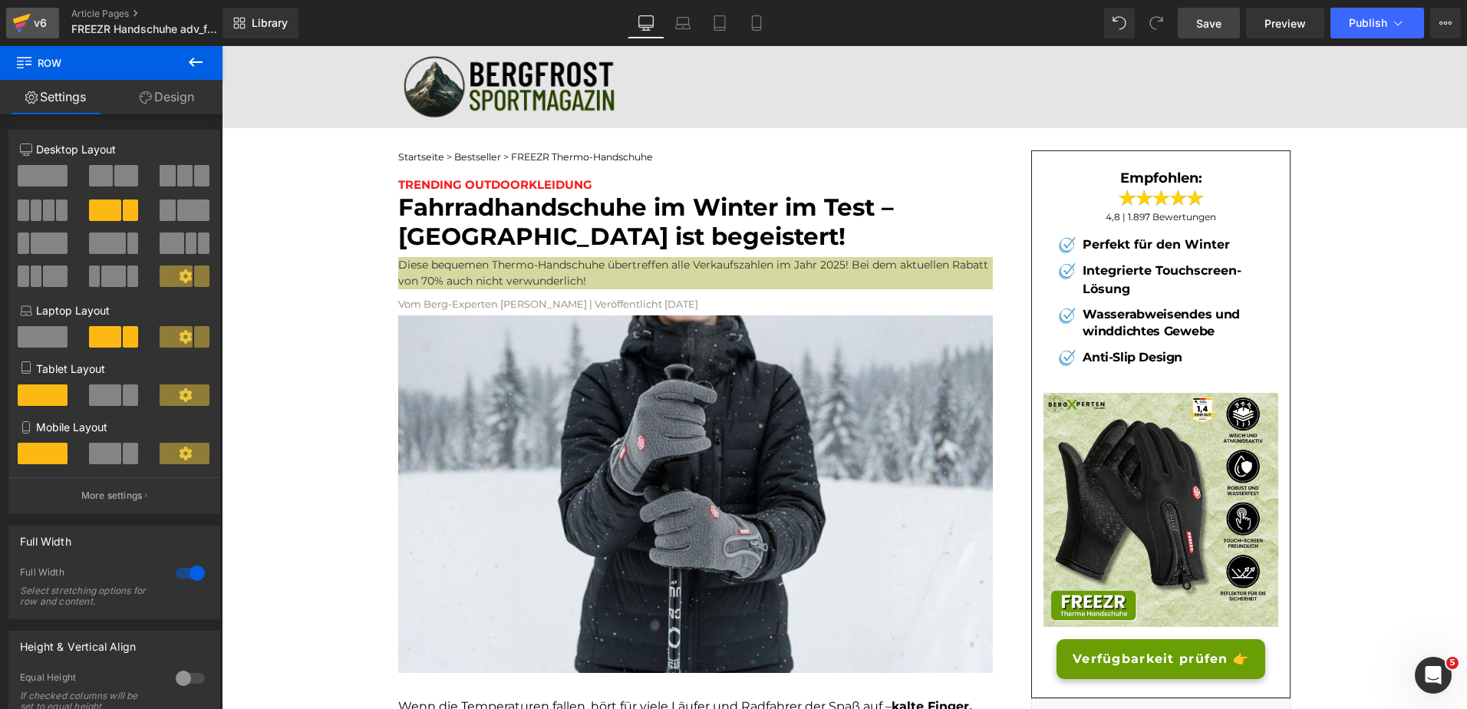
click at [35, 18] on div "v6" at bounding box center [40, 23] width 19 height 20
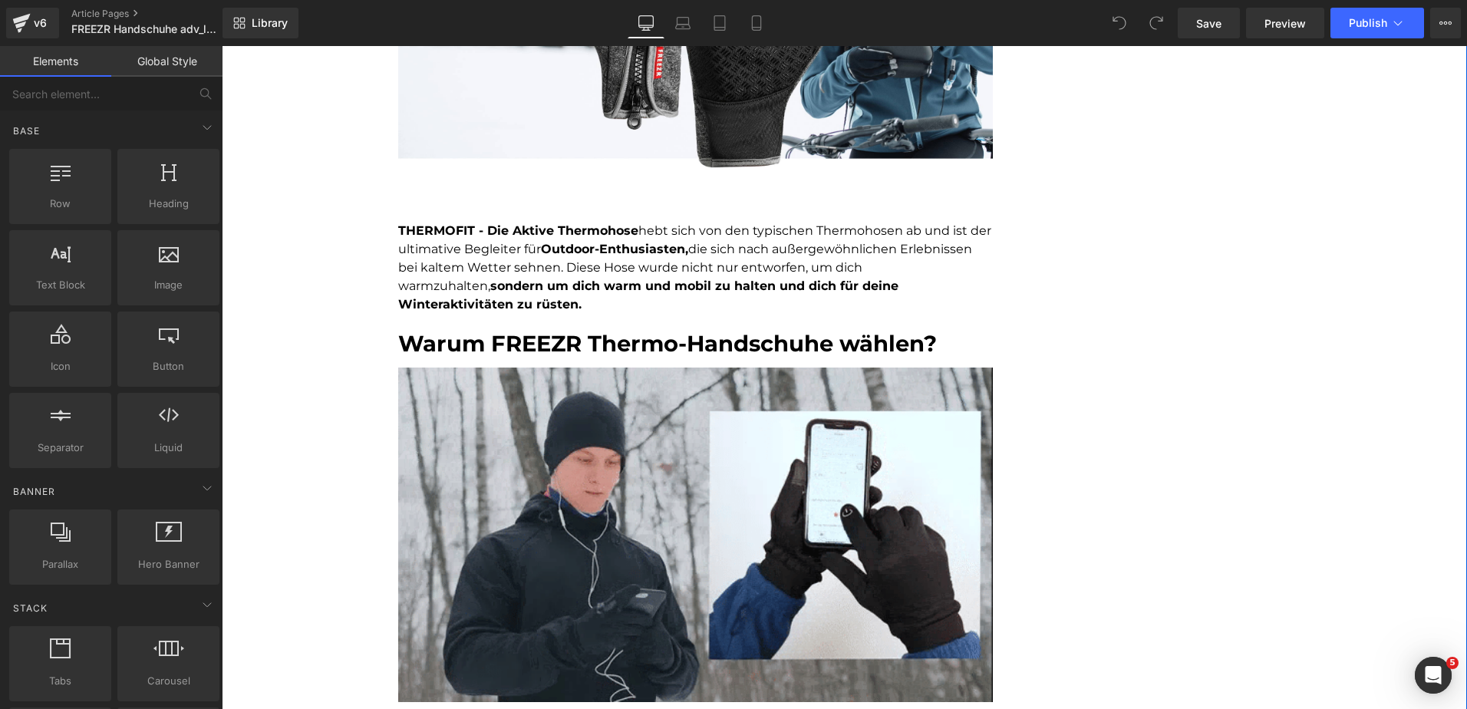
scroll to position [1070, 0]
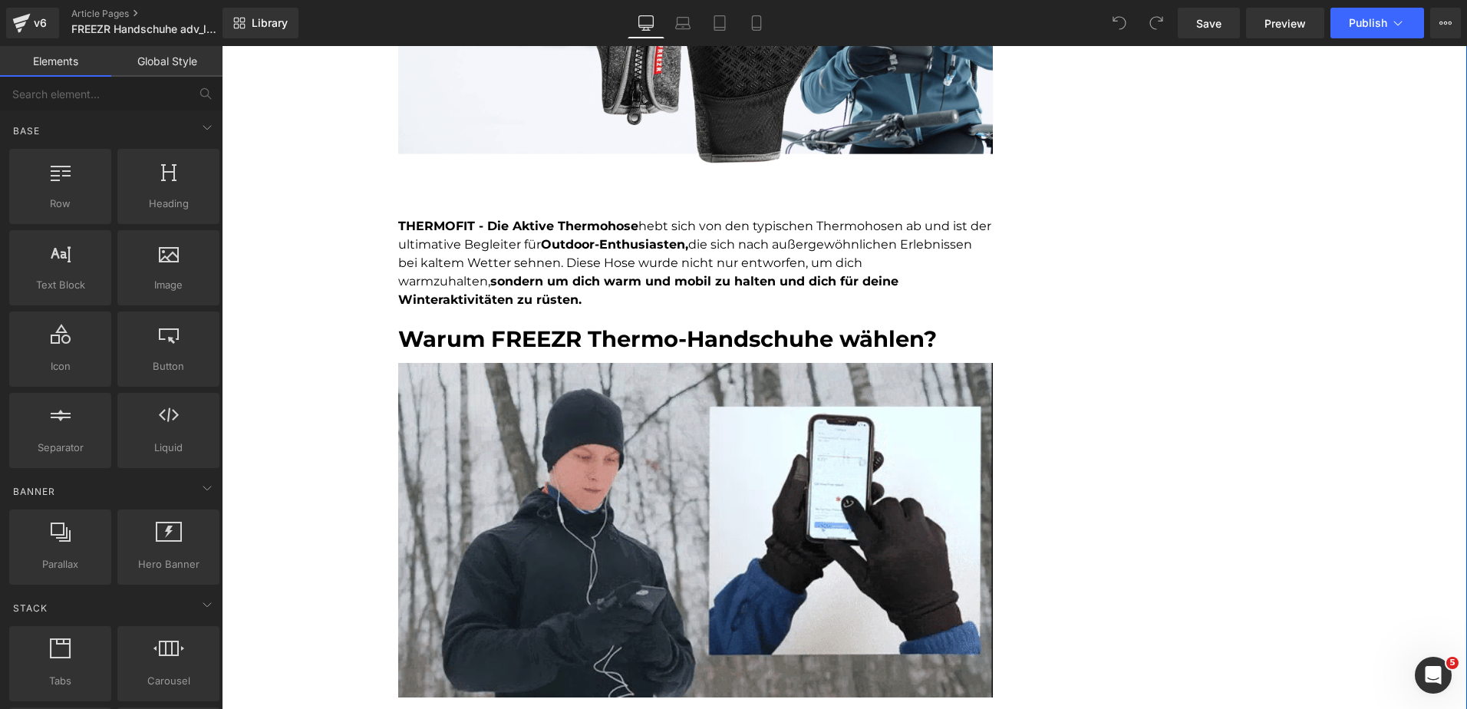
click at [465, 226] on strong "THERMOFIT - Die Aktive Thermohose" at bounding box center [518, 226] width 240 height 15
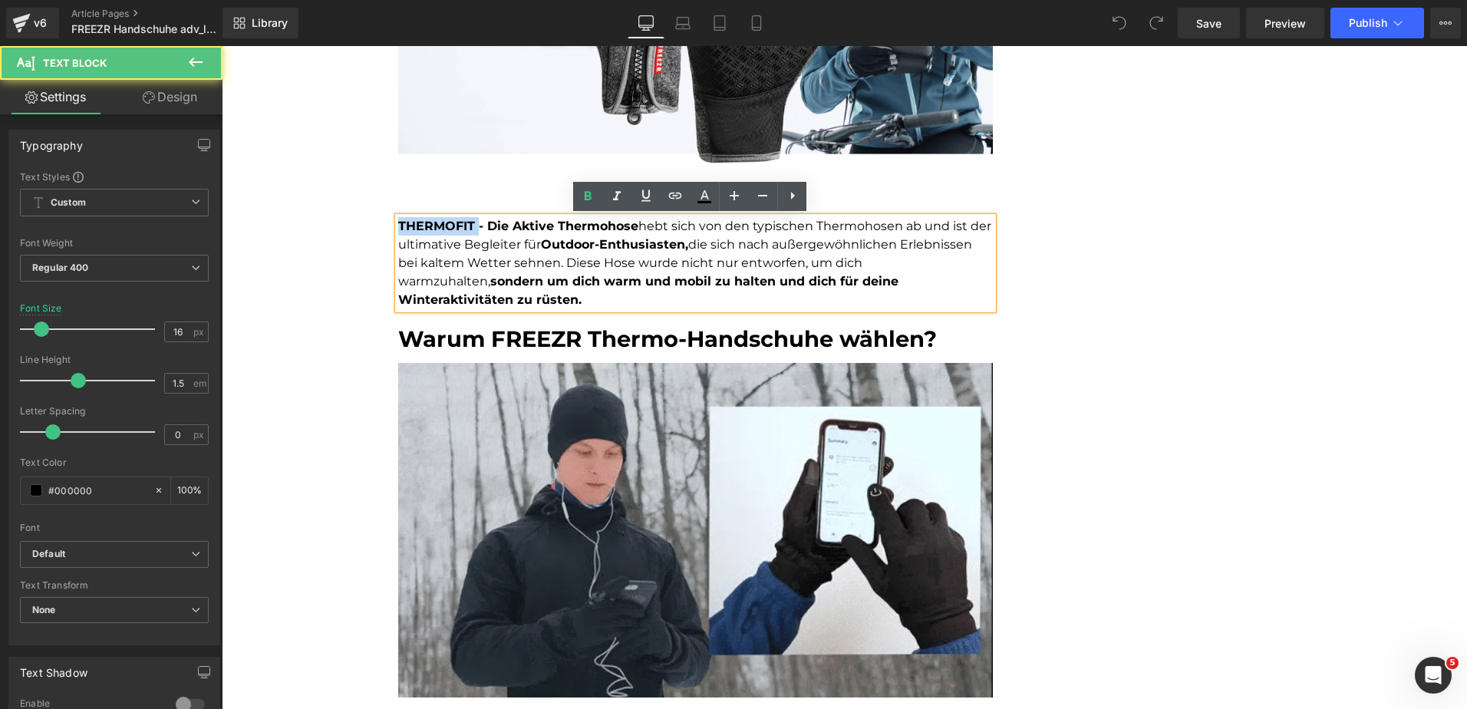
click at [465, 226] on strong "THERMOFIT - Die Aktive Thermohose" at bounding box center [518, 226] width 240 height 15
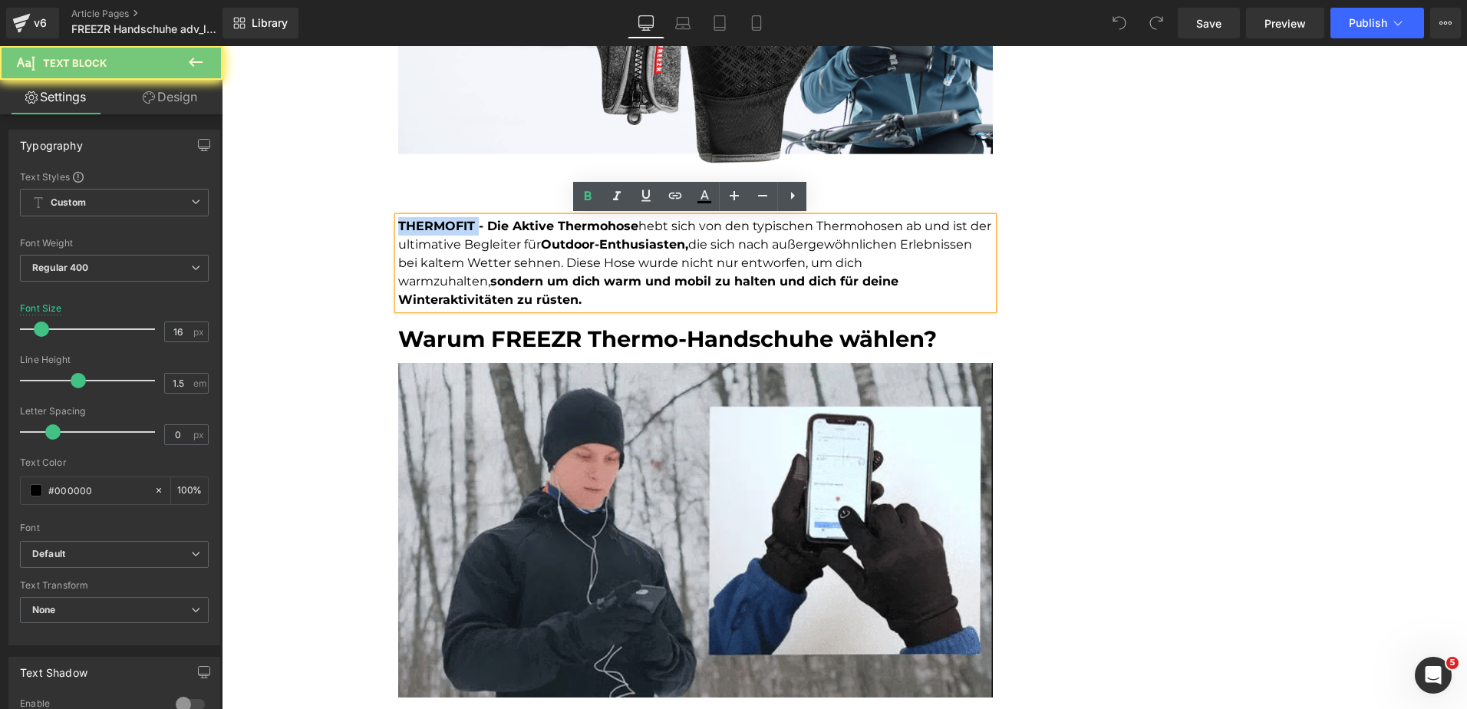
click at [465, 226] on strong "THERMOFIT - Die Aktive Thermohose" at bounding box center [518, 226] width 240 height 15
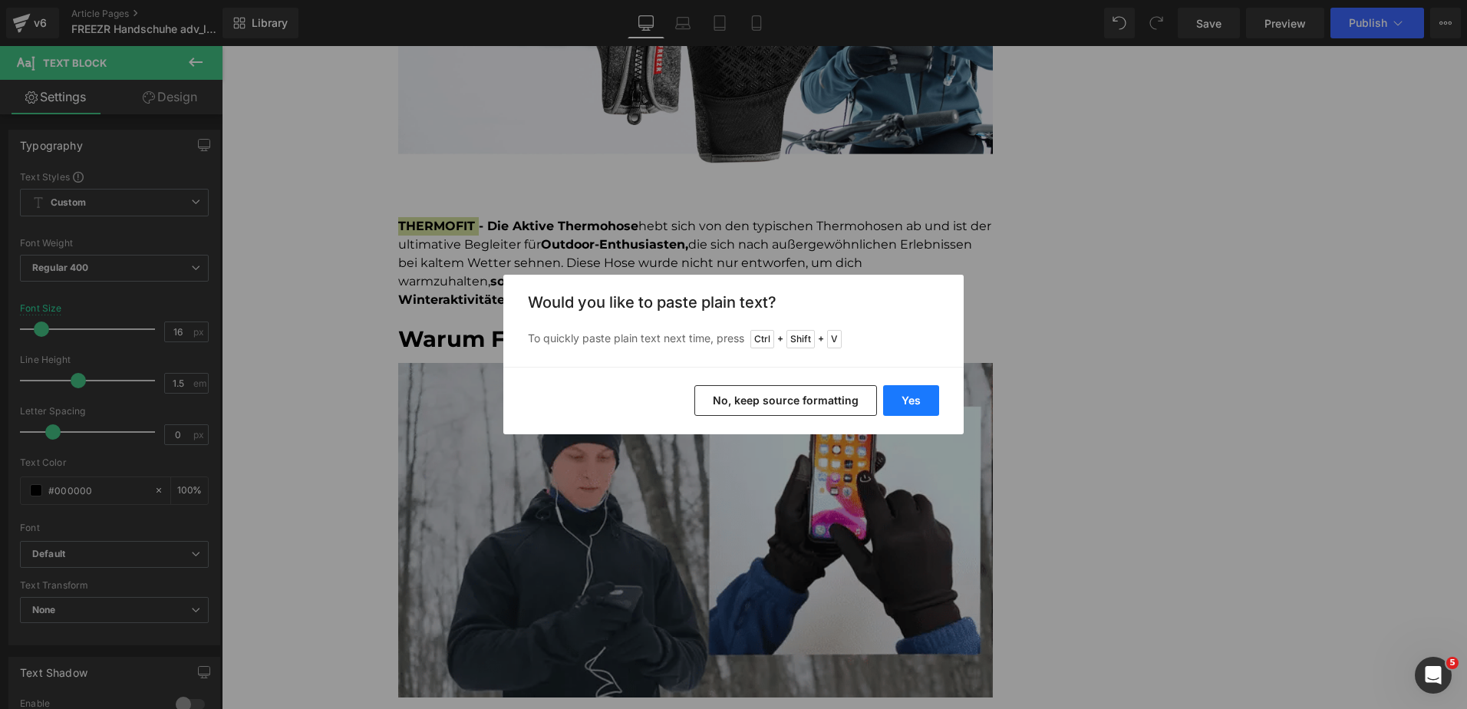
click at [906, 400] on button "Yes" at bounding box center [911, 400] width 56 height 31
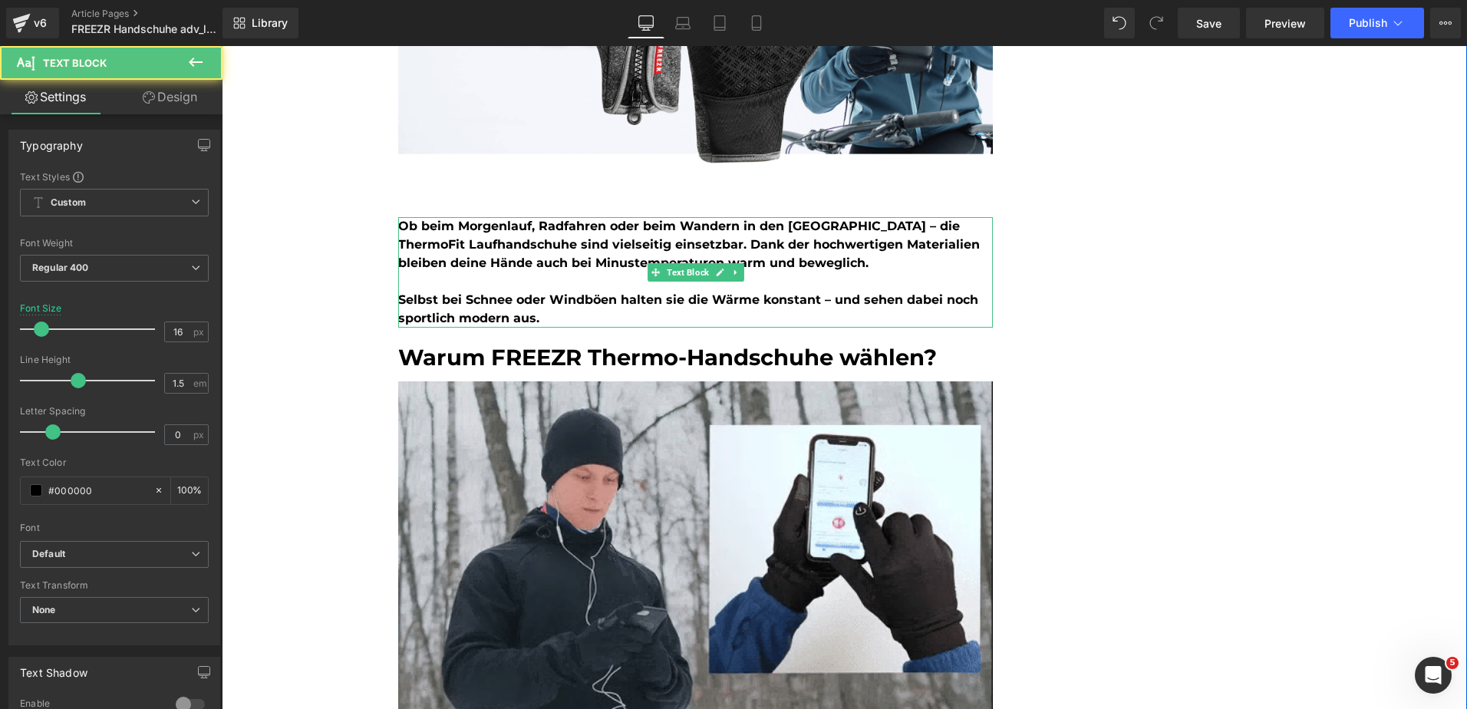
click at [599, 258] on b "Ob beim Morgenlauf, Radfahren oder beim Wandern in den Bergen – die ThermoFit L…" at bounding box center [689, 244] width 582 height 51
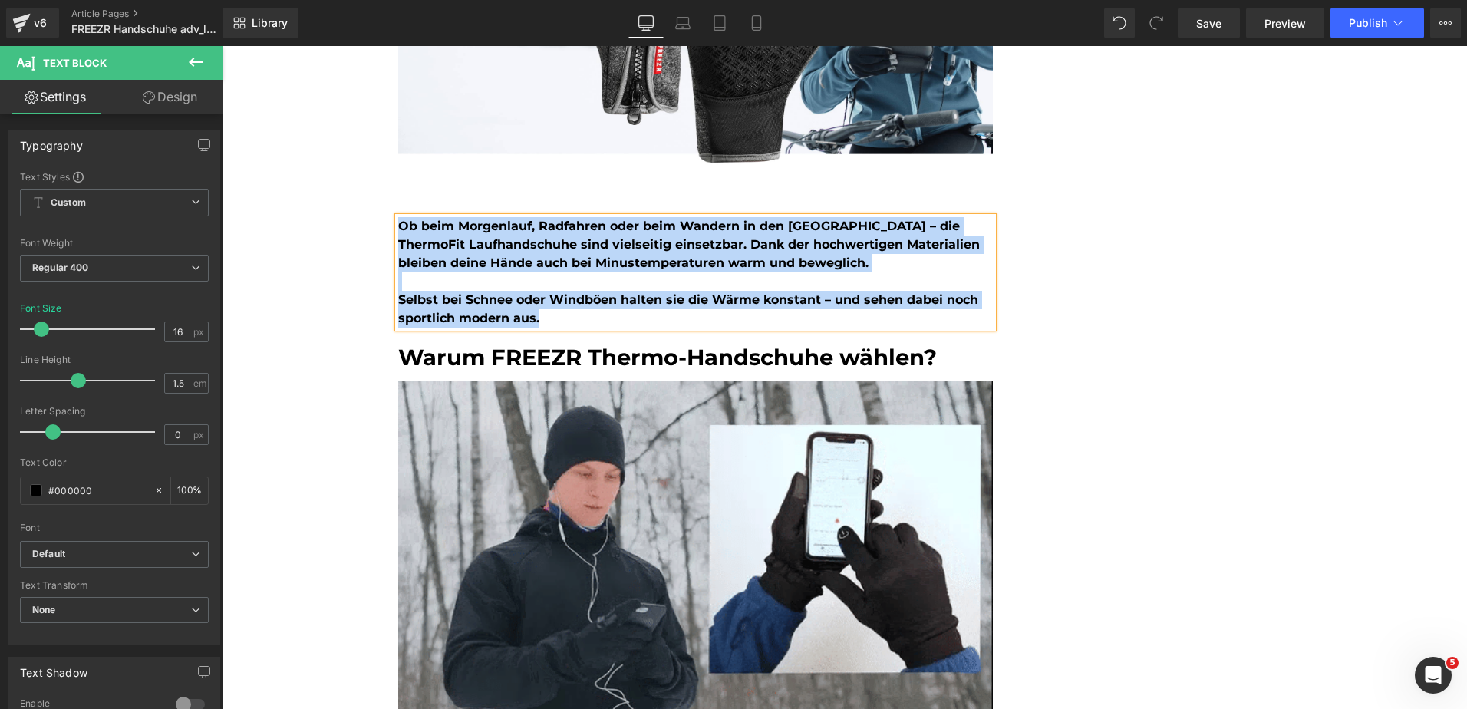
click at [688, 226] on b "Ob beim Morgenlauf, Radfahren oder beim Wandern in den Bergen – die ThermoFit L…" at bounding box center [689, 244] width 582 height 51
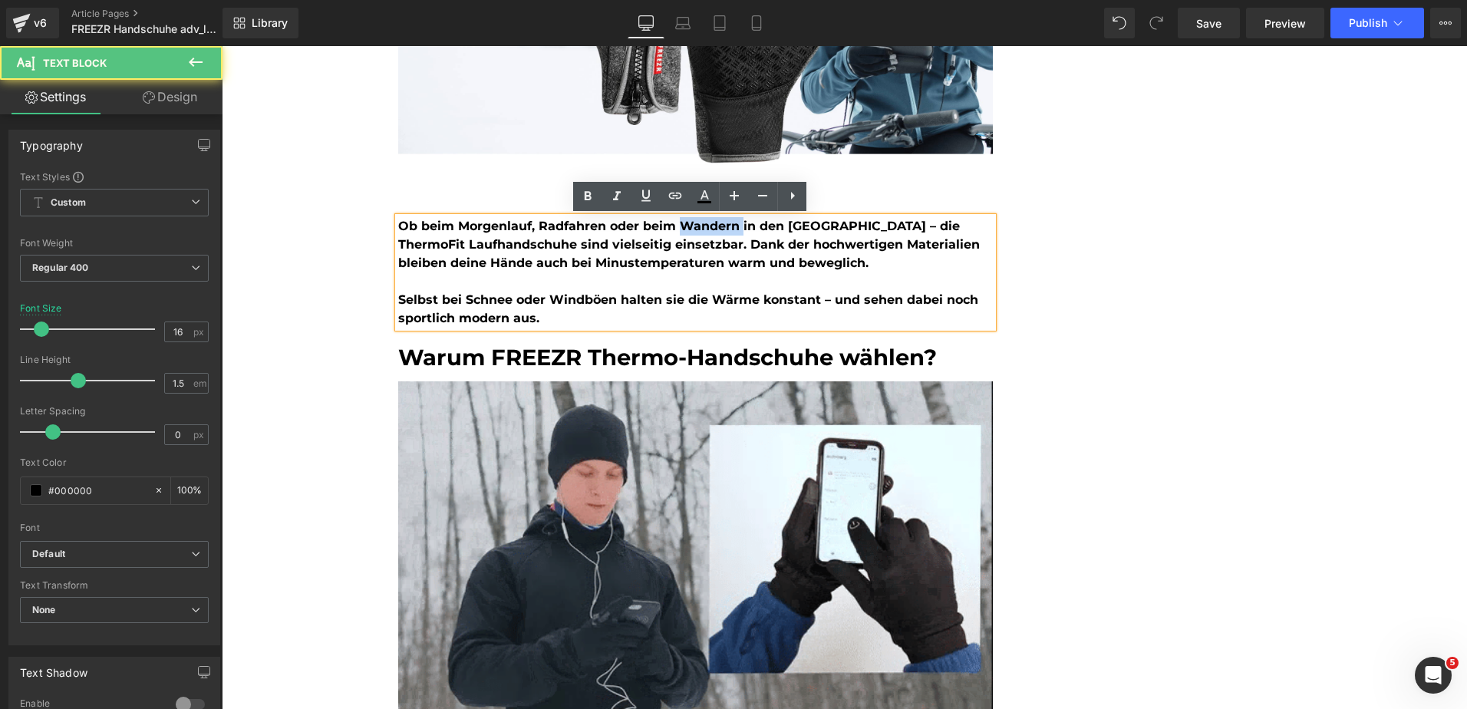
click at [688, 226] on b "Ob beim Morgenlauf, Radfahren oder beim Wandern in den Bergen – die ThermoFit L…" at bounding box center [689, 244] width 582 height 51
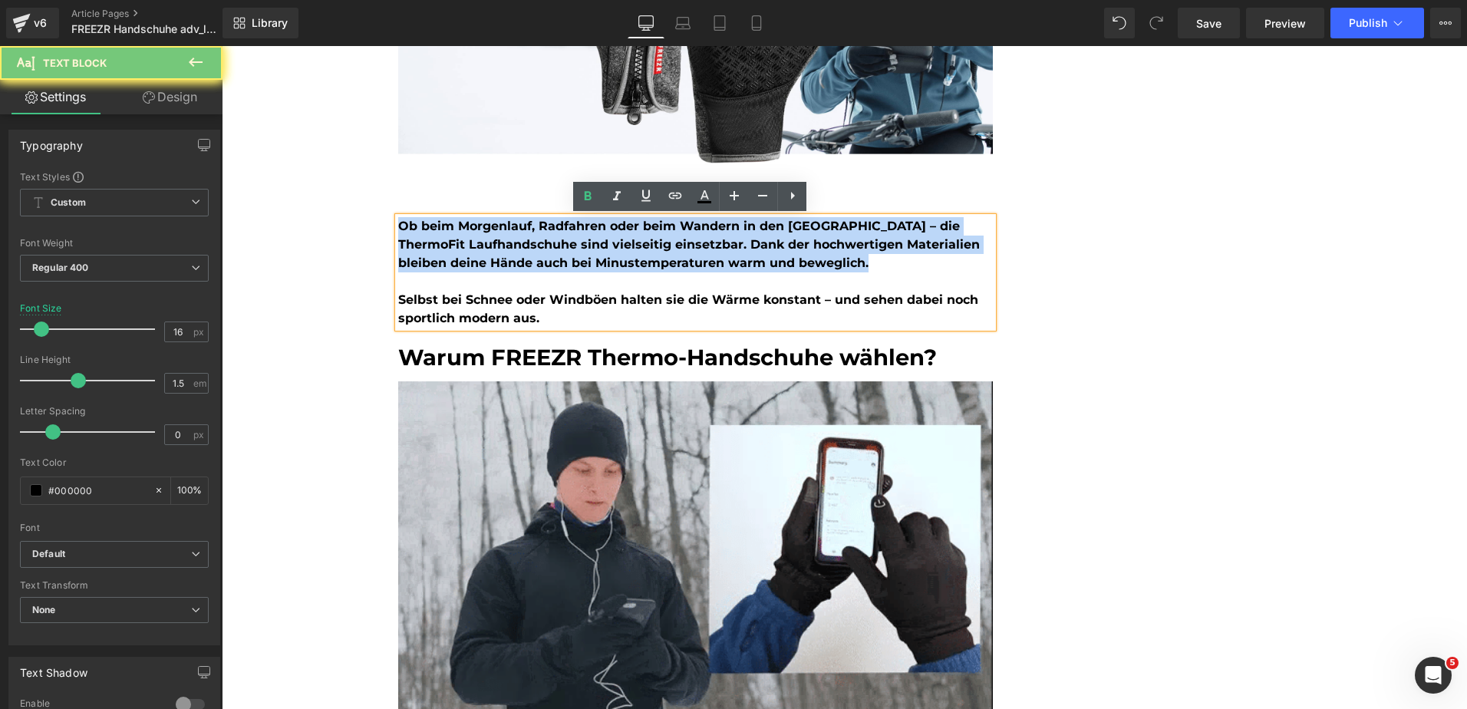
click at [688, 226] on b "Ob beim Morgenlauf, Radfahren oder beim Wandern in den Bergen – die ThermoFit L…" at bounding box center [689, 244] width 582 height 51
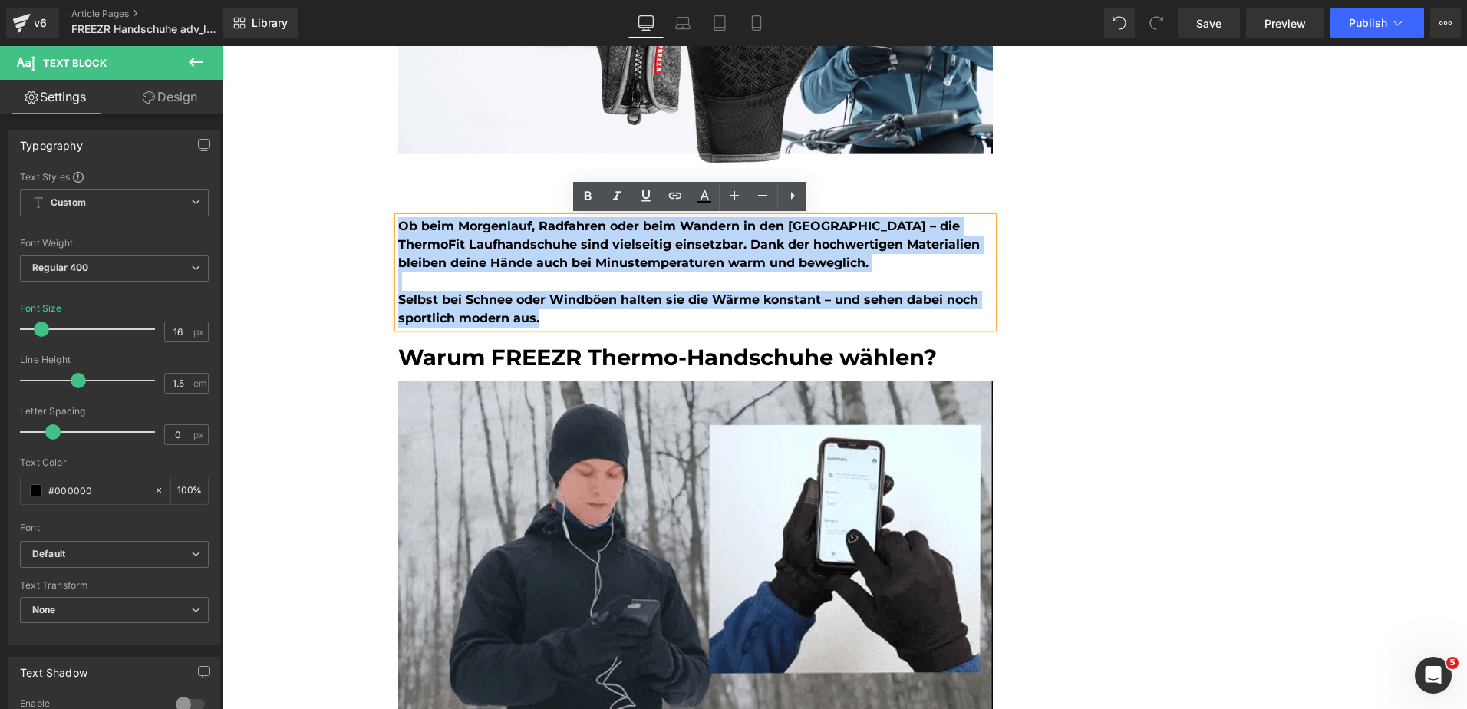
drag, startPoint x: 563, startPoint y: 317, endPoint x: 380, endPoint y: 225, distance: 205.2
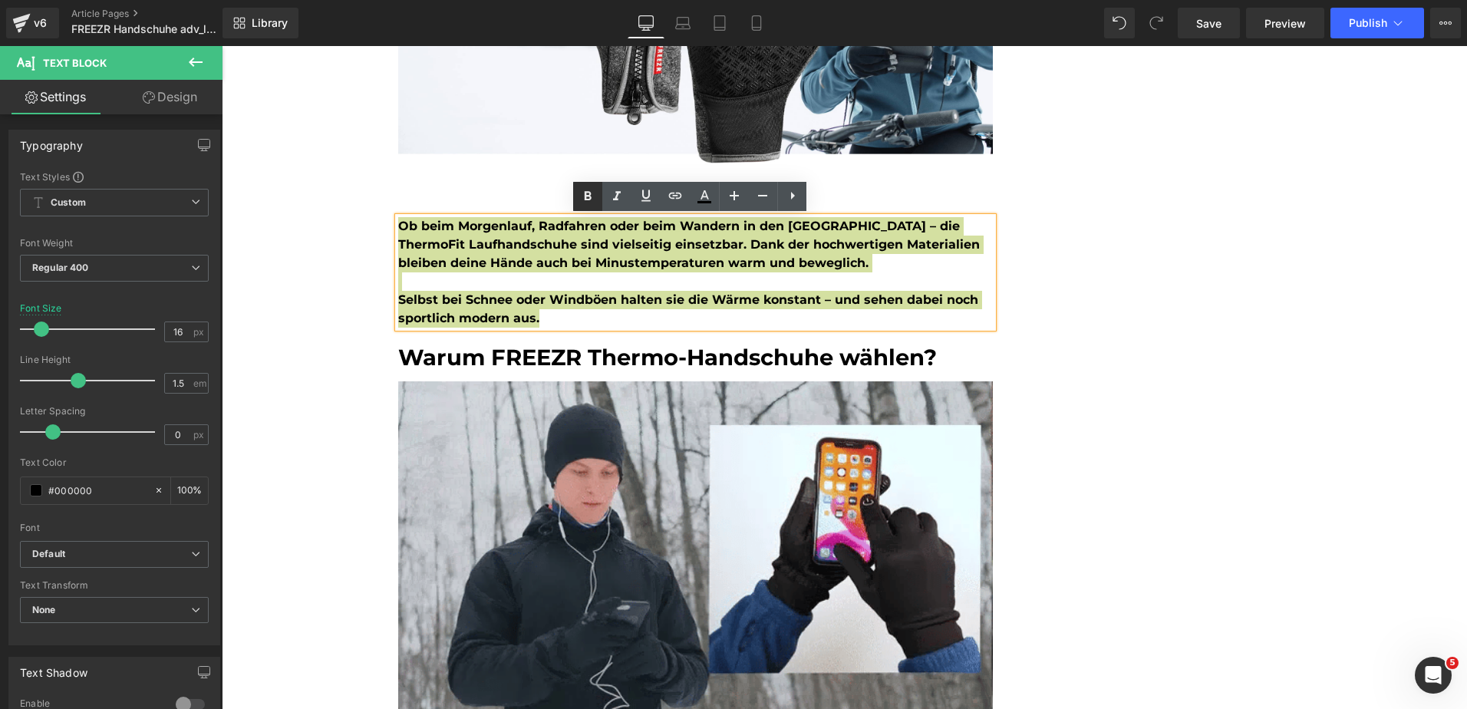
click at [590, 190] on icon at bounding box center [588, 196] width 18 height 18
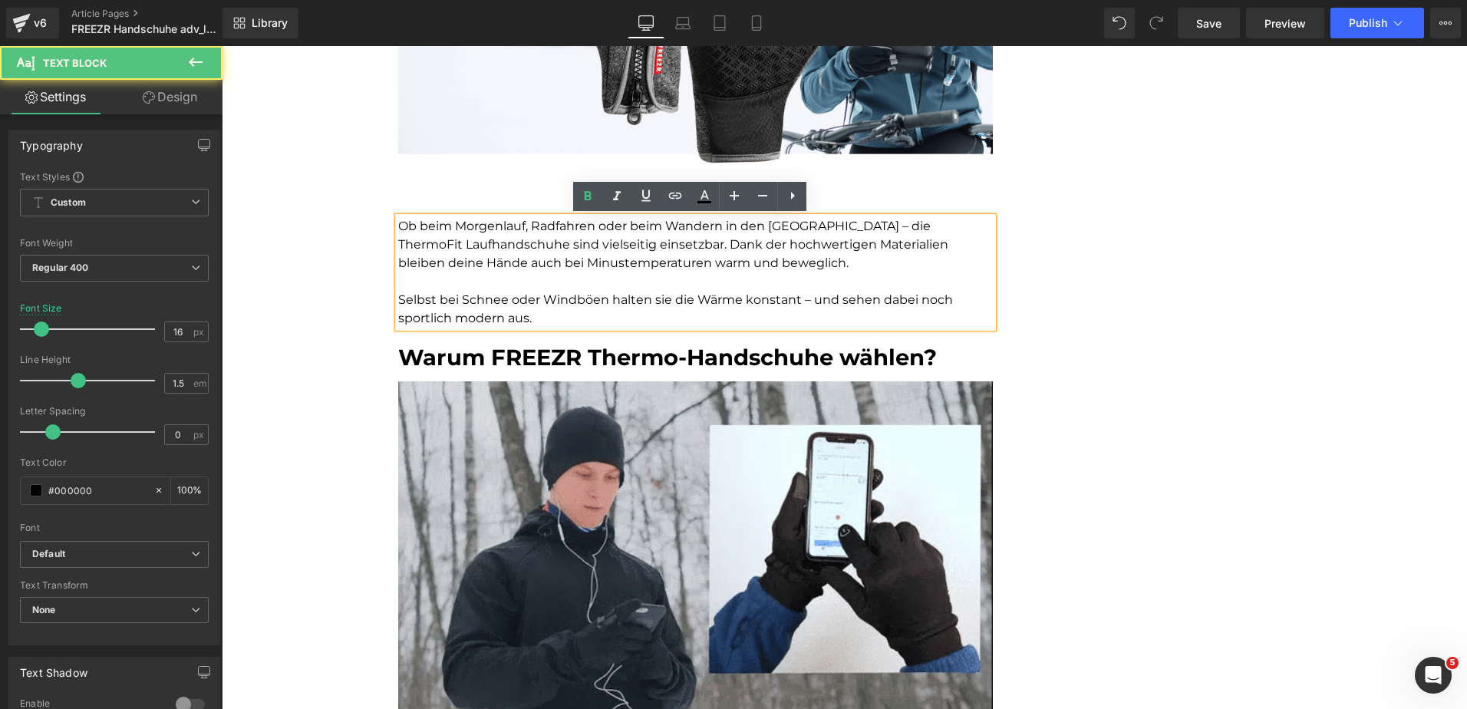
click at [580, 244] on p "Ob beim Morgenlauf, Radfahren oder beim Wandern in den Bergen – die ThermoFit L…" at bounding box center [695, 244] width 595 height 55
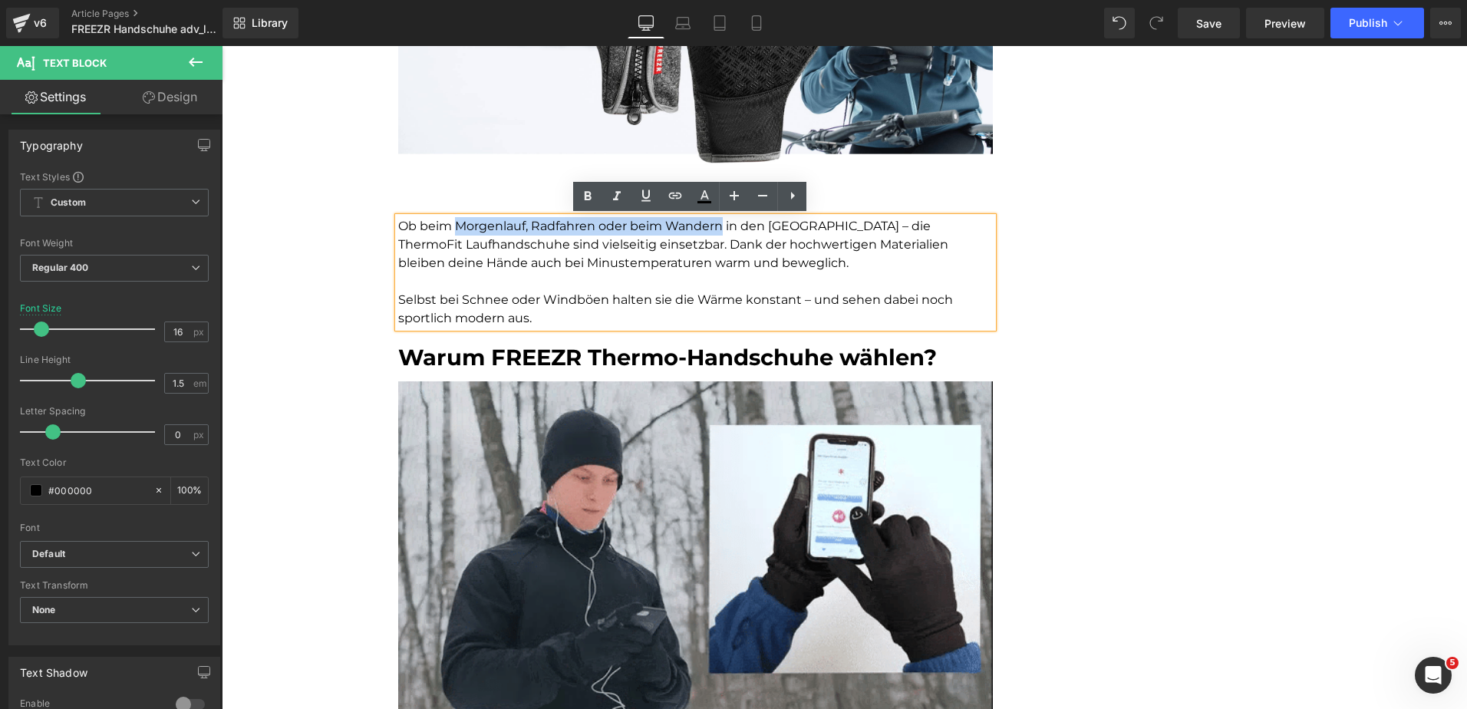
drag, startPoint x: 451, startPoint y: 223, endPoint x: 719, endPoint y: 229, distance: 268.7
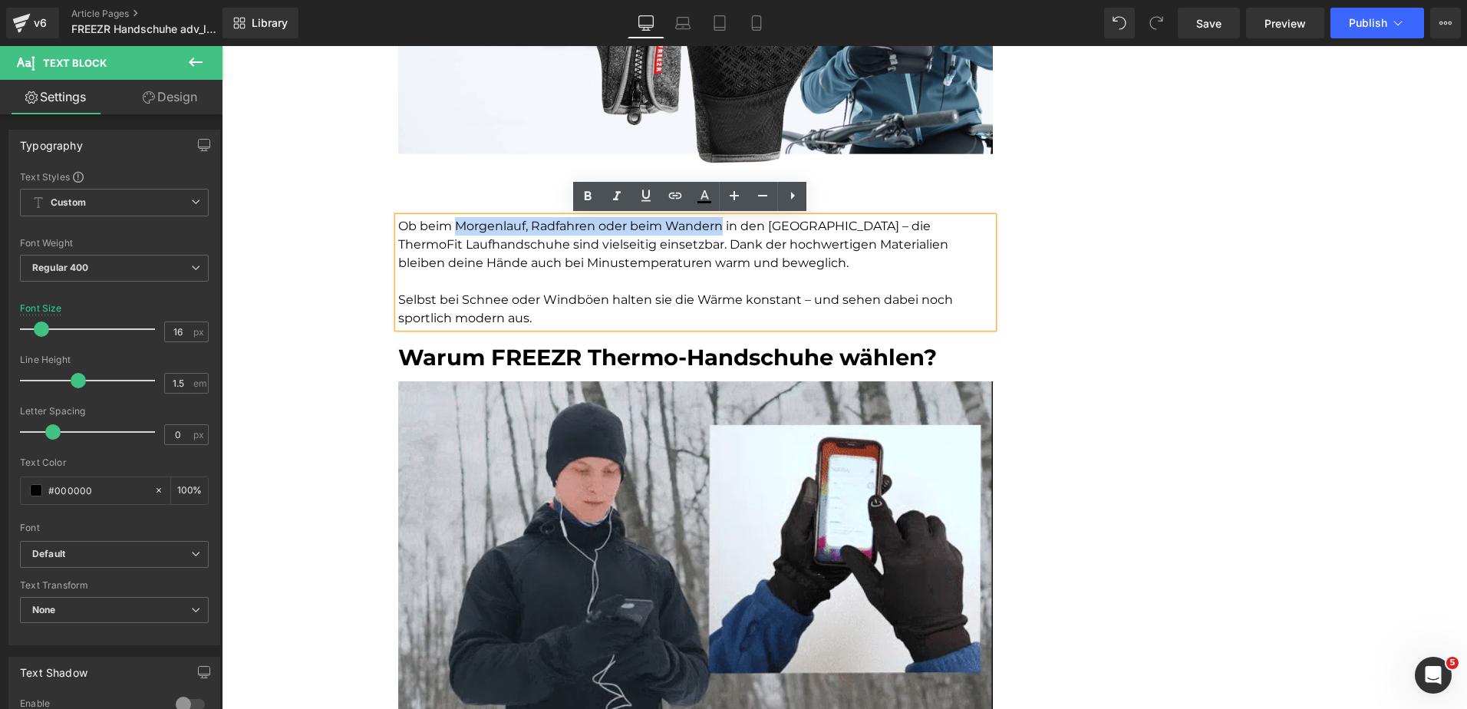
click at [719, 229] on p "Ob beim Morgenlauf, Radfahren oder beim Wandern in den Bergen – die ThermoFit L…" at bounding box center [695, 244] width 595 height 55
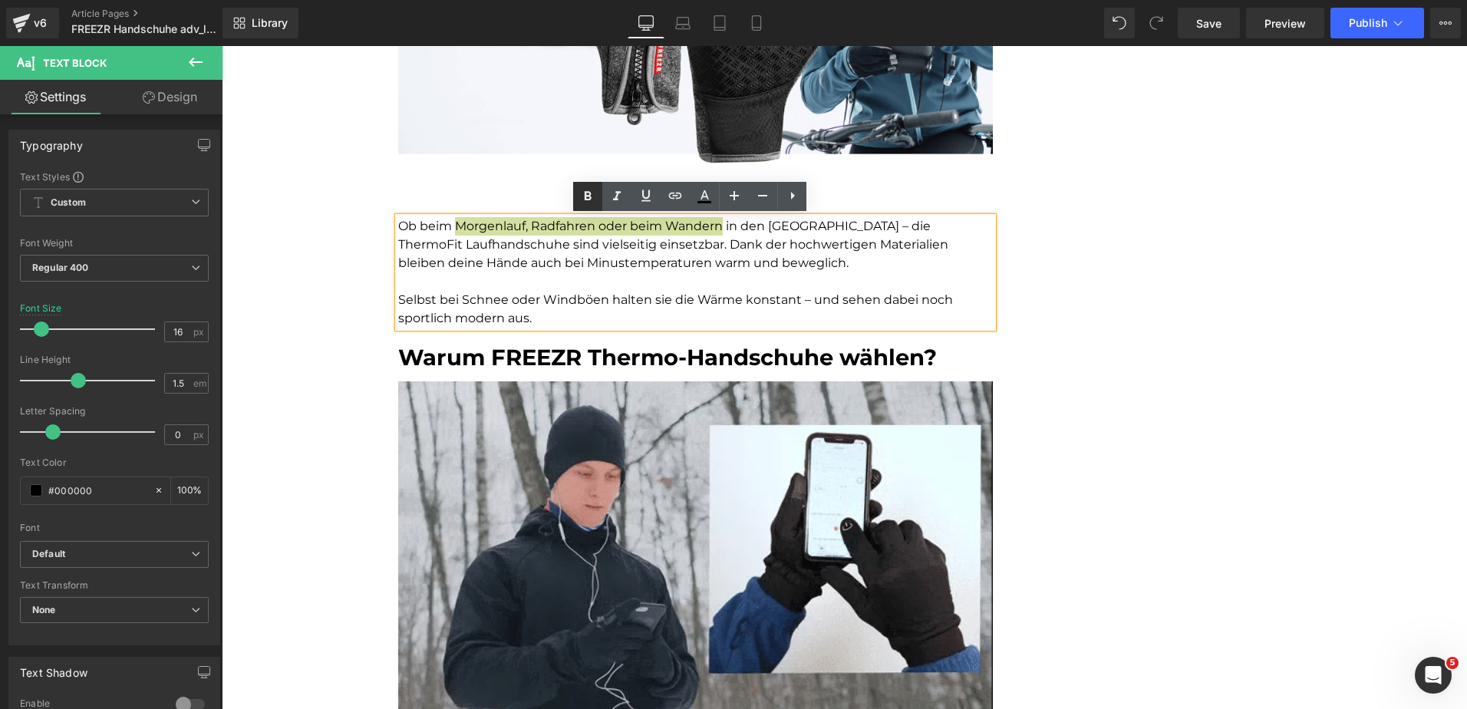
click at [586, 195] on icon at bounding box center [588, 196] width 7 height 9
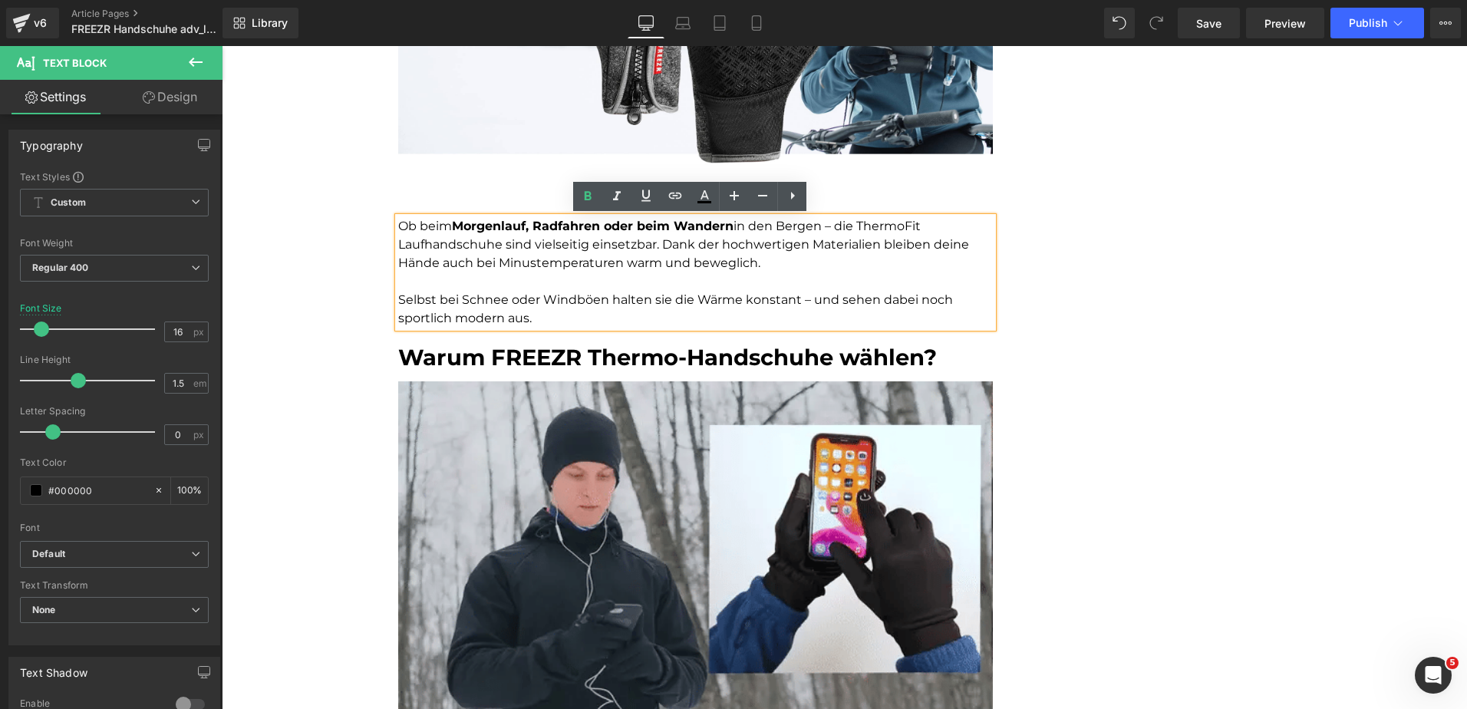
click at [891, 226] on p "Ob beim Morgenlauf, Radfahren oder beim Wandern in den Bergen – die ThermoFit L…" at bounding box center [695, 244] width 595 height 55
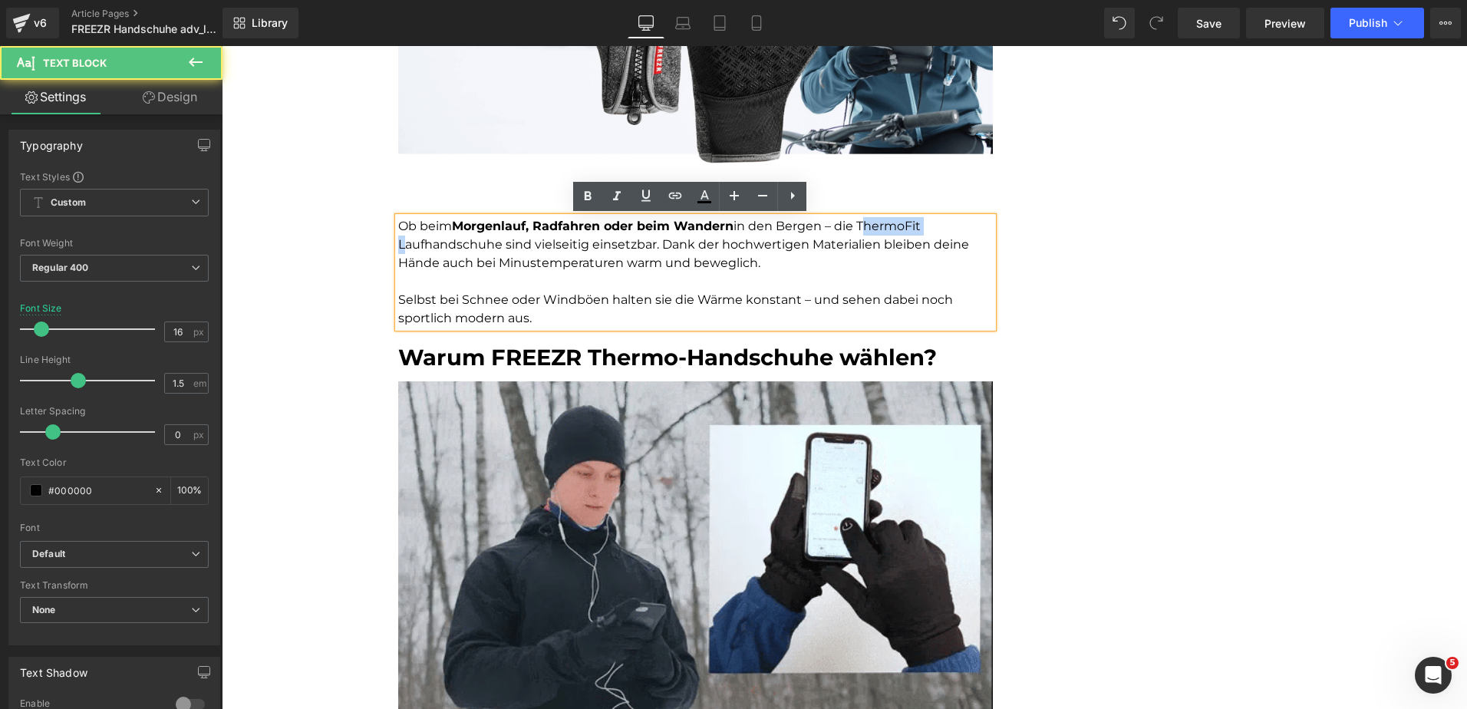
click at [891, 226] on p "Ob beim Morgenlauf, Radfahren oder beim Wandern in den Bergen – die ThermoFit L…" at bounding box center [695, 244] width 595 height 55
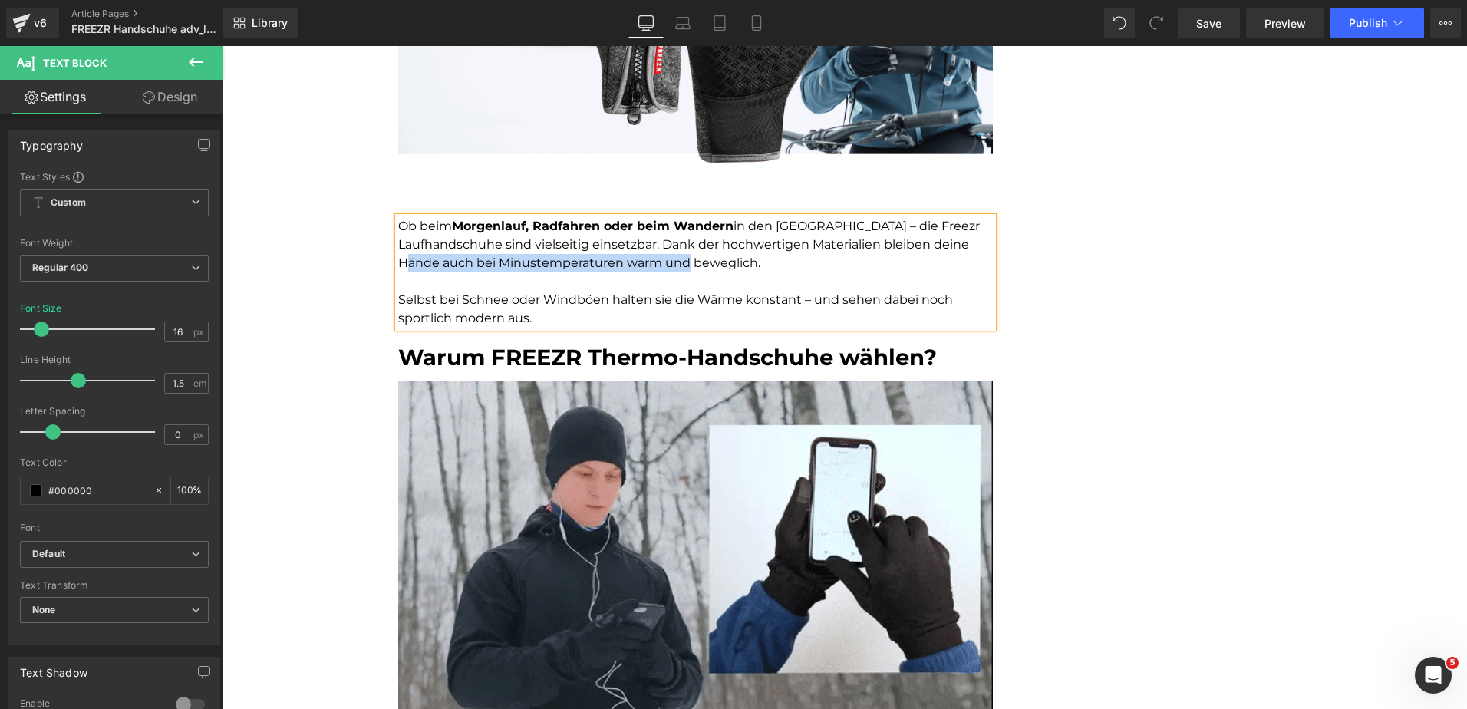
drag, startPoint x: 748, startPoint y: 261, endPoint x: 472, endPoint y: 263, distance: 276.3
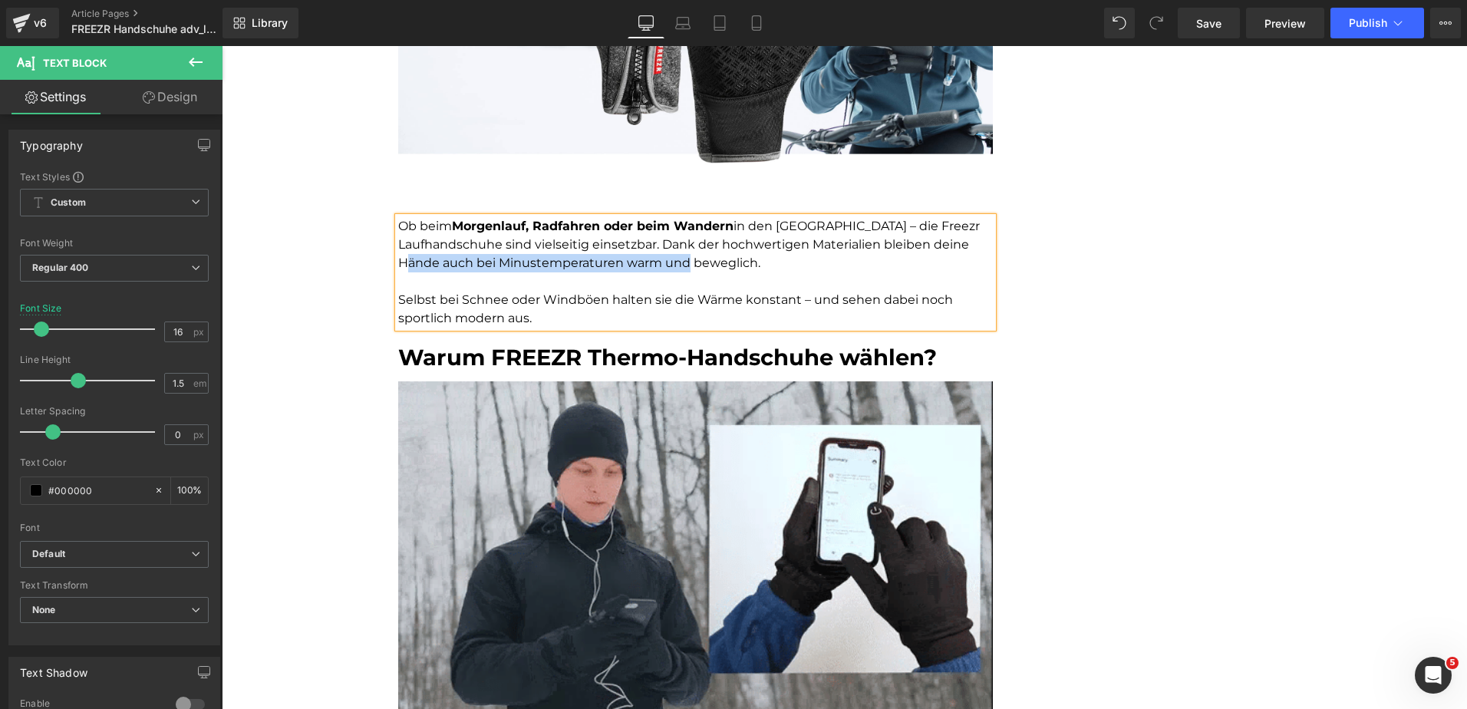
click at [472, 263] on p "Ob beim Morgenlauf, Radfahren oder beim Wandern in den Bergen – die Freezr Lauf…" at bounding box center [695, 244] width 595 height 55
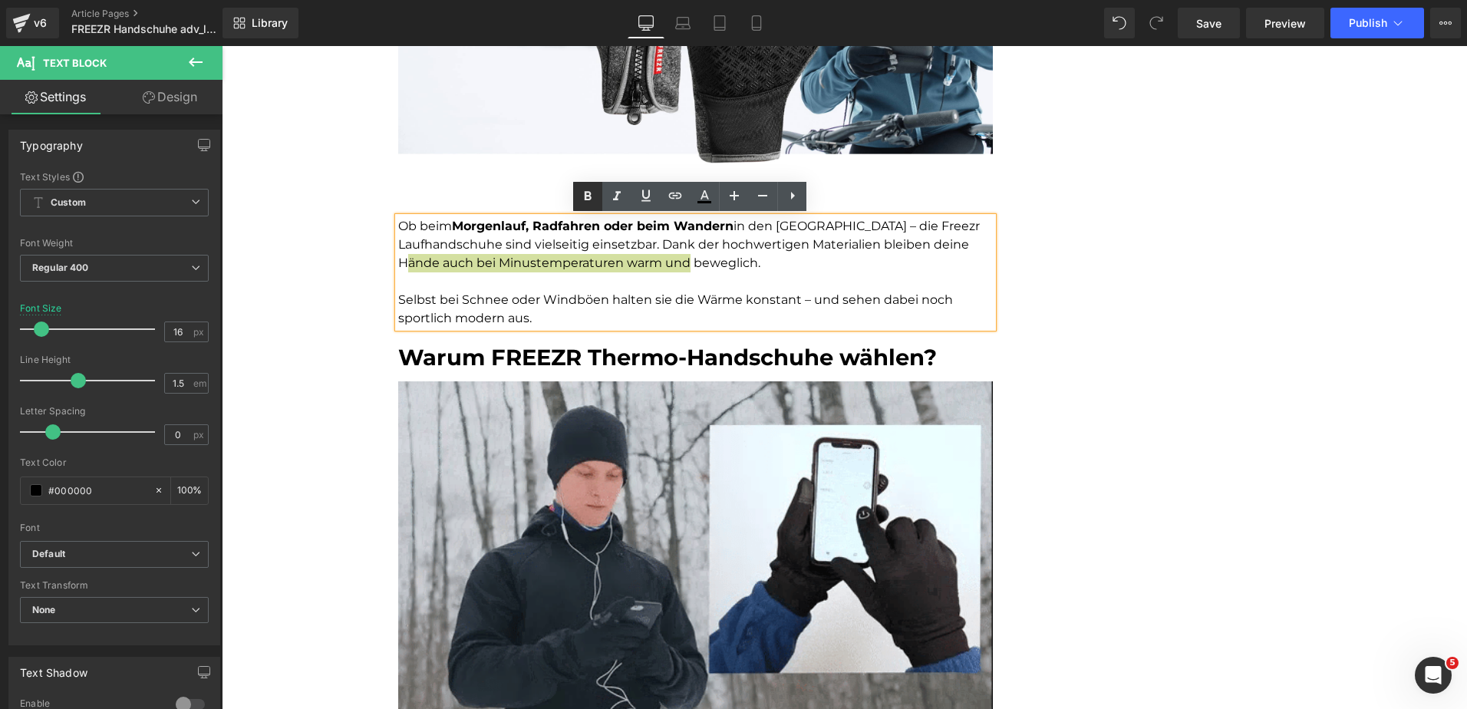
click at [584, 190] on icon at bounding box center [588, 196] width 18 height 18
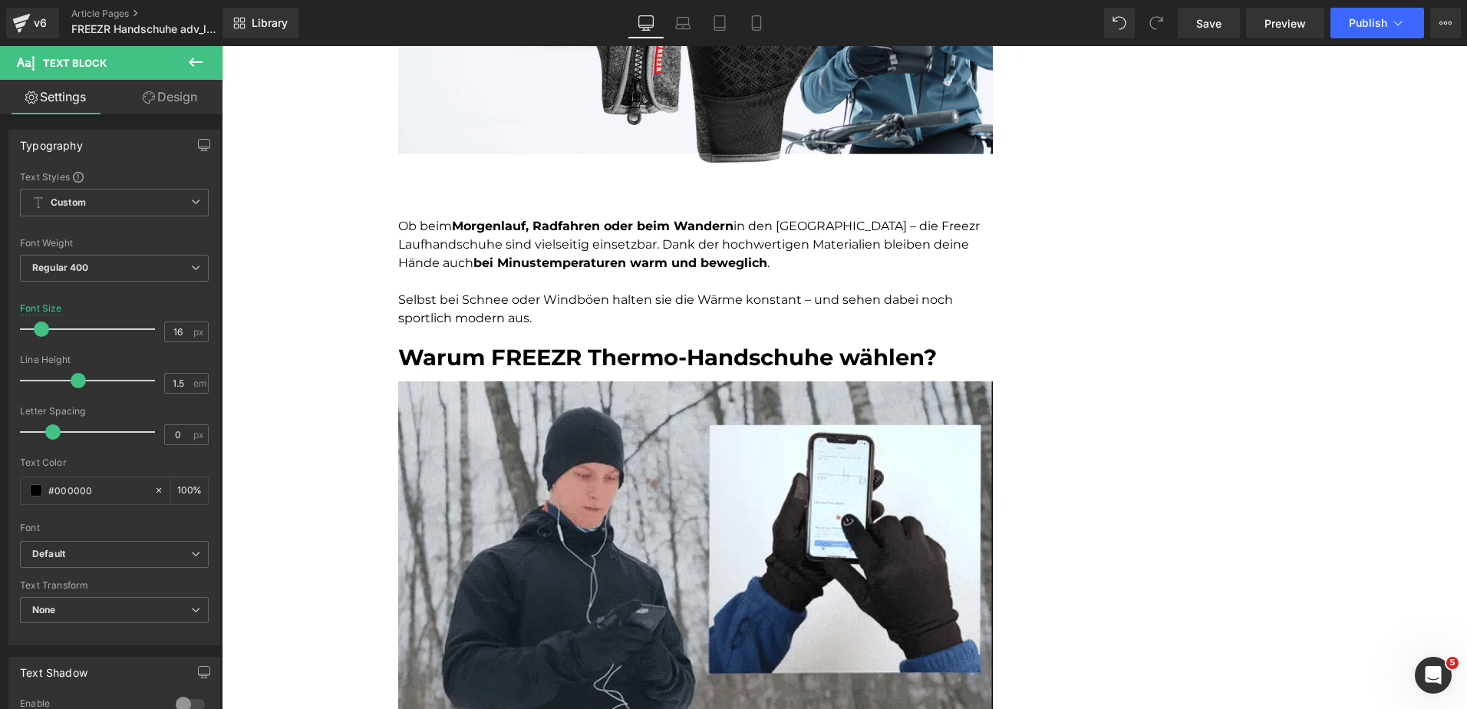
click at [151, 95] on icon at bounding box center [149, 97] width 12 height 12
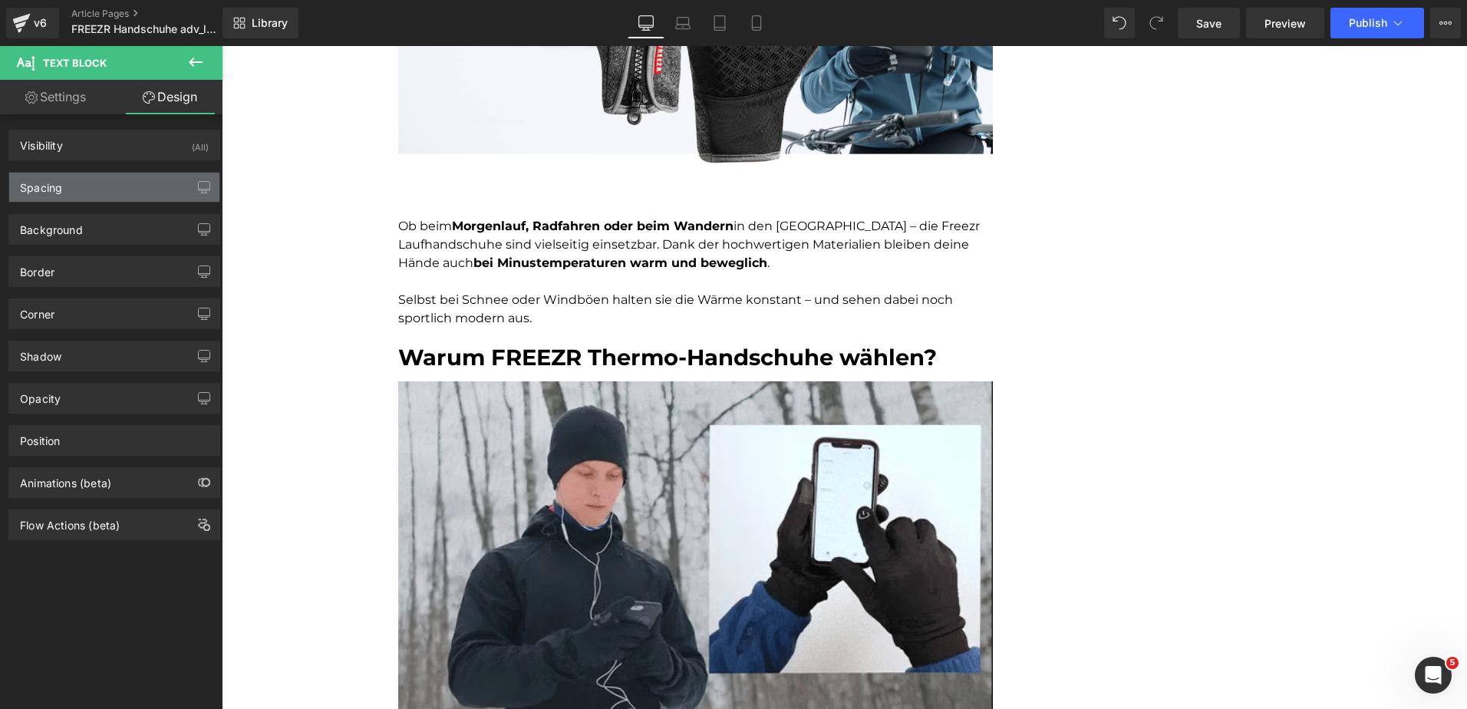
click at [79, 185] on div "Spacing" at bounding box center [114, 187] width 210 height 29
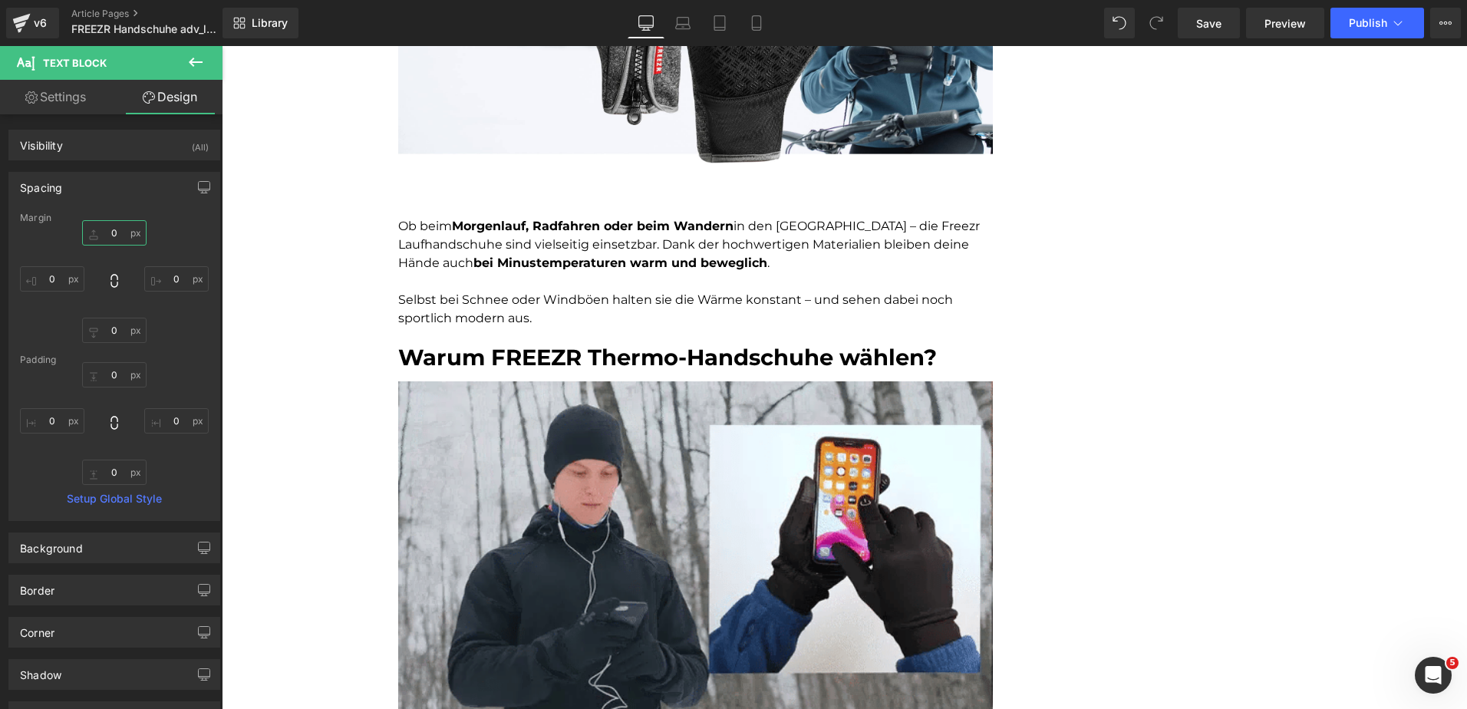
click at [118, 233] on input "text" at bounding box center [114, 232] width 64 height 25
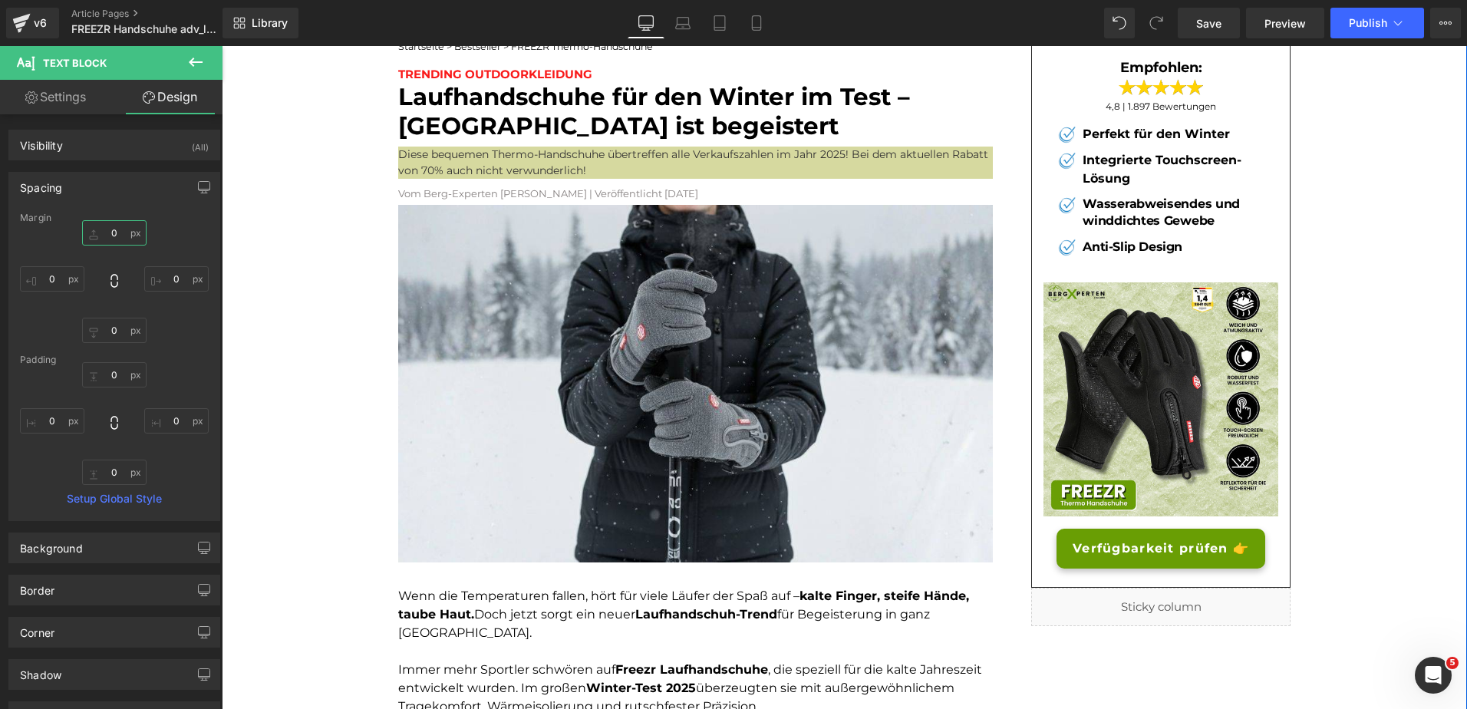
scroll to position [0, 0]
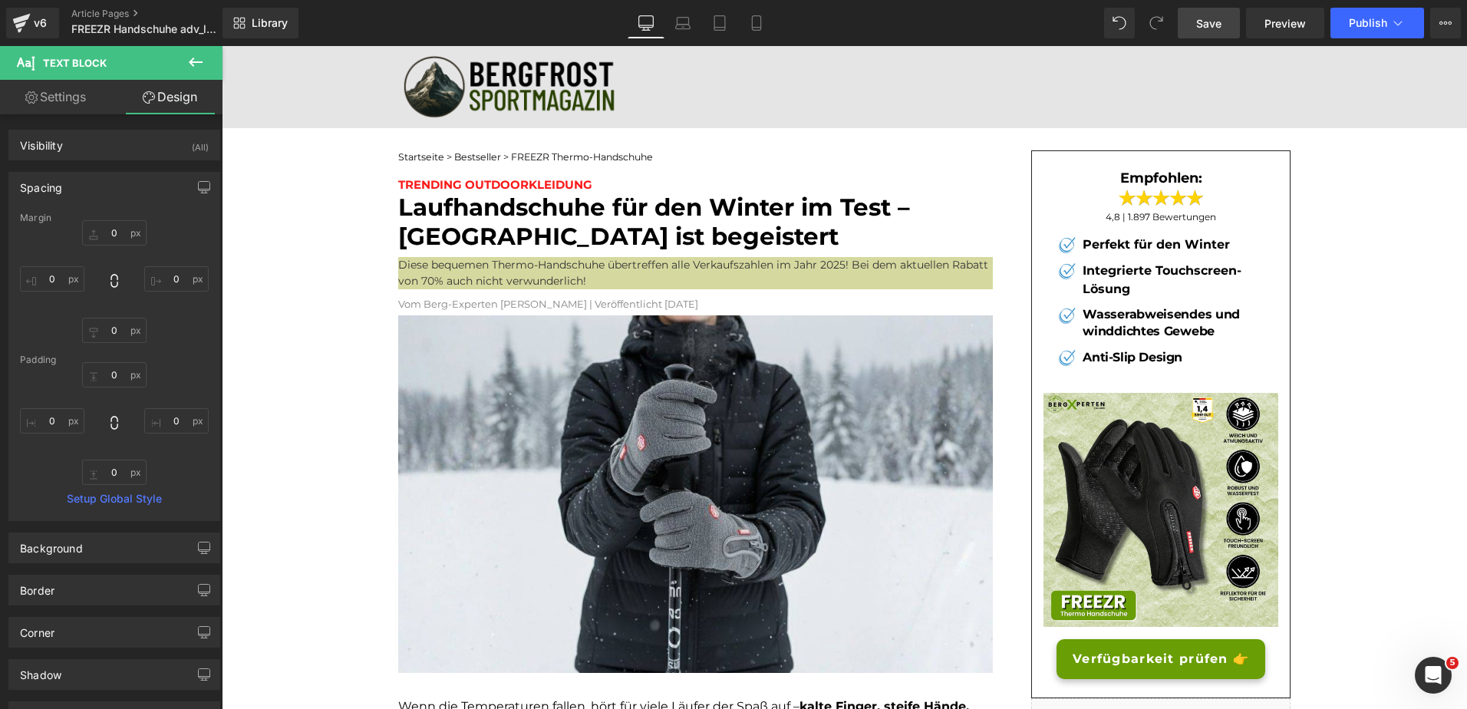
click at [1213, 28] on span "Save" at bounding box center [1208, 23] width 25 height 16
click at [748, 28] on link "Mobile" at bounding box center [756, 23] width 37 height 31
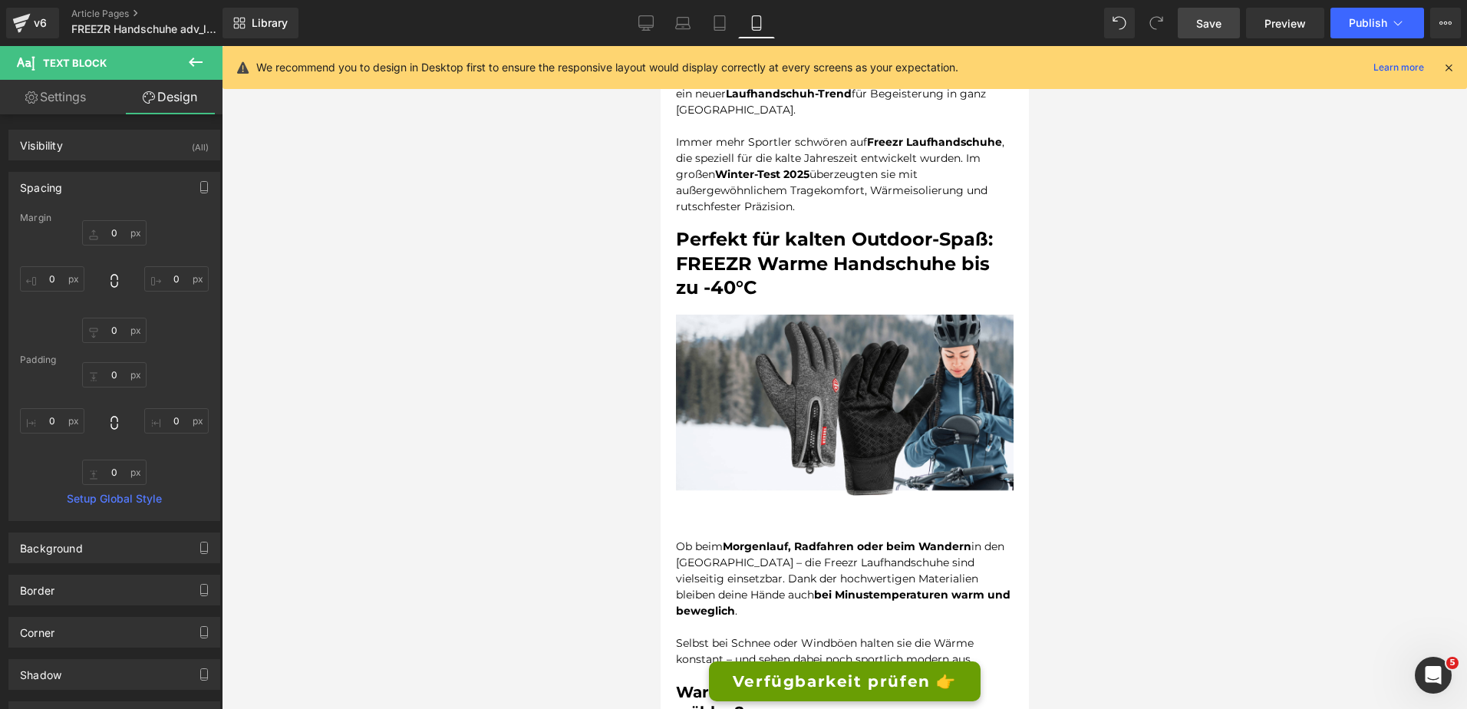
scroll to position [193, 0]
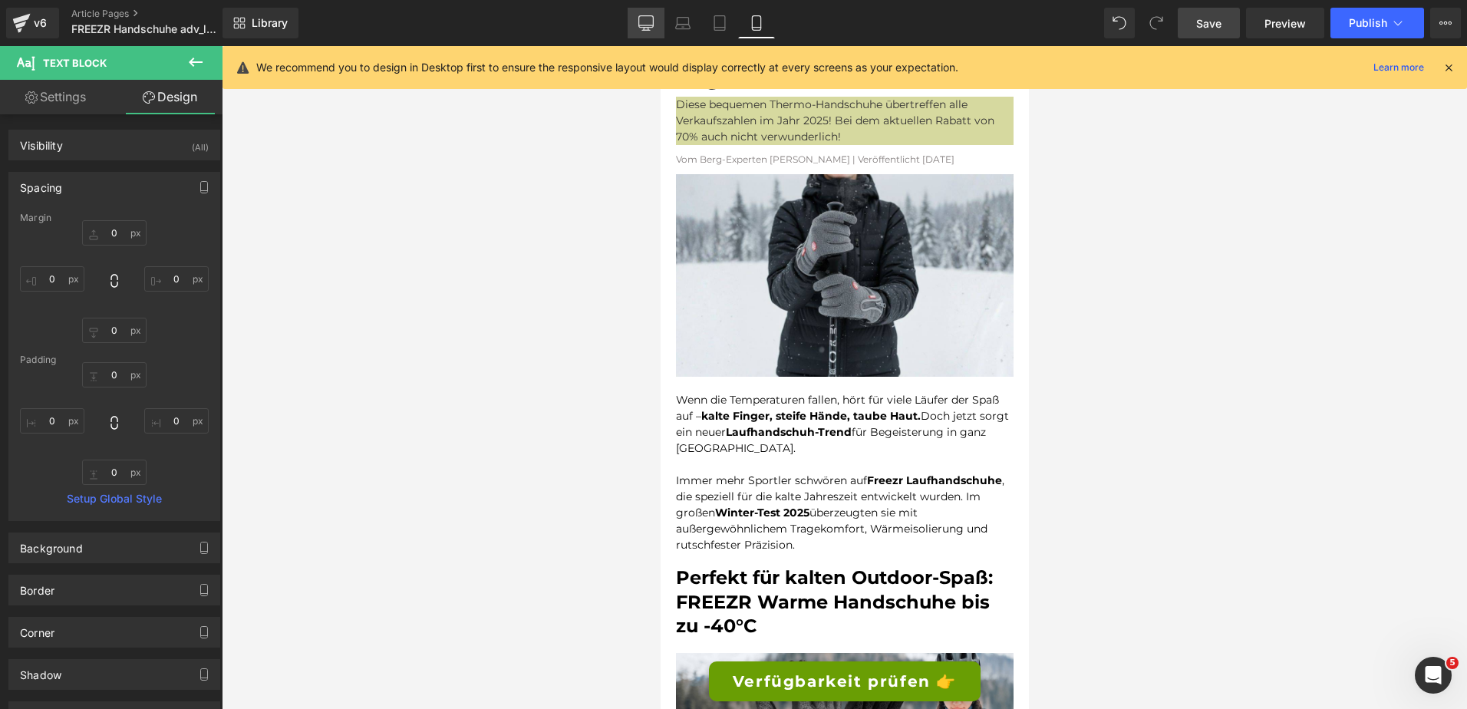
click at [642, 32] on link "Desktop" at bounding box center [646, 23] width 37 height 31
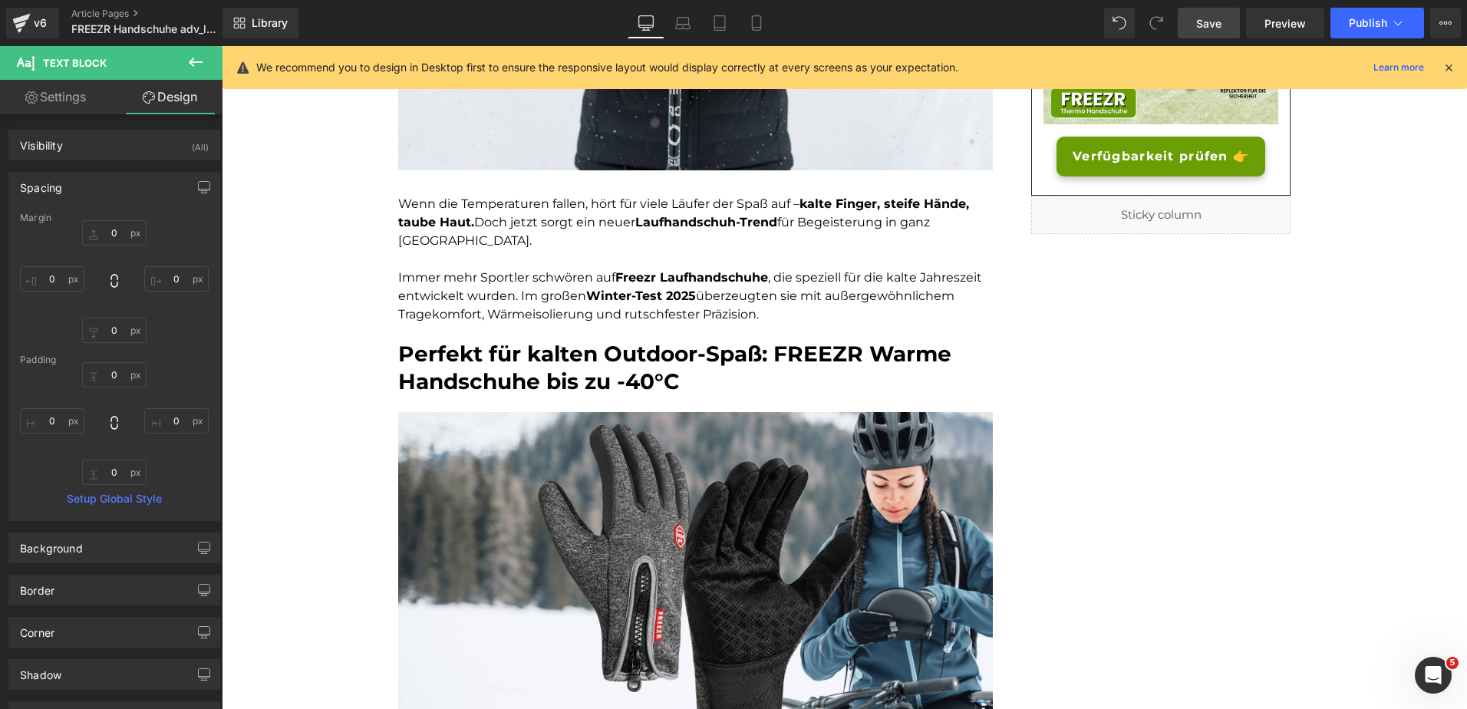
click at [1211, 28] on span "Save" at bounding box center [1208, 23] width 25 height 16
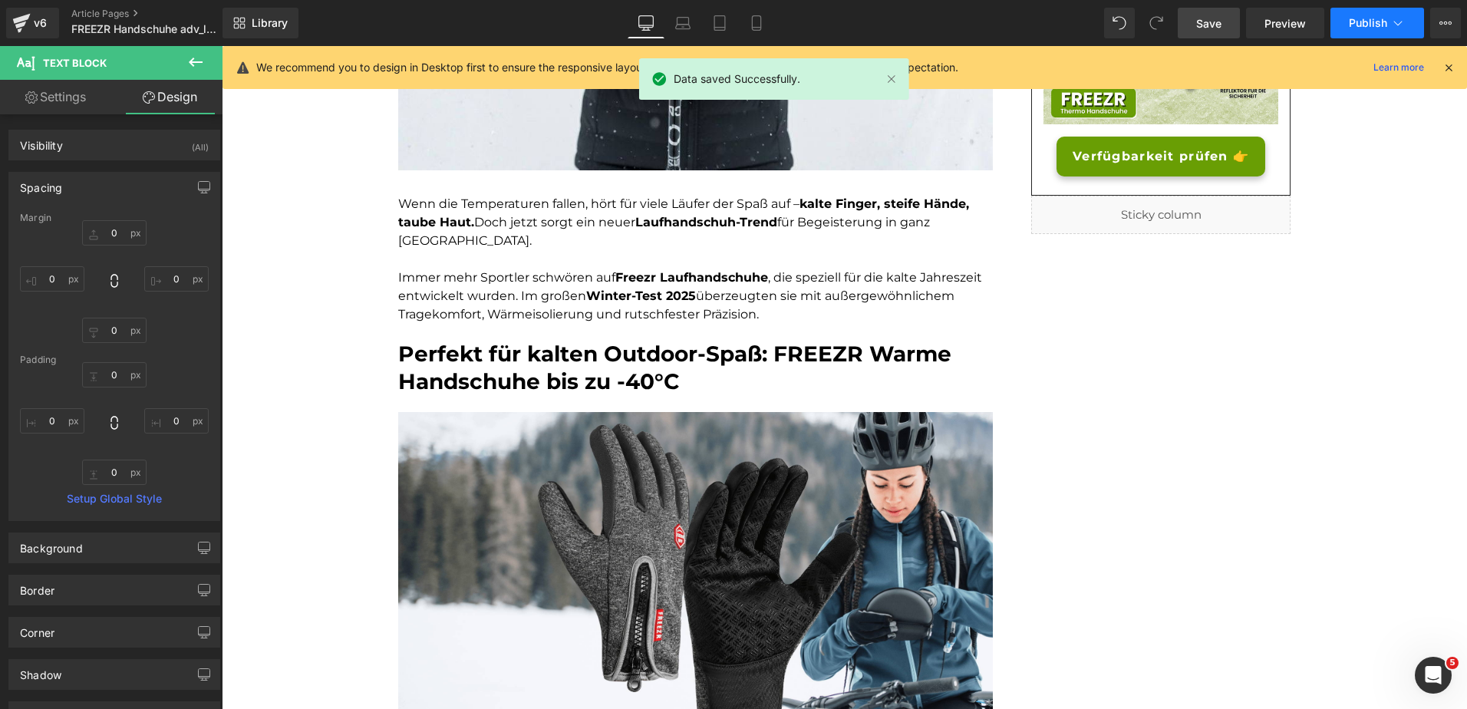
click at [1354, 25] on span "Publish" at bounding box center [1368, 23] width 38 height 12
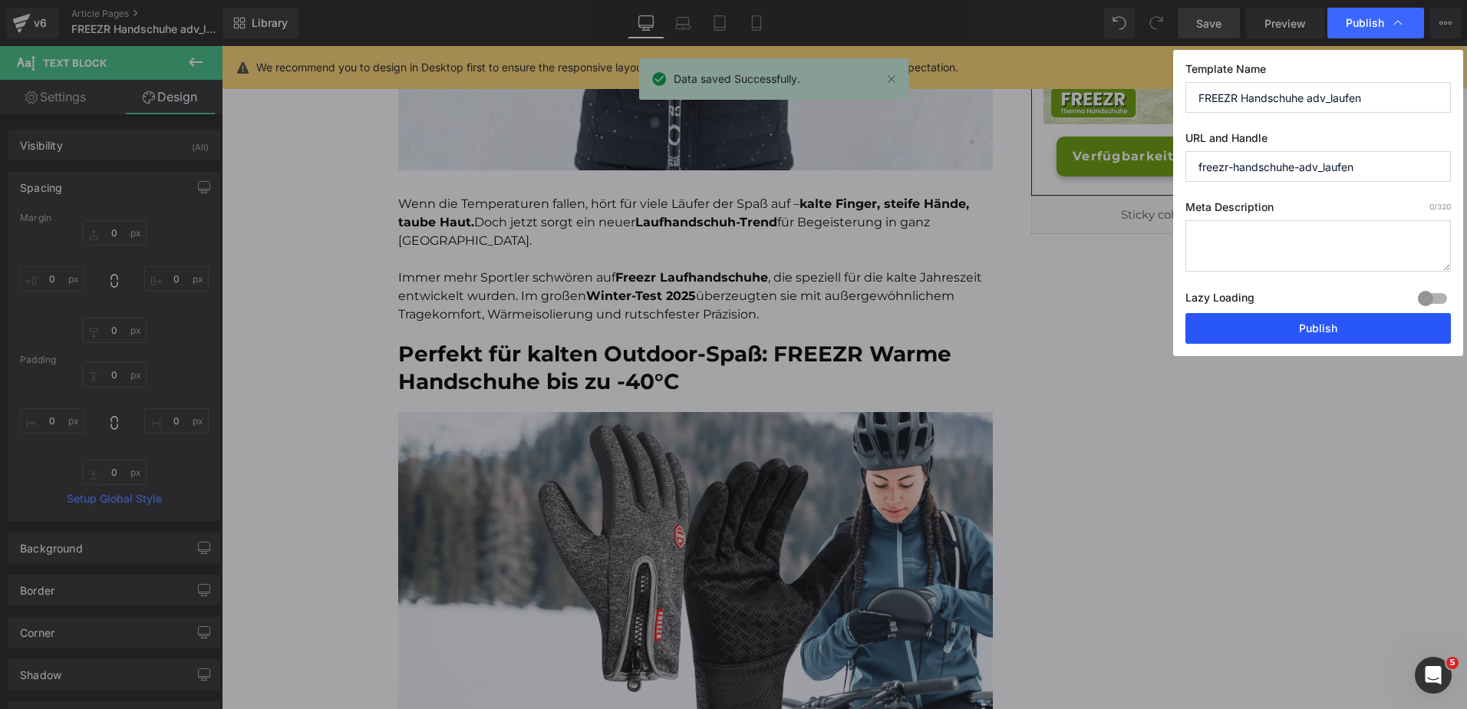
click at [1294, 323] on button "Publish" at bounding box center [1319, 328] width 266 height 31
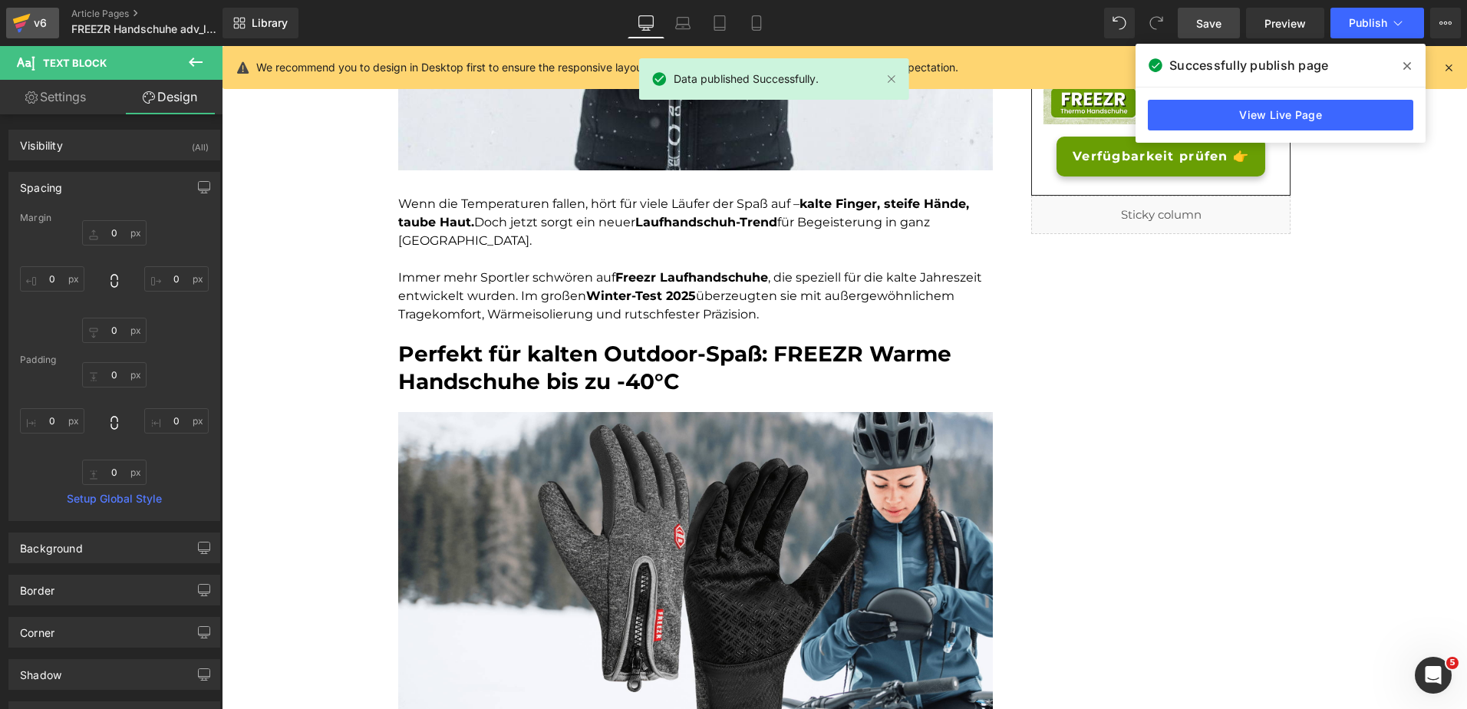
click at [38, 22] on div "v6" at bounding box center [40, 23] width 19 height 20
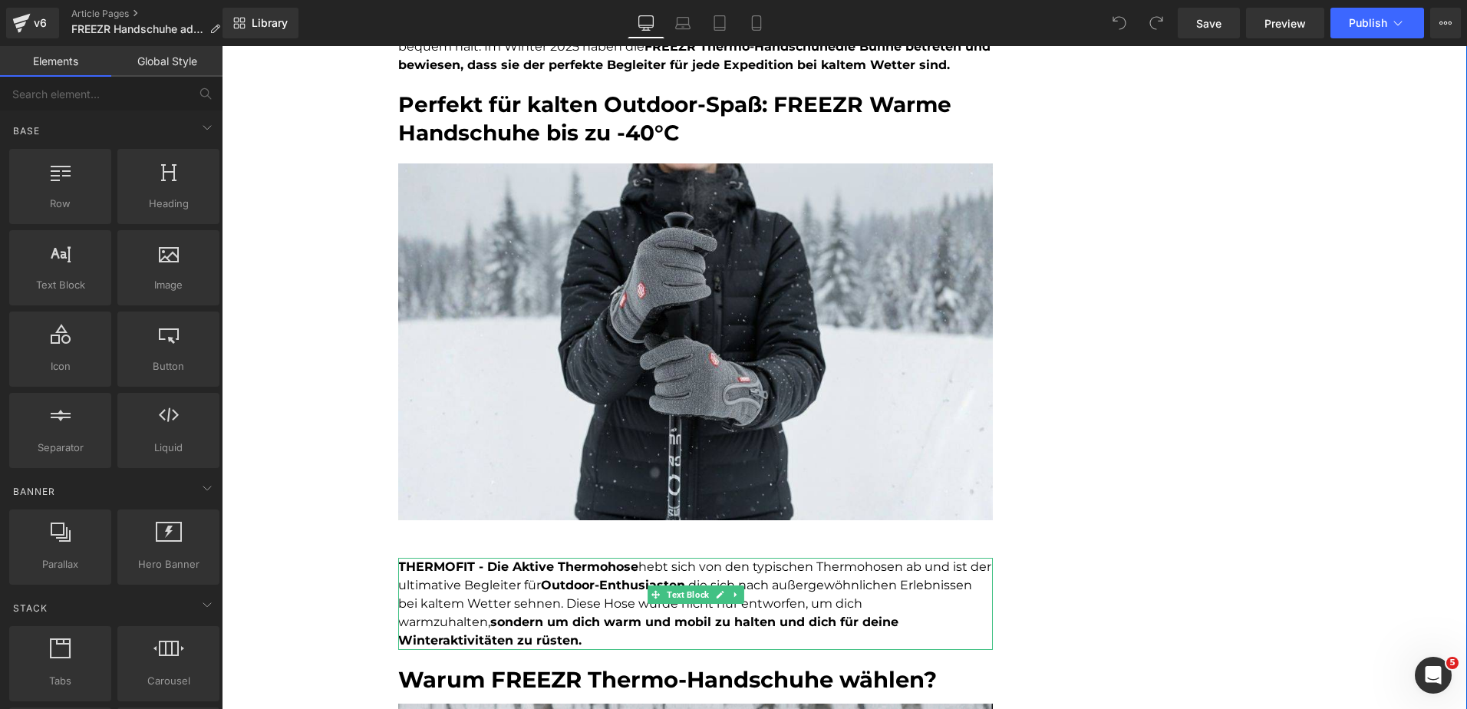
click at [559, 573] on strong "THERMOFIT - Die Aktive Thermohose" at bounding box center [518, 566] width 240 height 15
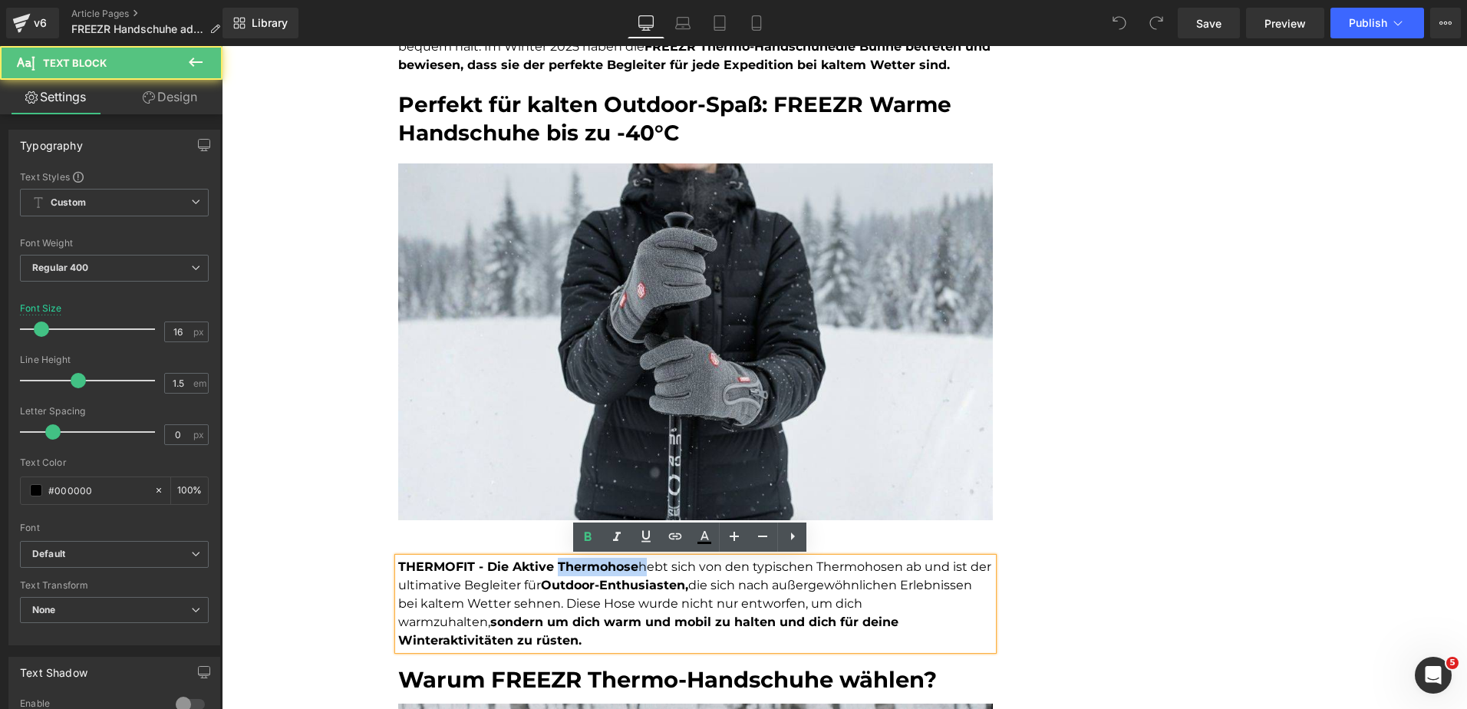
click at [559, 573] on strong "THERMOFIT - Die Aktive Thermohose" at bounding box center [518, 566] width 240 height 15
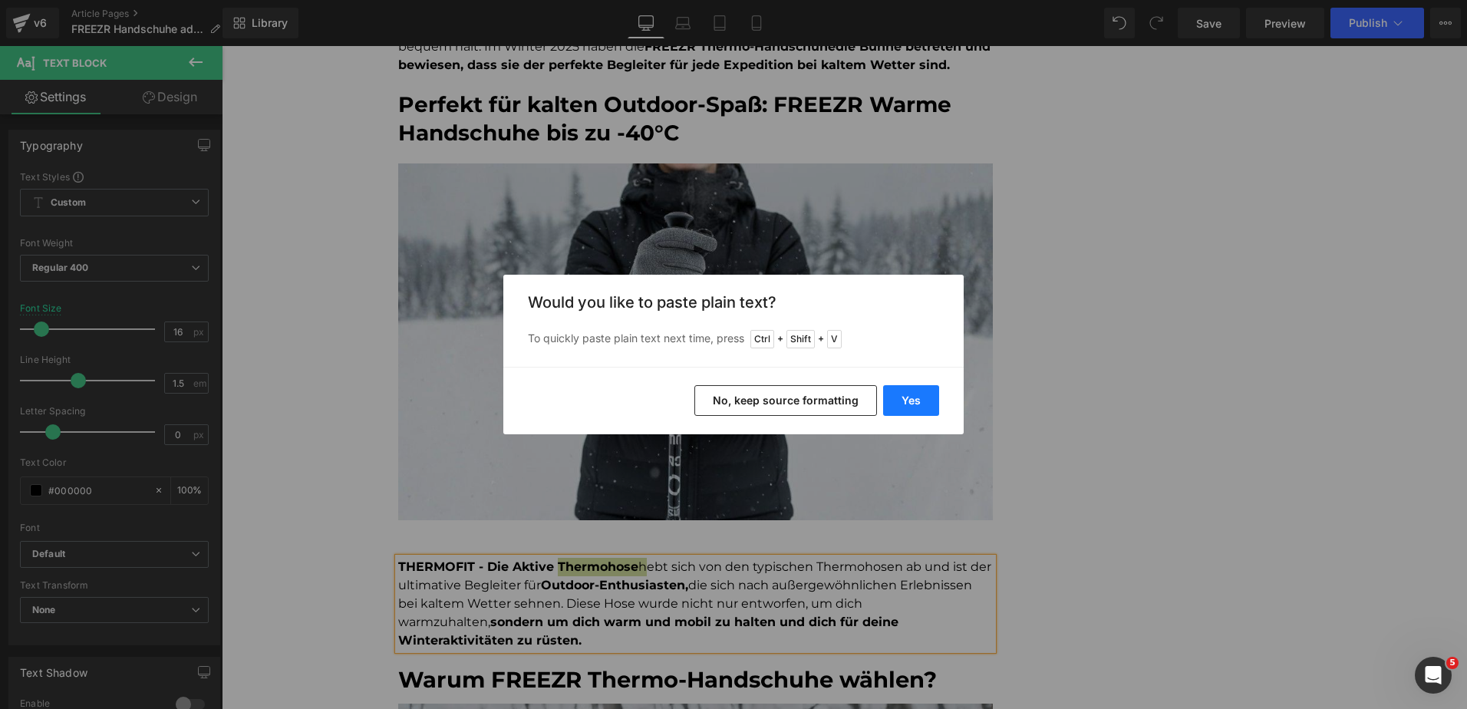
click at [912, 392] on button "Yes" at bounding box center [911, 400] width 56 height 31
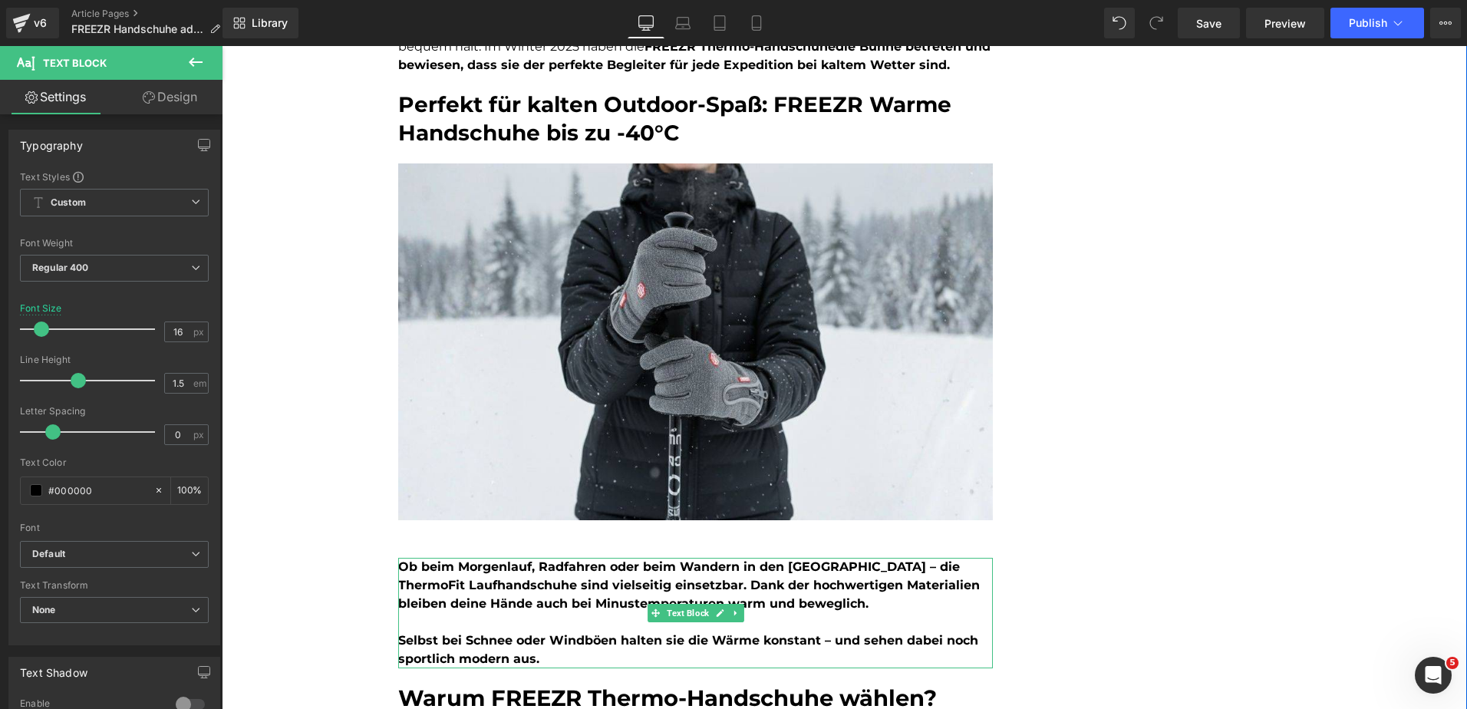
click at [612, 624] on p at bounding box center [695, 622] width 595 height 18
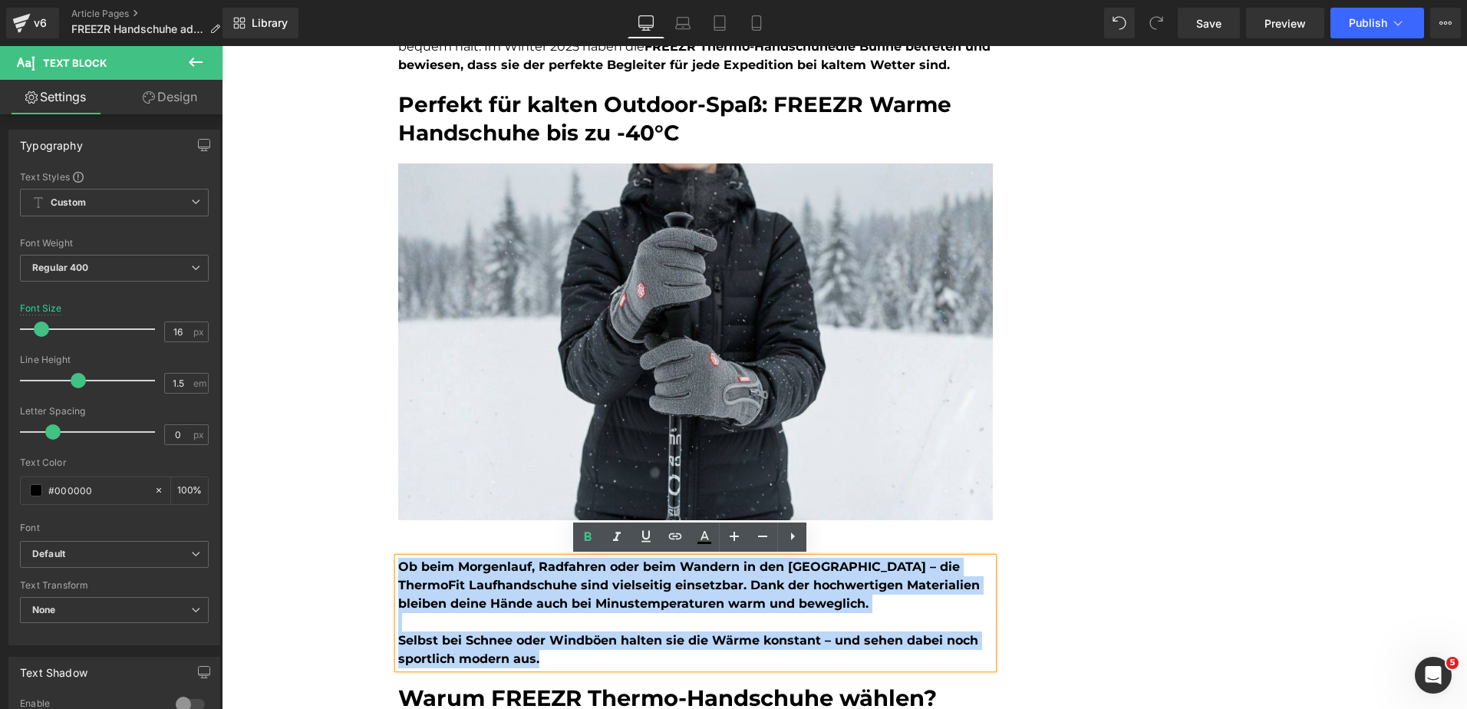
drag, startPoint x: 561, startPoint y: 662, endPoint x: 392, endPoint y: 566, distance: 193.8
click at [398, 566] on div "Ob beim Morgenlauf, Radfahren oder beim Wandern in den [GEOGRAPHIC_DATA] – die …" at bounding box center [695, 613] width 595 height 111
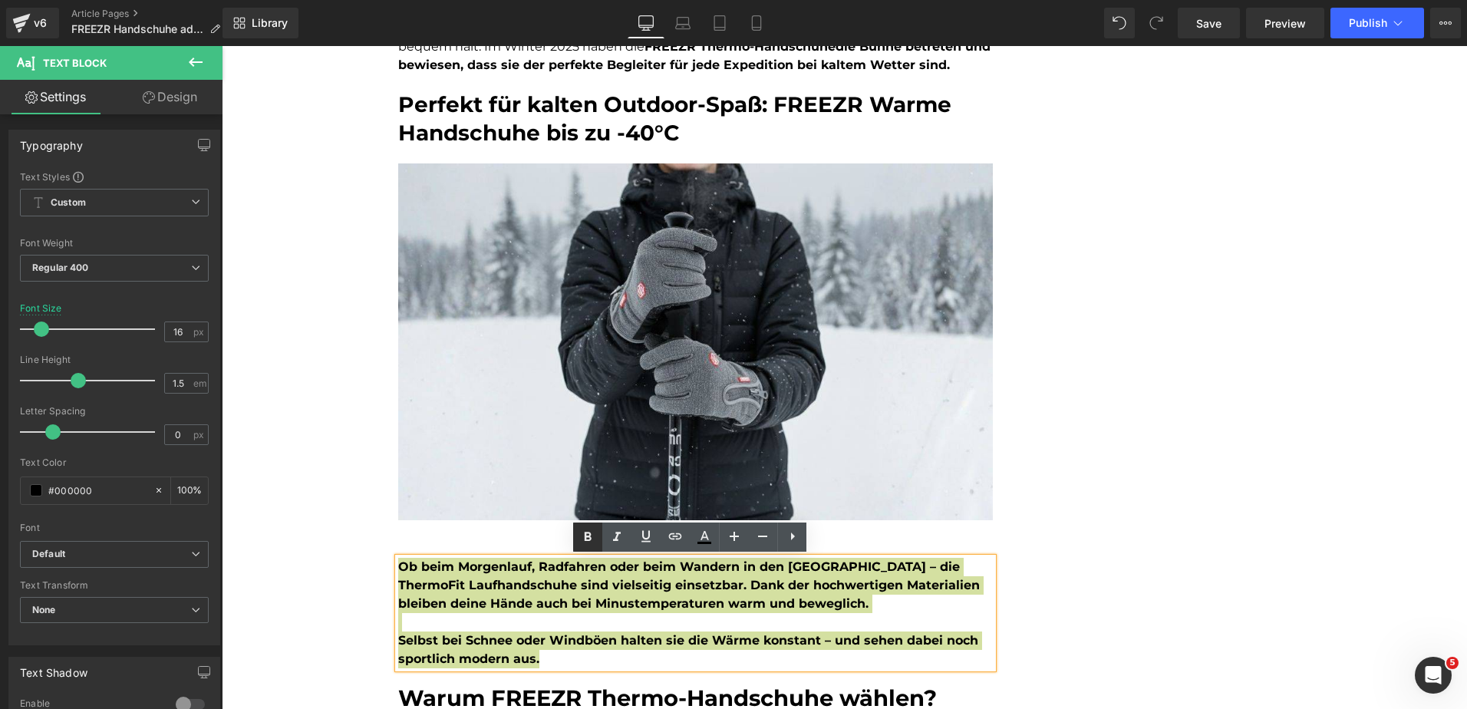
click at [586, 532] on icon at bounding box center [588, 537] width 18 height 18
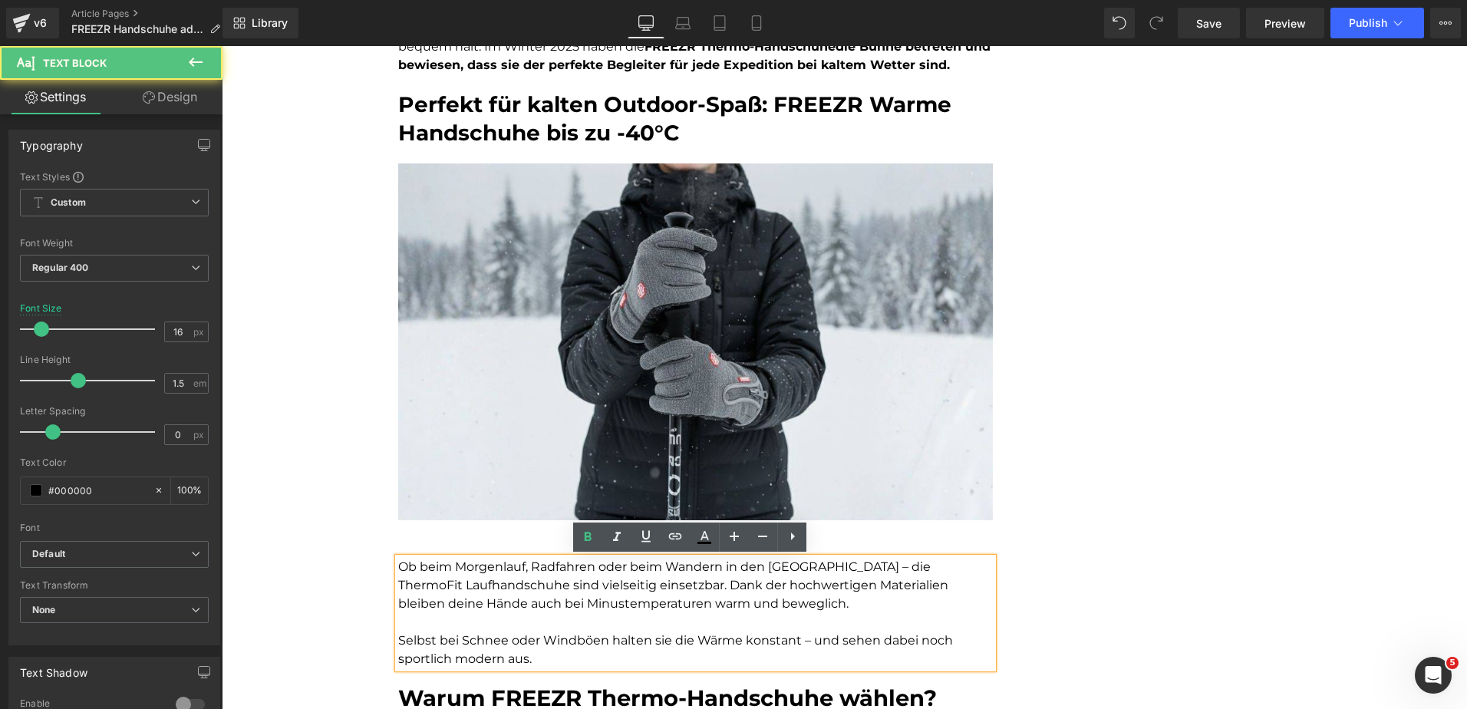
click at [483, 573] on p "Ob beim Morgenlauf, Radfahren oder beim Wandern in den [GEOGRAPHIC_DATA] – die …" at bounding box center [695, 585] width 595 height 55
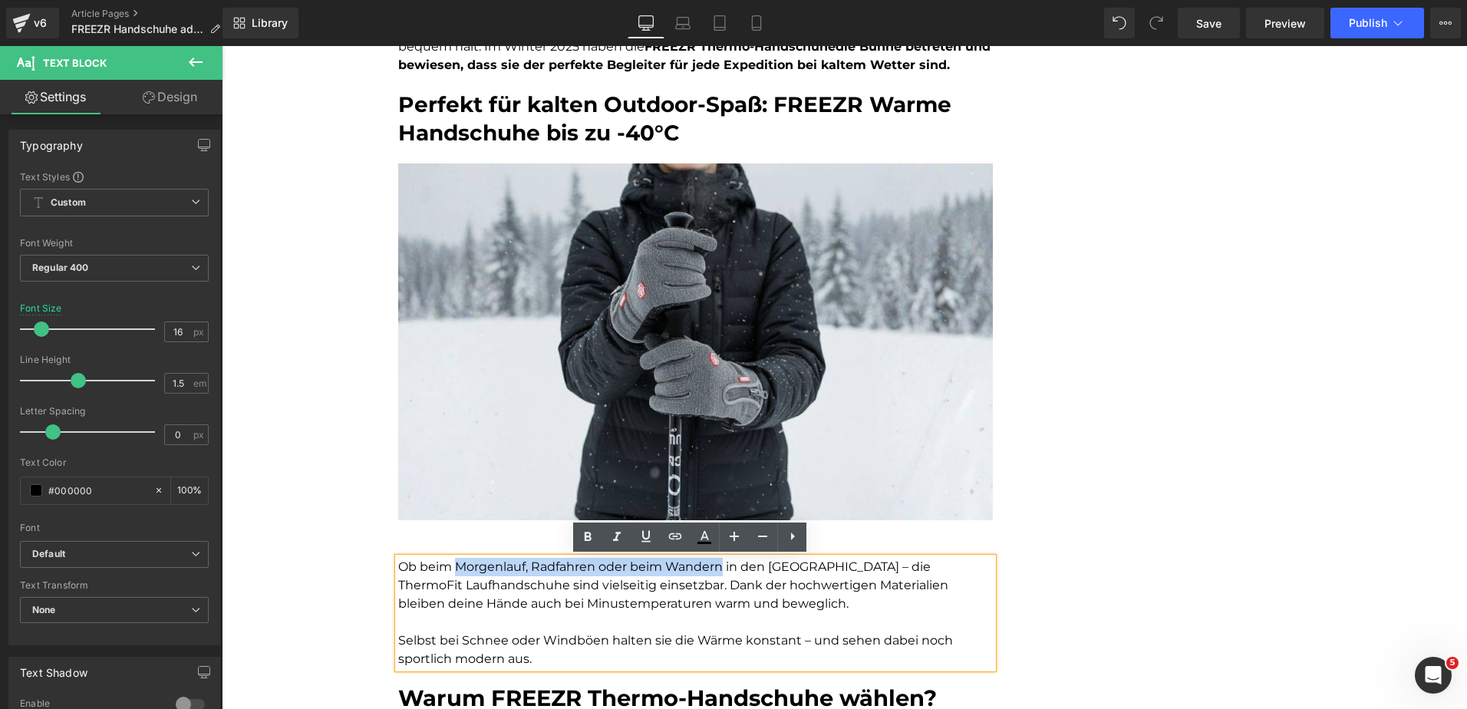
drag, startPoint x: 454, startPoint y: 568, endPoint x: 716, endPoint y: 563, distance: 262.5
click at [716, 563] on p "Ob beim Morgenlauf, Radfahren oder beim Wandern in den [GEOGRAPHIC_DATA] – die …" at bounding box center [695, 585] width 595 height 55
click at [586, 531] on icon at bounding box center [588, 537] width 18 height 18
click at [899, 564] on p "Ob beim Morgenlauf, Radfahren oder beim Wandern in den [GEOGRAPHIC_DATA] – die …" at bounding box center [695, 585] width 595 height 55
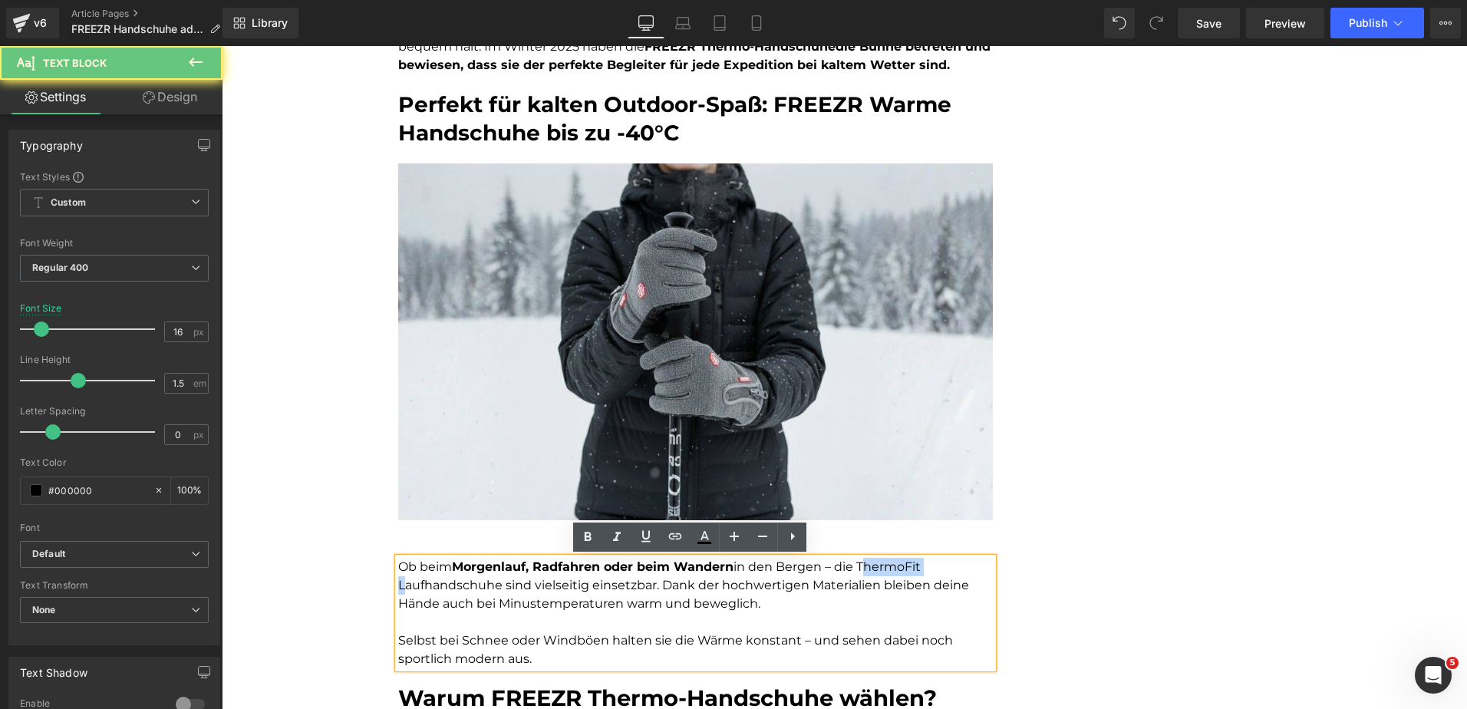
click at [899, 564] on p "Ob beim Morgenlauf, Radfahren oder beim Wandern in den [GEOGRAPHIC_DATA] – die …" at bounding box center [695, 585] width 595 height 55
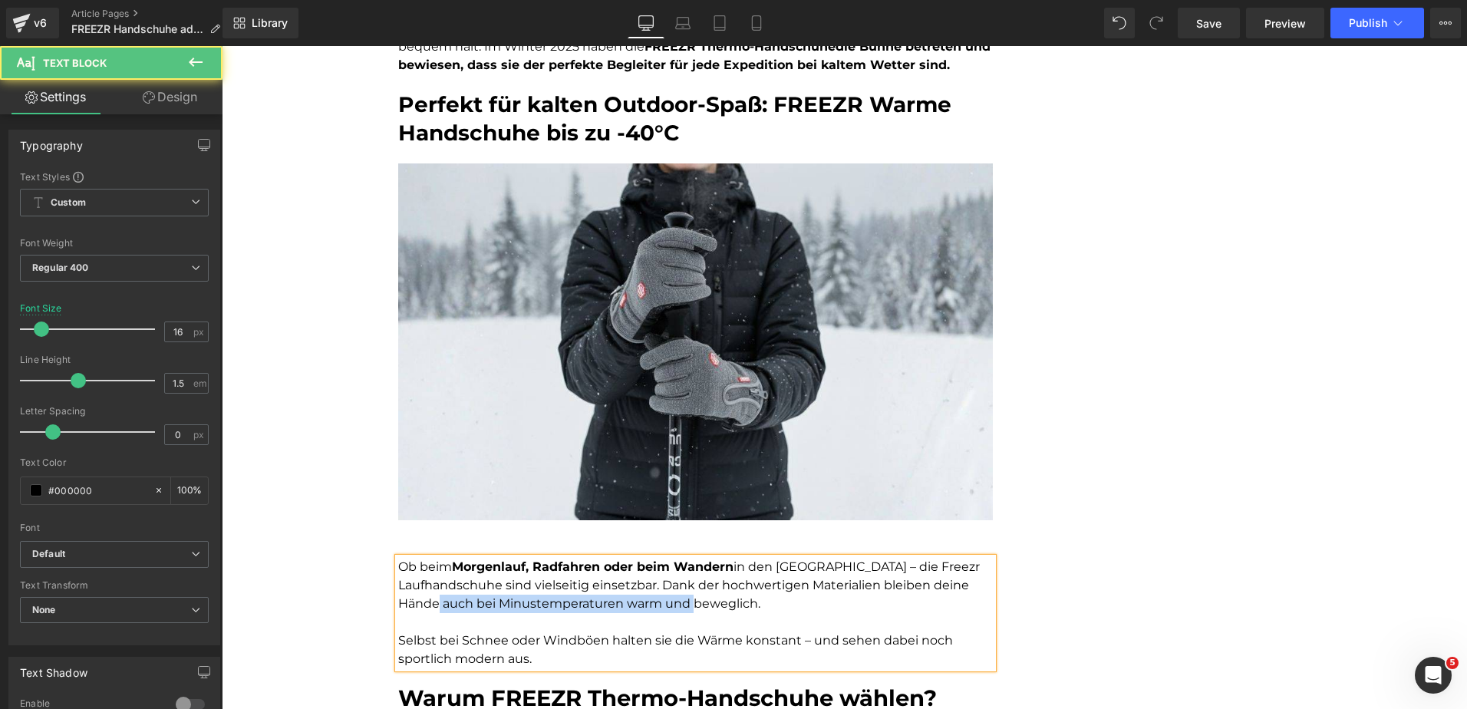
drag, startPoint x: 758, startPoint y: 602, endPoint x: 493, endPoint y: 610, distance: 265.7
click at [493, 610] on p "Ob beim Morgenlauf, Radfahren oder beim Wandern in den [GEOGRAPHIC_DATA] – die …" at bounding box center [695, 585] width 595 height 55
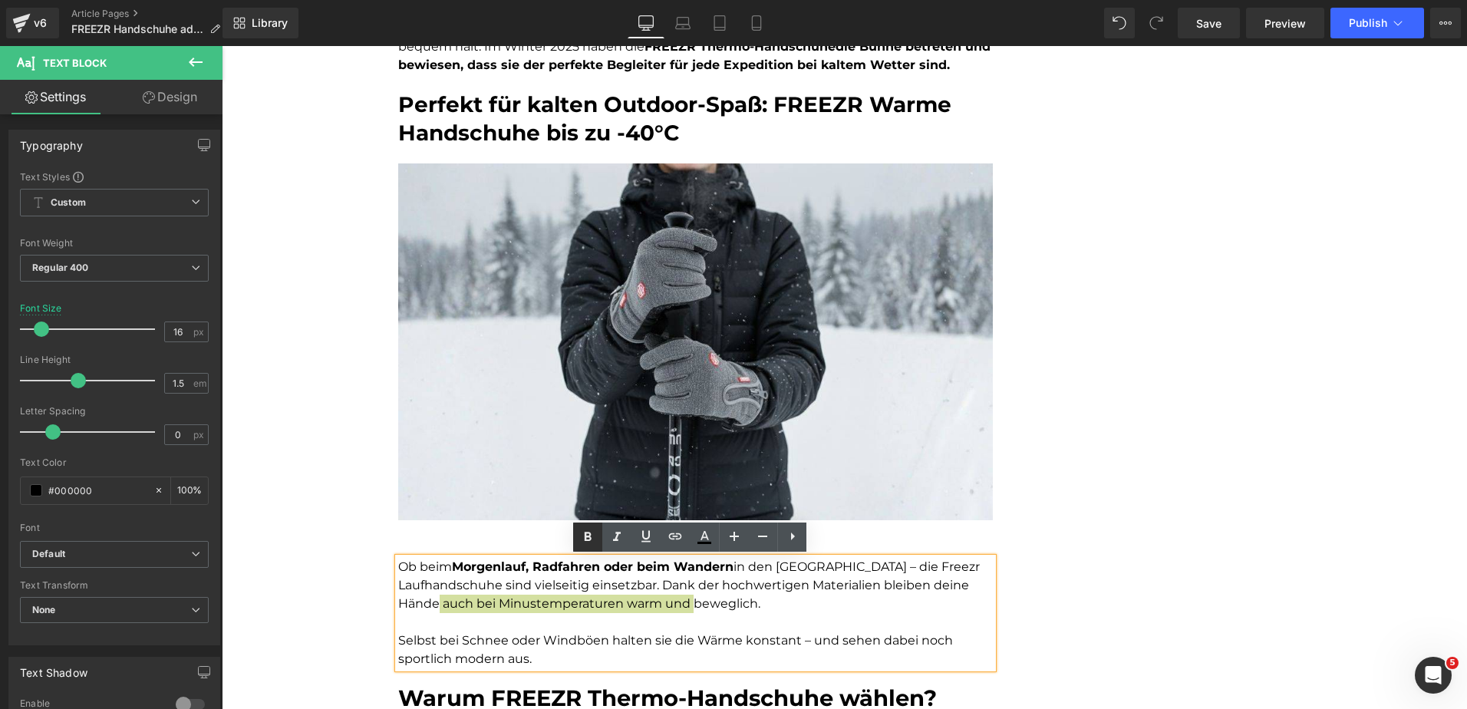
click at [588, 533] on icon at bounding box center [588, 537] width 7 height 9
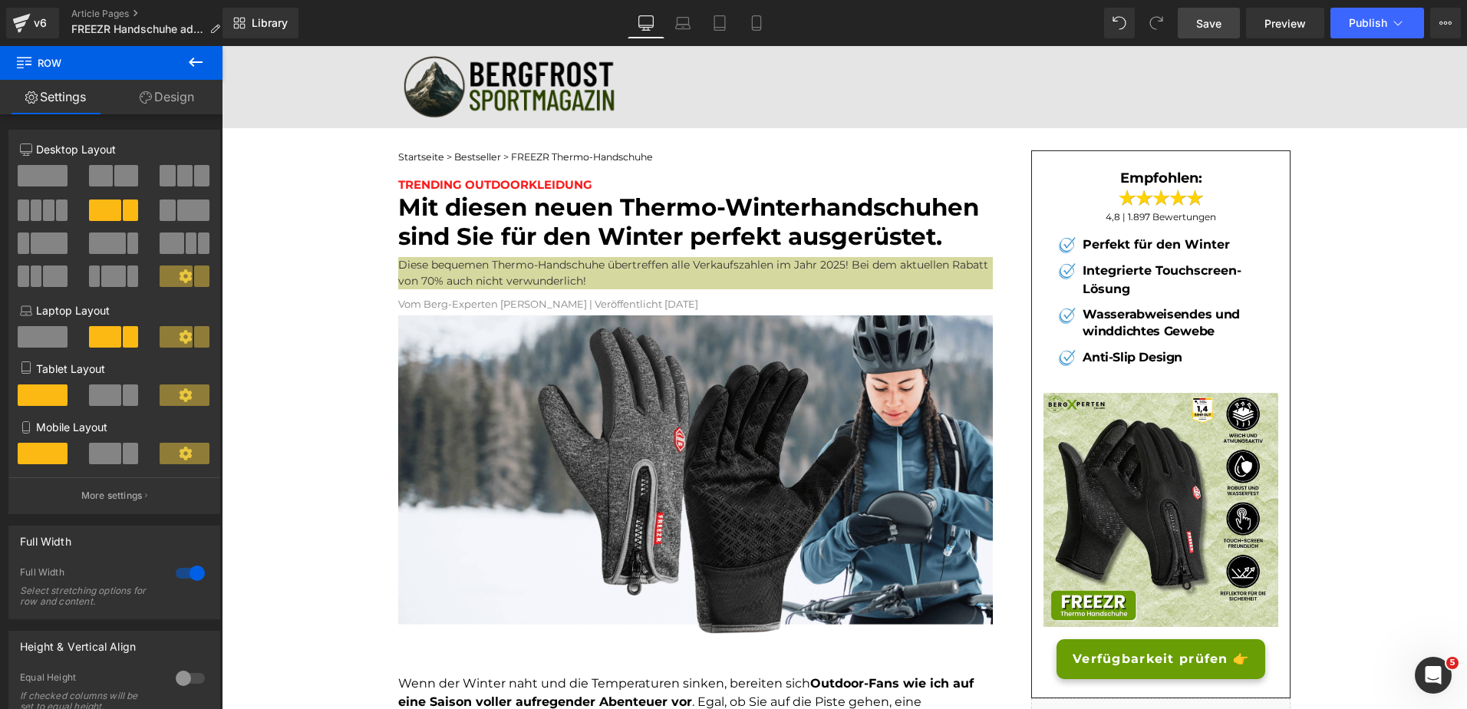
click at [1226, 15] on link "Save" at bounding box center [1209, 23] width 62 height 31
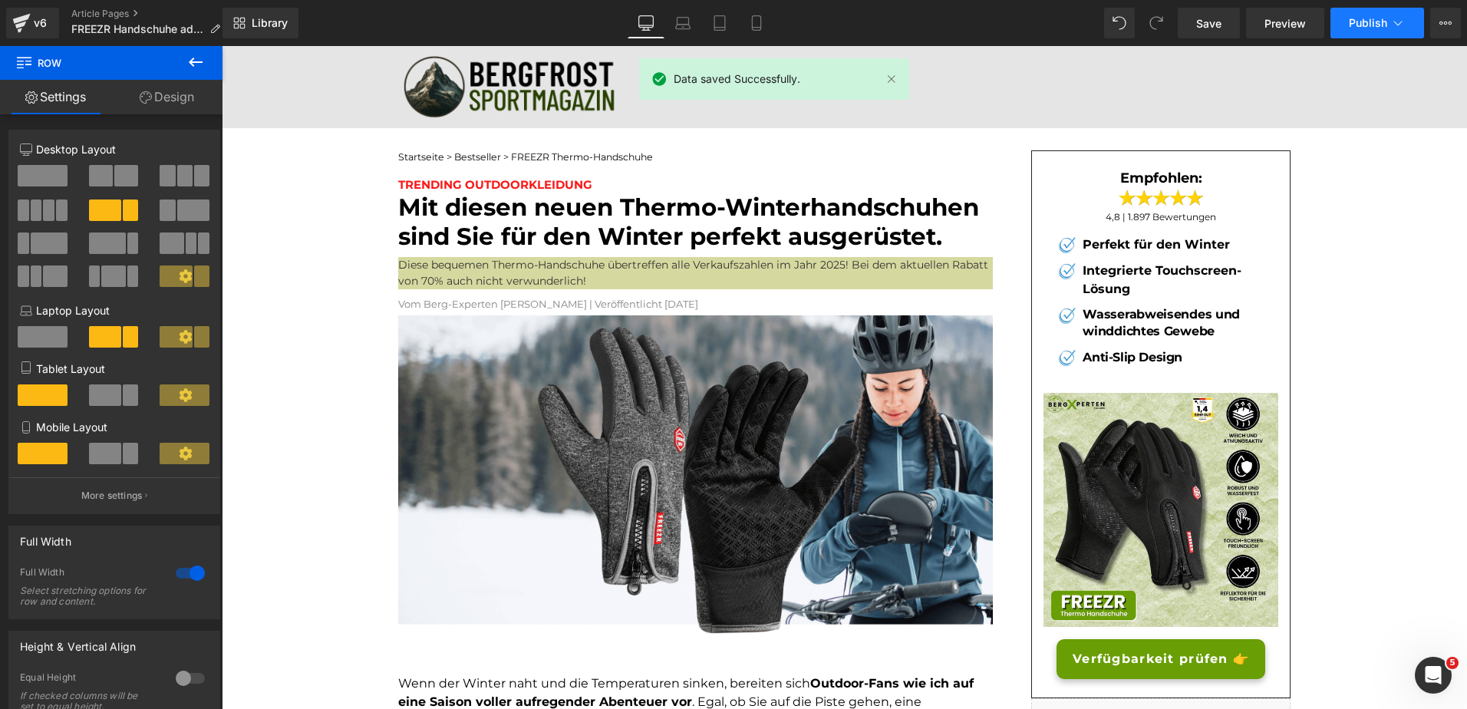
click at [1355, 24] on span "Publish" at bounding box center [1368, 23] width 38 height 12
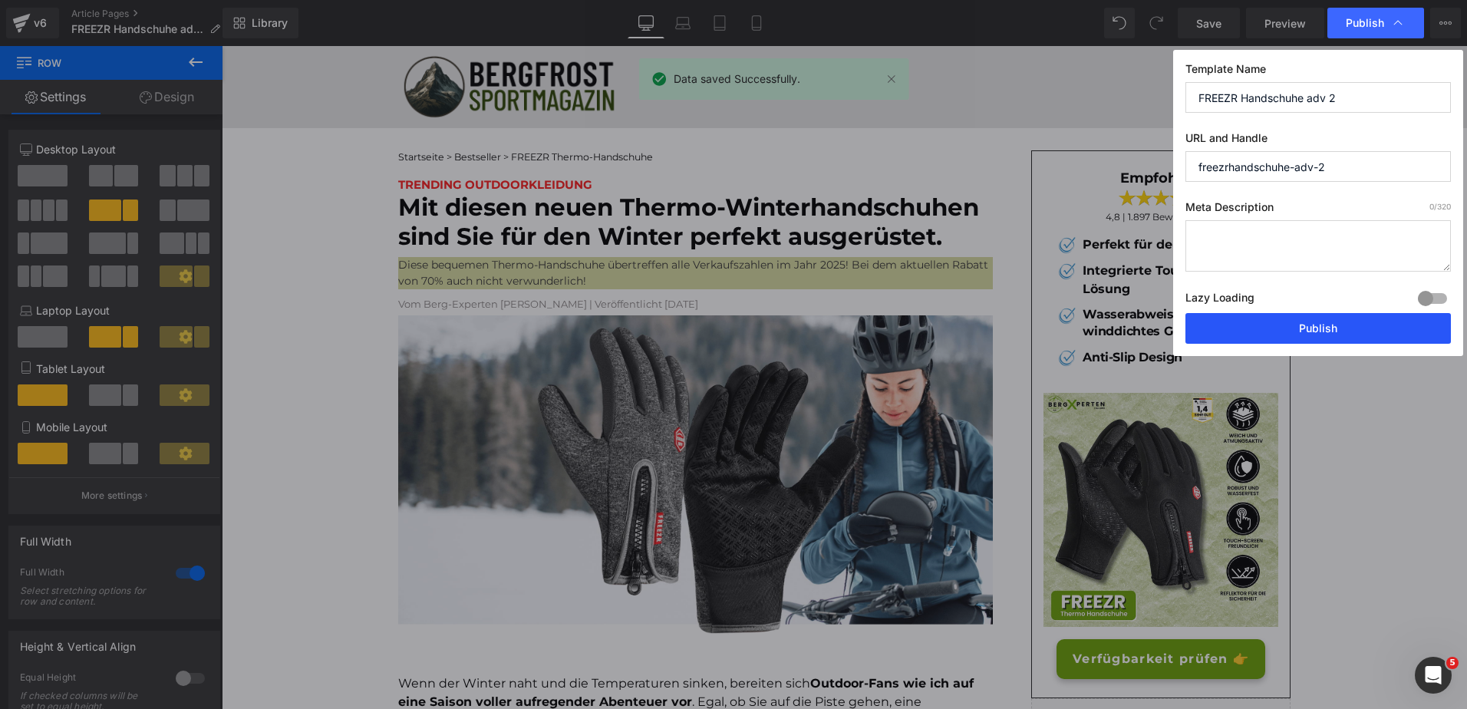
click at [1267, 324] on button "Publish" at bounding box center [1319, 328] width 266 height 31
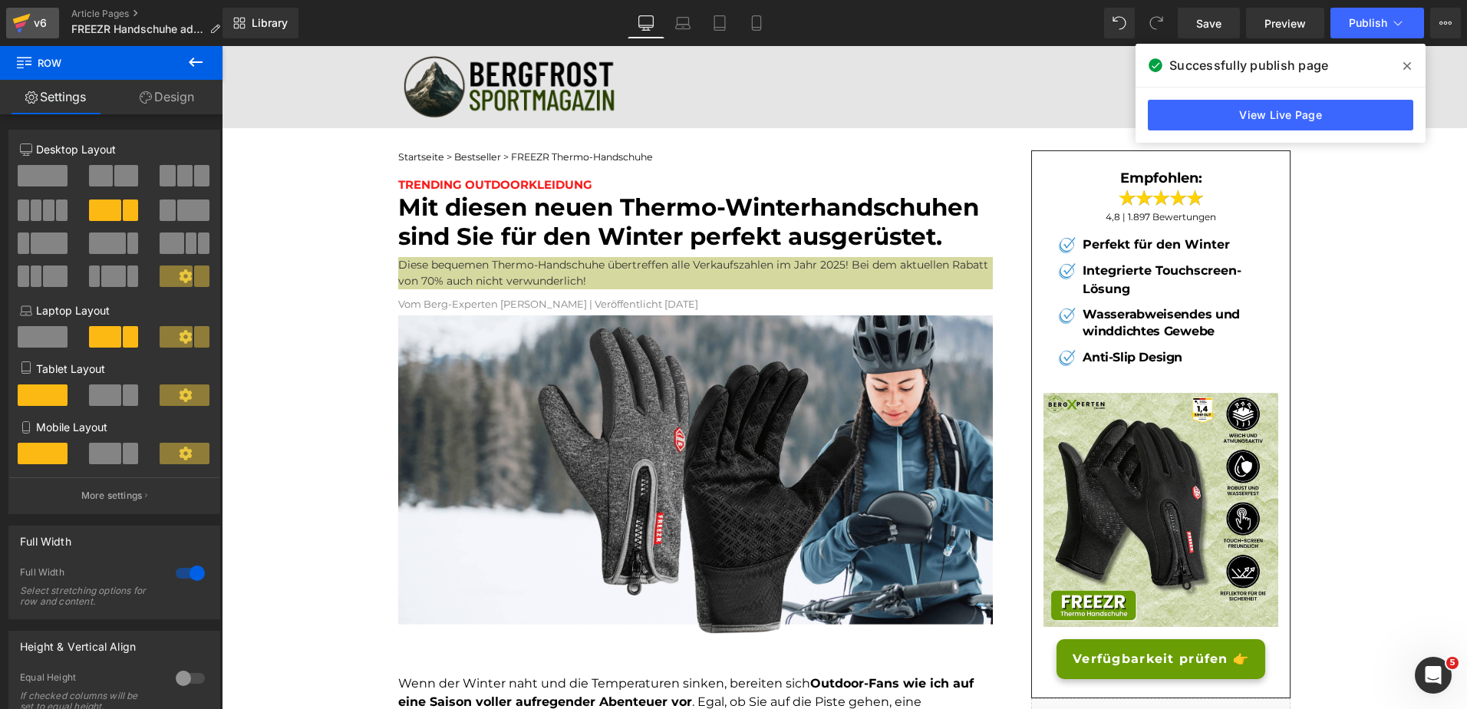
click at [46, 27] on div "v6" at bounding box center [40, 23] width 19 height 20
